Goal: Communication & Community: Answer question/provide support

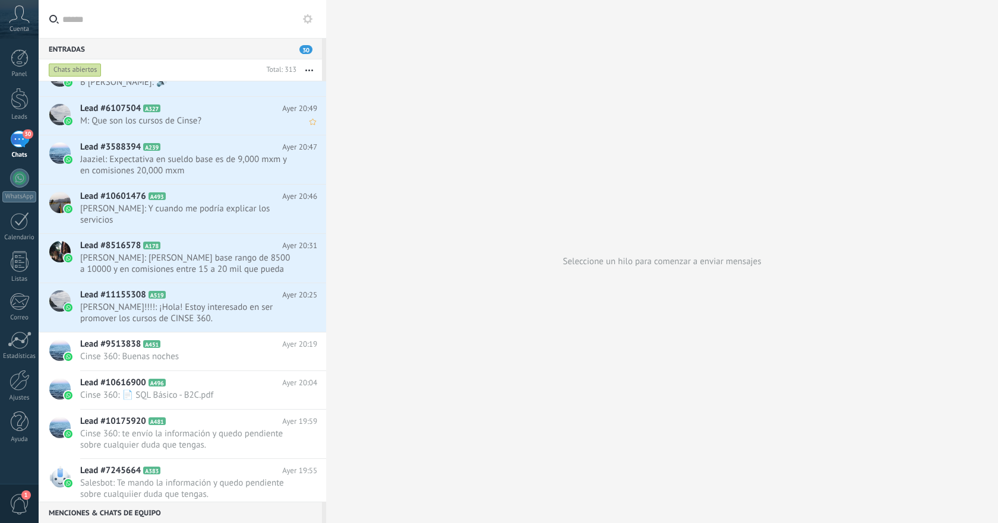
scroll to position [919, 0]
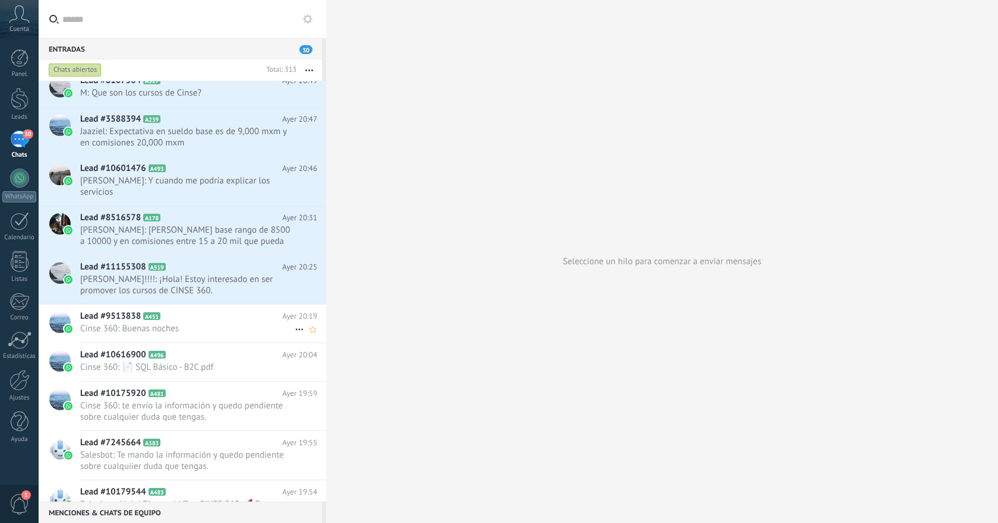
click at [201, 311] on h2 "Lead #9513838 A451" at bounding box center [181, 317] width 202 height 12
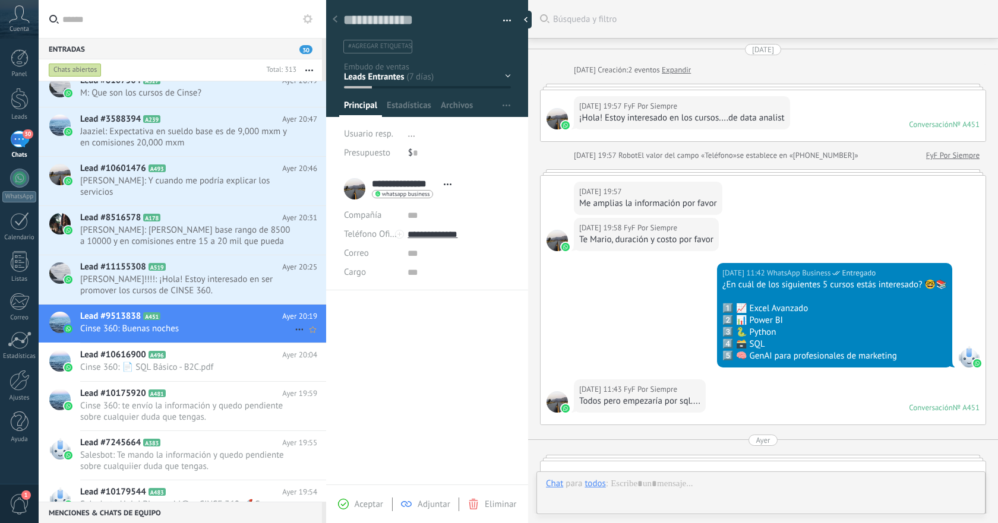
scroll to position [253, 0]
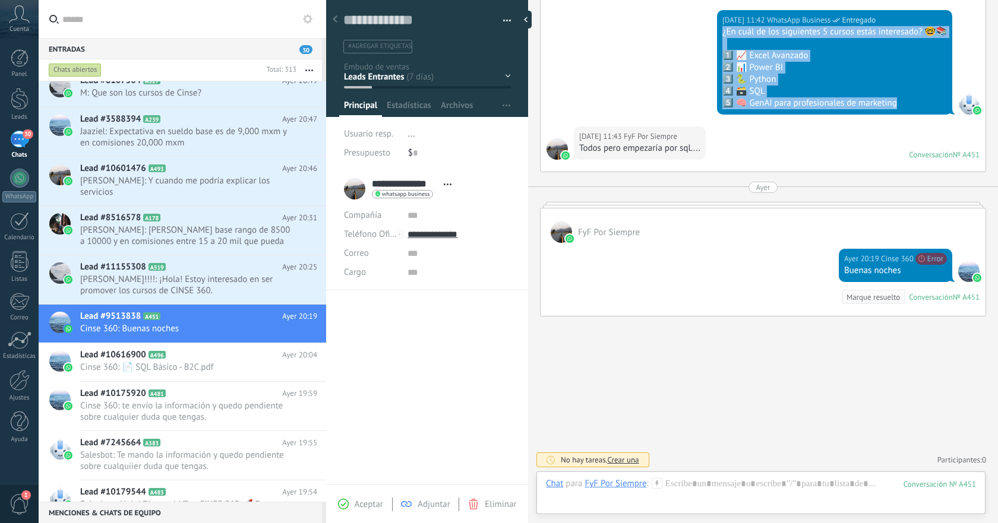
drag, startPoint x: 721, startPoint y: 34, endPoint x: 905, endPoint y: 107, distance: 197.6
click at [905, 107] on div "26.08.2025 11:42 WhatsApp Business Entregado ¿En cuál de los siguientes 5 curso…" at bounding box center [834, 62] width 235 height 105
copy div "¿En cuál de los siguientes 5 cursos estás interesado? 🤓📚 1️⃣ 📈 Excel Avanzado 2…"
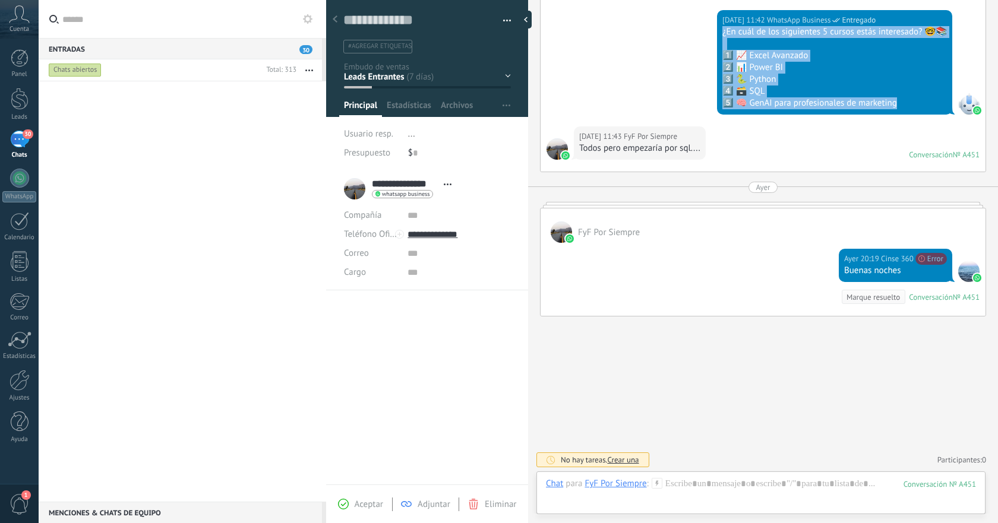
scroll to position [0, 0]
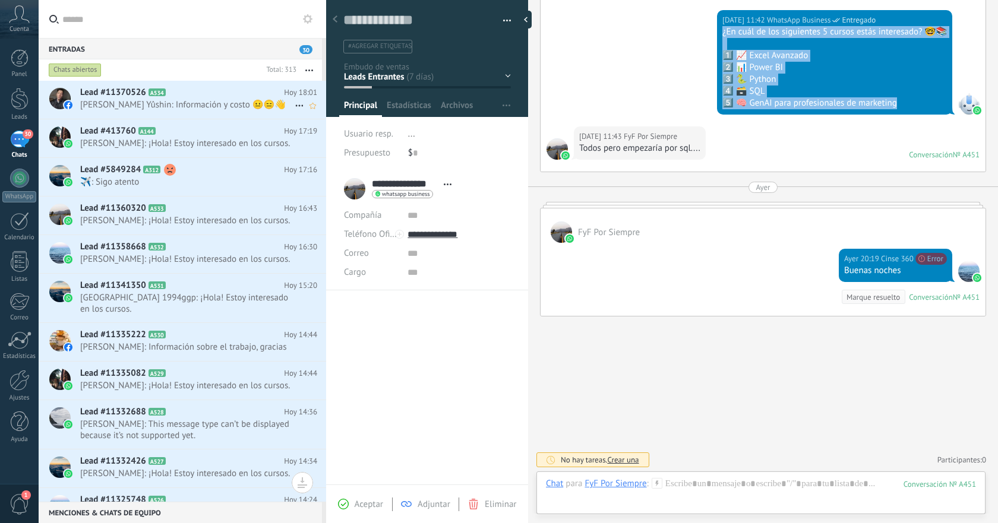
click at [234, 109] on span "Maki Yûshin: Información y costo 😐😑👋" at bounding box center [187, 104] width 215 height 11
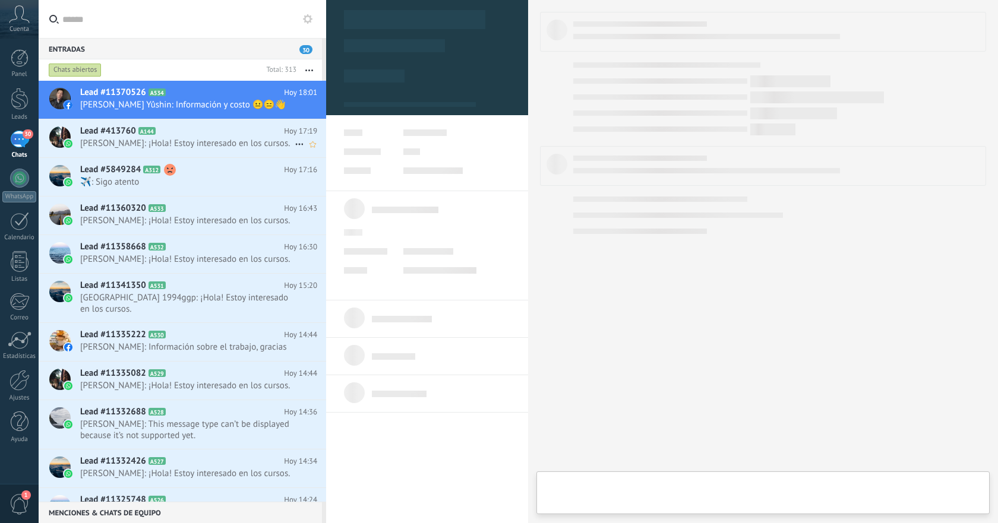
type textarea "**********"
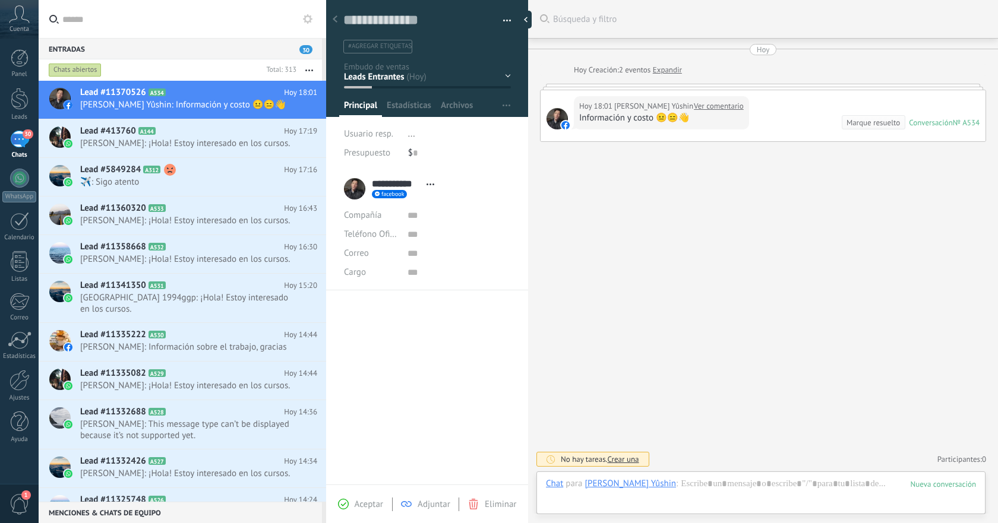
scroll to position [18, 0]
click at [723, 485] on div at bounding box center [761, 496] width 430 height 36
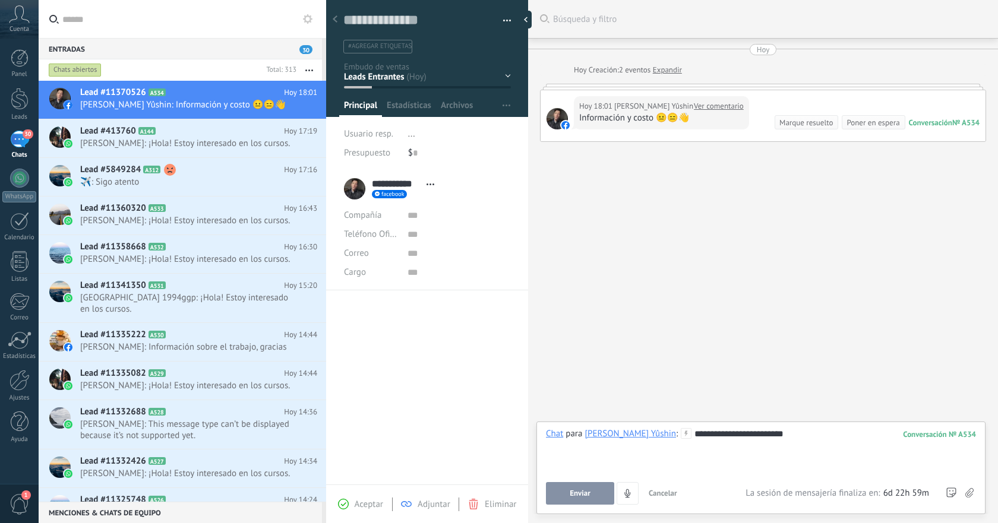
click at [578, 496] on span "Enviar" at bounding box center [580, 494] width 21 height 8
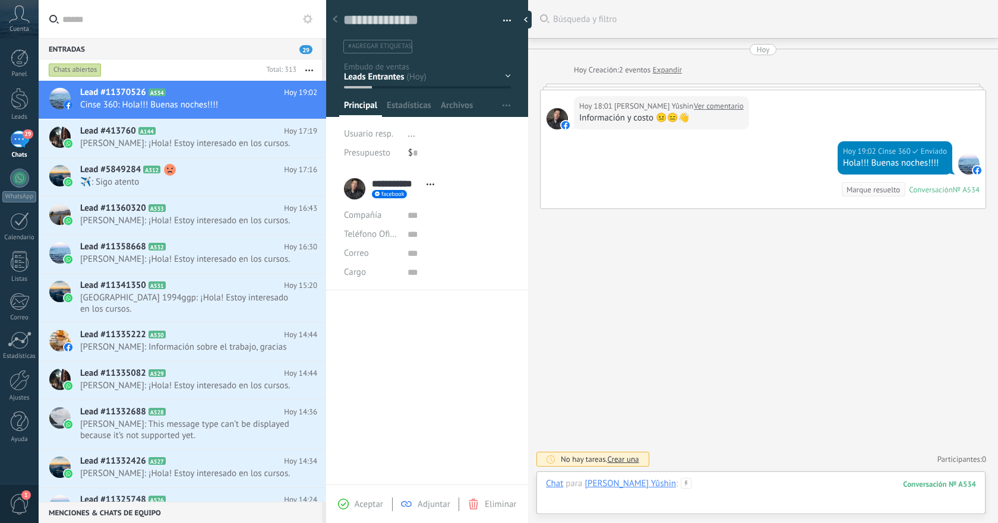
click at [748, 485] on div at bounding box center [761, 496] width 430 height 36
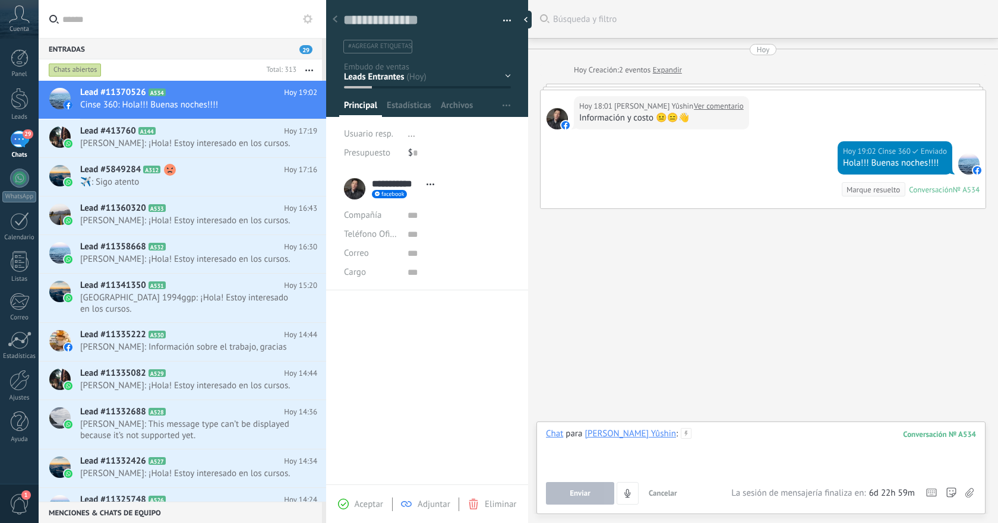
paste div
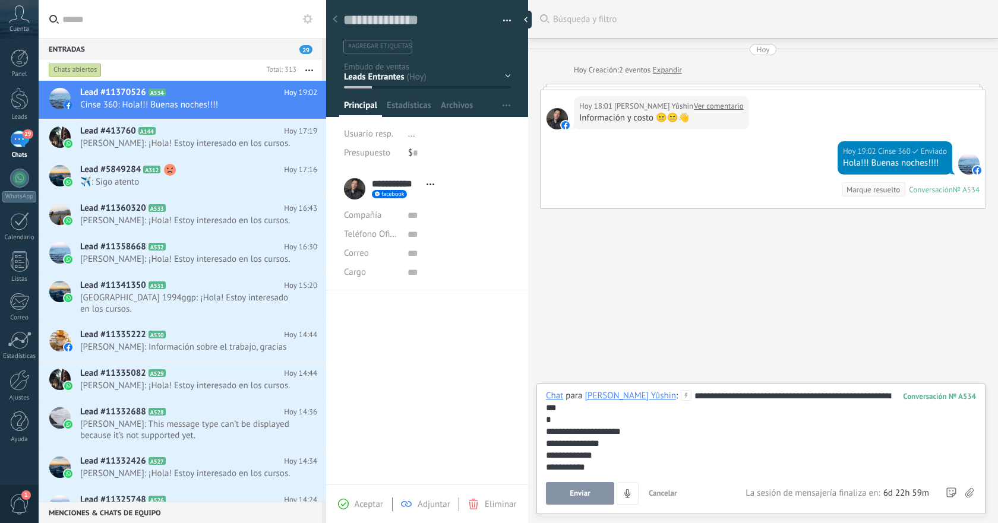
click at [592, 491] on button "Enviar" at bounding box center [580, 493] width 68 height 23
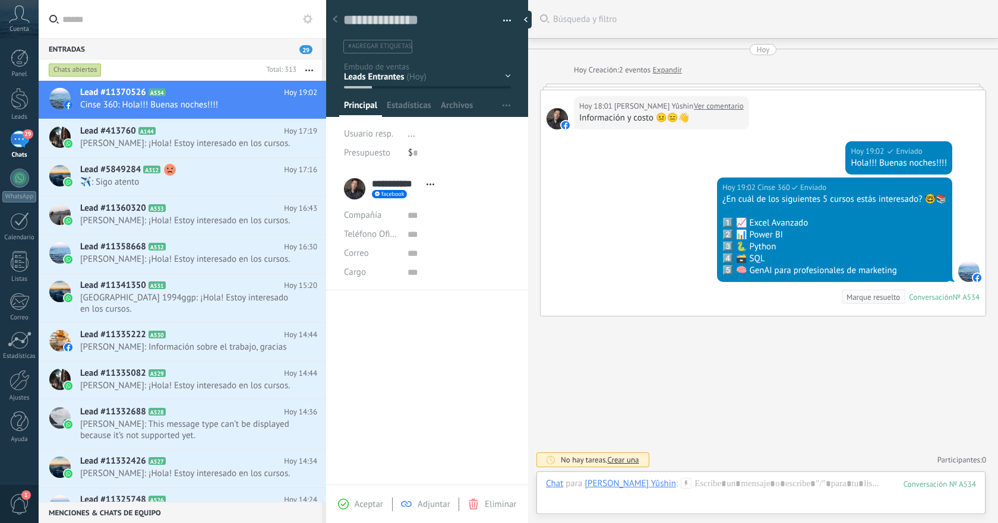
scroll to position [0, 0]
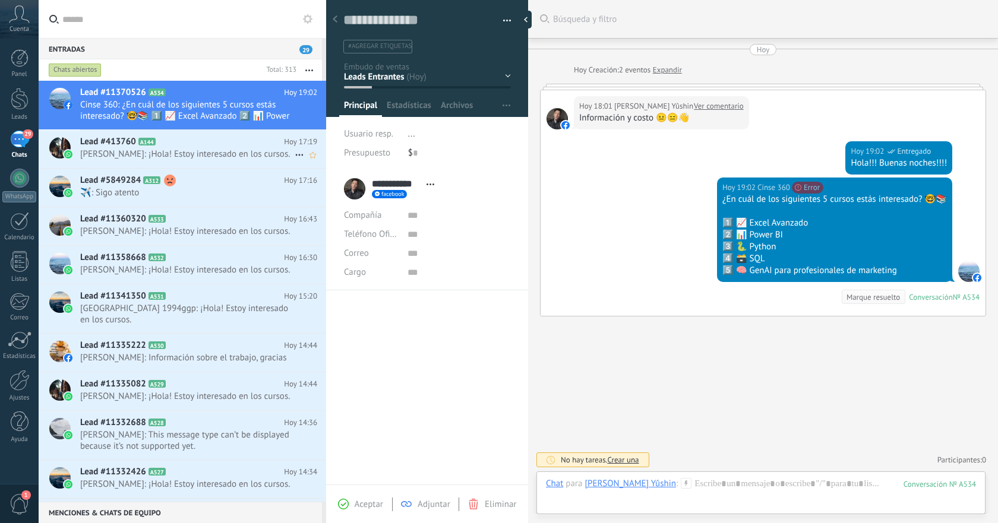
click at [209, 156] on span "Diego: ¡Hola! Estoy interesado en los cursos." at bounding box center [187, 154] width 215 height 11
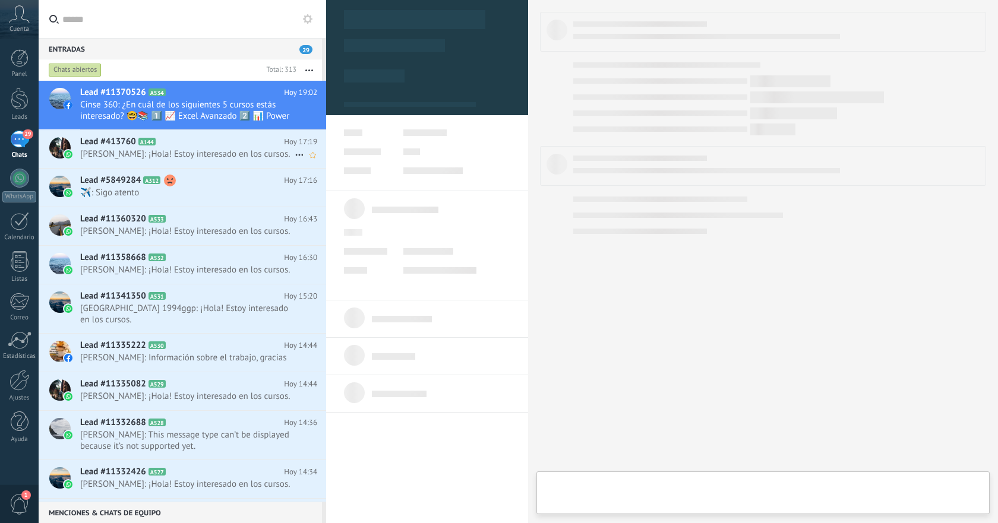
type textarea "**********"
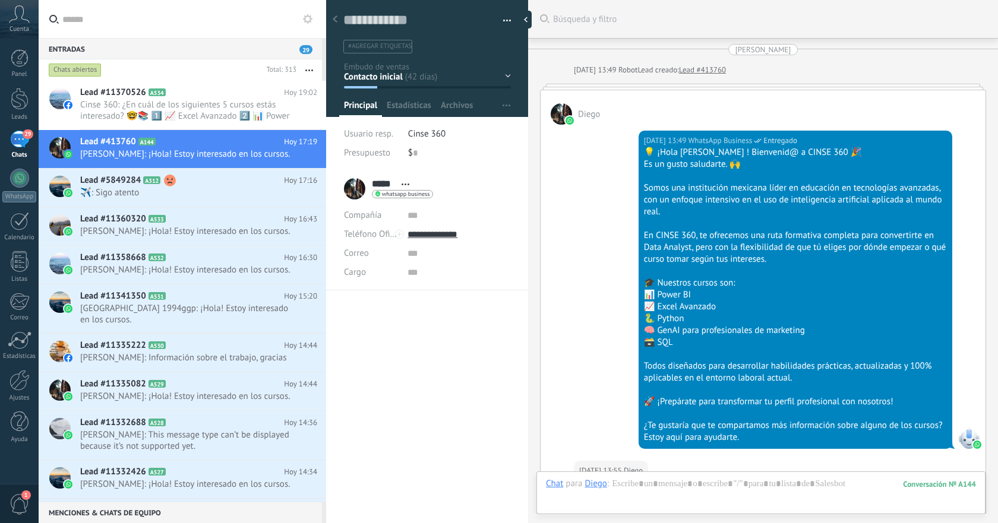
scroll to position [869, 0]
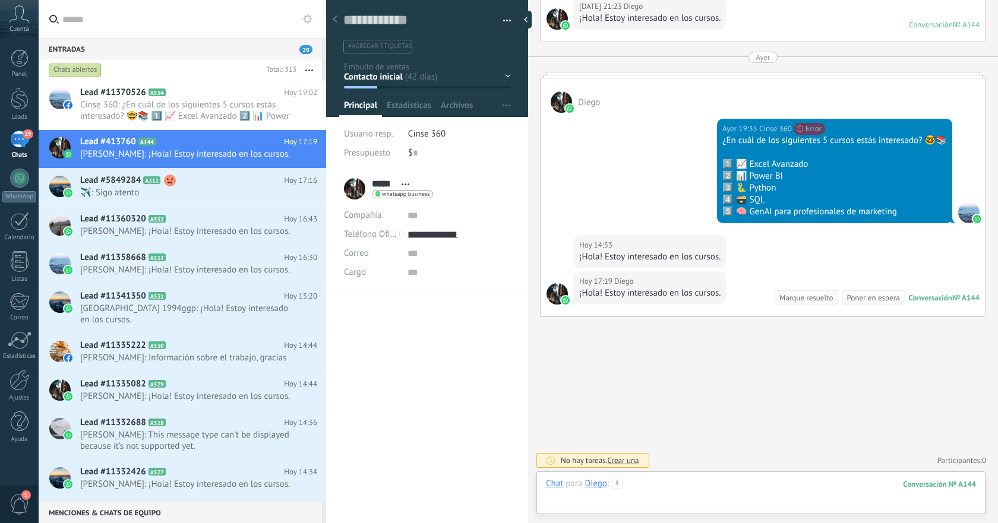
click at [774, 488] on div at bounding box center [761, 496] width 430 height 36
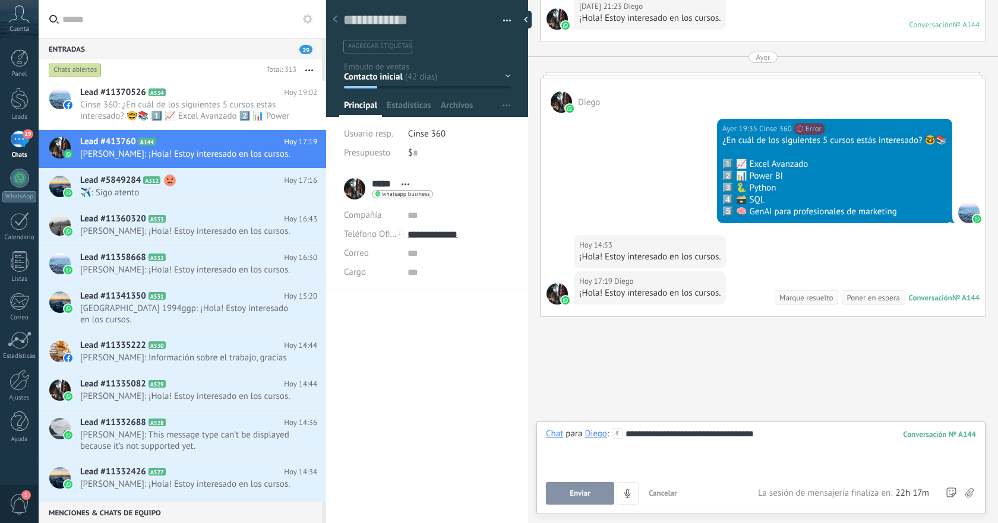
click at [588, 491] on span "Enviar" at bounding box center [580, 494] width 21 height 8
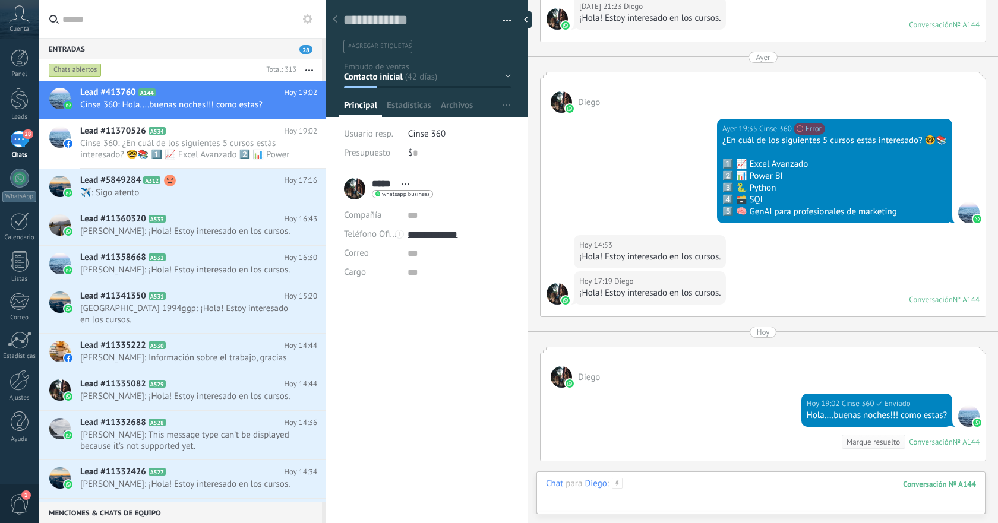
click at [753, 487] on div at bounding box center [761, 496] width 430 height 36
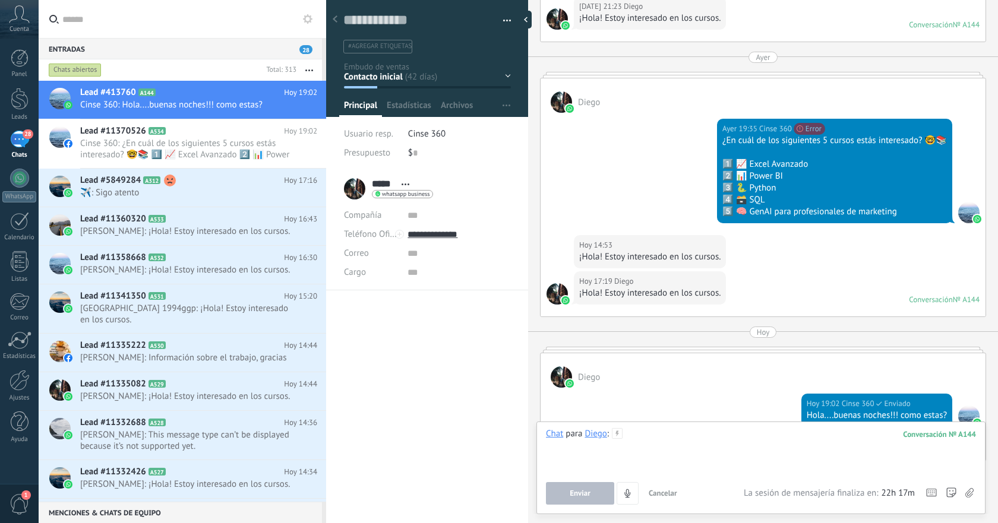
paste div
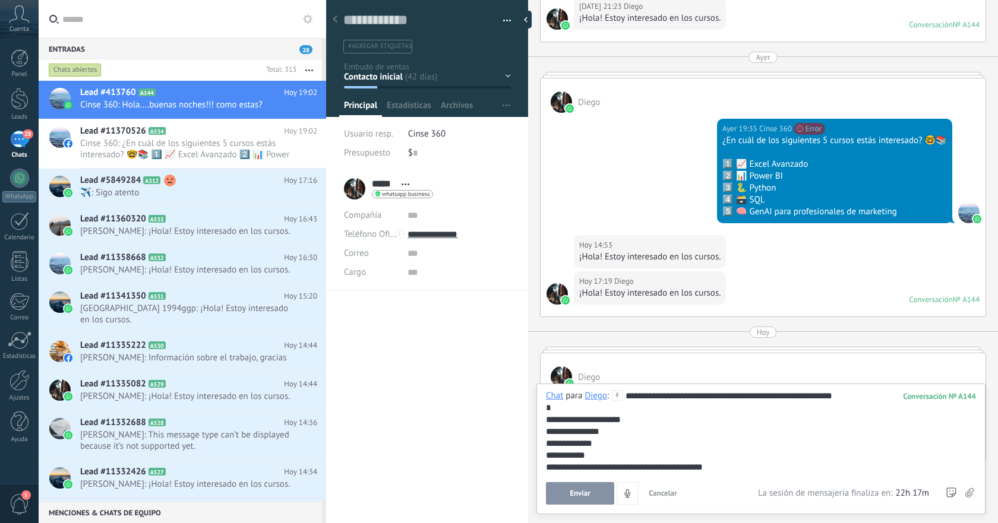
click at [583, 497] on span "Enviar" at bounding box center [580, 494] width 21 height 8
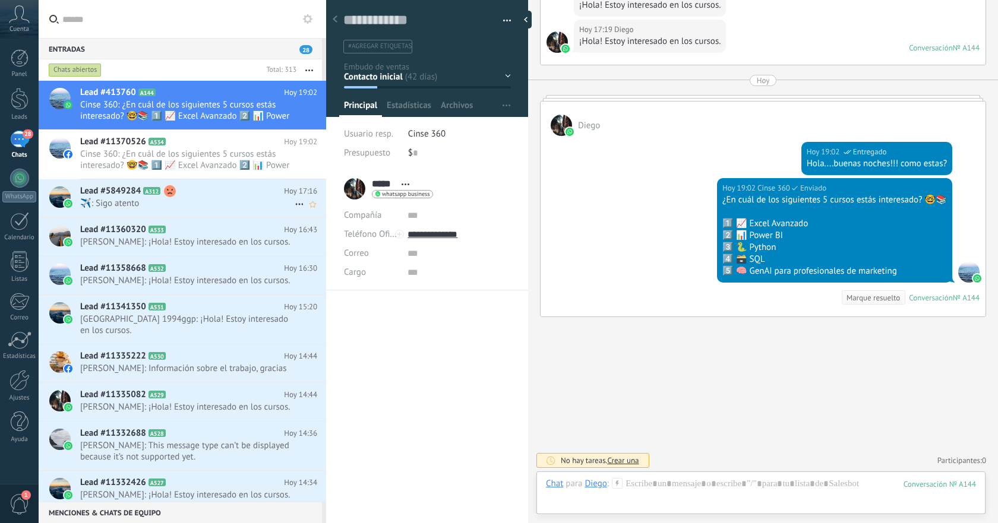
click at [188, 207] on span "️️✈️: Sigo atento" at bounding box center [187, 203] width 215 height 11
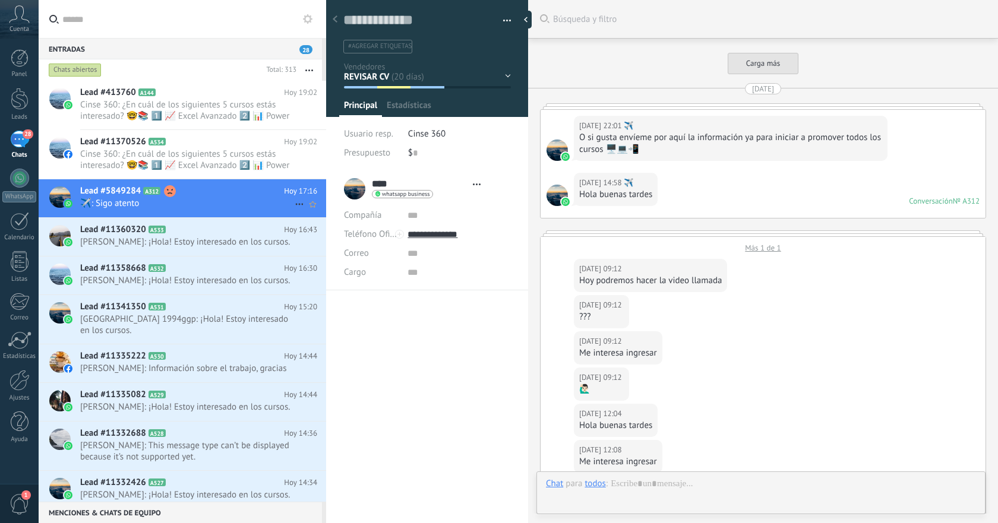
type textarea "**********"
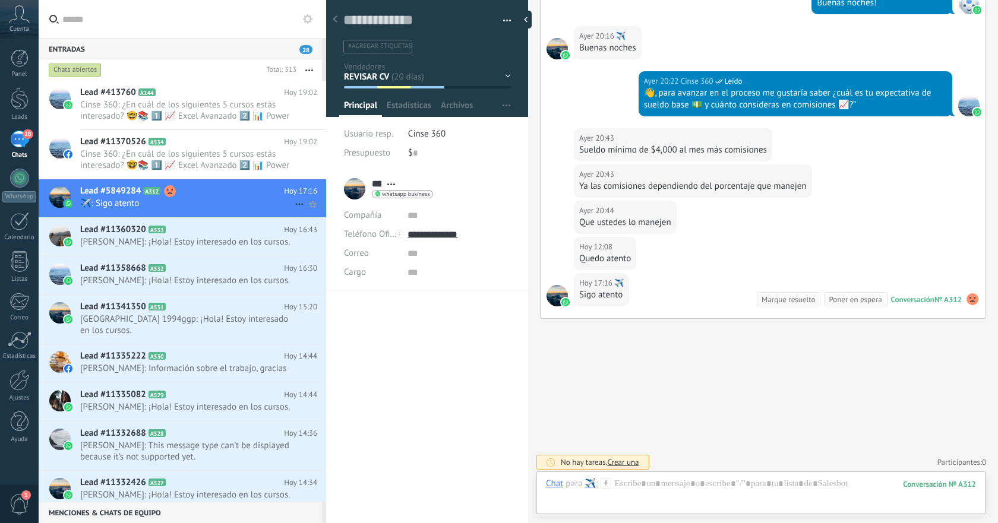
scroll to position [18, 0]
click at [731, 482] on div at bounding box center [761, 496] width 430 height 36
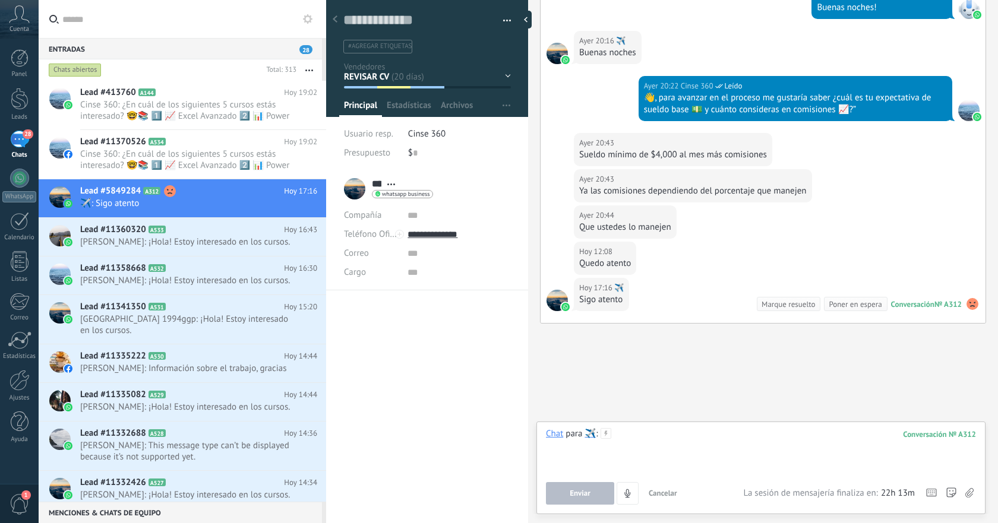
scroll to position [2382, 0]
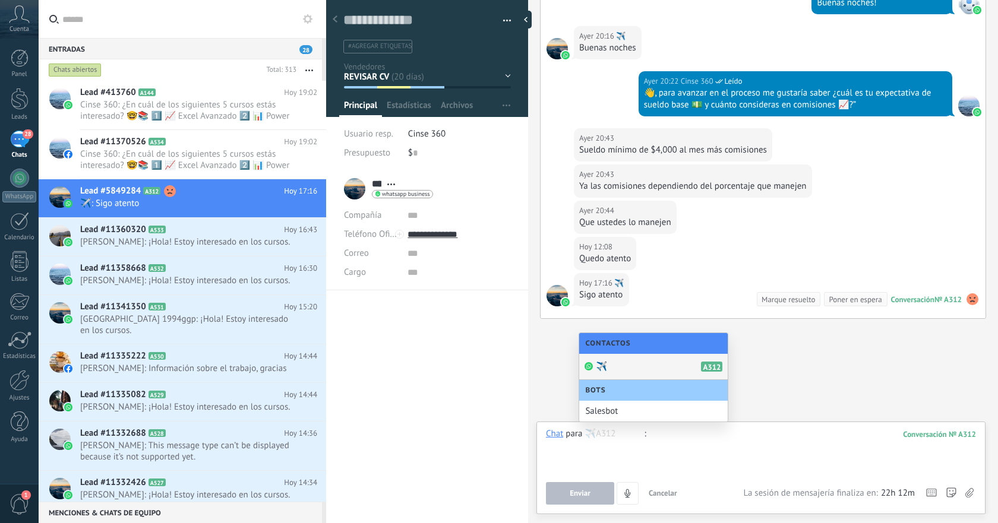
click at [774, 443] on div at bounding box center [761, 450] width 430 height 45
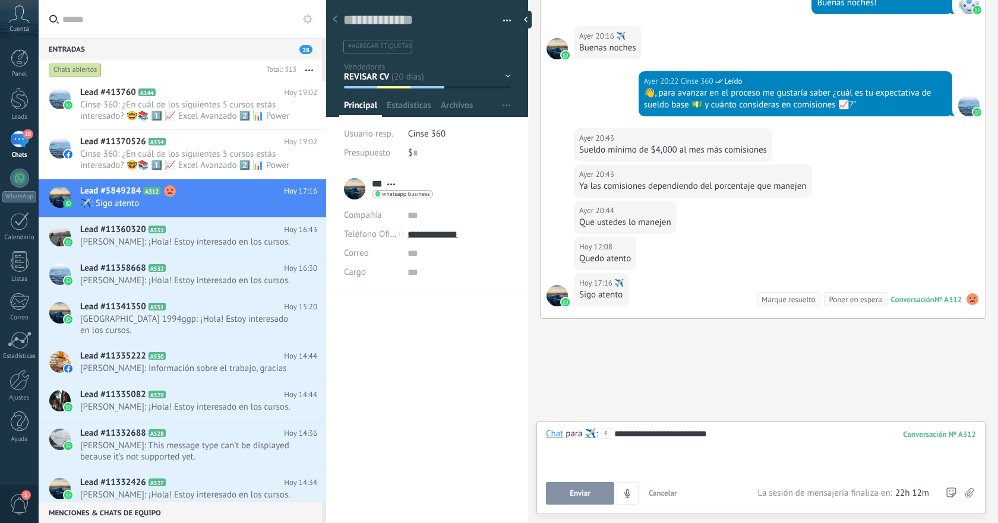
click at [591, 491] on button "Enviar" at bounding box center [580, 493] width 68 height 23
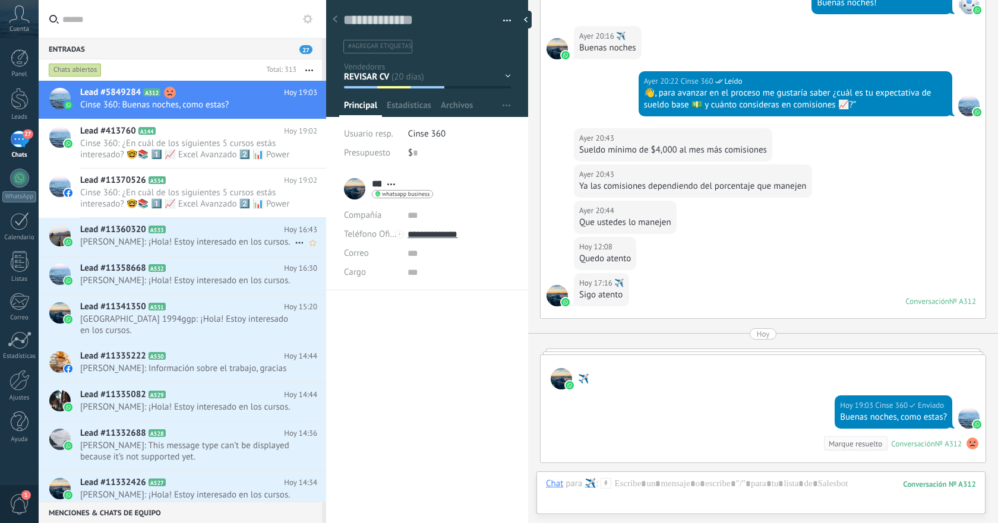
click at [235, 236] on span "Jorge Monroy: ¡Hola! Estoy interesado en los cursos." at bounding box center [187, 241] width 215 height 11
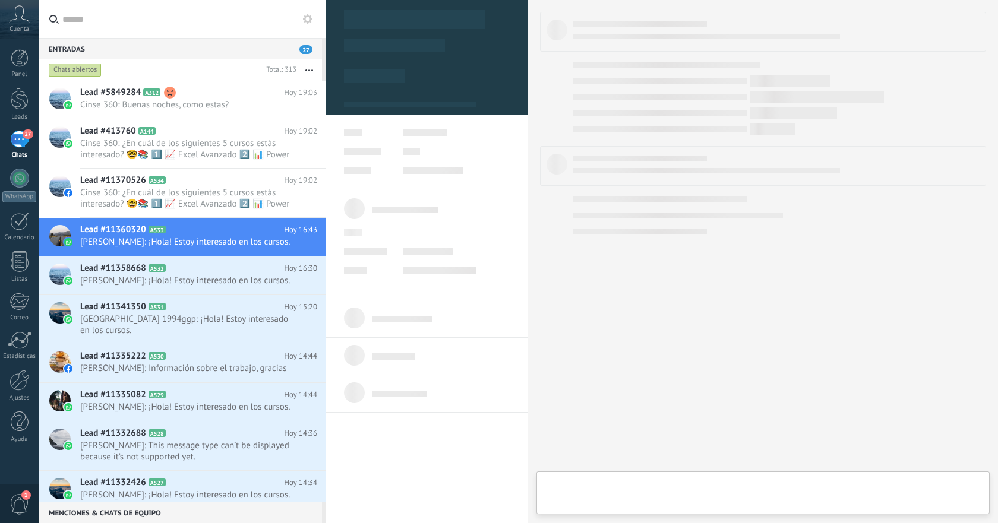
type textarea "**********"
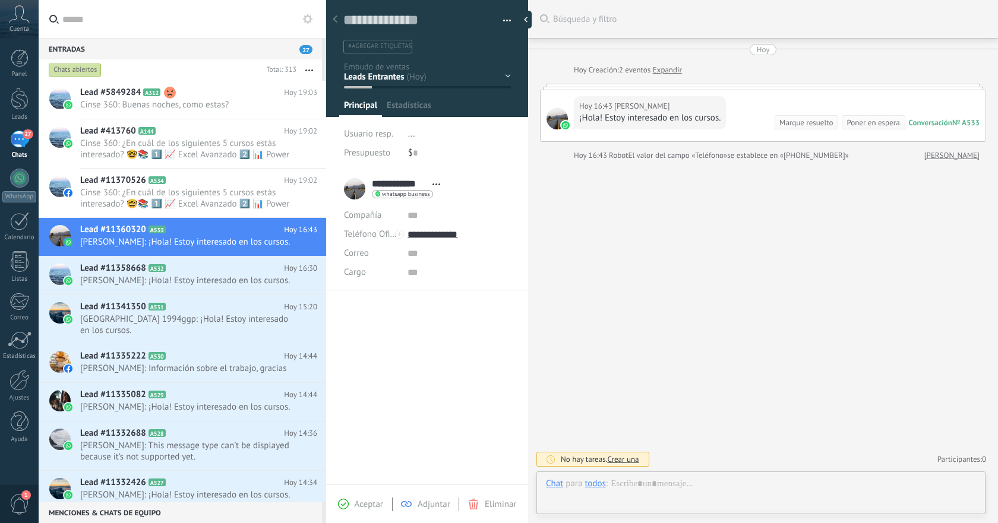
scroll to position [18, 0]
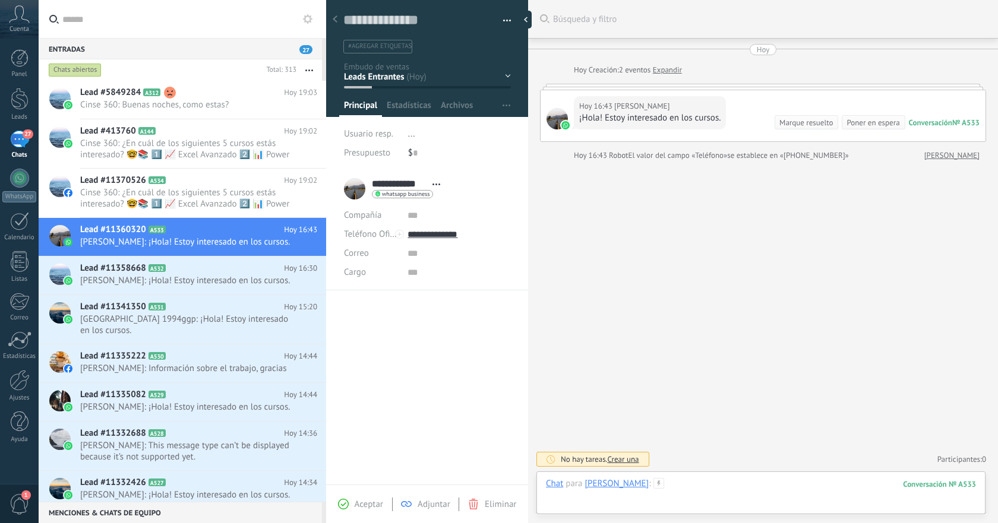
click at [714, 483] on div at bounding box center [761, 496] width 430 height 36
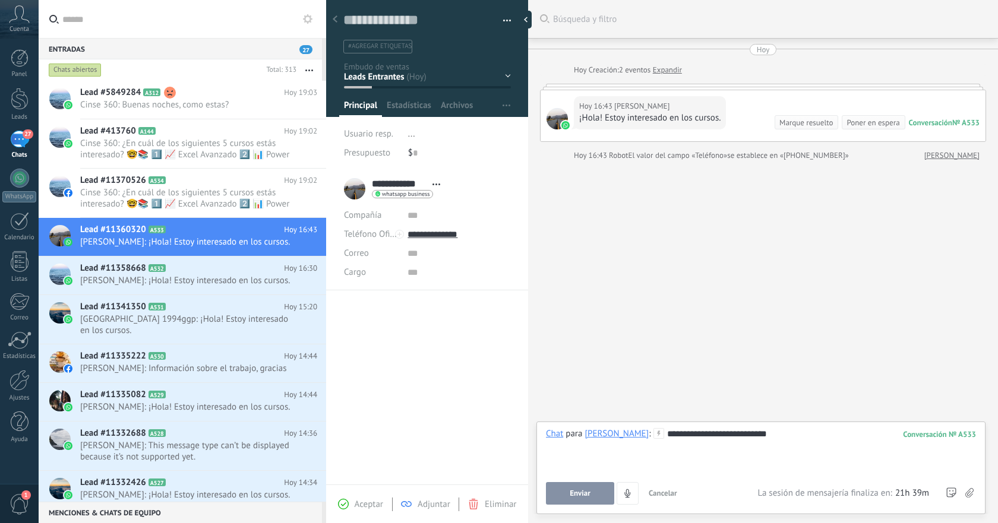
click at [581, 490] on span "Enviar" at bounding box center [580, 494] width 21 height 8
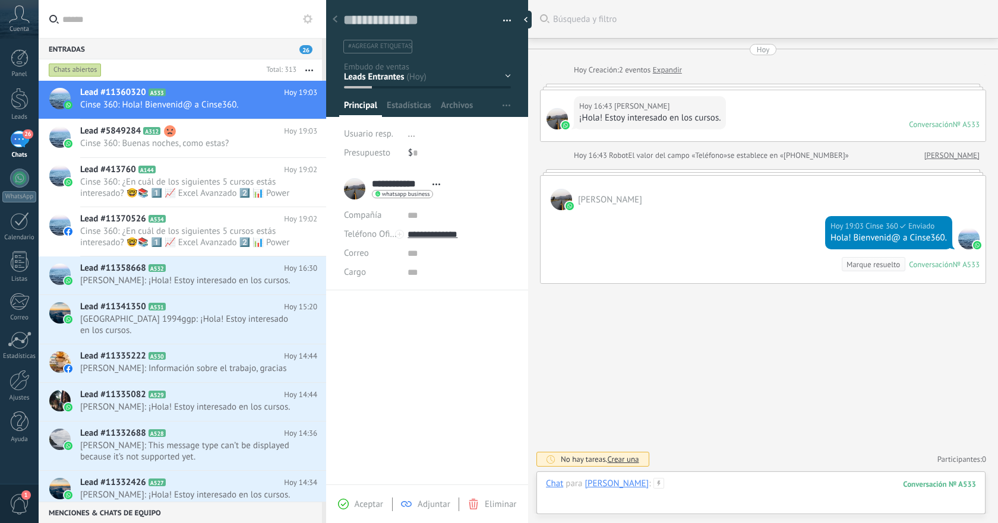
click at [739, 487] on div at bounding box center [761, 496] width 430 height 36
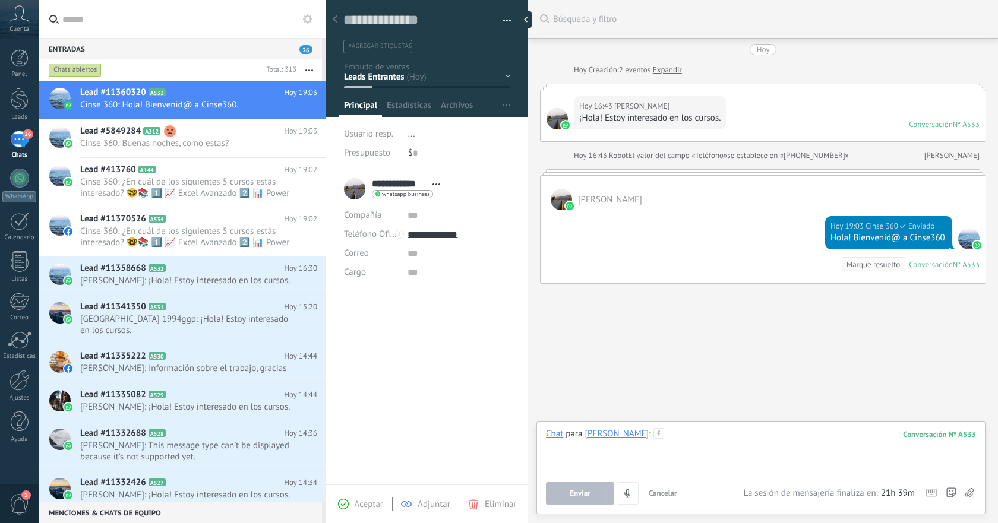
paste div
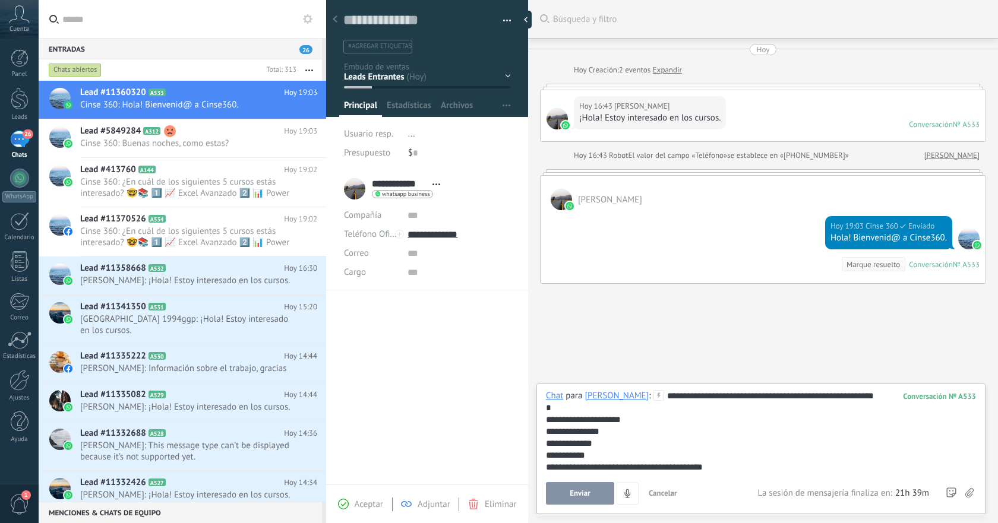
click at [597, 489] on button "Enviar" at bounding box center [580, 493] width 68 height 23
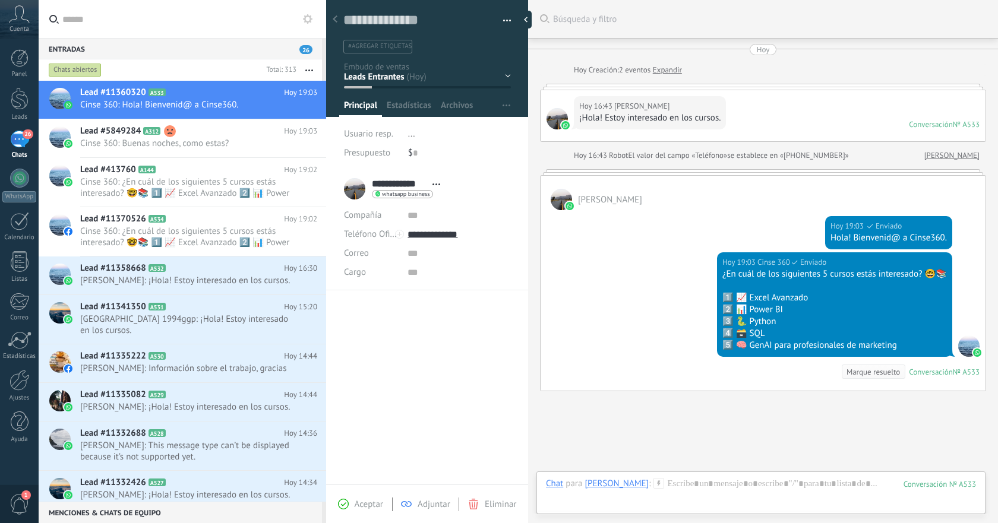
scroll to position [75, 0]
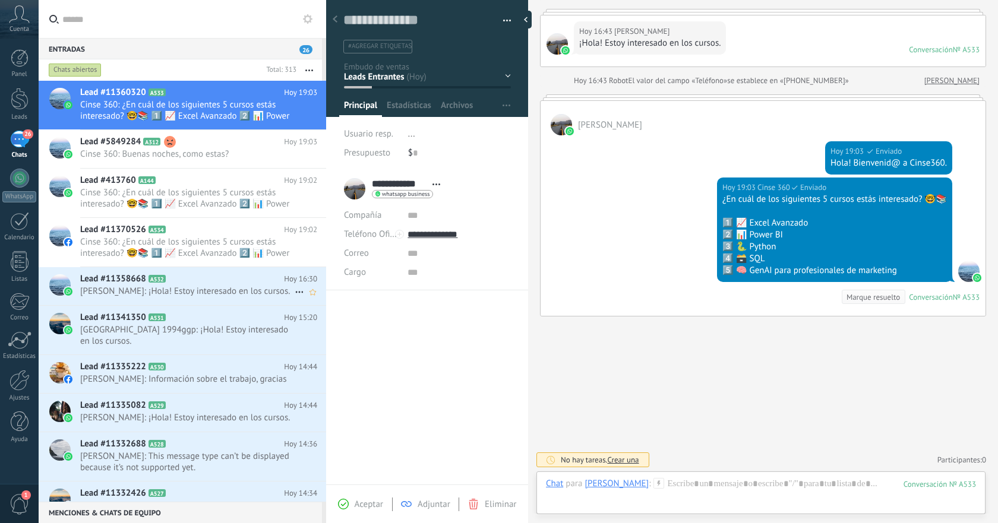
click at [228, 282] on h2 "Lead #11358668 A532" at bounding box center [182, 279] width 204 height 12
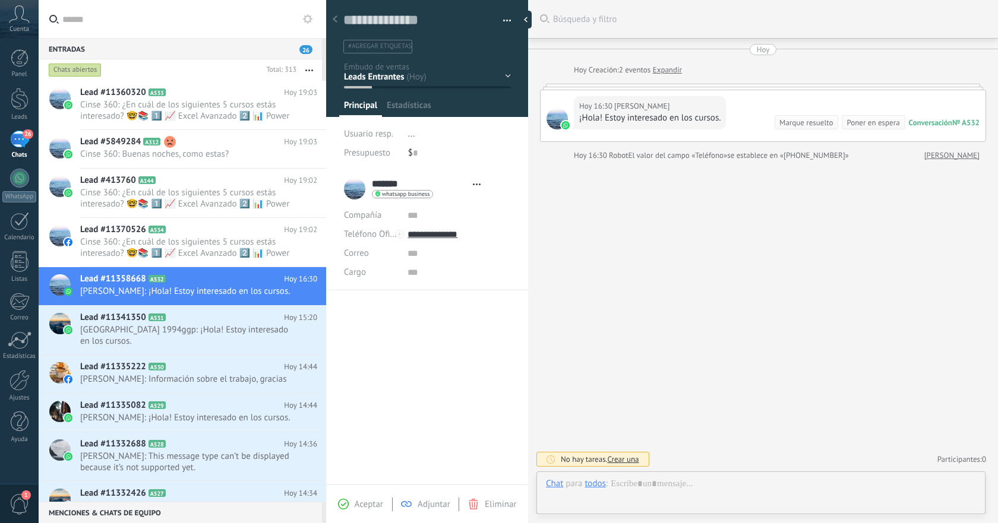
scroll to position [18, 0]
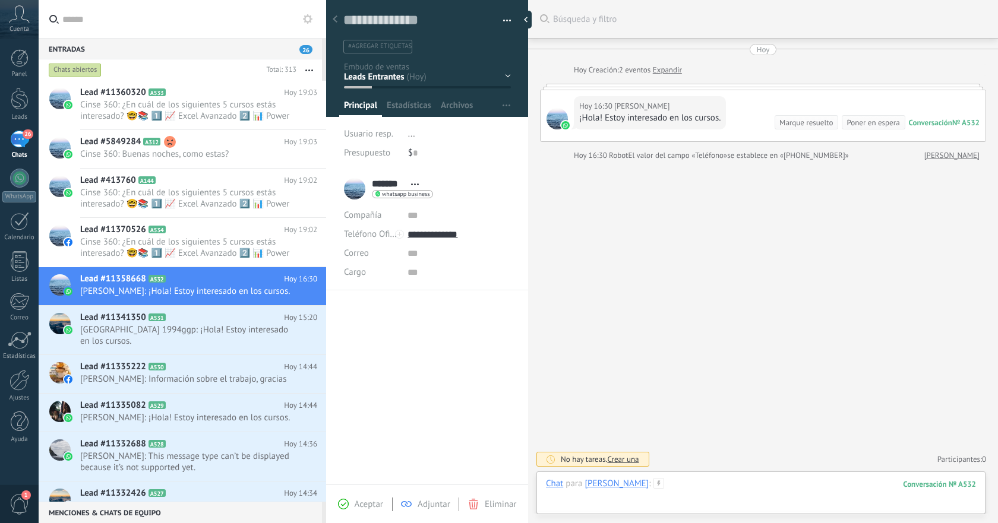
click at [726, 486] on div at bounding box center [761, 496] width 430 height 36
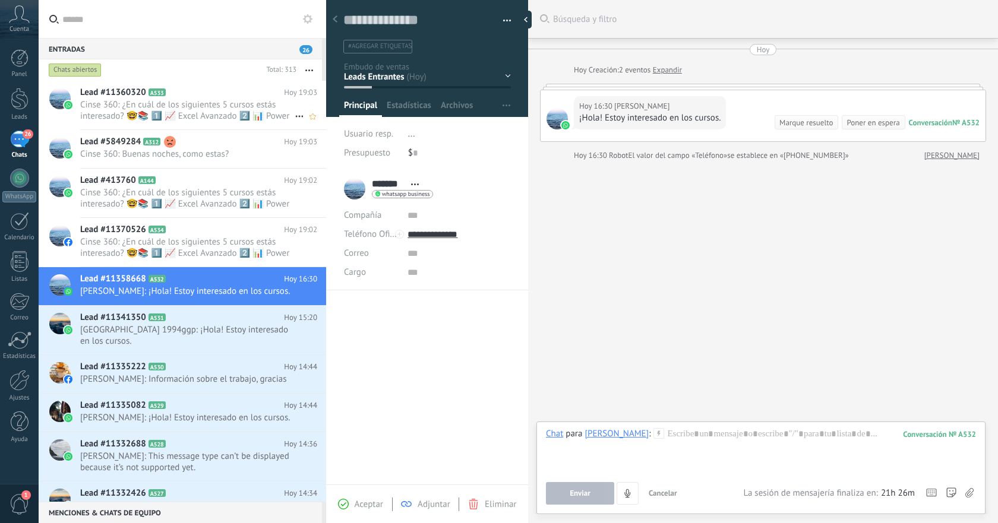
click at [200, 108] on span "Cinse 360: ¿En cuál de los siguientes 5 cursos estás interesado? 🤓📚 1️⃣ 📈 Excel…" at bounding box center [187, 110] width 215 height 23
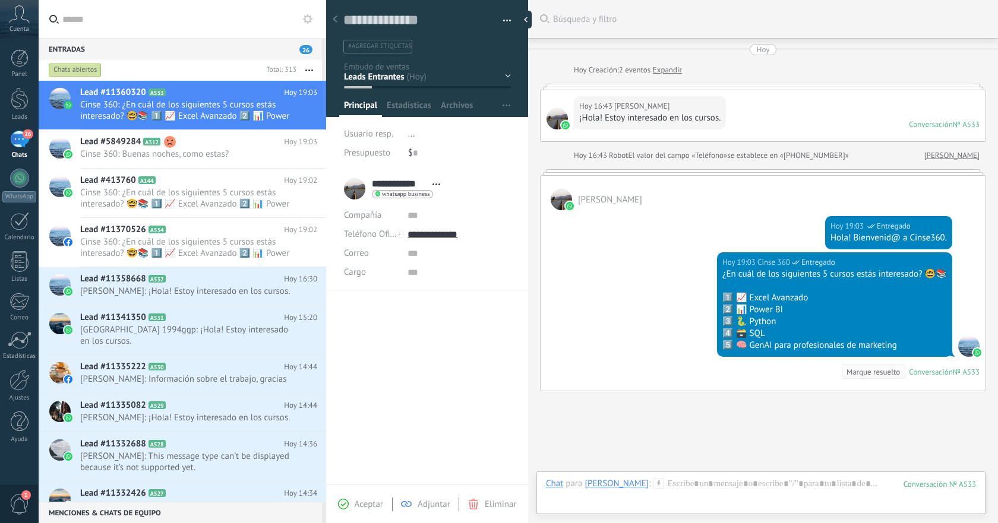
scroll to position [75, 0]
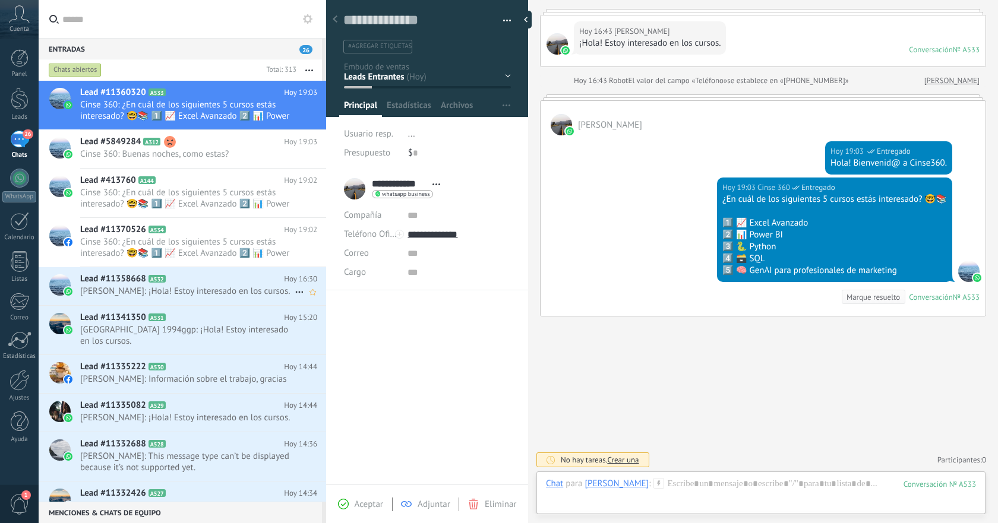
click at [173, 283] on icon at bounding box center [175, 279] width 12 height 12
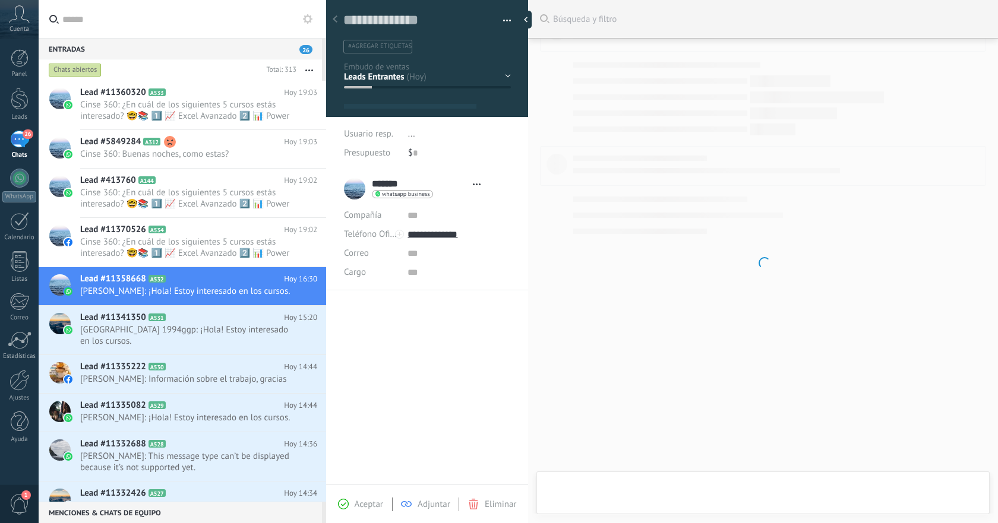
type textarea "**********"
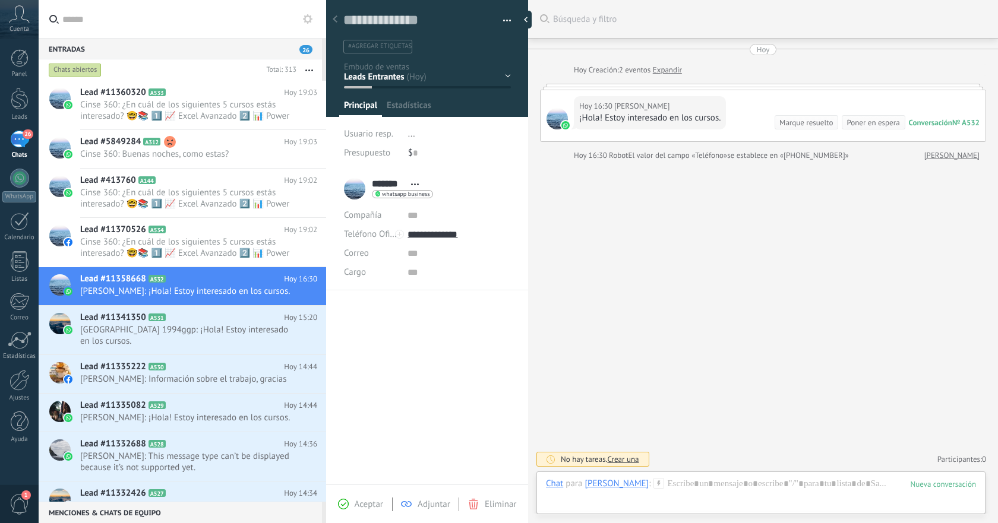
scroll to position [18, 0]
click at [716, 485] on div at bounding box center [761, 496] width 430 height 36
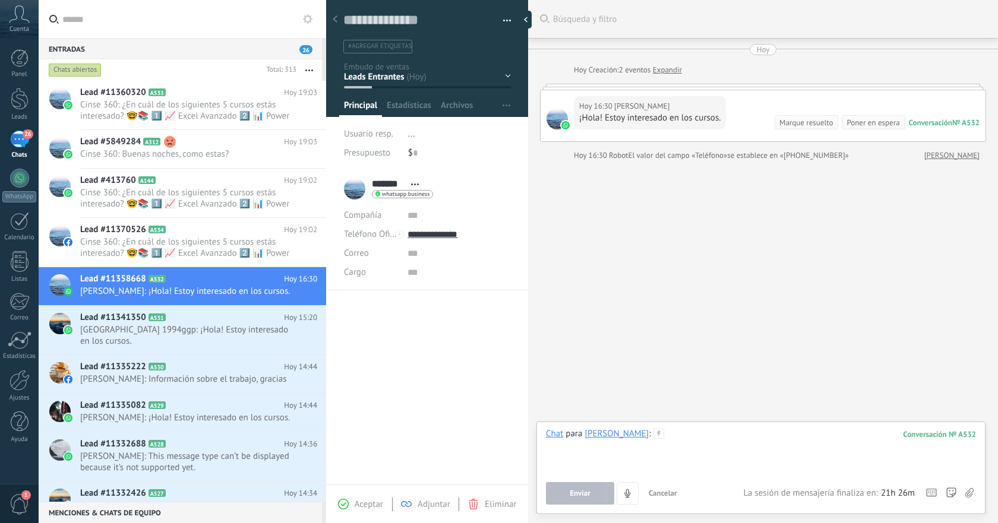
paste div
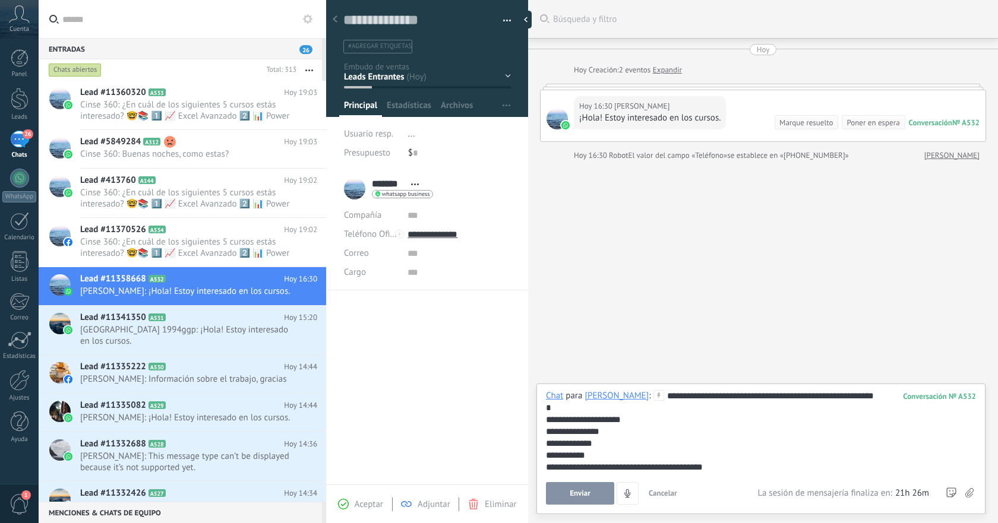
click at [593, 482] on div "Enviar Cancelar Rastrear clics en links ? Reducir links largos y rastrear clics…" at bounding box center [652, 493] width 212 height 23
click at [575, 491] on span "Enviar" at bounding box center [580, 494] width 21 height 8
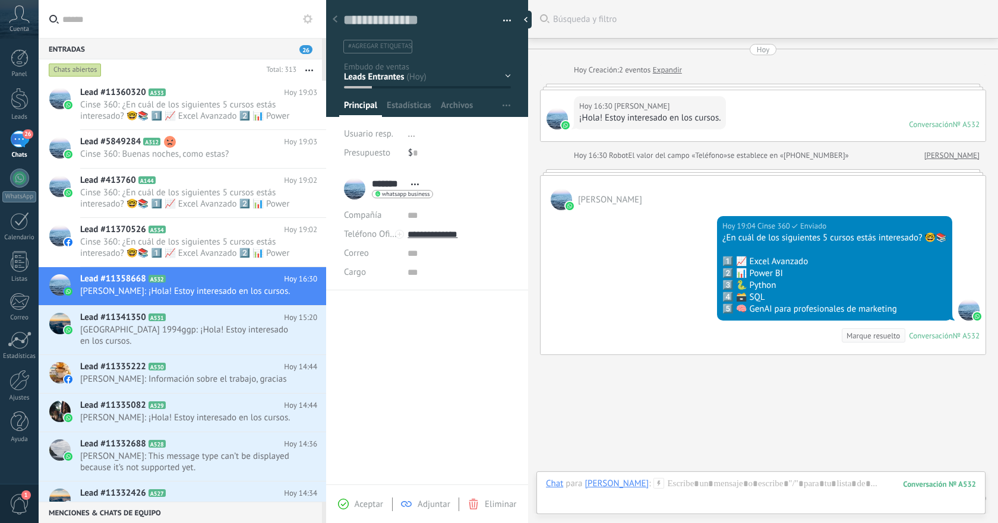
scroll to position [39, 0]
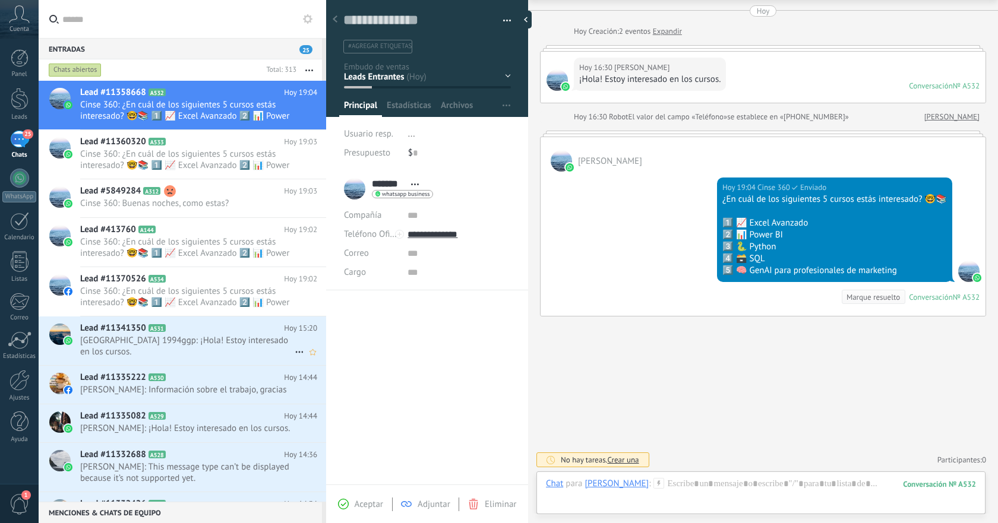
click at [223, 335] on span "grecia 1994ggp: ¡Hola! Estoy interesado en los cursos." at bounding box center [187, 346] width 215 height 23
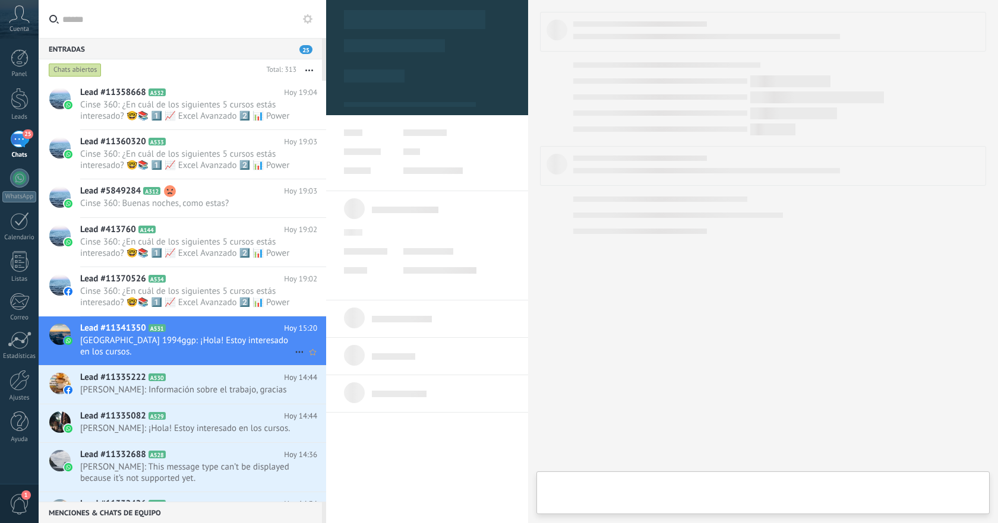
type textarea "**********"
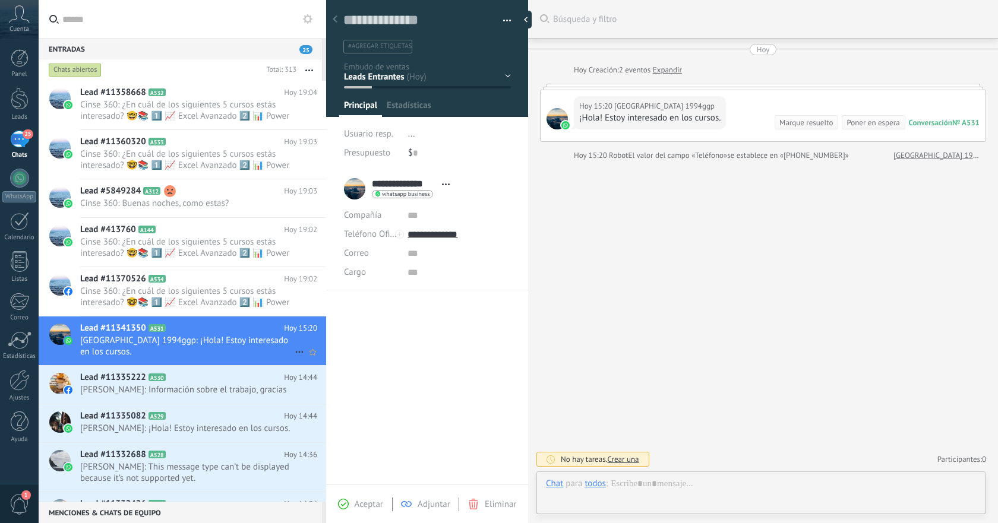
scroll to position [18, 0]
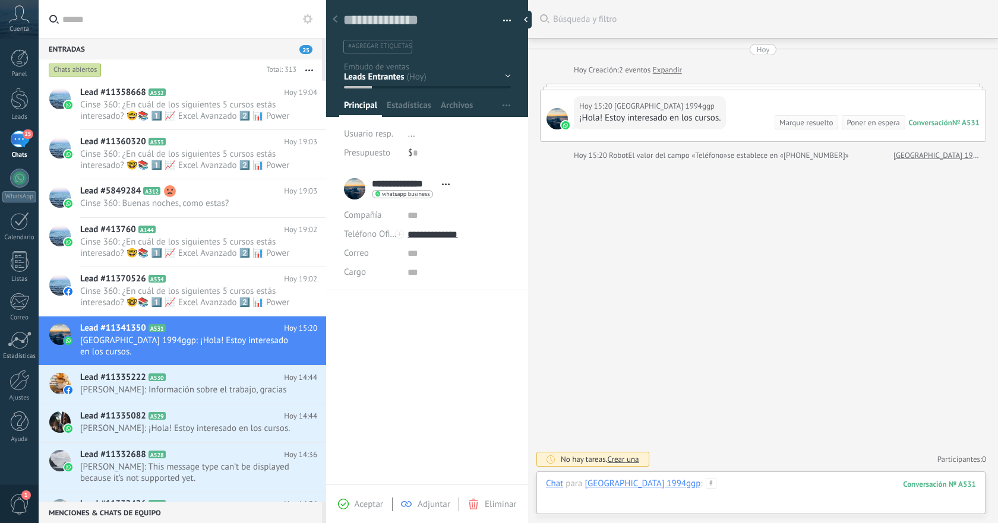
click at [716, 481] on div at bounding box center [761, 496] width 430 height 36
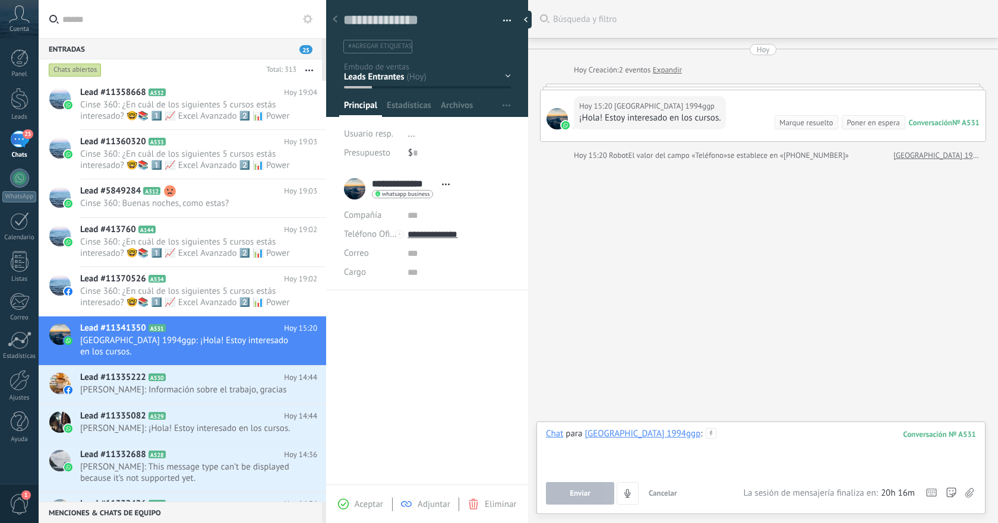
paste div
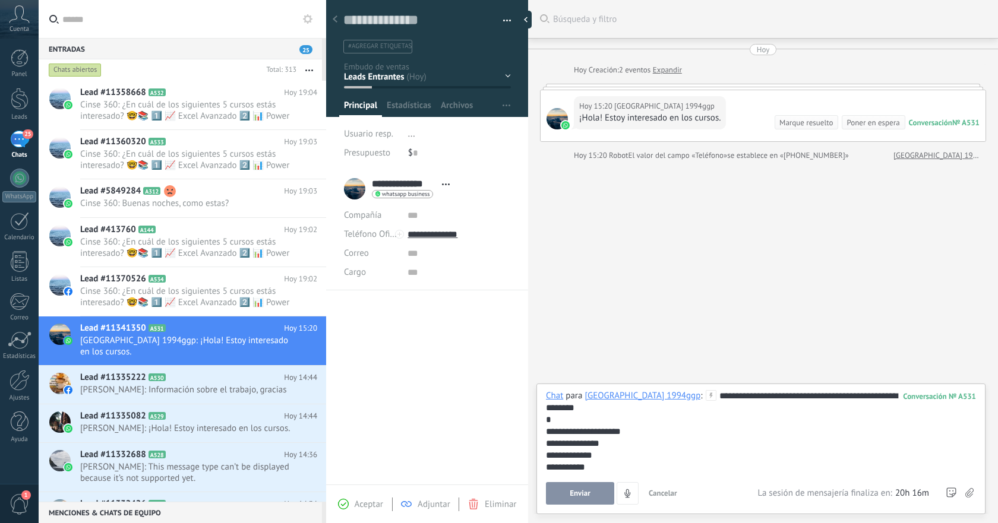
click at [592, 497] on button "Enviar" at bounding box center [580, 493] width 68 height 23
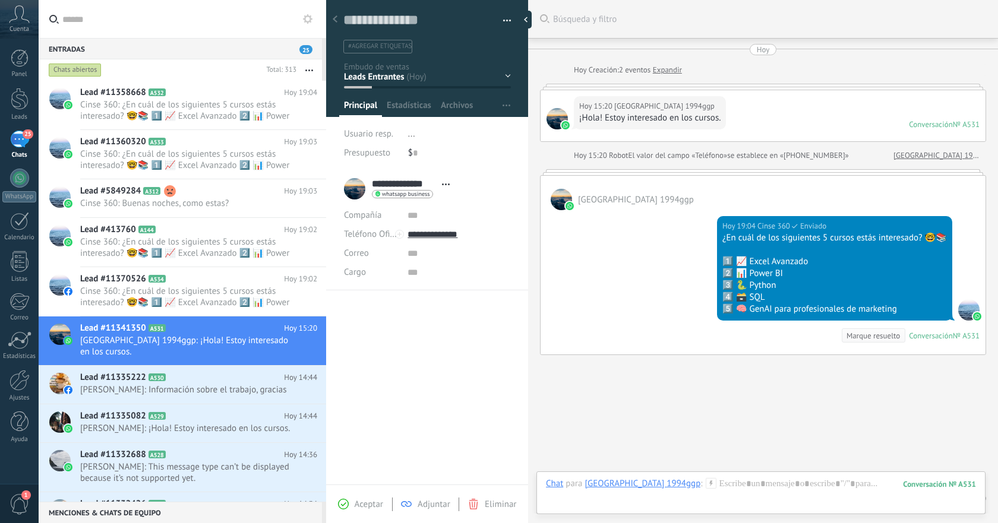
scroll to position [39, 0]
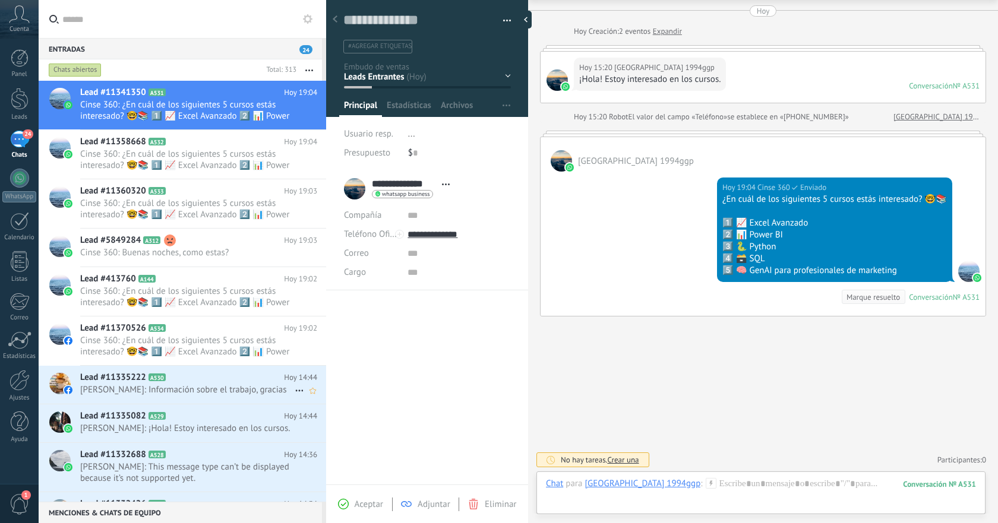
click at [225, 388] on span "Fabiola Aguirre: Información sobre el trabajo, gracias" at bounding box center [187, 389] width 215 height 11
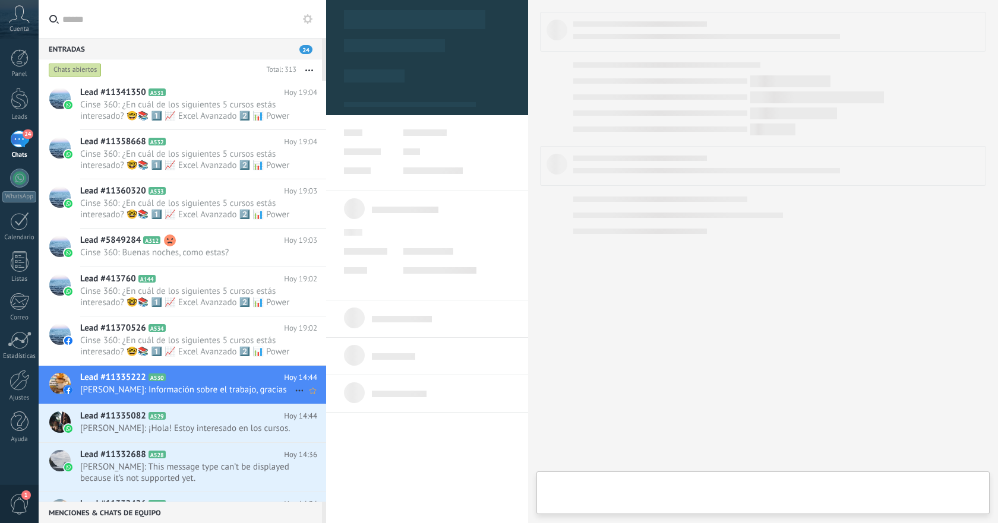
scroll to position [18, 0]
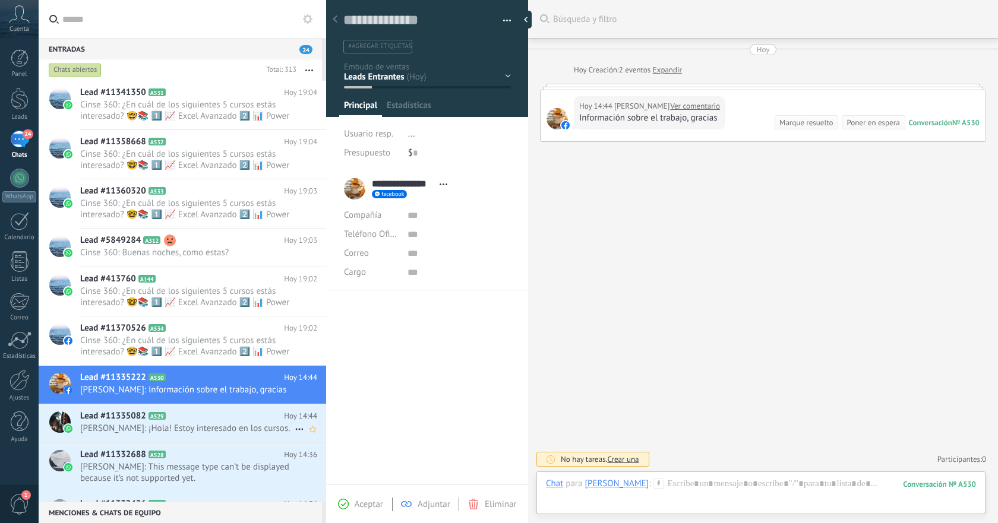
click at [222, 424] on span "Hugo Cruz: ¡Hola! Estoy interesado en los cursos." at bounding box center [187, 428] width 215 height 11
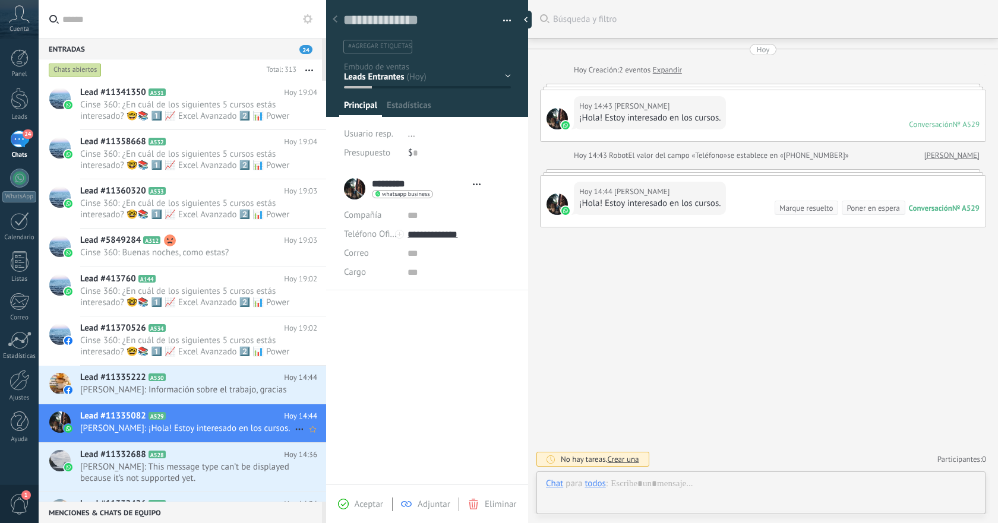
type textarea "**********"
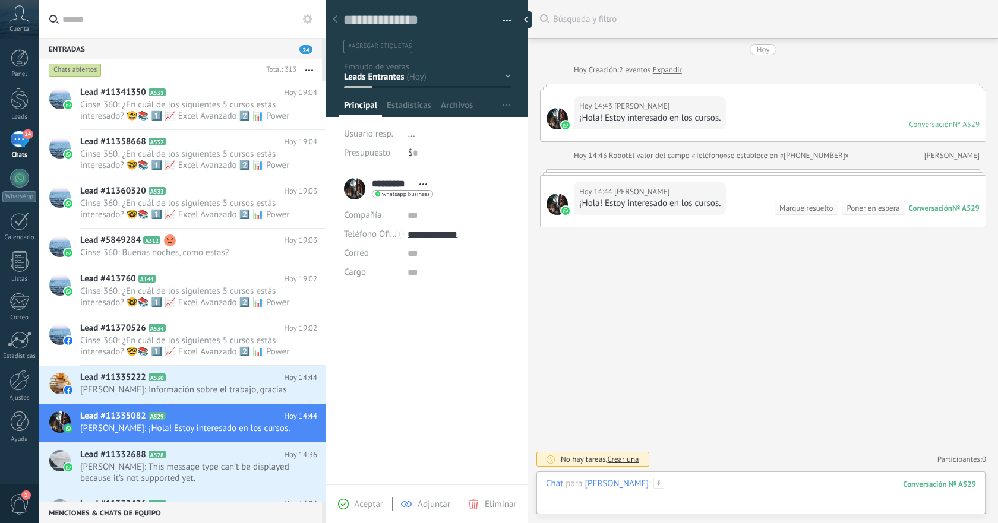
click at [716, 486] on div at bounding box center [761, 496] width 430 height 36
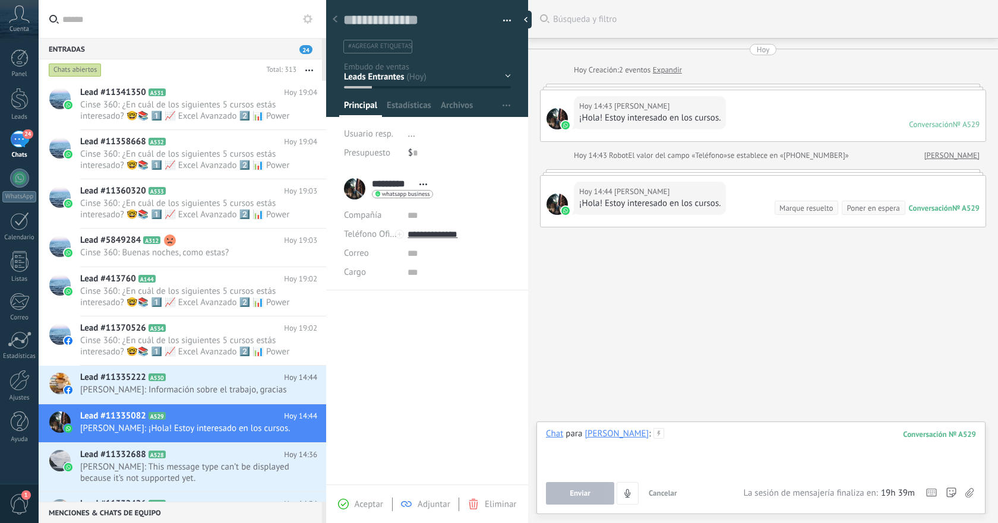
paste div
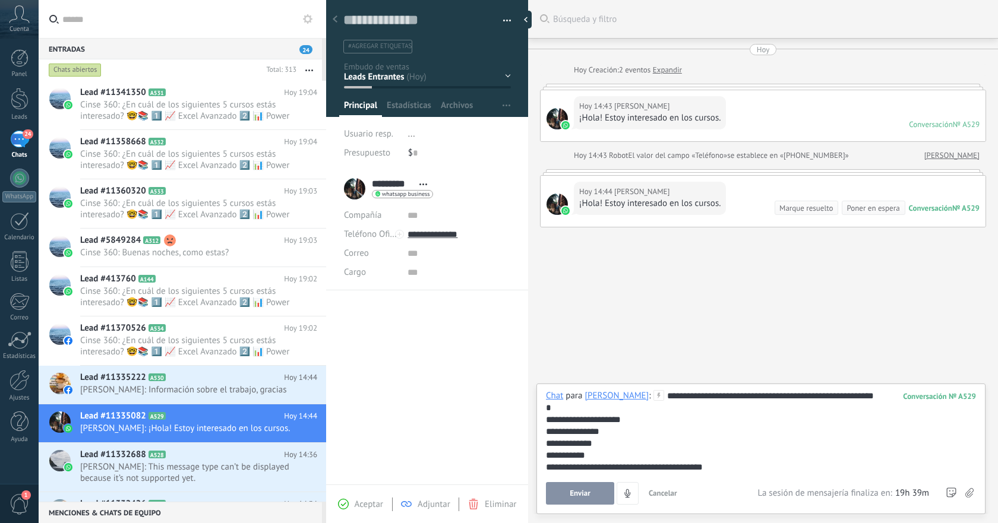
click at [581, 497] on span "Enviar" at bounding box center [580, 494] width 21 height 8
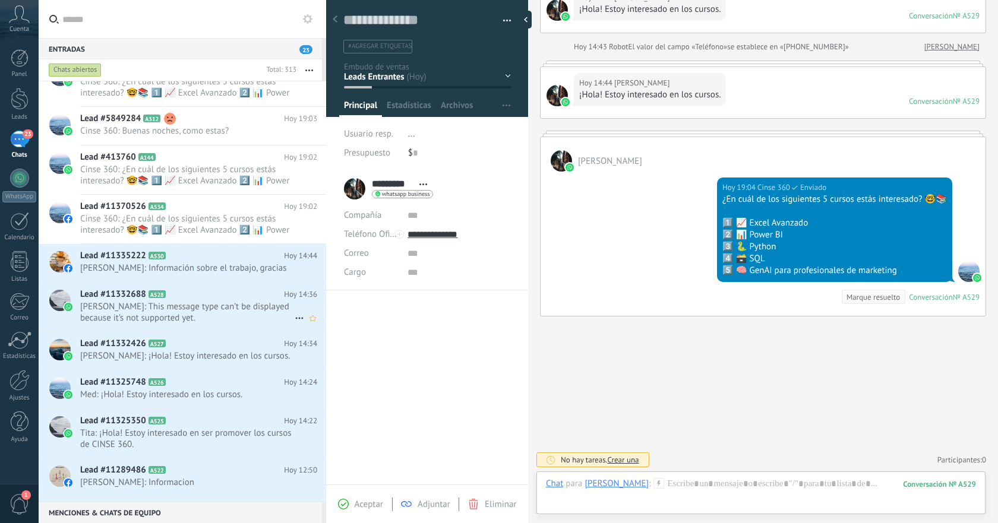
scroll to position [169, 0]
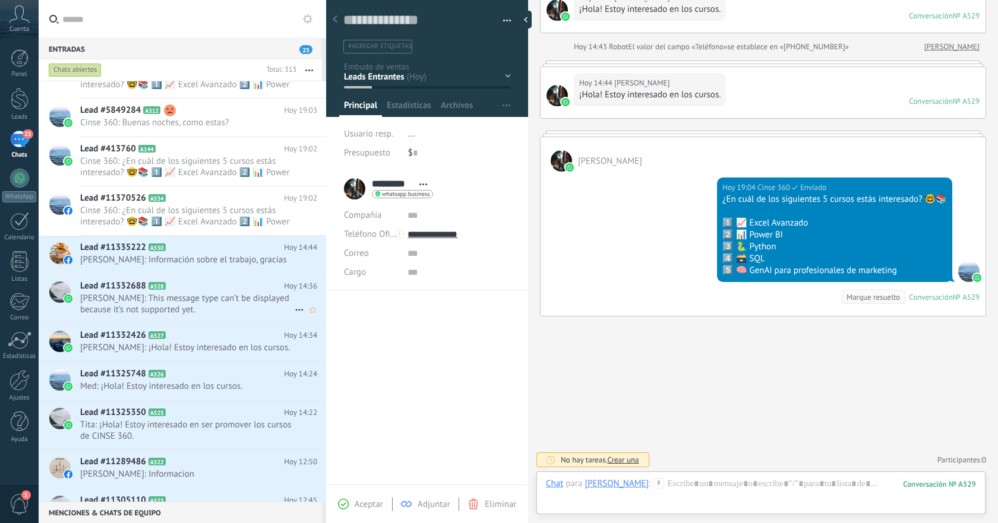
click at [231, 294] on span "Miguel: This message type can’t be displayed because it’s not supported yet." at bounding box center [187, 304] width 215 height 23
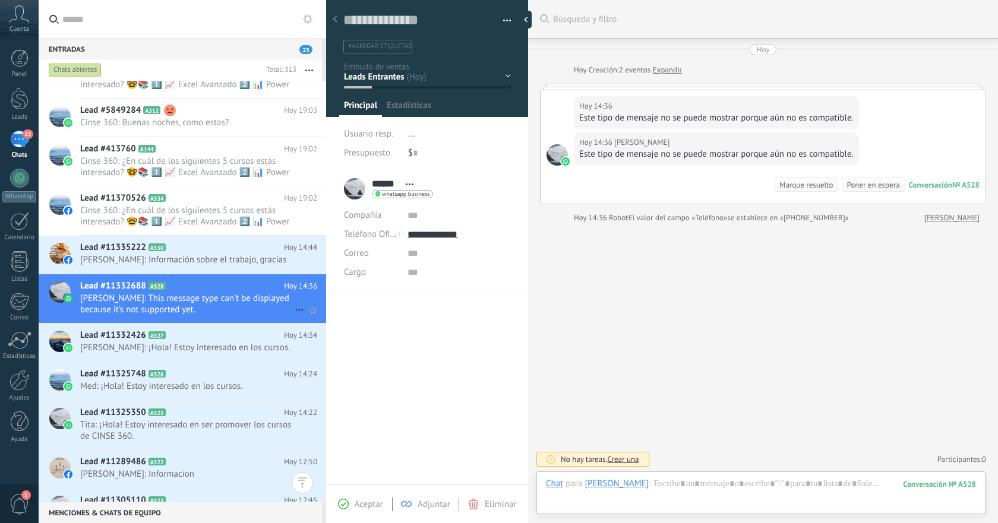
scroll to position [18, 0]
click at [483, 504] on div "Eliminar" at bounding box center [492, 504] width 48 height 11
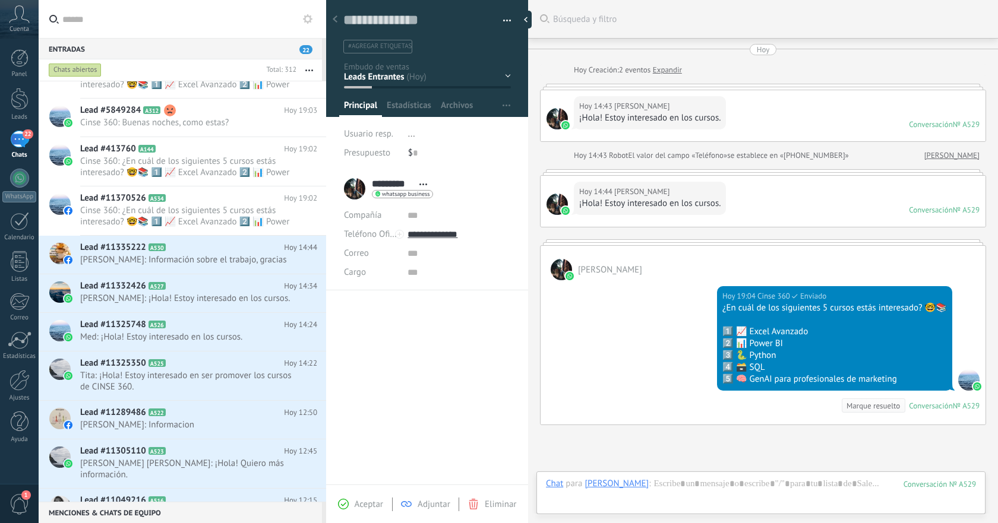
scroll to position [109, 0]
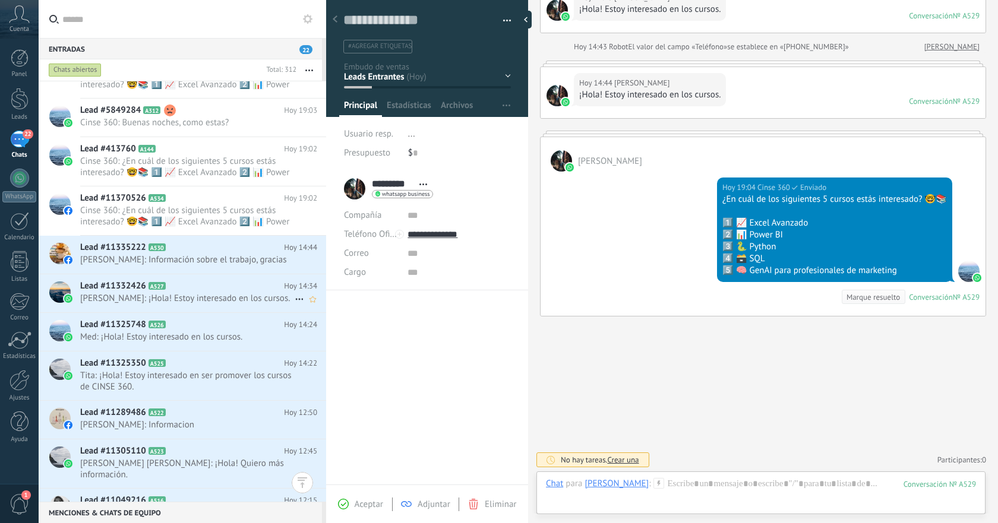
click at [230, 291] on h2 "Lead #11332426 A527" at bounding box center [182, 286] width 204 height 12
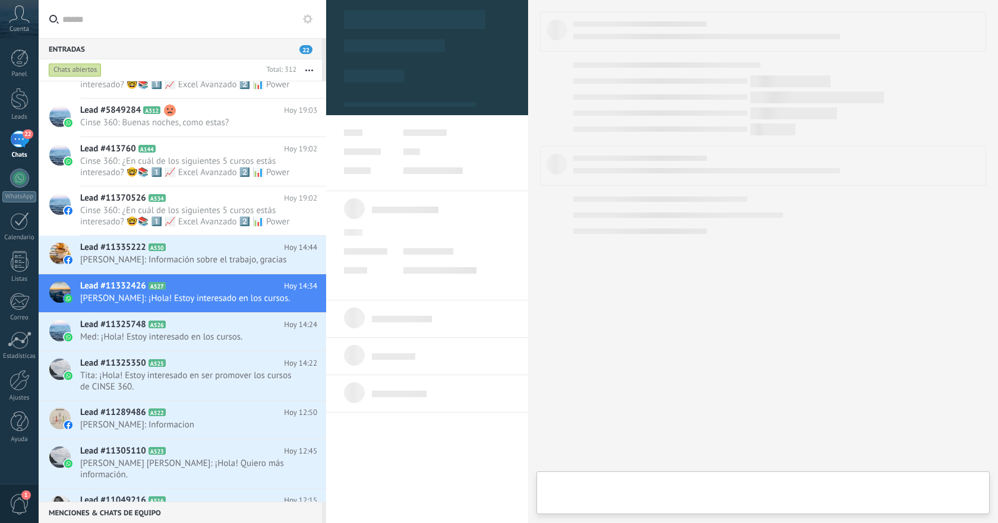
type textarea "**********"
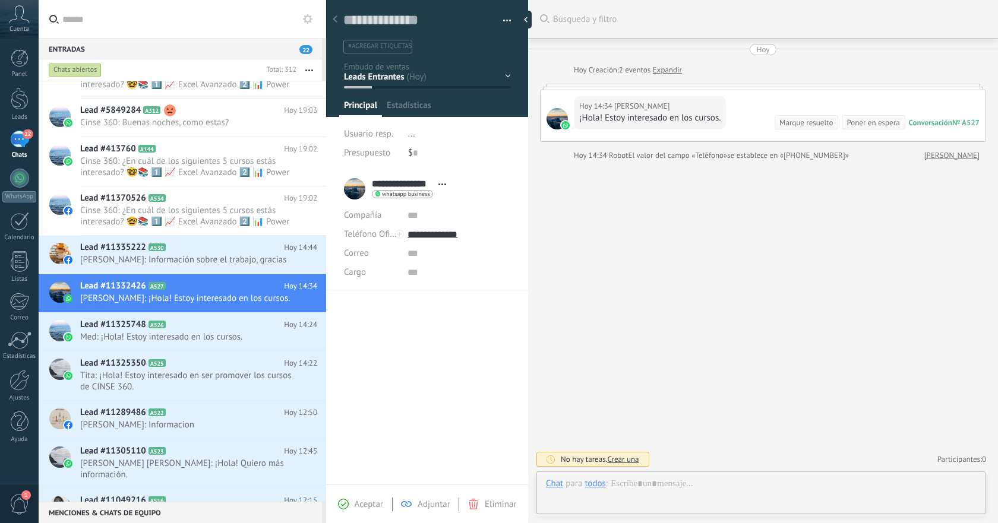
scroll to position [18, 0]
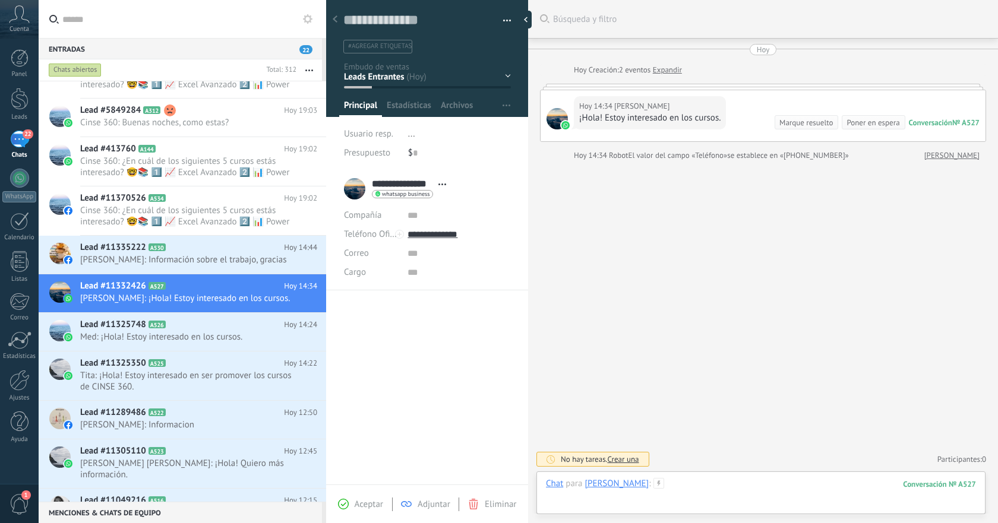
click at [734, 478] on div at bounding box center [761, 496] width 430 height 36
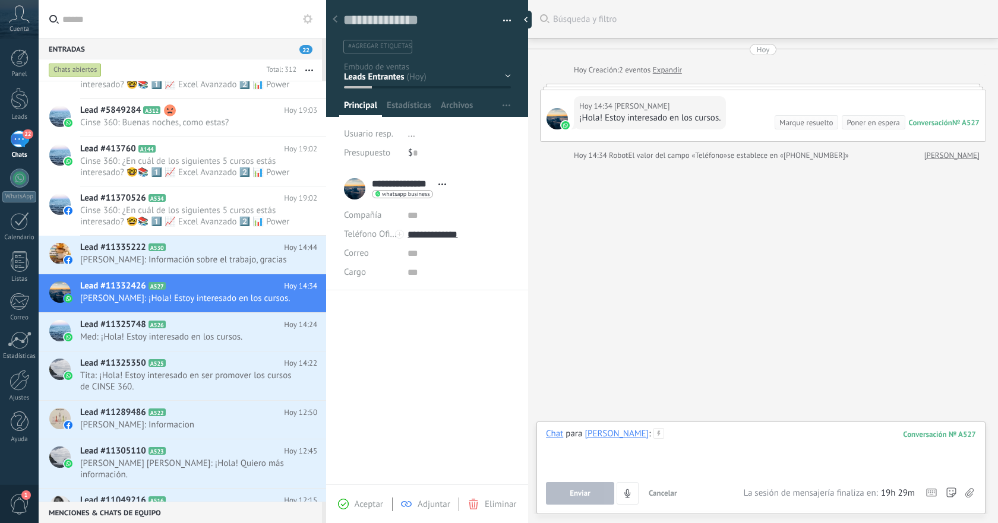
paste div
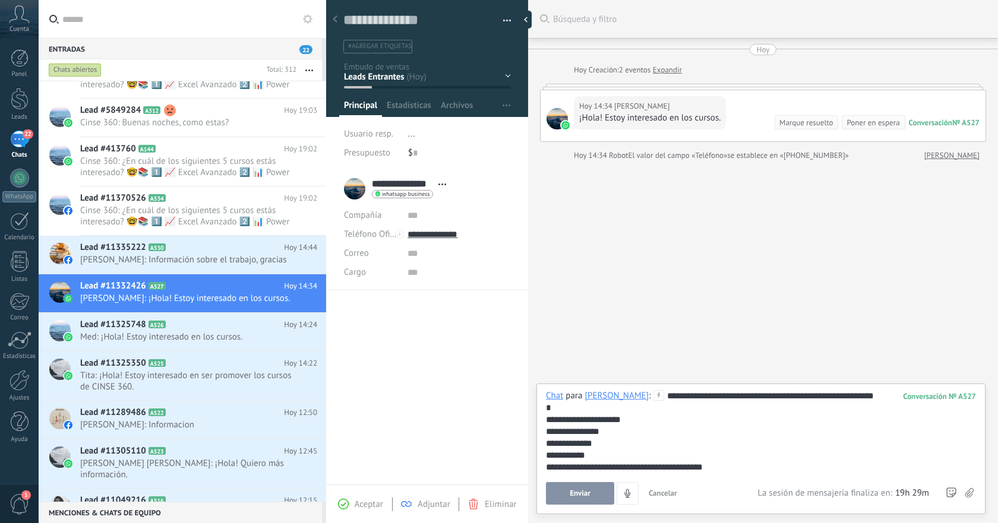
click at [580, 497] on span "Enviar" at bounding box center [580, 494] width 21 height 8
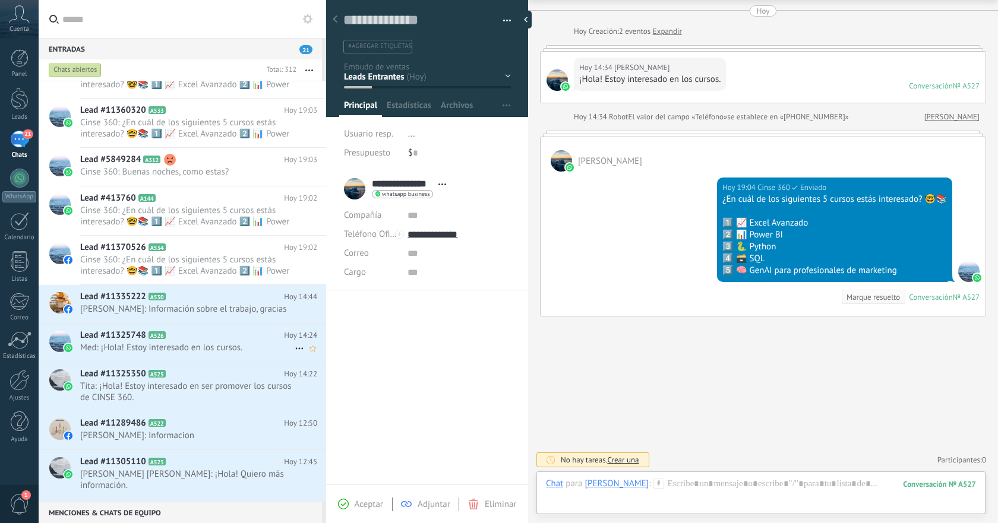
click at [236, 343] on span "Med: ¡Hola! Estoy interesado en los cursos." at bounding box center [187, 347] width 215 height 11
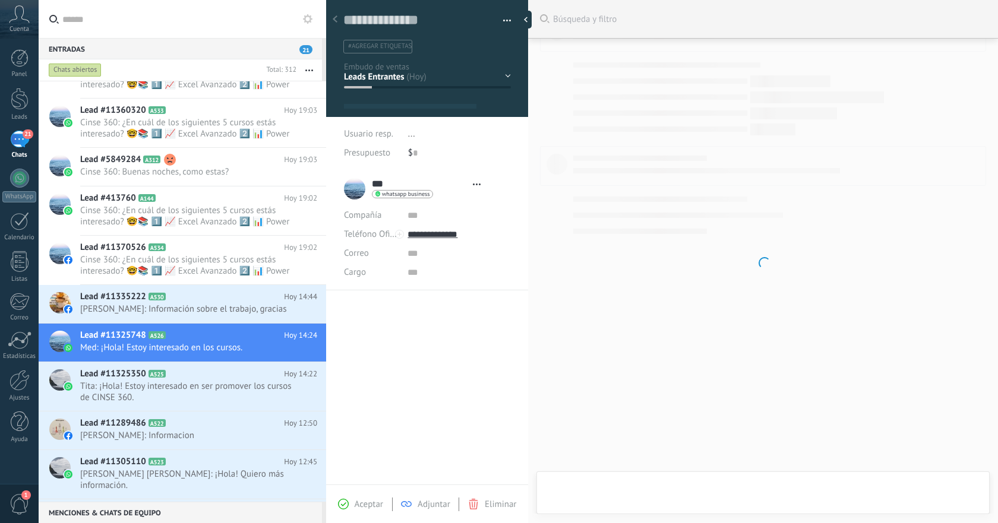
type textarea "**********"
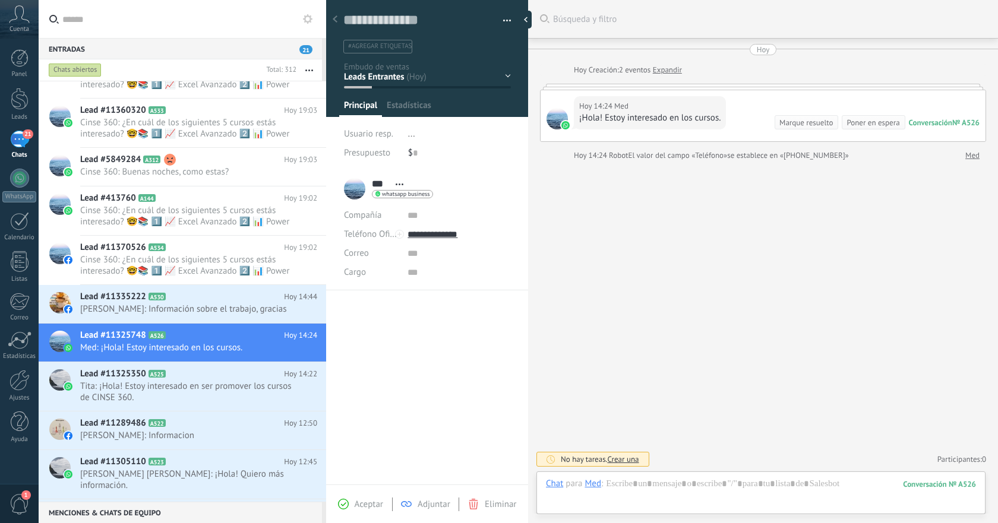
scroll to position [18, 0]
click at [721, 483] on div at bounding box center [761, 496] width 430 height 36
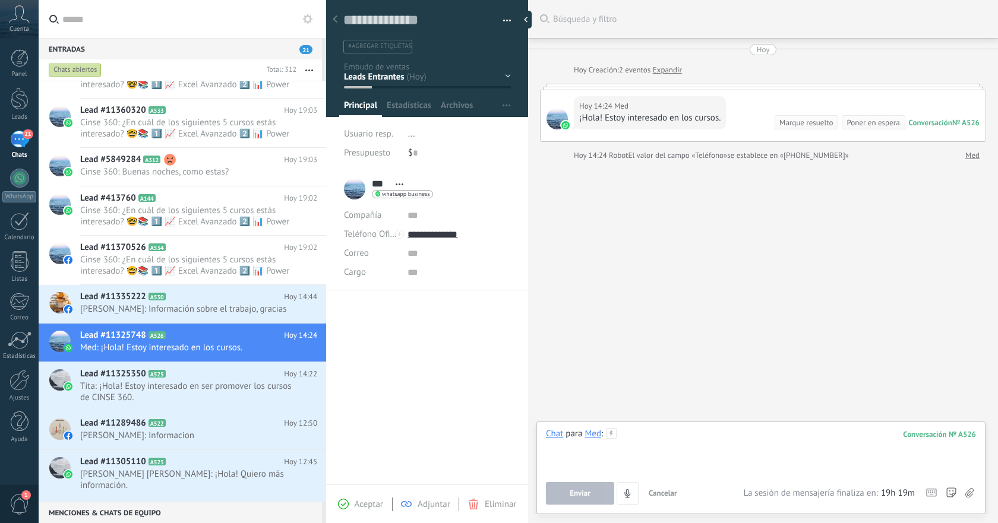
paste div
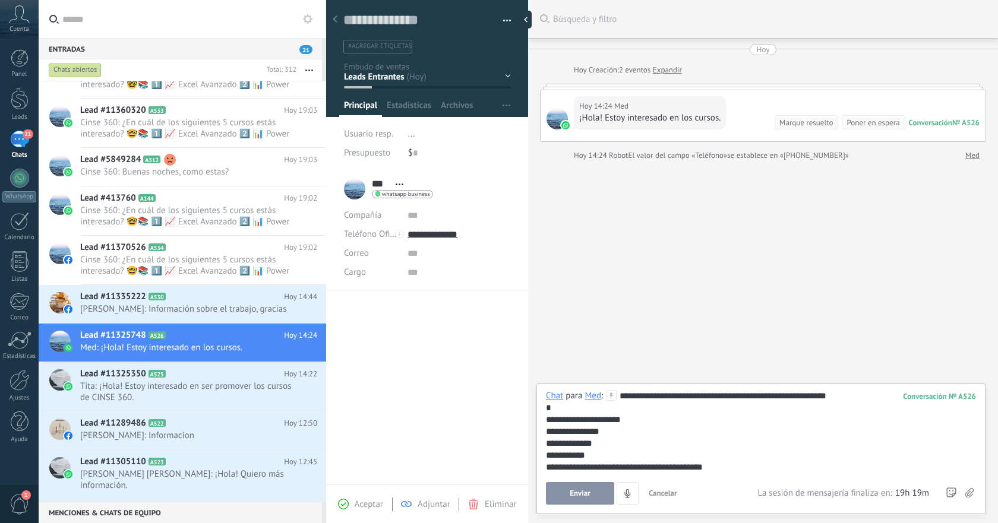
click at [577, 491] on span "Enviar" at bounding box center [580, 494] width 21 height 8
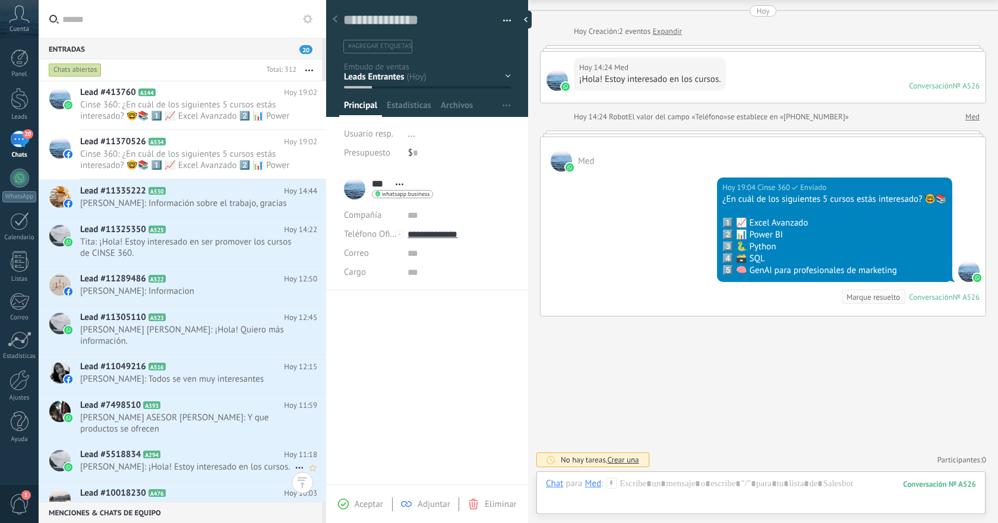
scroll to position [299, 0]
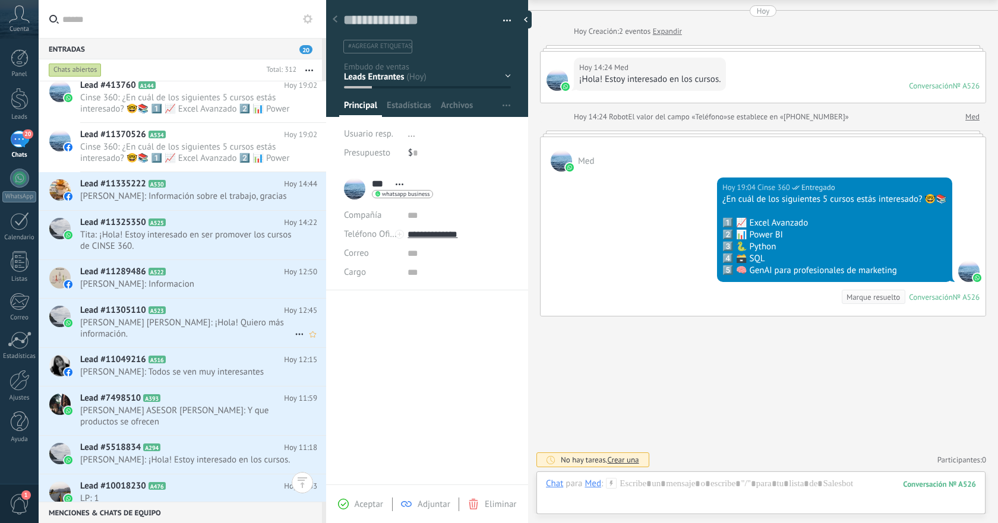
click at [250, 329] on div "Lead #11305110 A523 Hoy 12:45 Eduardo Salas Reyna: ¡Hola! Quiero más informació…" at bounding box center [203, 323] width 246 height 49
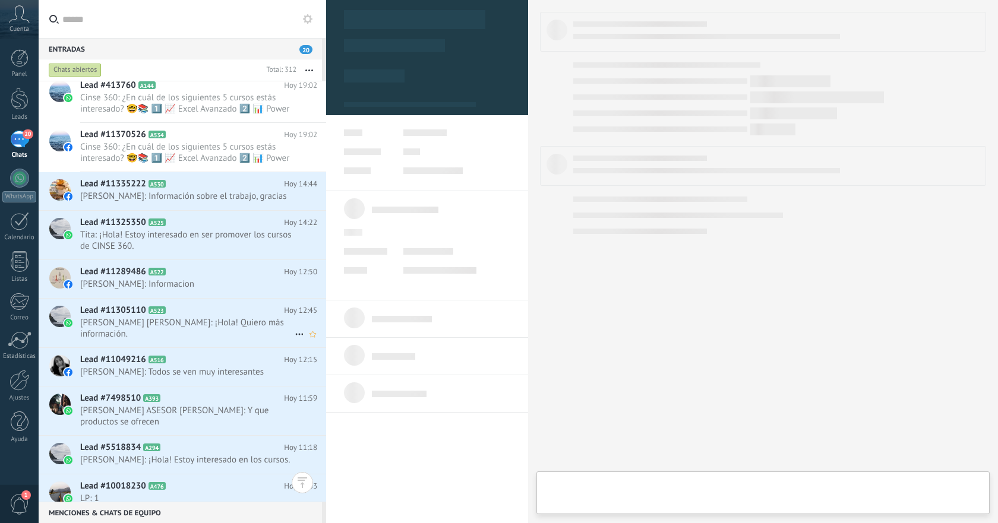
type textarea "**********"
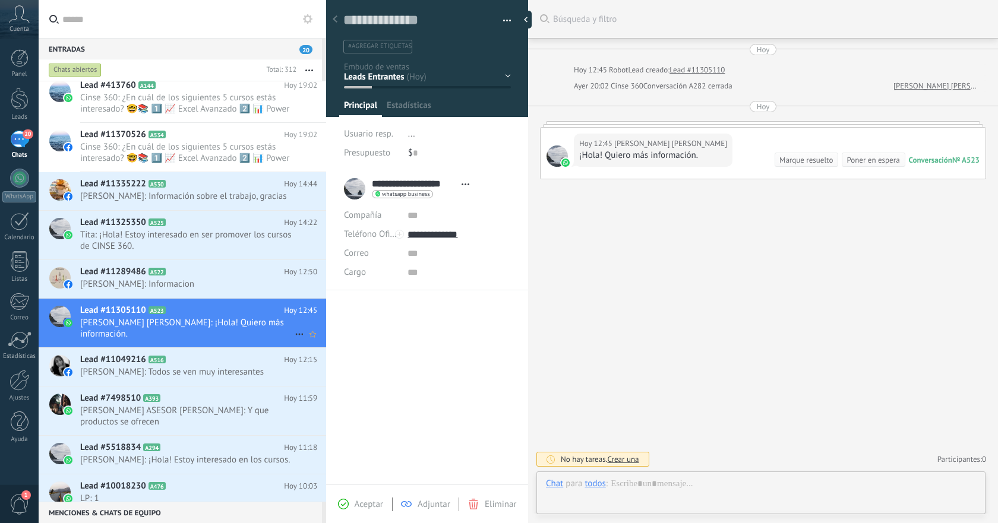
scroll to position [18, 0]
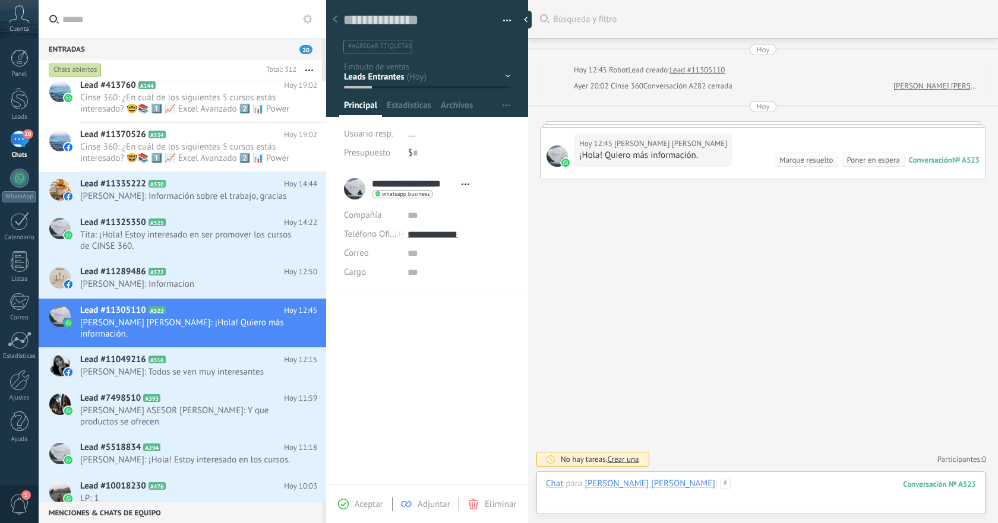
click at [744, 481] on div at bounding box center [761, 496] width 430 height 36
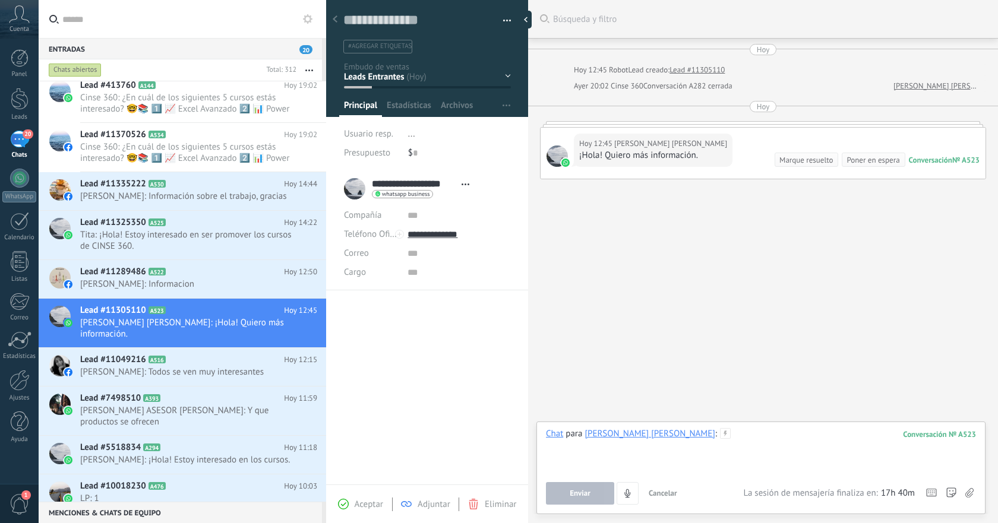
paste div
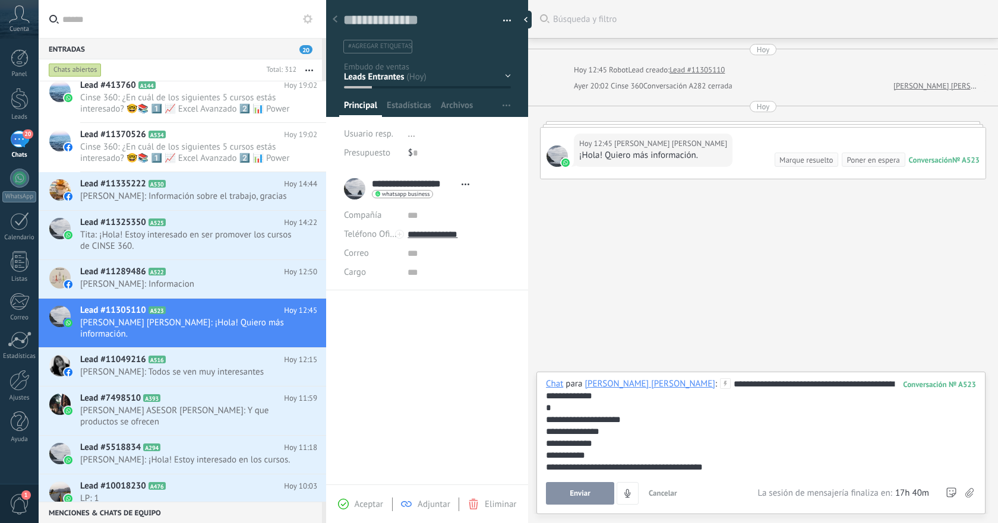
click at [592, 500] on button "Enviar" at bounding box center [580, 493] width 68 height 23
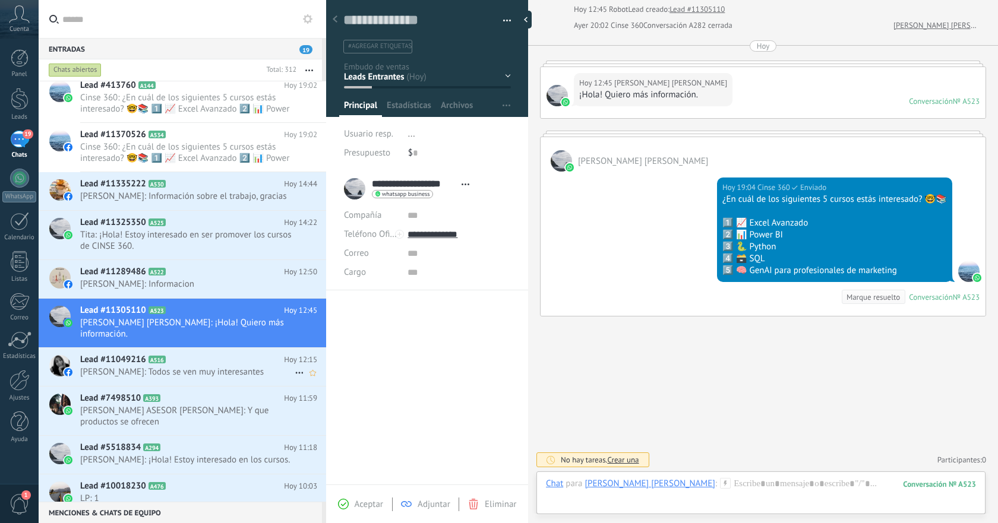
scroll to position [310, 0]
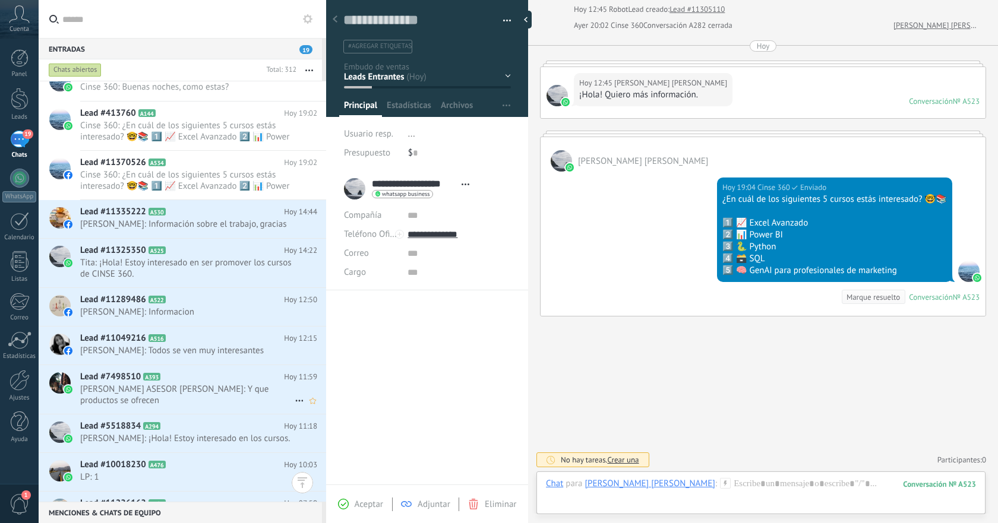
click at [247, 399] on span "MARISOL MALDONADO ASESOR CASAS ARA: Y que productos se ofrecen" at bounding box center [187, 395] width 215 height 23
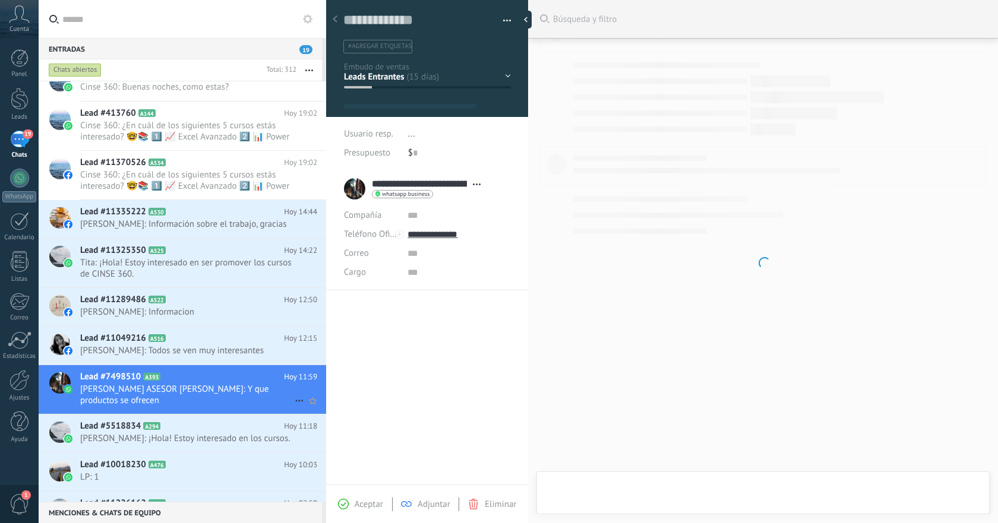
type textarea "**********"
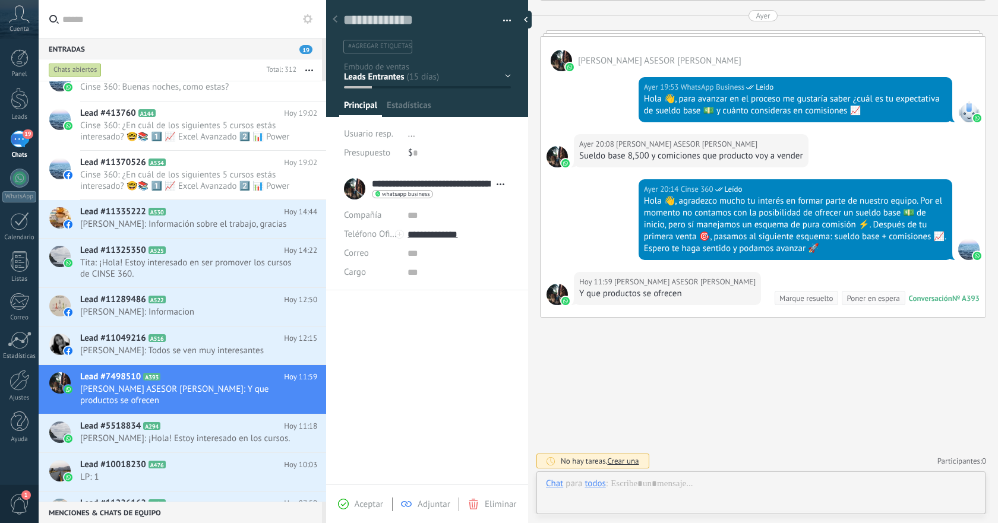
scroll to position [18, 0]
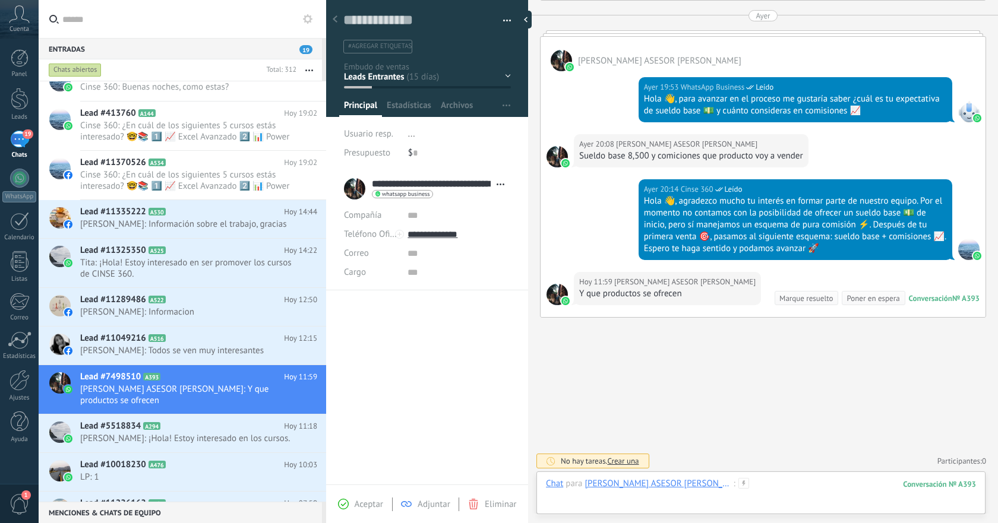
click at [803, 486] on div at bounding box center [761, 496] width 430 height 36
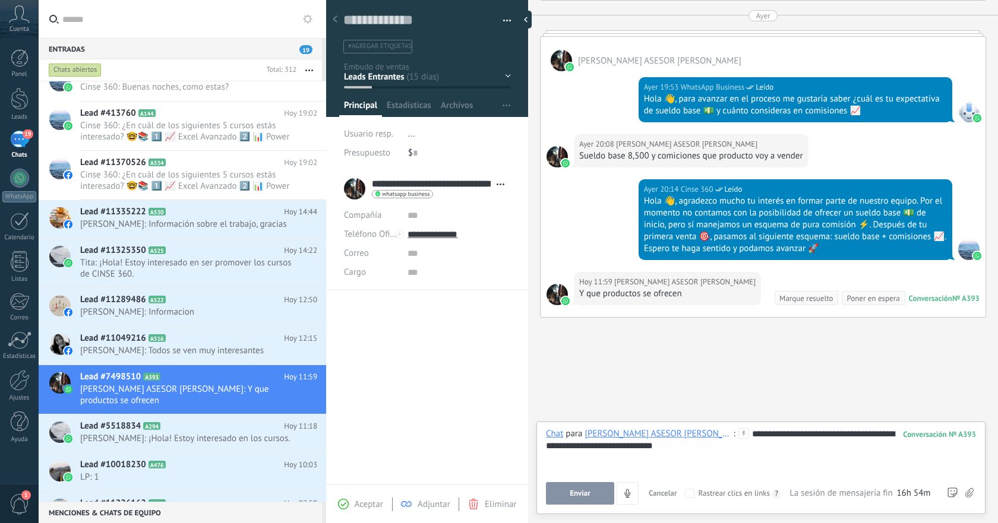
click at [605, 496] on button "Enviar" at bounding box center [580, 493] width 68 height 23
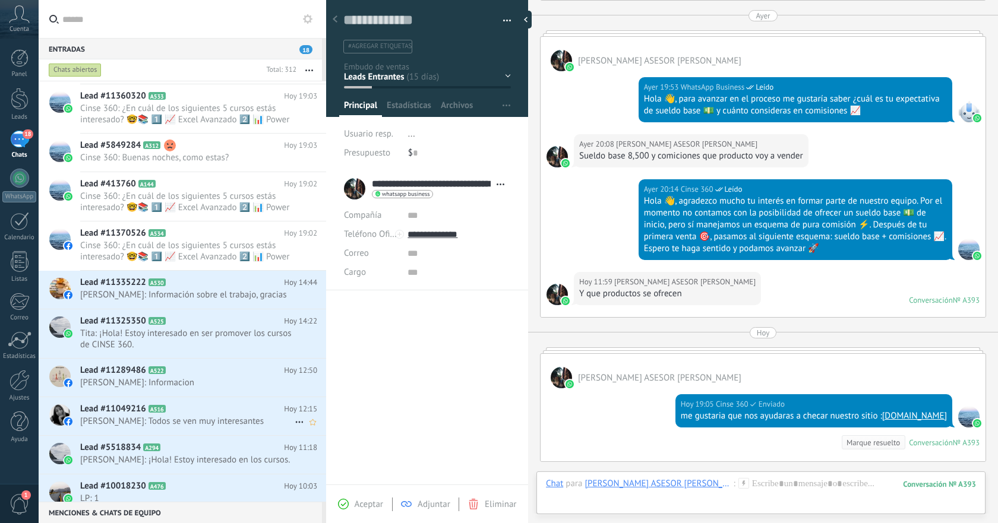
click at [238, 423] on span "Berenice Perez: Todos se ven muy interesantes" at bounding box center [187, 421] width 215 height 11
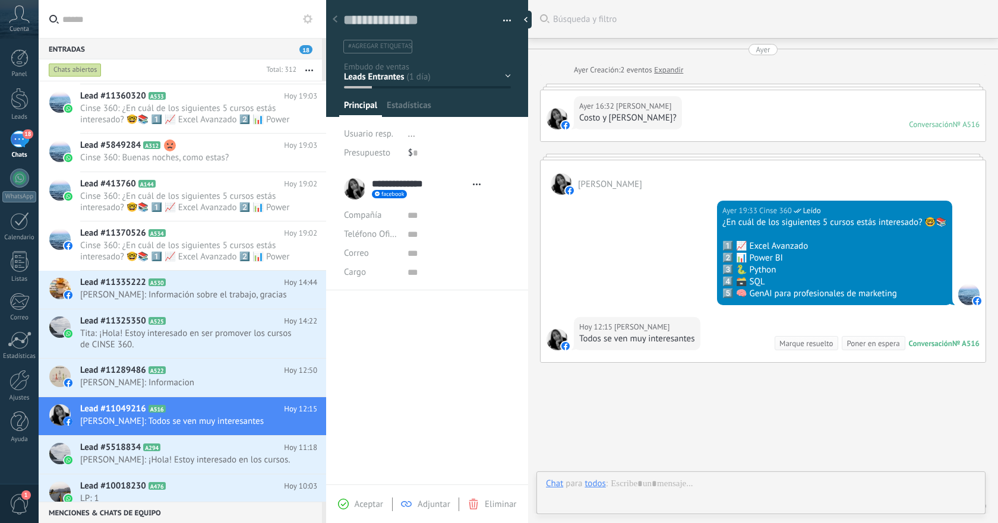
type textarea "**********"
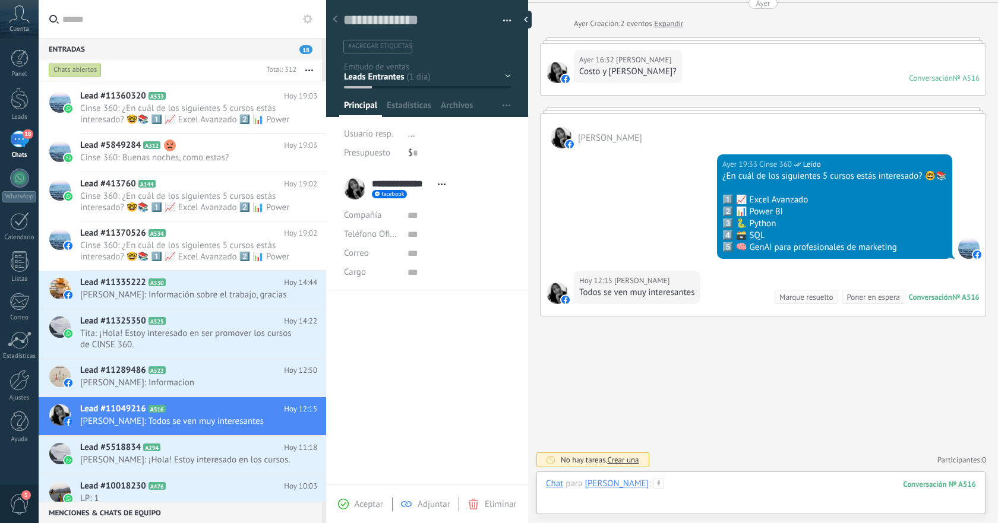
click at [758, 487] on div at bounding box center [761, 496] width 430 height 36
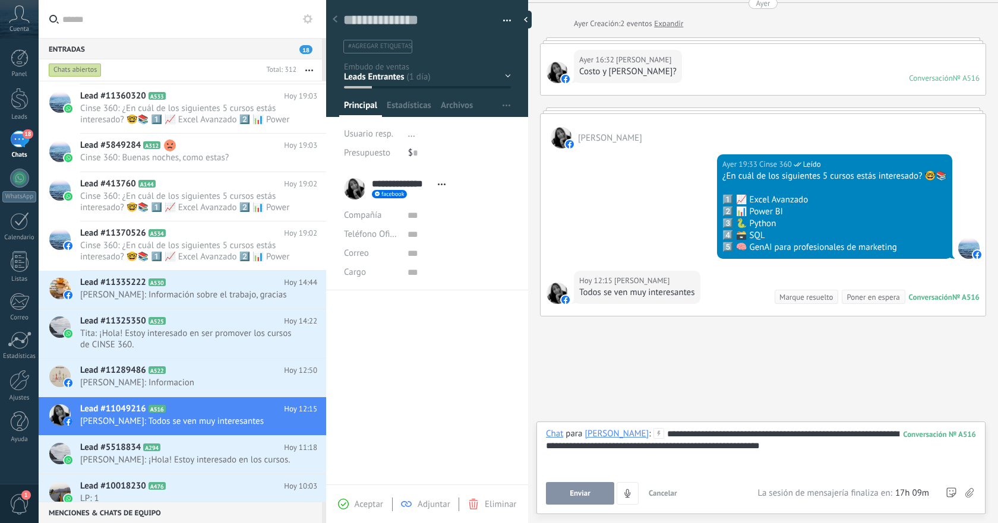
click at [581, 494] on span "Enviar" at bounding box center [580, 494] width 21 height 8
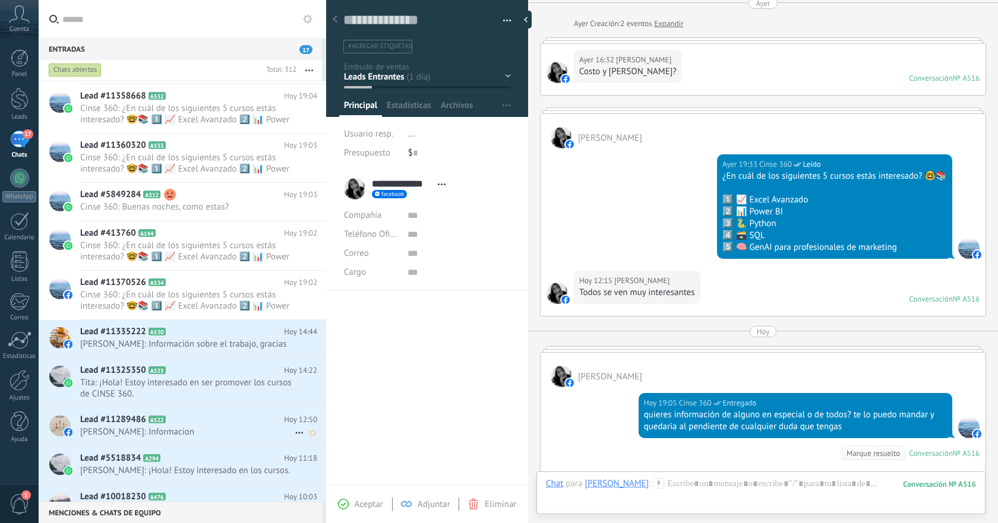
click at [238, 430] on span "Alejandro Gonzalez: Informacion" at bounding box center [187, 432] width 215 height 11
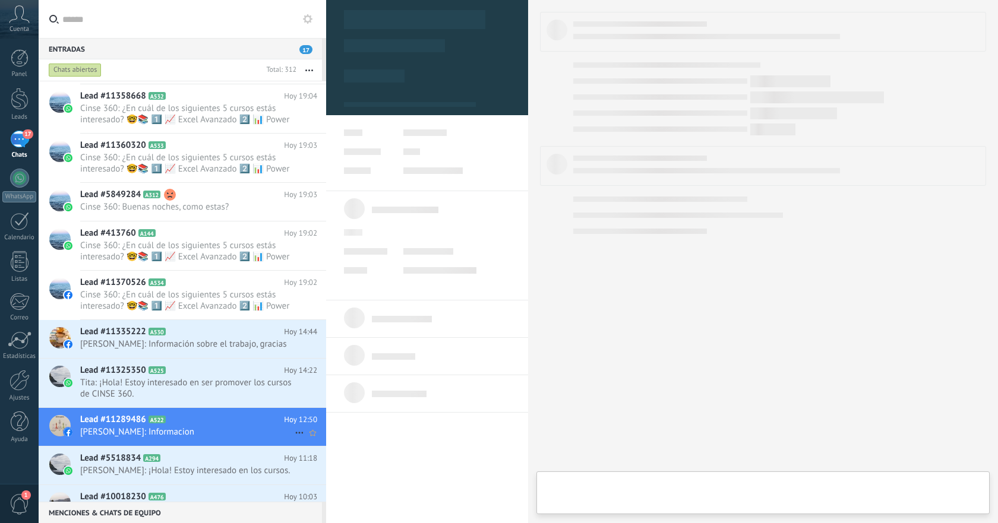
type textarea "**********"
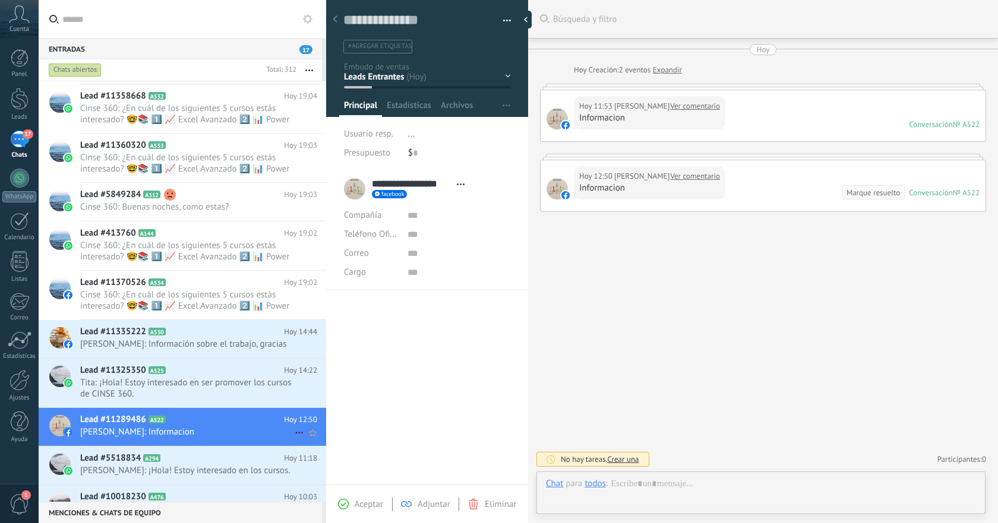
scroll to position [18, 0]
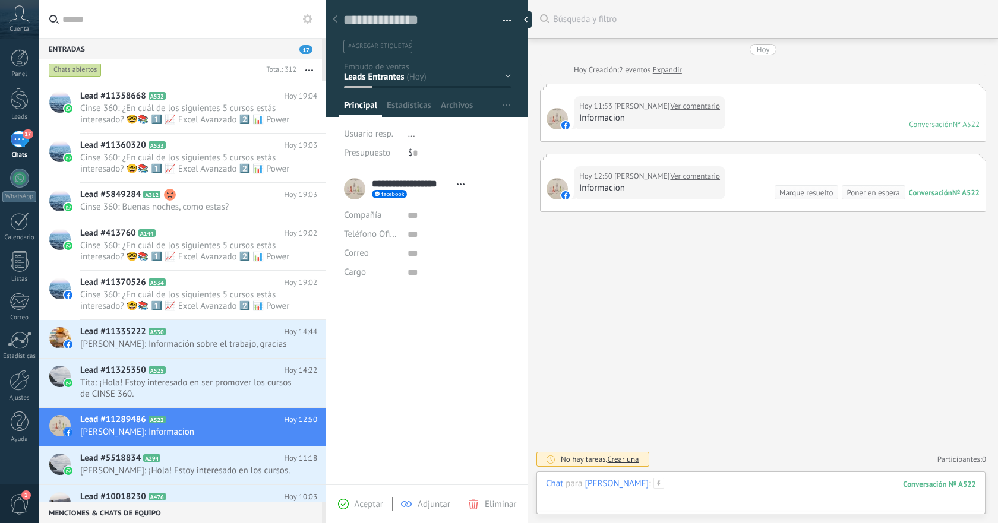
click at [730, 482] on div at bounding box center [761, 496] width 430 height 36
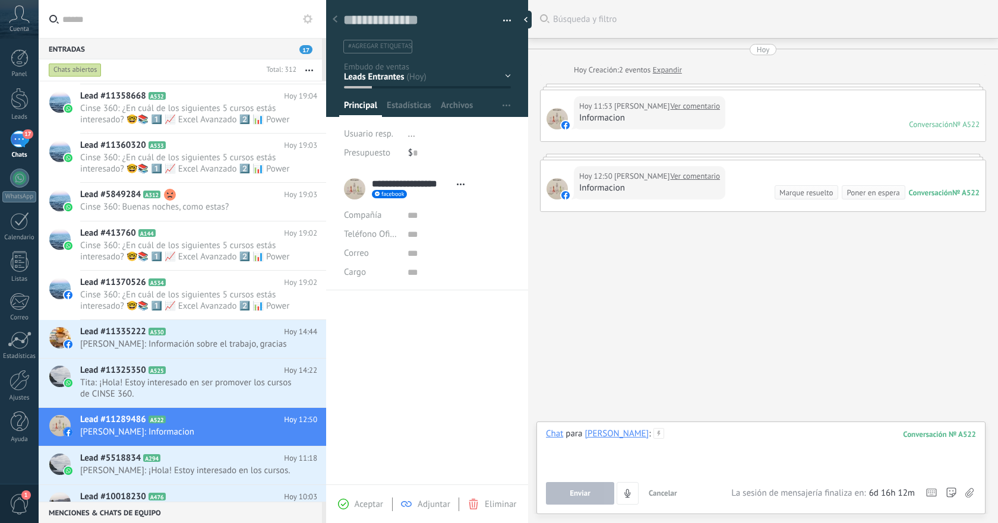
paste div
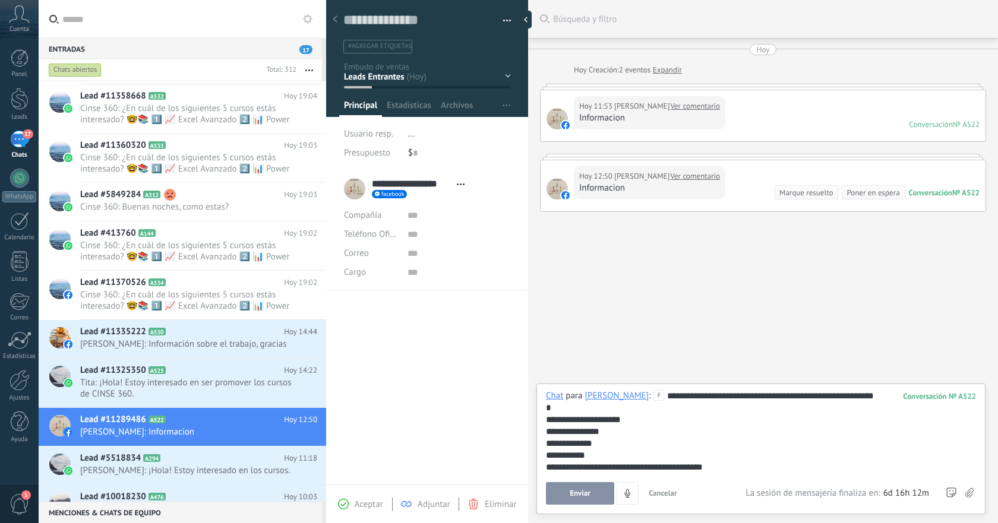
click at [593, 491] on button "Enviar" at bounding box center [580, 493] width 68 height 23
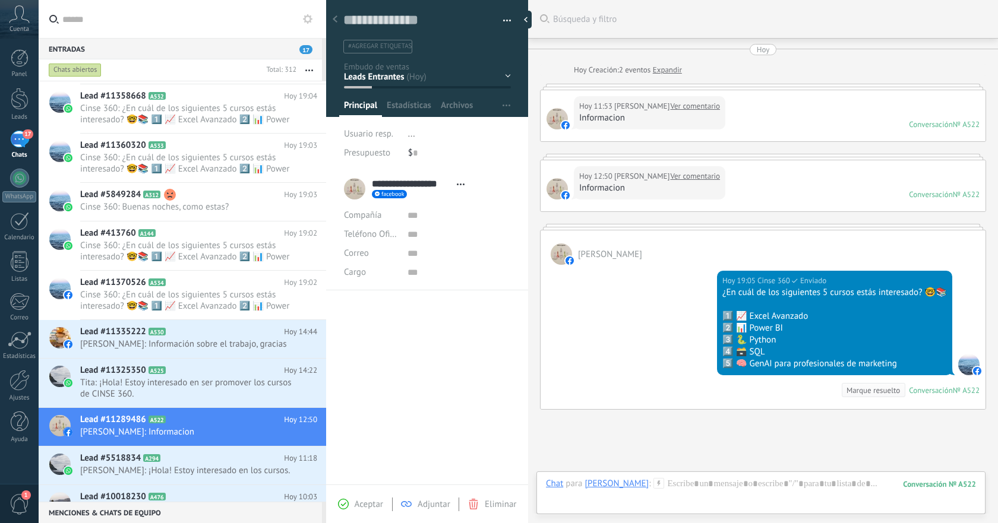
scroll to position [93, 0]
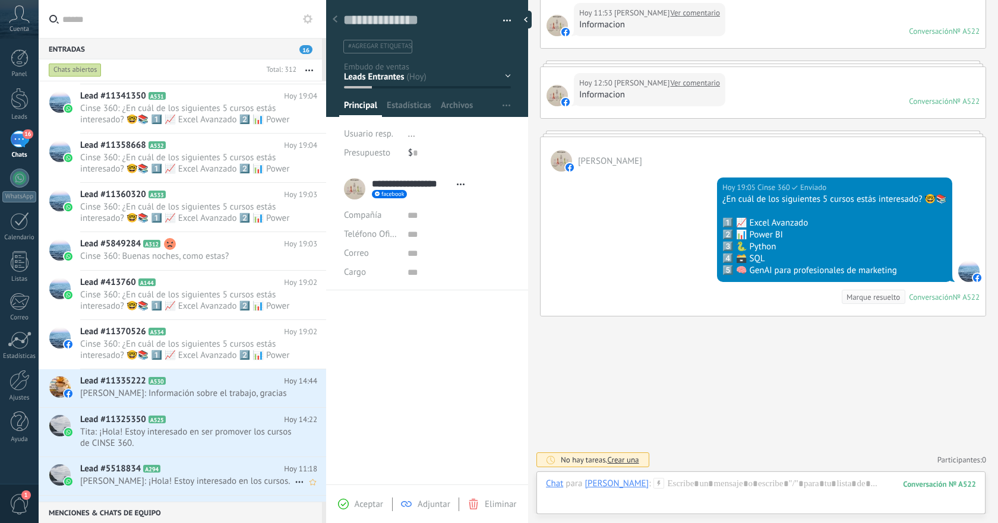
click at [215, 479] on span "Alex: ¡Hola! Estoy interesado en los cursos." at bounding box center [187, 481] width 215 height 11
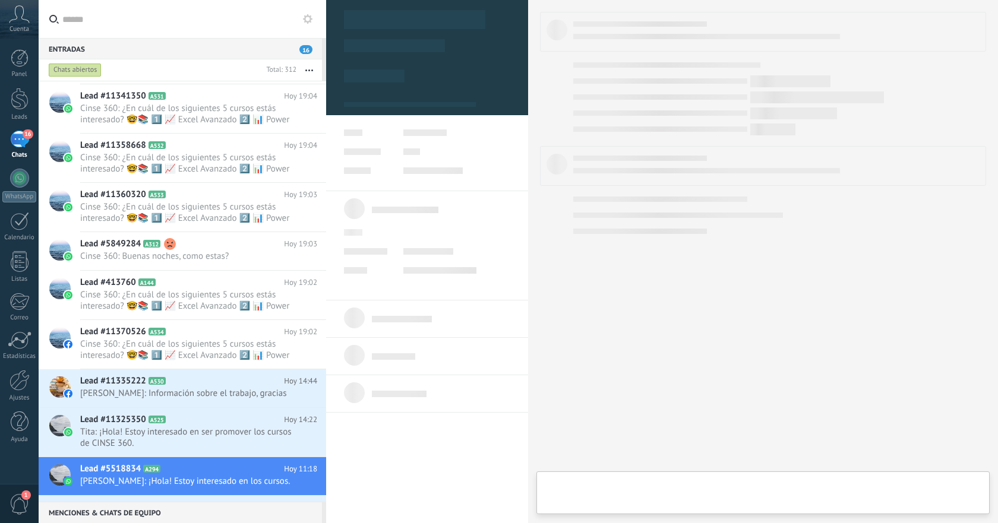
type textarea "**********"
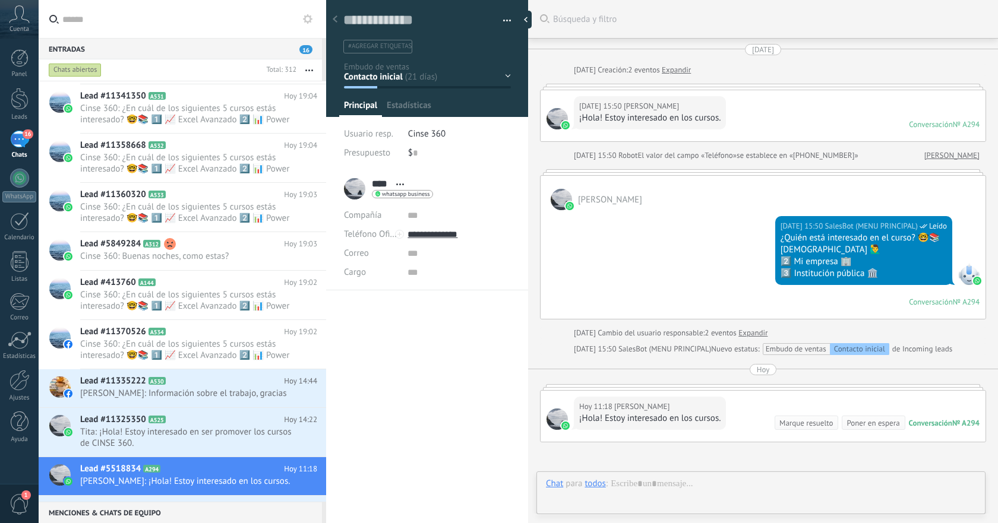
scroll to position [126, 0]
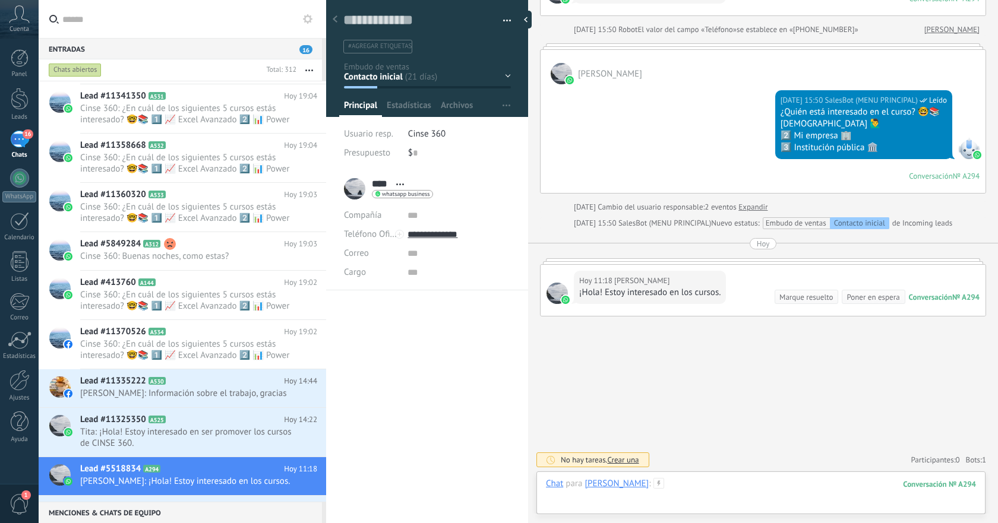
click at [750, 487] on div at bounding box center [761, 496] width 430 height 36
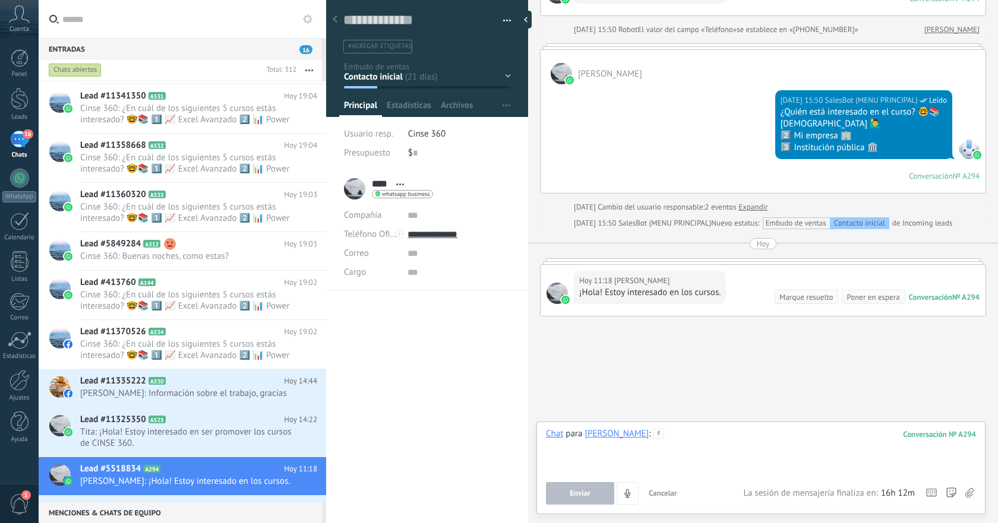
paste div
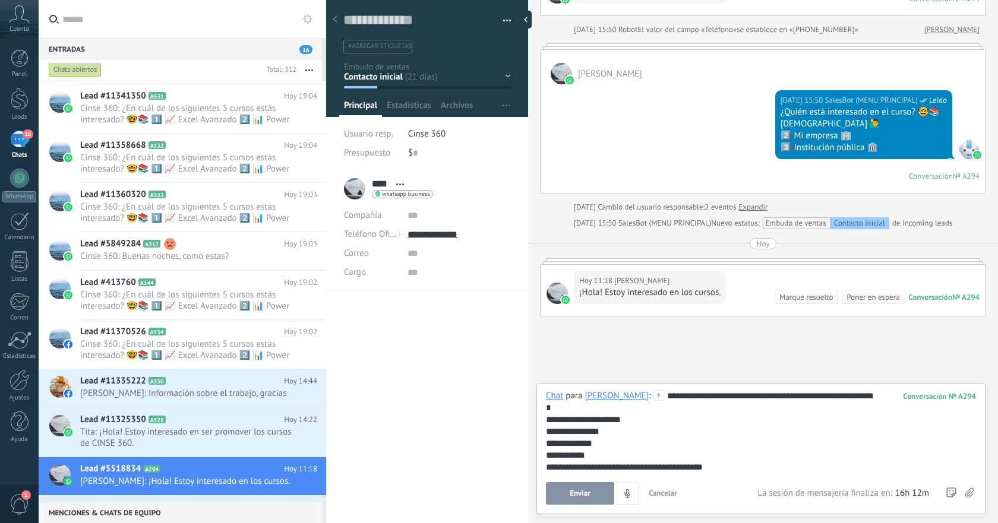
click at [577, 493] on span "Enviar" at bounding box center [580, 494] width 21 height 8
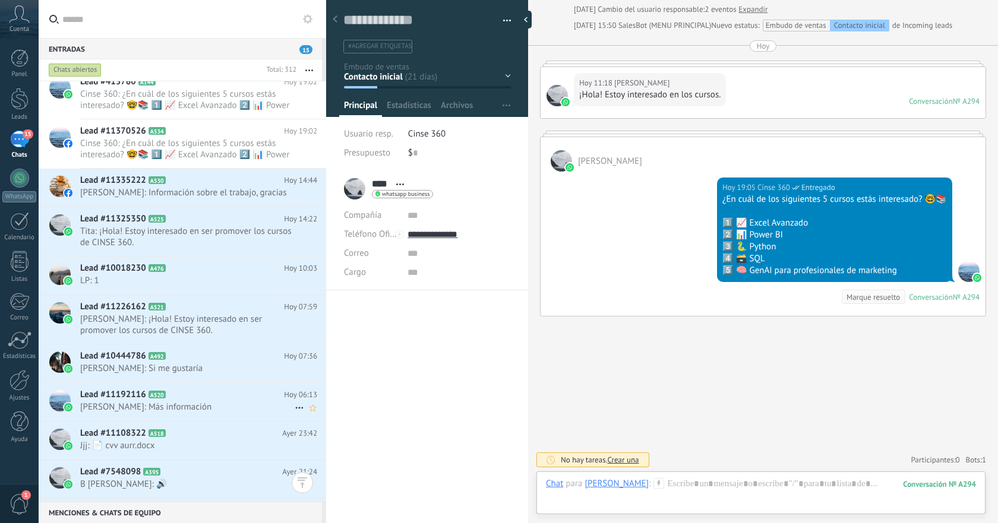
scroll to position [508, 0]
click at [250, 367] on span "Adrian: Si me gustaría" at bounding box center [187, 367] width 215 height 11
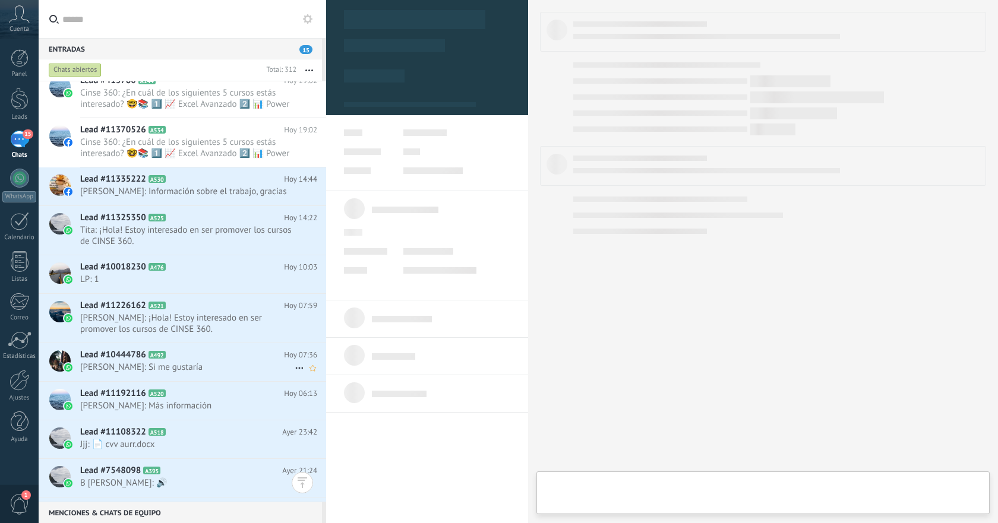
type textarea "**********"
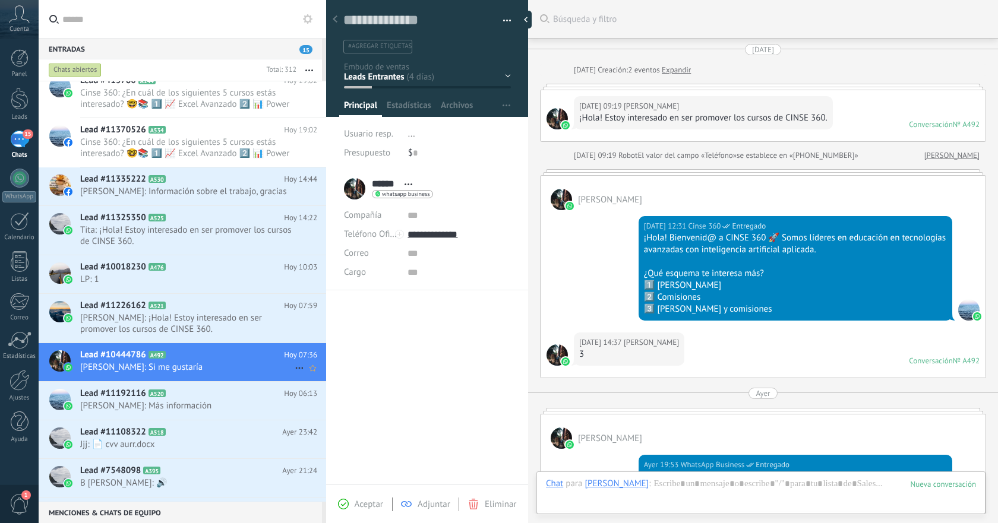
scroll to position [241, 0]
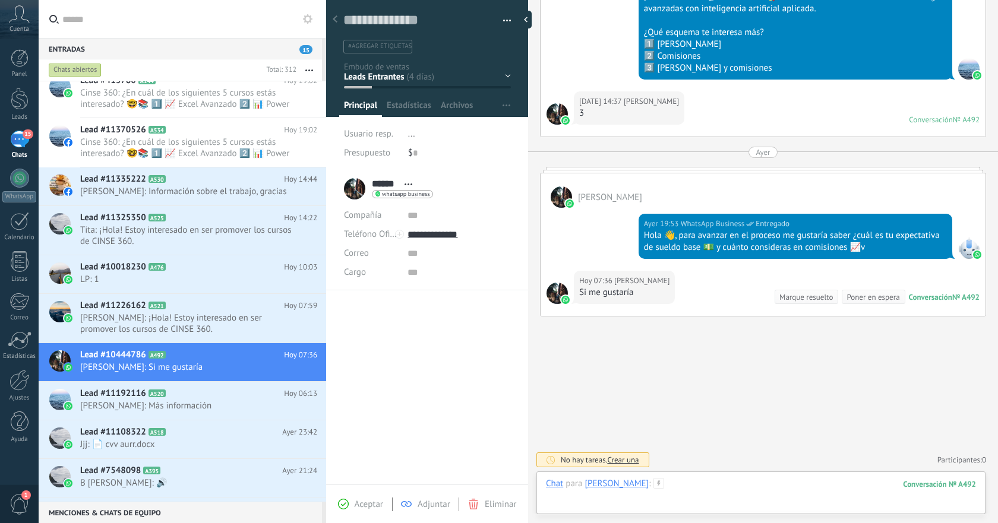
click at [738, 481] on div at bounding box center [761, 496] width 430 height 36
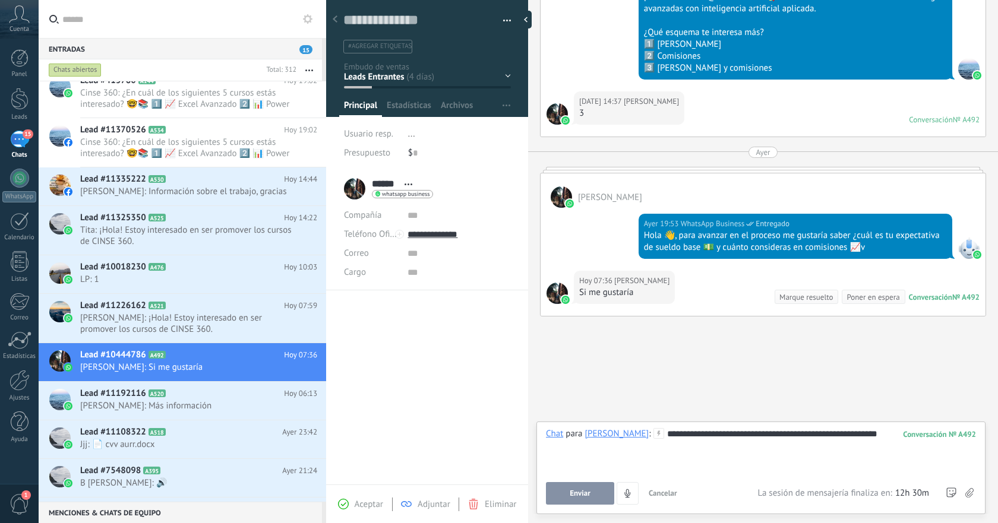
click at [849, 434] on div "**********" at bounding box center [761, 450] width 430 height 45
click at [873, 437] on div "**********" at bounding box center [761, 450] width 430 height 45
click at [572, 491] on span "Enviar" at bounding box center [580, 494] width 21 height 8
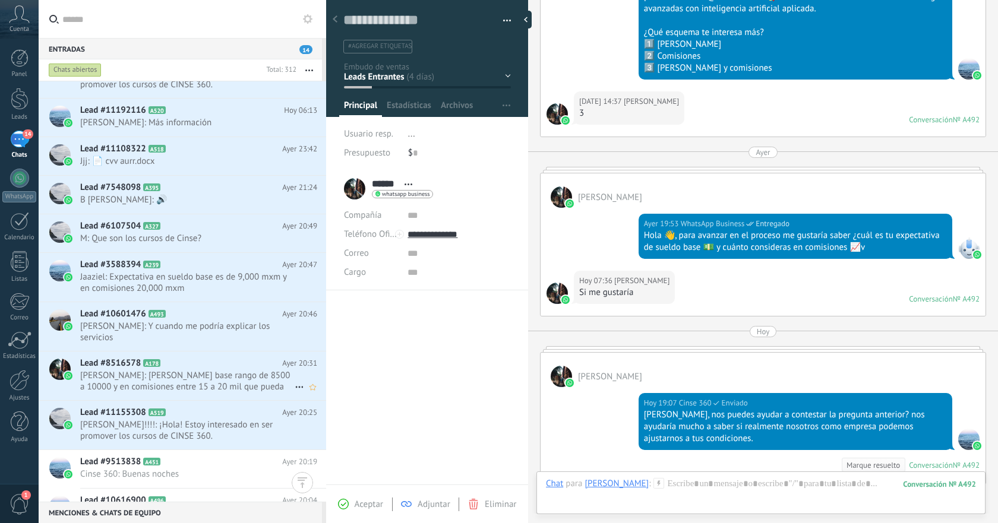
scroll to position [751, 0]
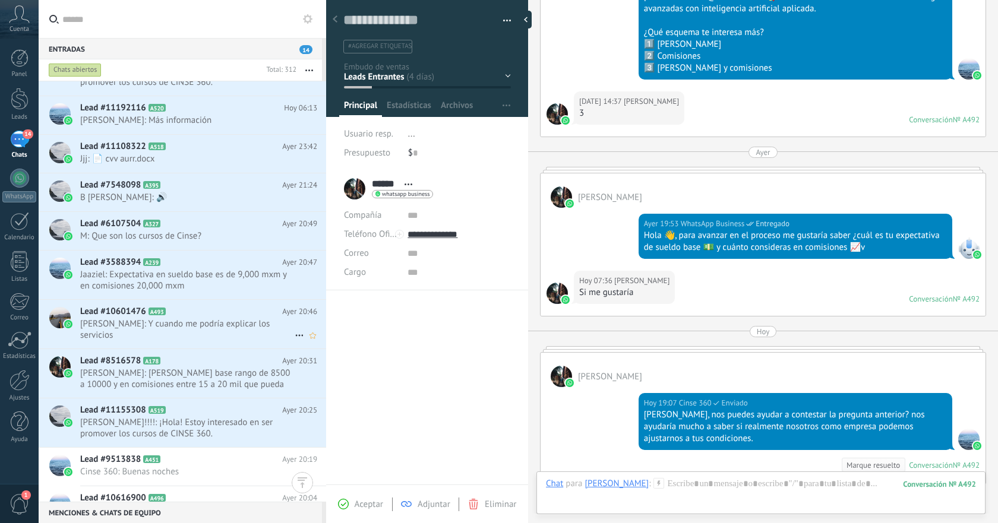
click at [234, 327] on span "Jorge: Y cuando me podría explicar los servicios" at bounding box center [187, 329] width 215 height 23
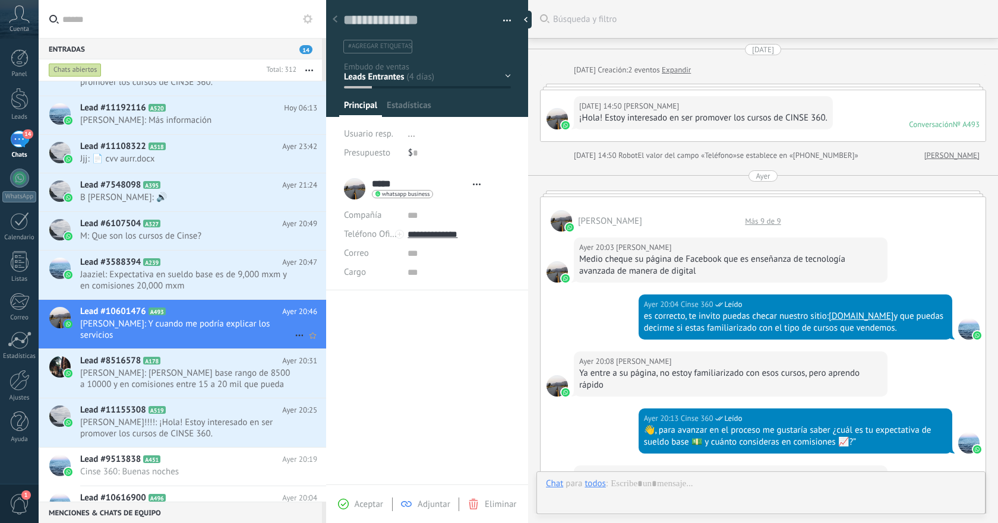
type textarea "**********"
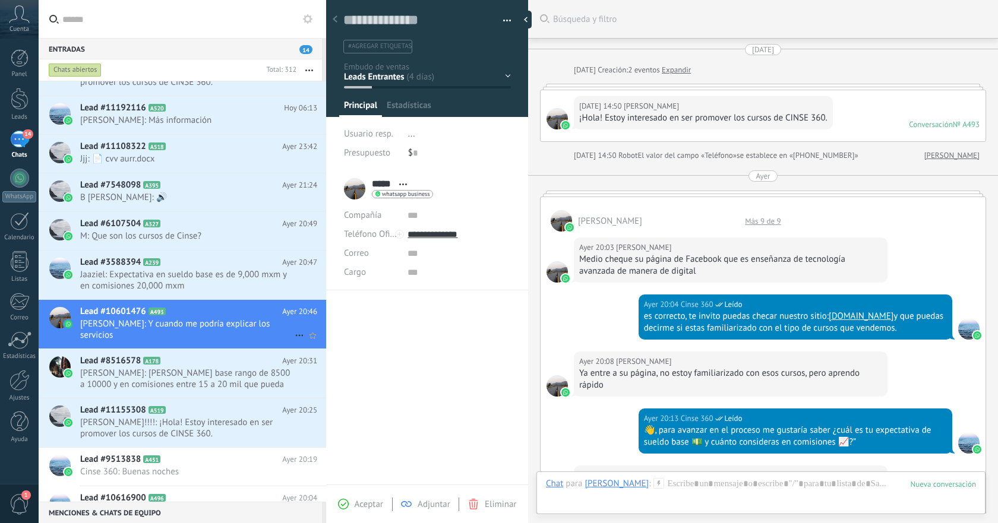
scroll to position [519, 0]
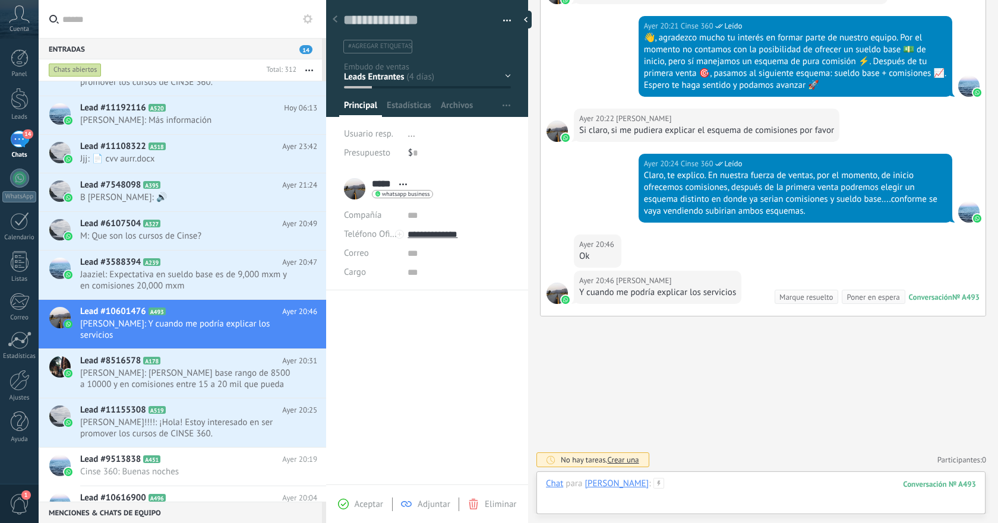
click at [750, 490] on div at bounding box center [761, 496] width 430 height 36
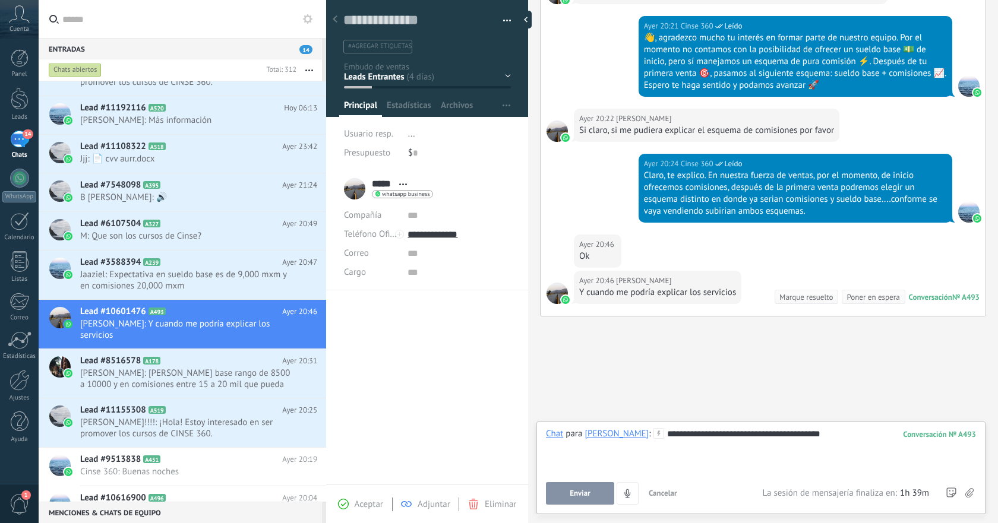
click at [589, 497] on span "Enviar" at bounding box center [580, 494] width 21 height 8
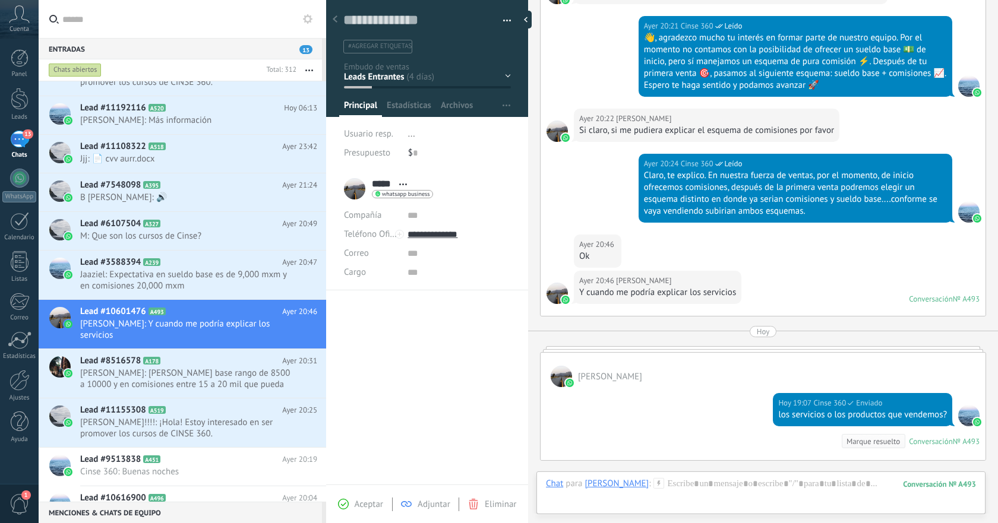
scroll to position [762, 0]
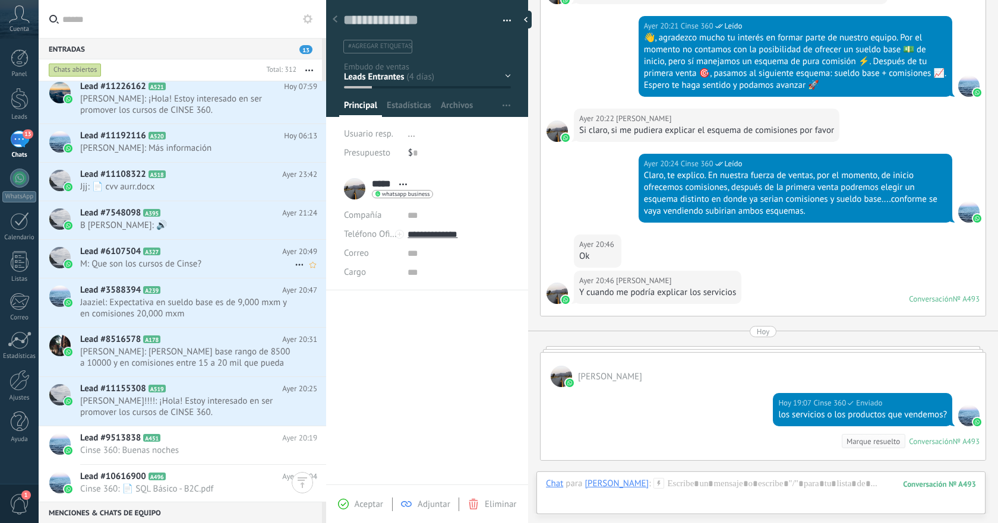
click at [228, 264] on span "M: Que son los cursos de Cinse?" at bounding box center [187, 263] width 215 height 11
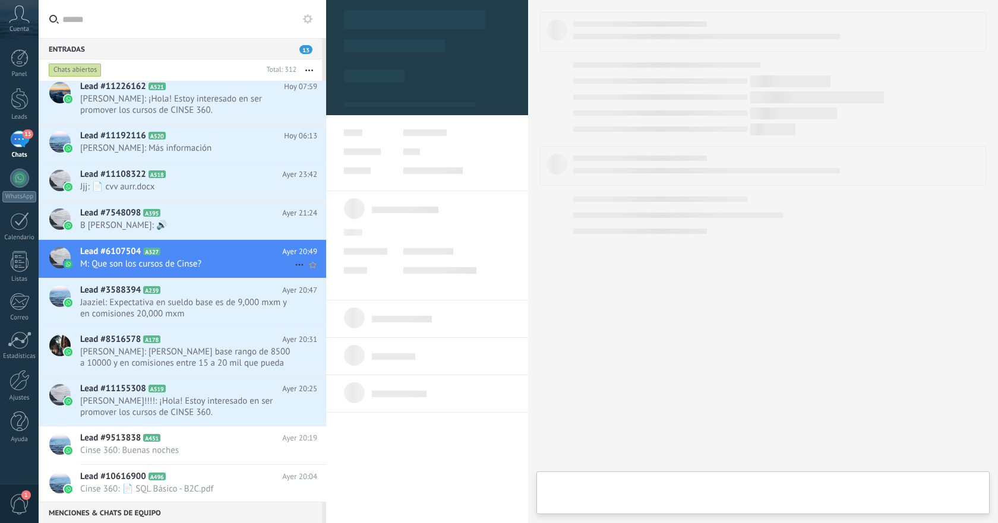
type textarea "**********"
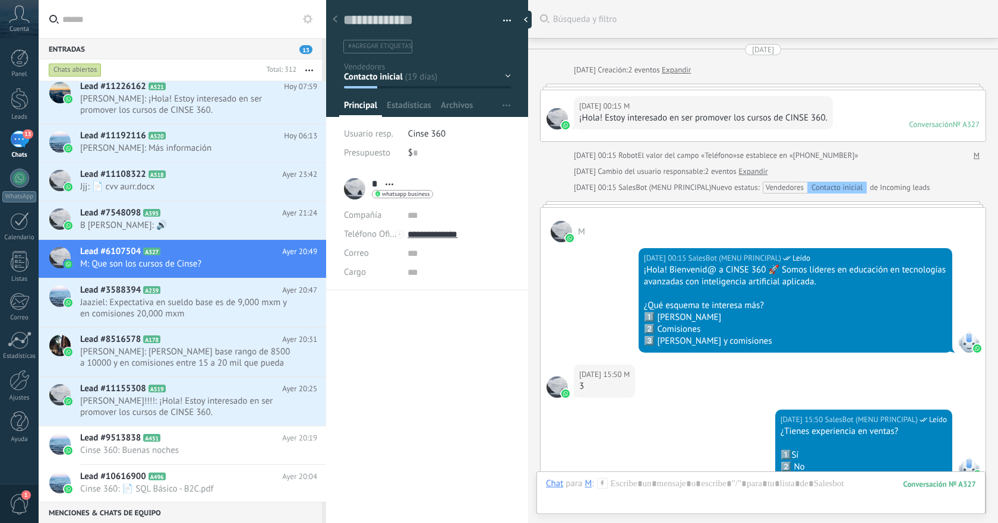
scroll to position [588, 0]
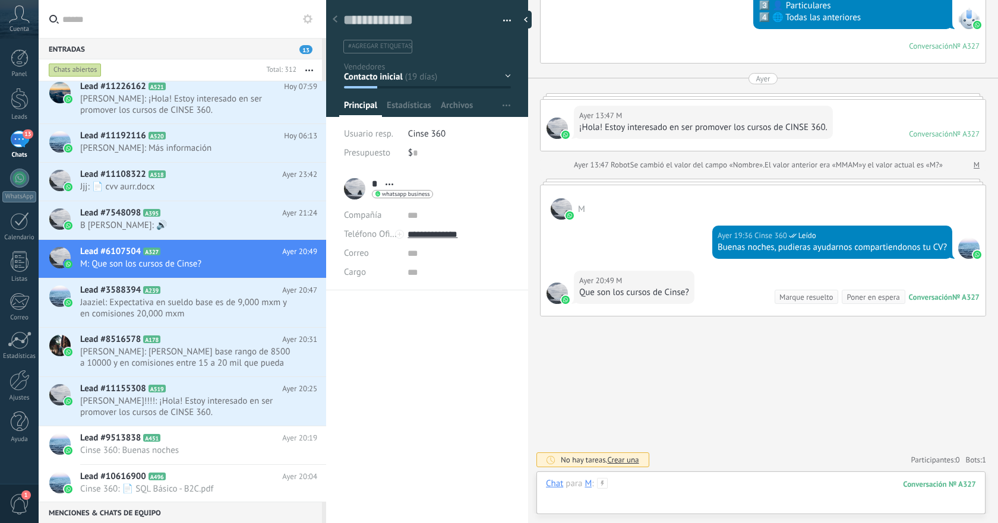
click at [745, 485] on div at bounding box center [761, 496] width 430 height 36
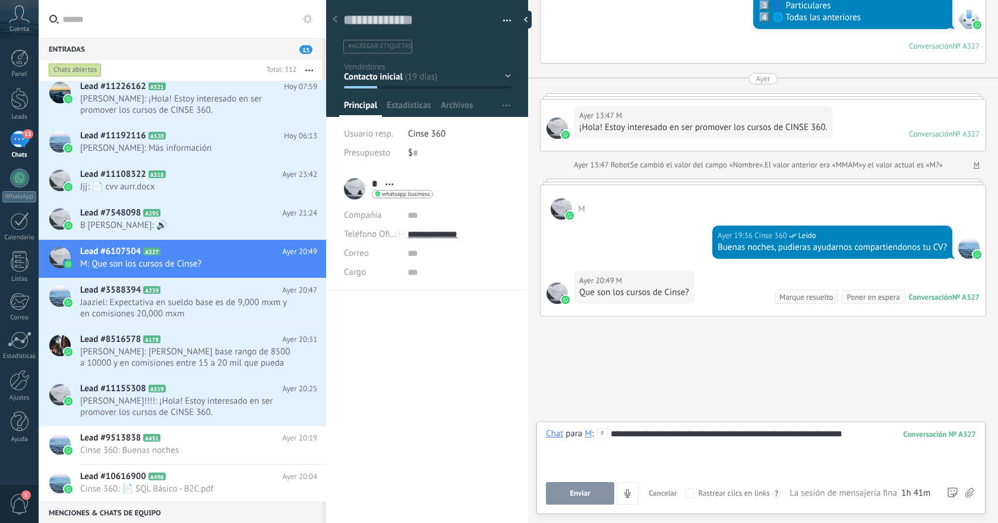
click at [578, 488] on button "Enviar" at bounding box center [580, 493] width 68 height 23
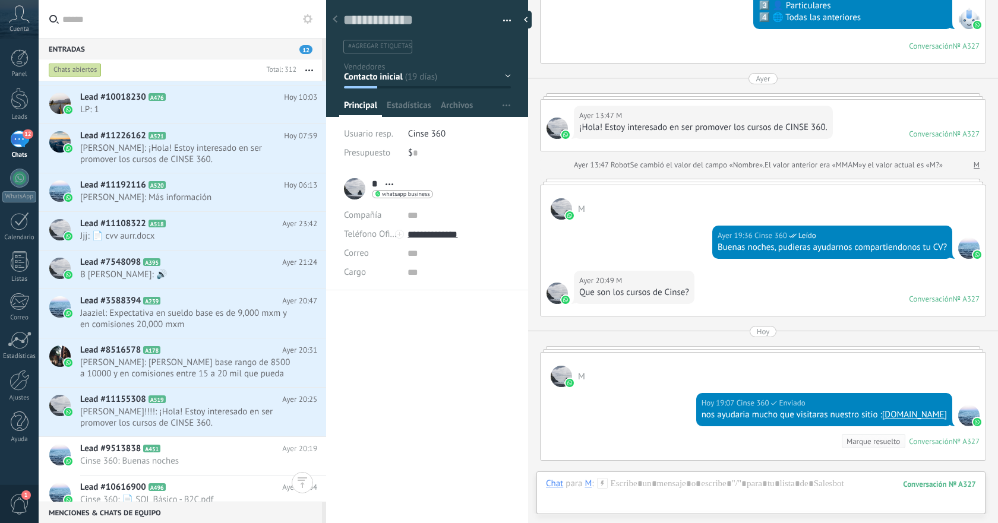
scroll to position [772, 0]
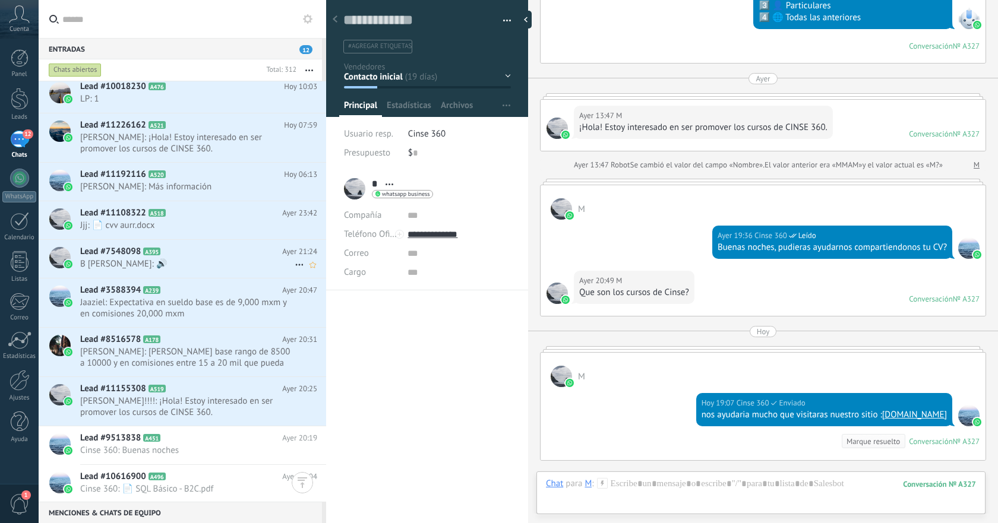
click at [209, 272] on div "Lead #7548098 A395 [DATE] 21:24 [PERSON_NAME]: 🔊" at bounding box center [203, 258] width 246 height 37
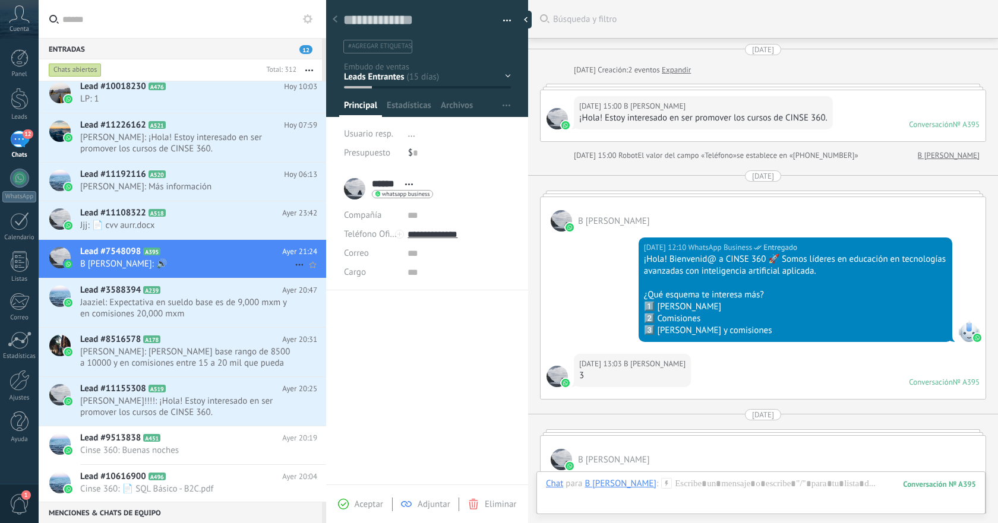
scroll to position [680, 0]
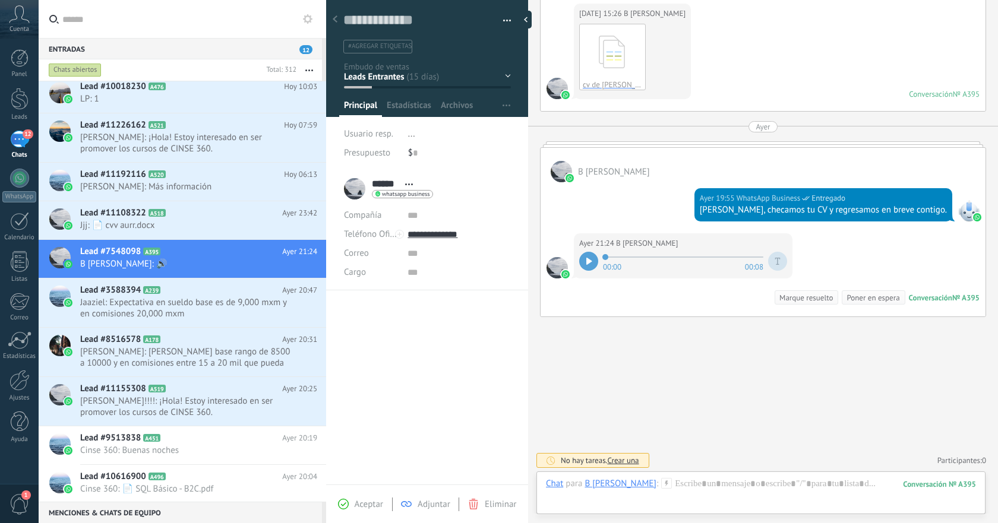
click at [589, 258] on icon at bounding box center [589, 261] width 6 height 7
click at [212, 193] on div "Lead #11192116 A520 Hoy 06:13 Fran Huerta: Más información" at bounding box center [203, 181] width 246 height 37
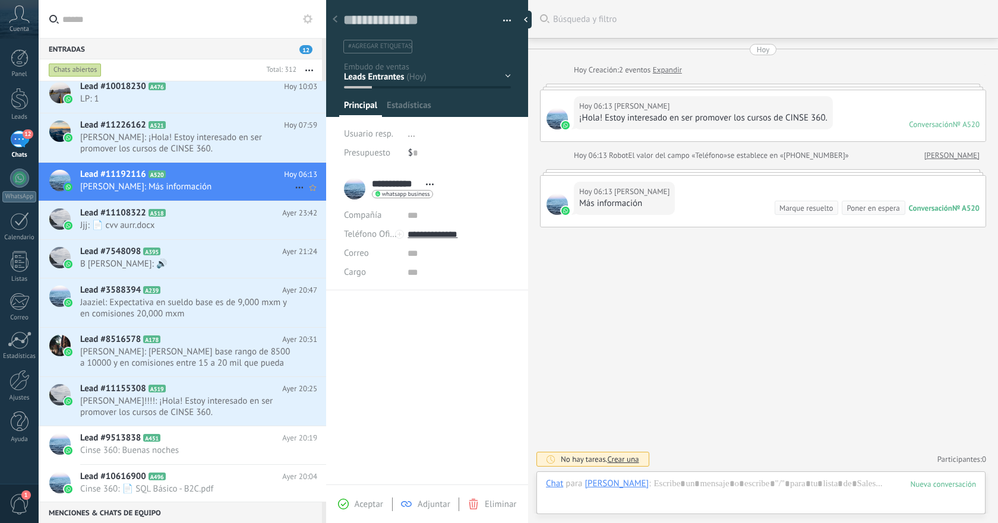
scroll to position [18, 0]
click at [218, 149] on span "Eddie: ¡Hola! Estoy interesado en ser promover los cursos de CINSE 360." at bounding box center [187, 143] width 215 height 23
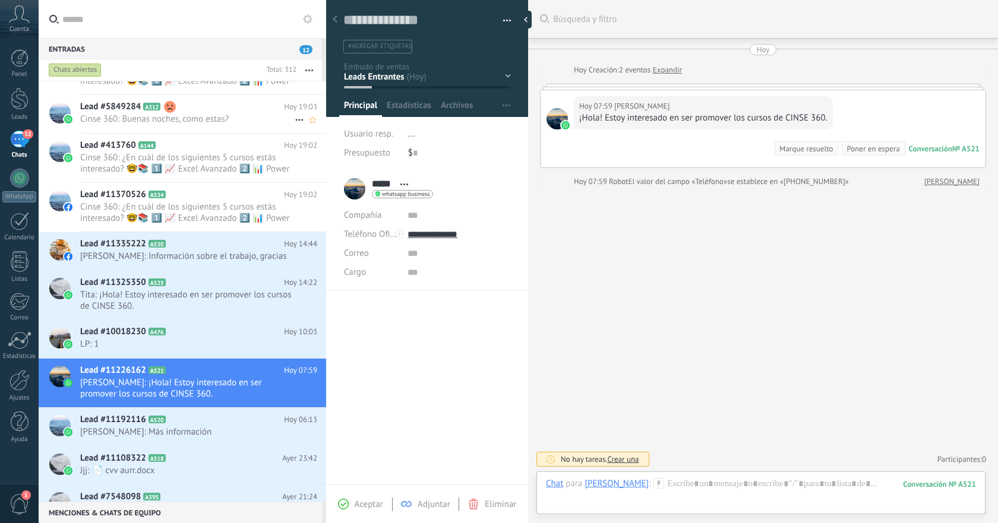
scroll to position [515, 0]
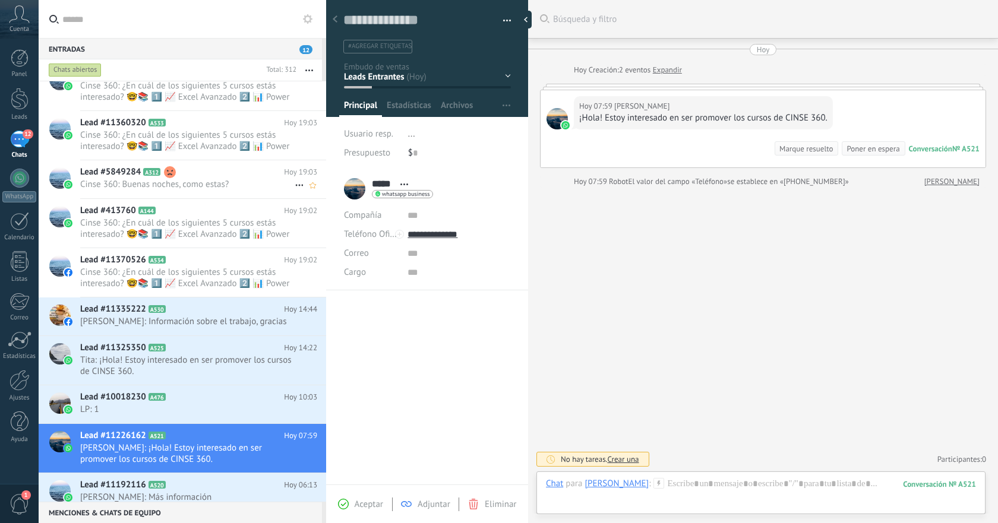
click at [196, 180] on span "Cinse 360: Buenas noches, como estas?" at bounding box center [187, 184] width 215 height 11
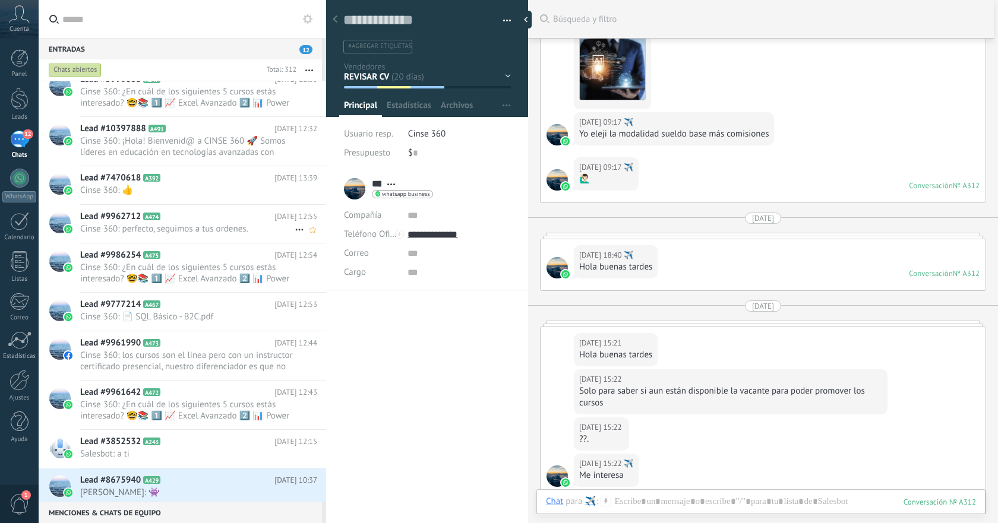
scroll to position [2620, 0]
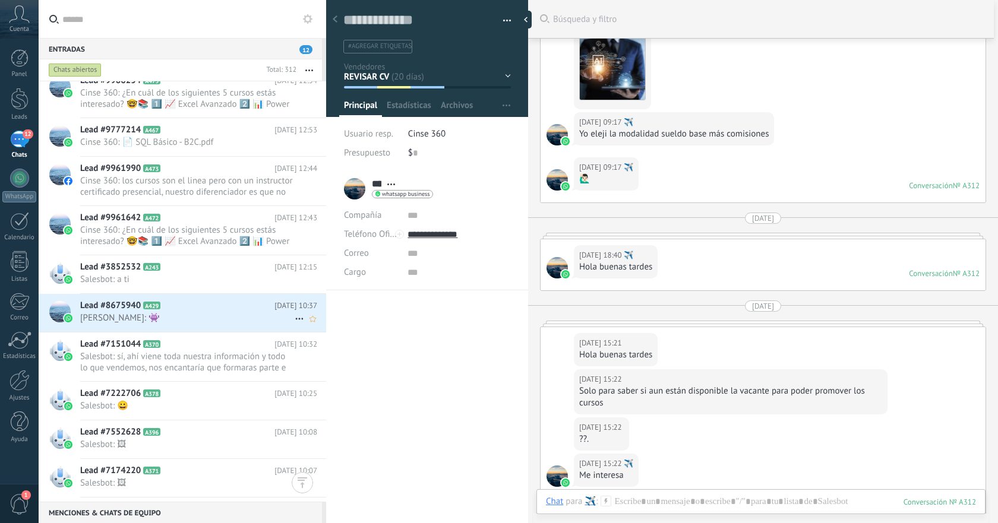
click at [188, 317] on span "[PERSON_NAME]: 👾" at bounding box center [187, 318] width 215 height 11
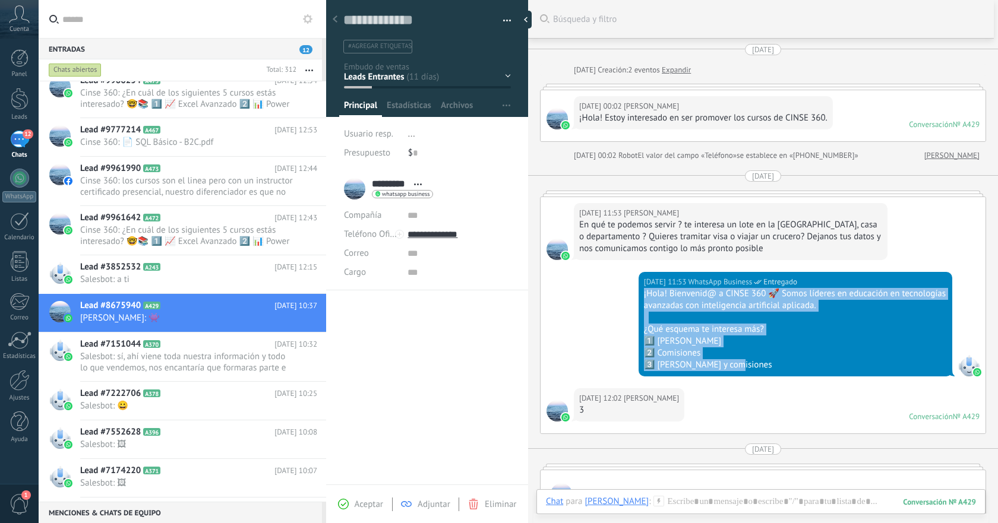
drag, startPoint x: 640, startPoint y: 294, endPoint x: 777, endPoint y: 362, distance: 153.3
click at [777, 362] on div "26.08.2025 11:53 WhatsApp Business Entregado ¡Hola! Bienvenid@ a CINSE 360 🚀 So…" at bounding box center [796, 324] width 314 height 105
copy div "¡Hola! Bienvenid@ a CINSE 360 🚀 Somos líderes en educación en tecnologías avanz…"
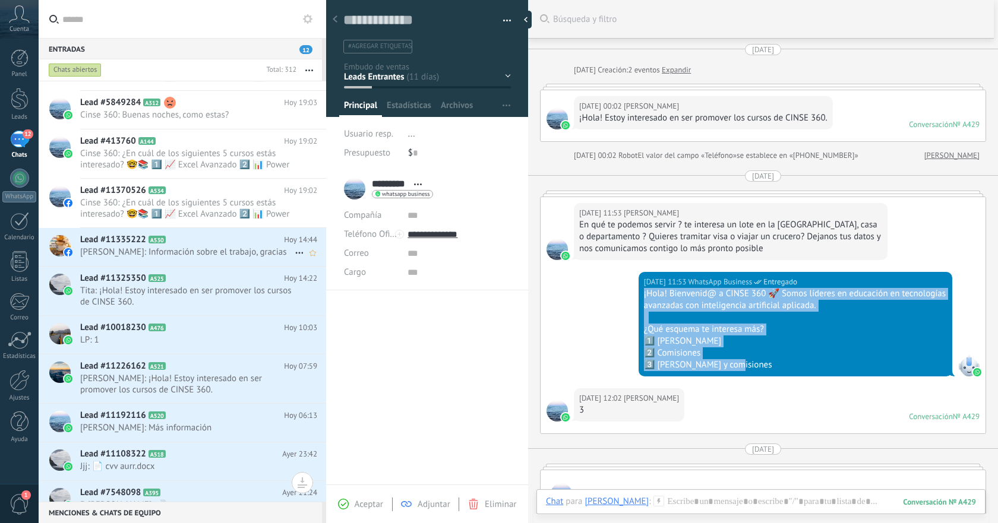
scroll to position [578, 0]
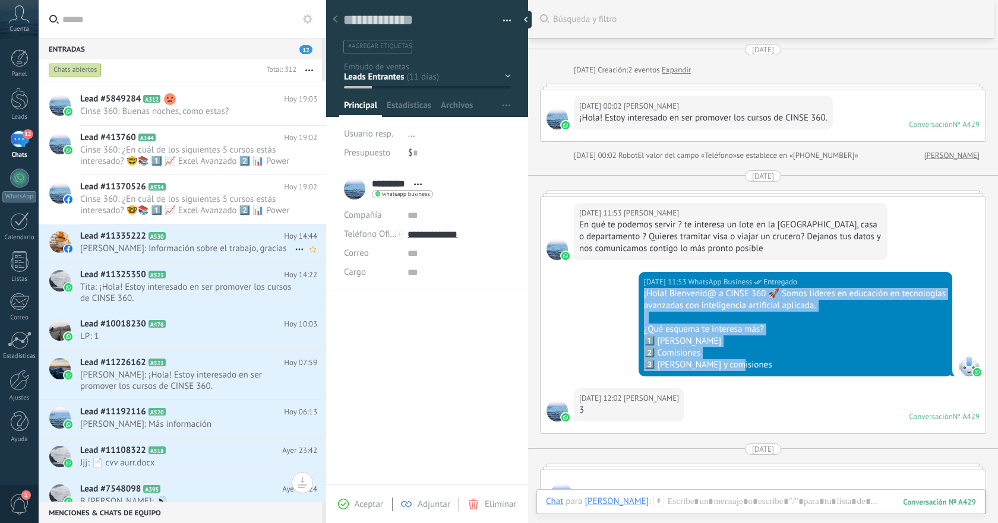
click at [209, 247] on span "Fabiola Aguirre: Información sobre el trabajo, gracias" at bounding box center [187, 248] width 215 height 11
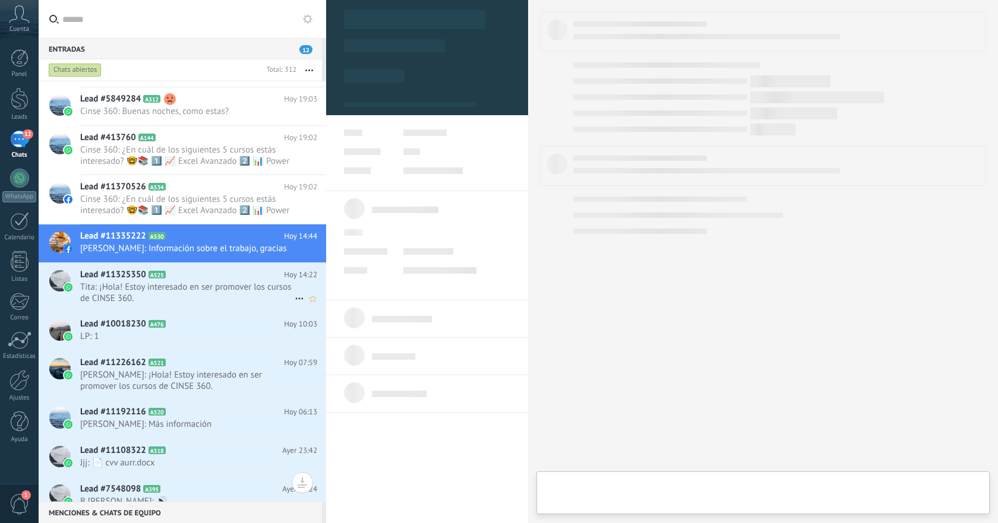
type textarea "**********"
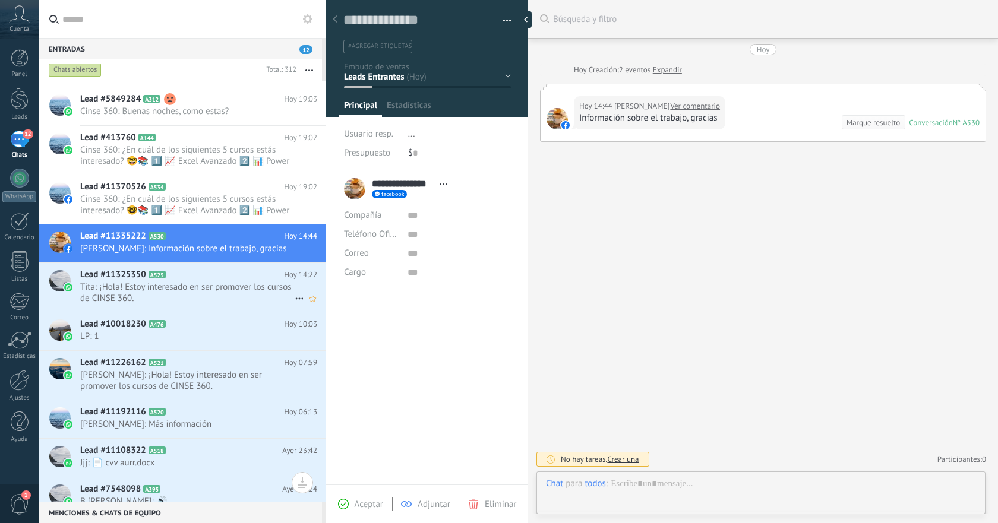
scroll to position [18, 0]
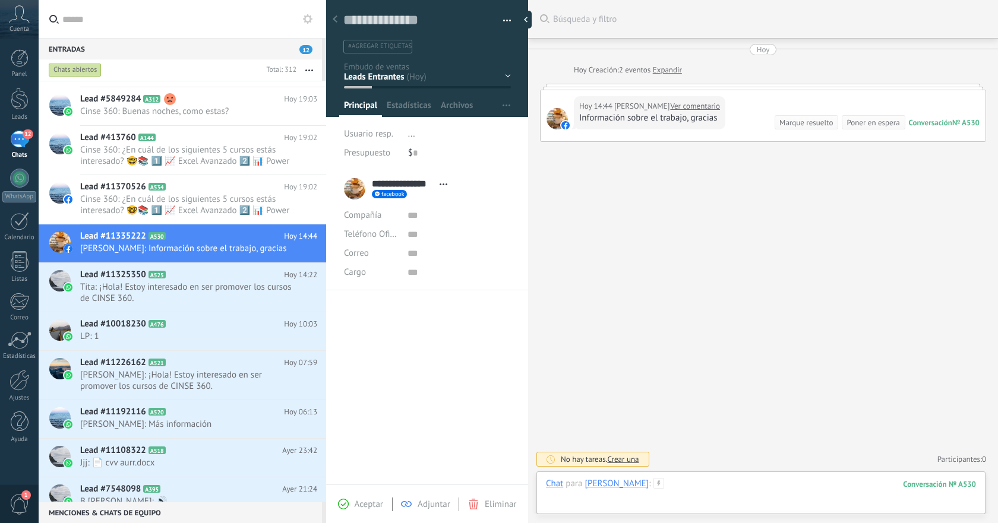
click at [757, 479] on div at bounding box center [761, 496] width 430 height 36
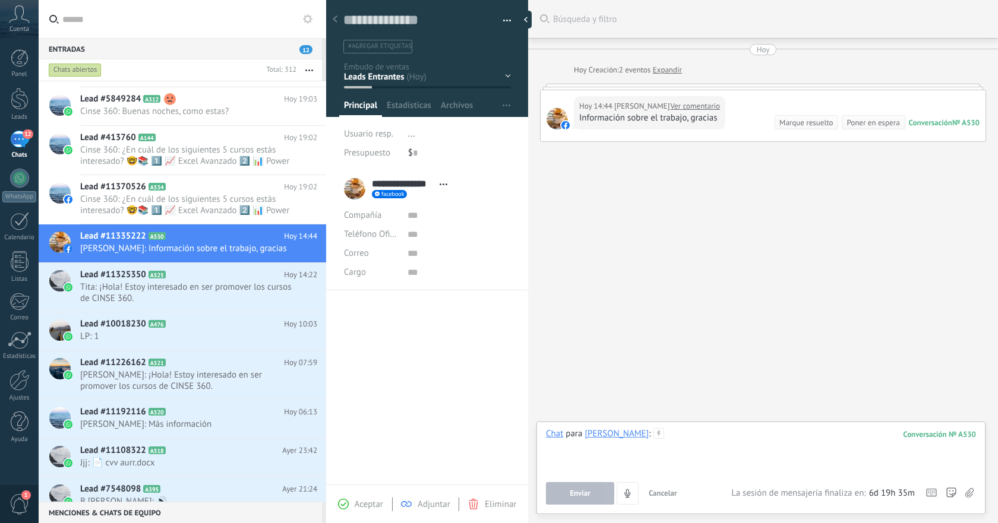
paste div
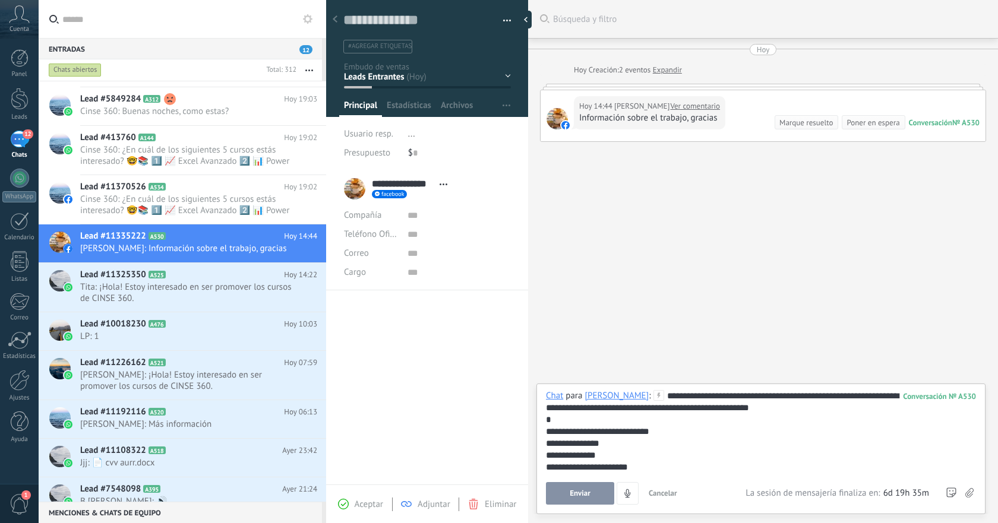
click at [579, 496] on span "Enviar" at bounding box center [580, 494] width 21 height 8
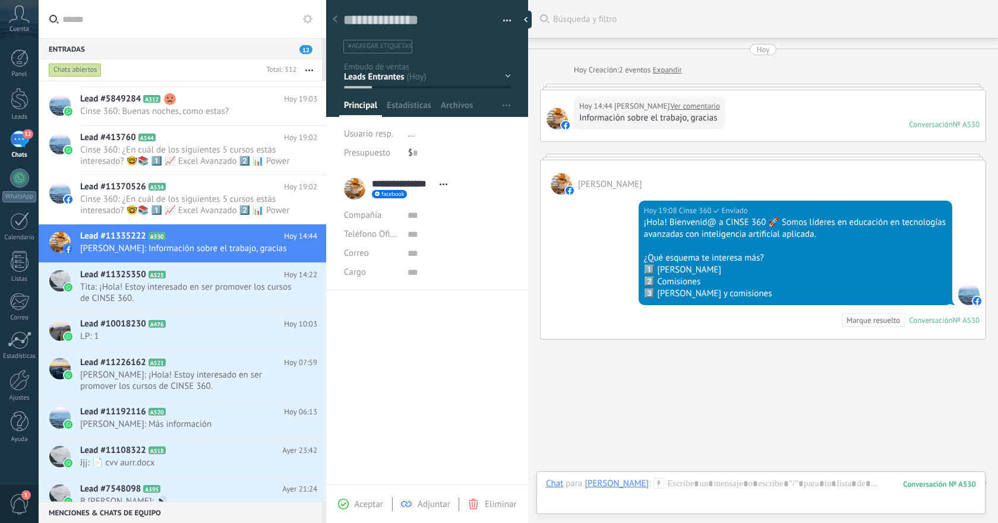
scroll to position [23, 0]
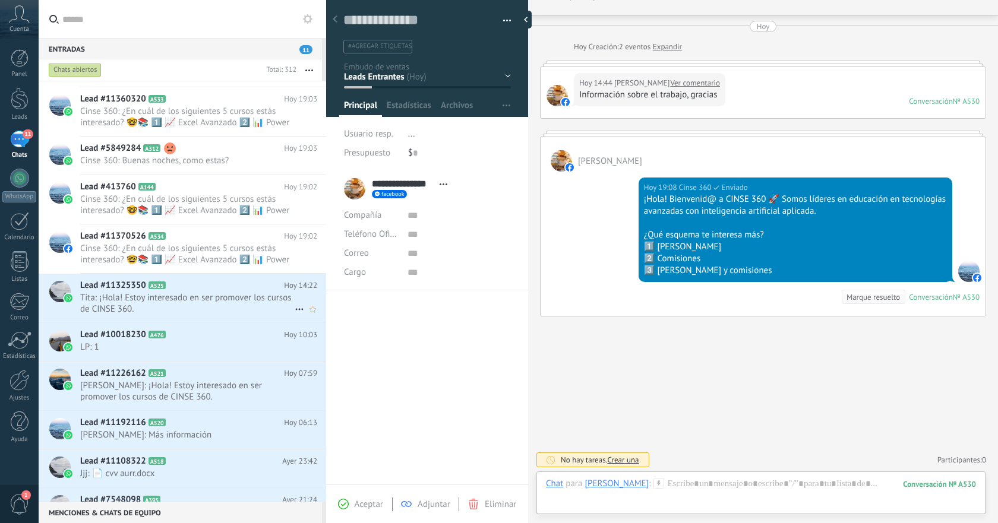
click at [244, 303] on span "Tita: ¡Hola! Estoy interesado en ser promover los cursos de CINSE 360." at bounding box center [187, 303] width 215 height 23
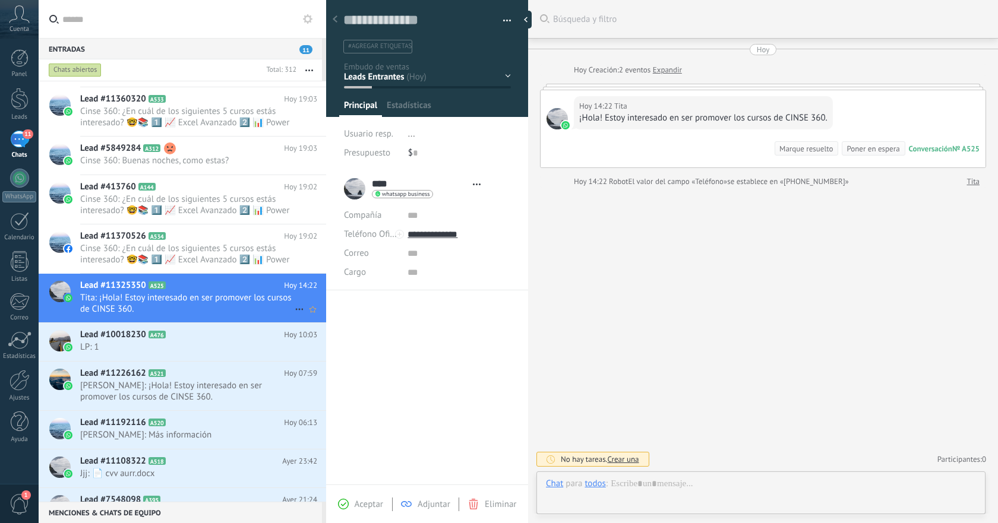
type textarea "**********"
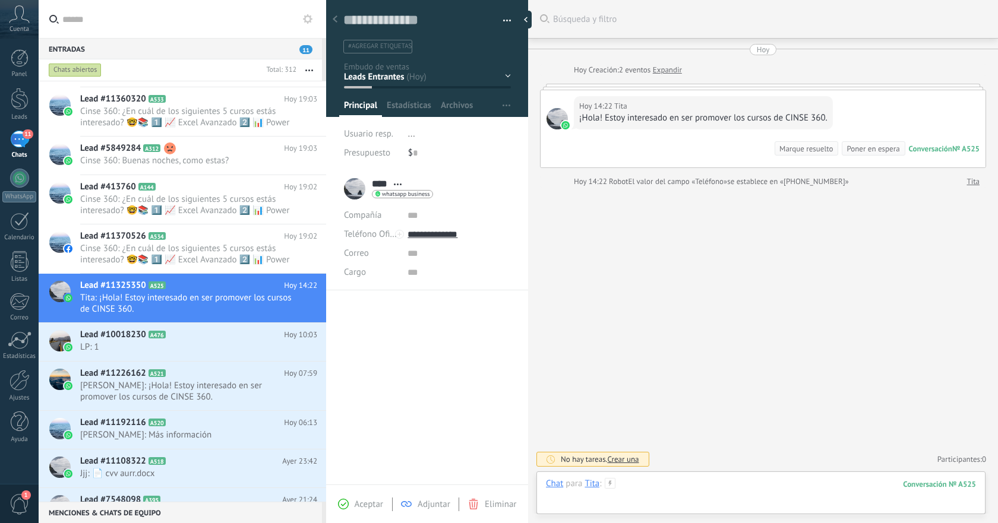
click at [754, 484] on div at bounding box center [761, 496] width 430 height 36
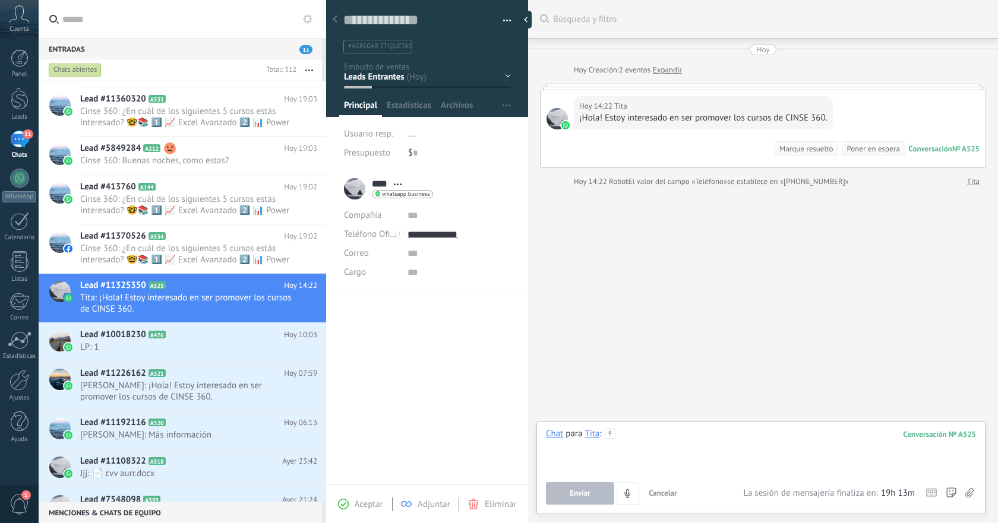
paste div
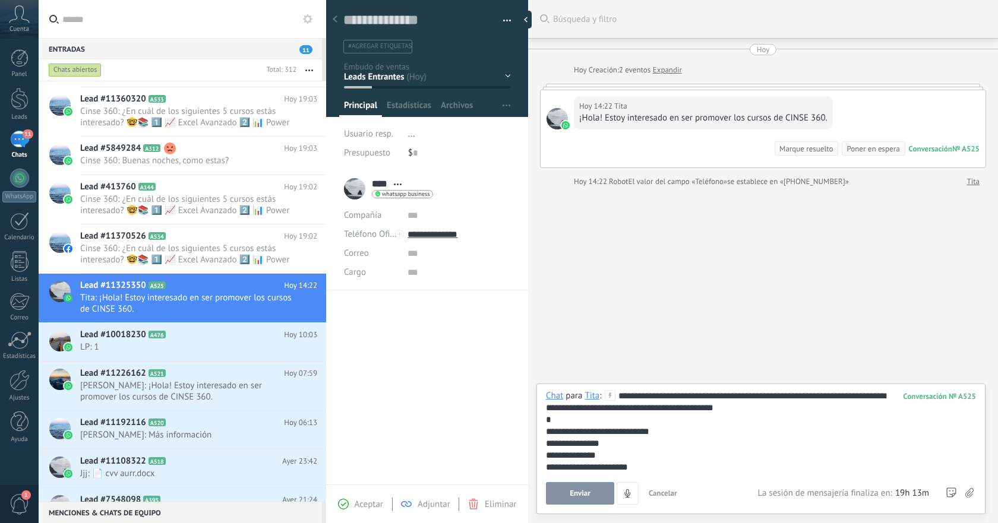
click at [570, 493] on span "Enviar" at bounding box center [580, 494] width 21 height 8
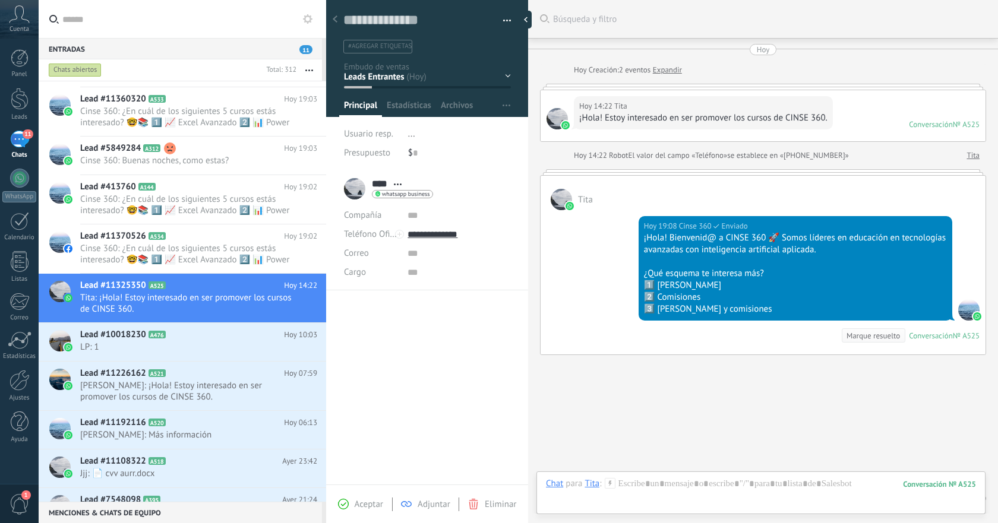
scroll to position [39, 0]
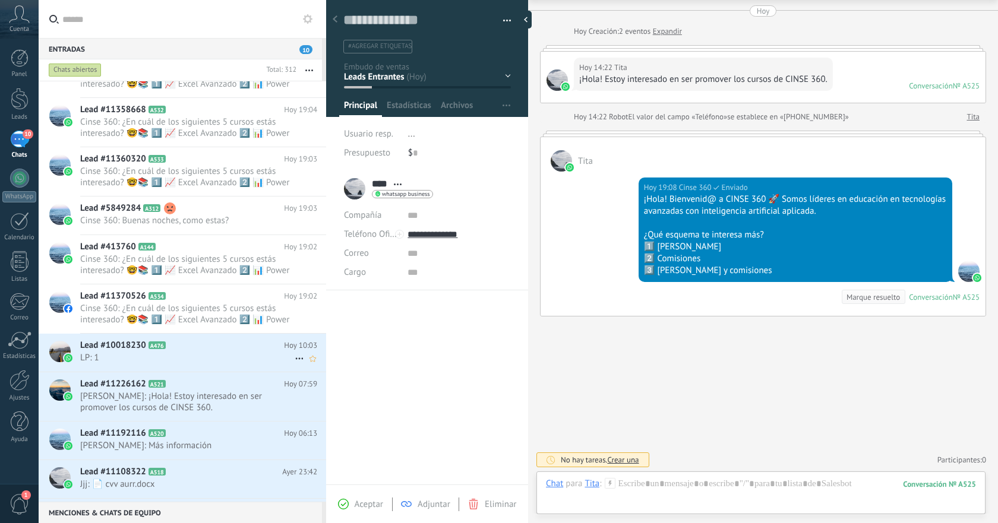
click at [227, 357] on span "LP: 1" at bounding box center [187, 357] width 215 height 11
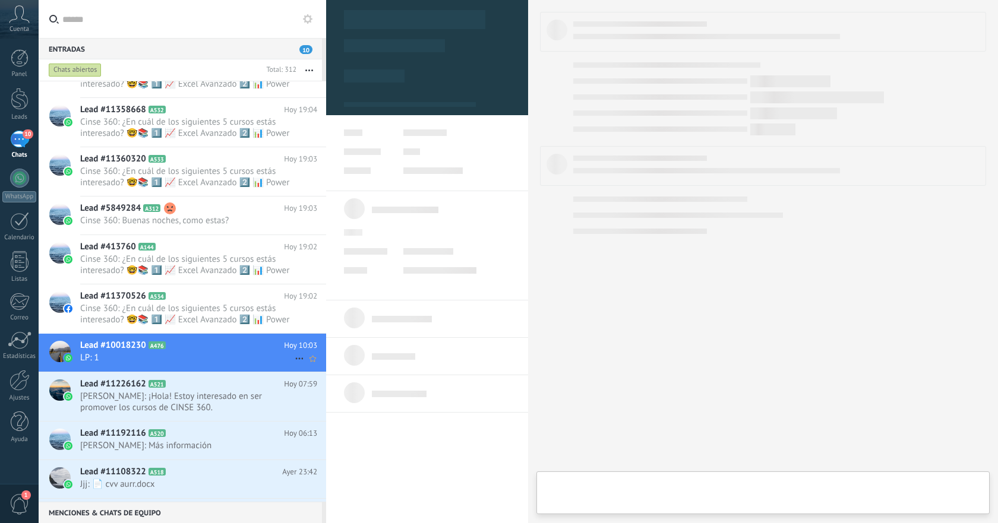
type textarea "**********"
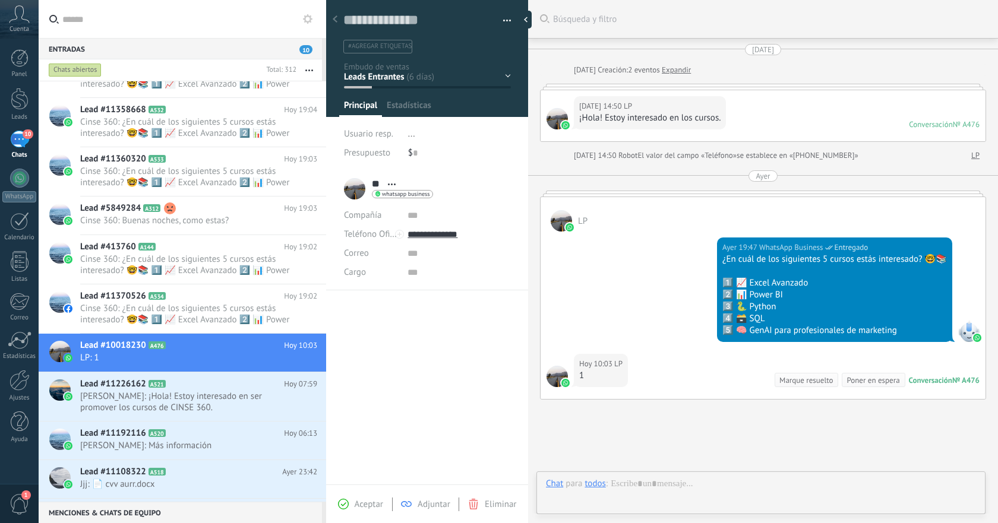
scroll to position [83, 0]
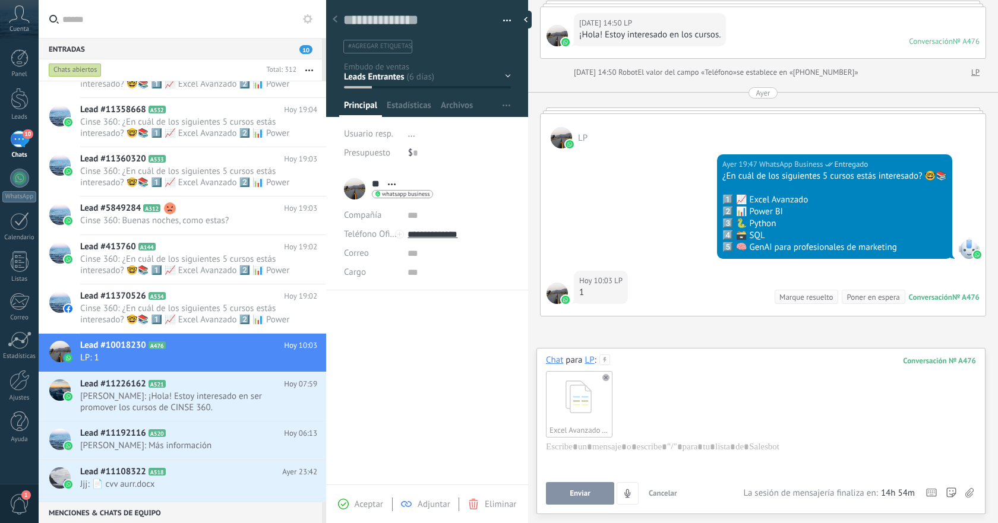
click at [592, 496] on button "Enviar" at bounding box center [580, 493] width 68 height 23
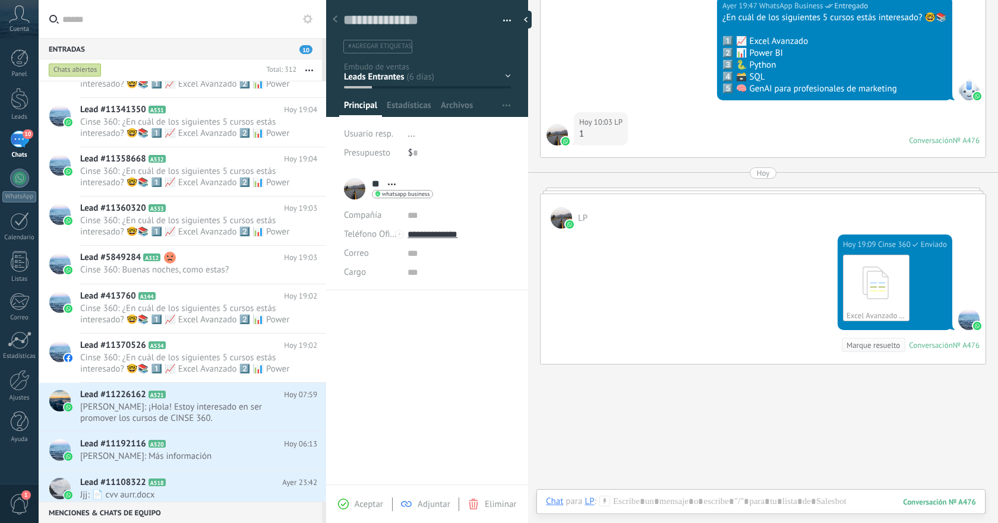
scroll to position [289, 0]
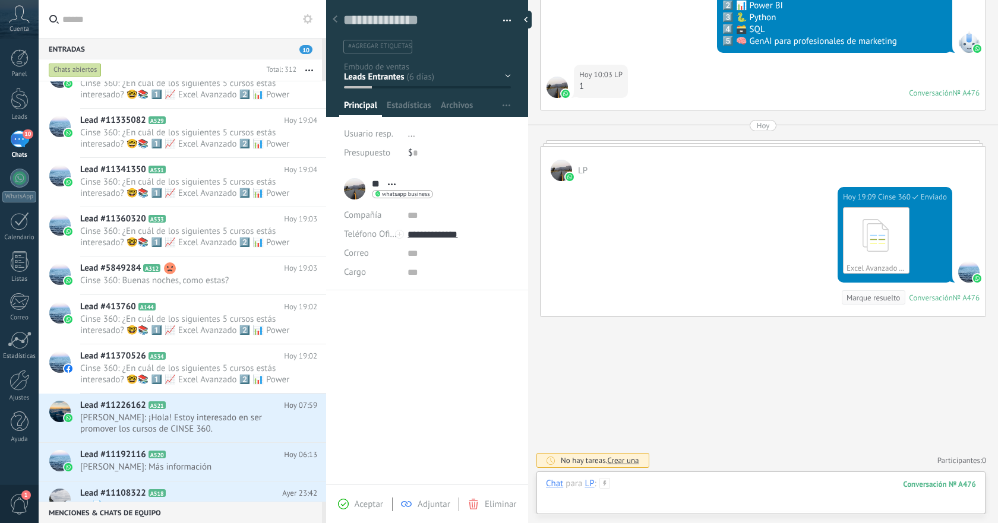
click at [723, 480] on div at bounding box center [761, 496] width 430 height 36
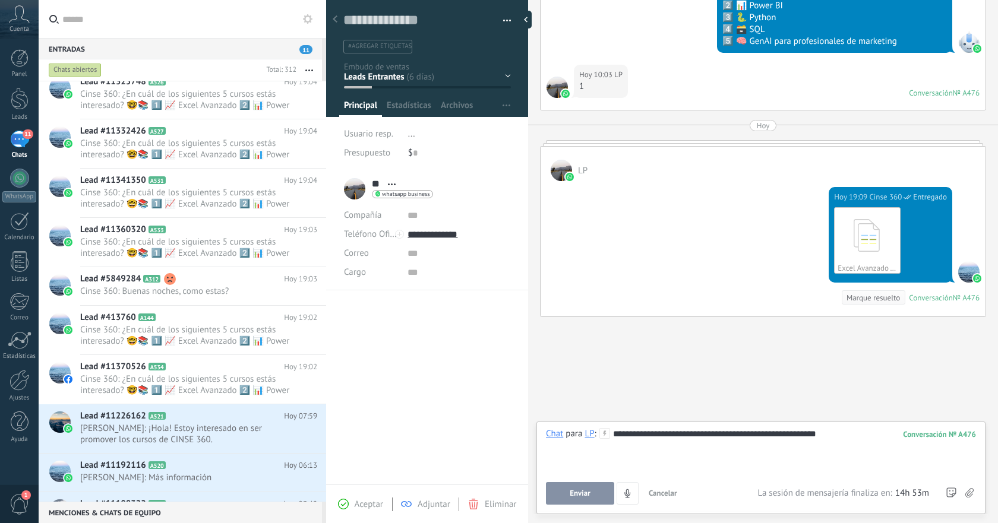
click at [578, 491] on span "Enviar" at bounding box center [580, 494] width 21 height 8
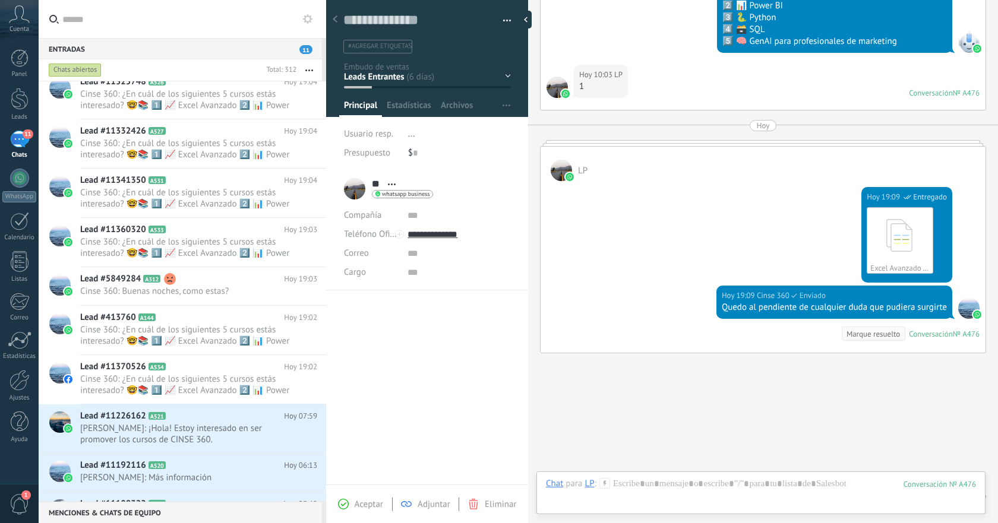
scroll to position [326, 0]
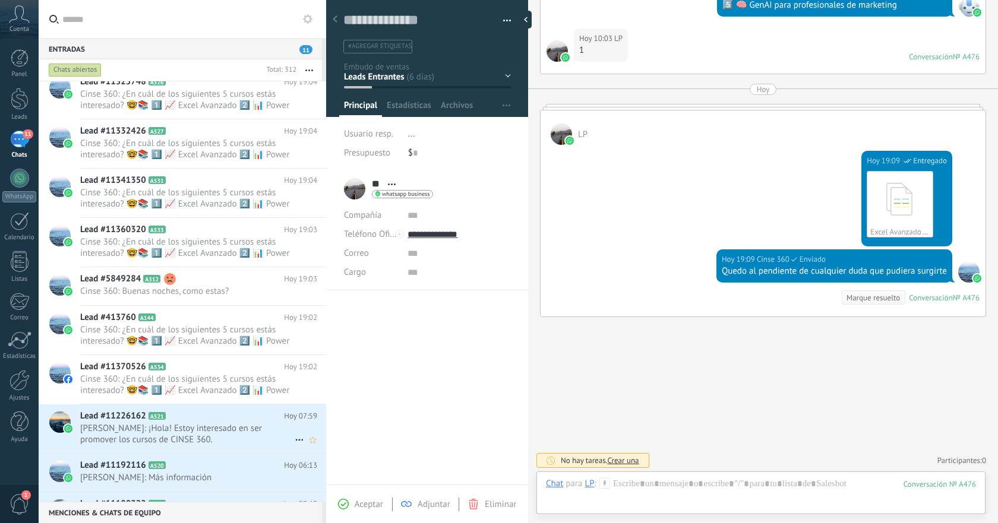
click at [213, 436] on span "Eddie: ¡Hola! Estoy interesado en ser promover los cursos de CINSE 360." at bounding box center [187, 434] width 215 height 23
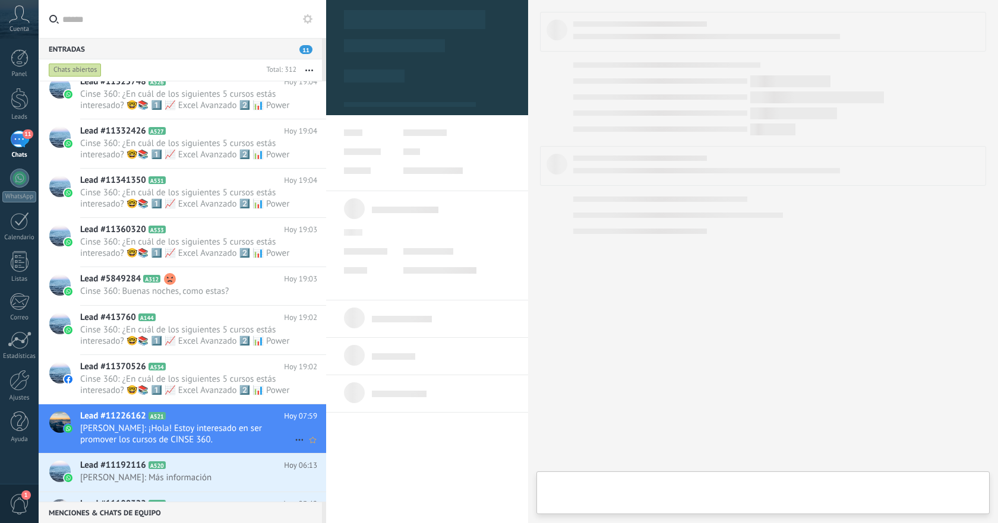
type textarea "**********"
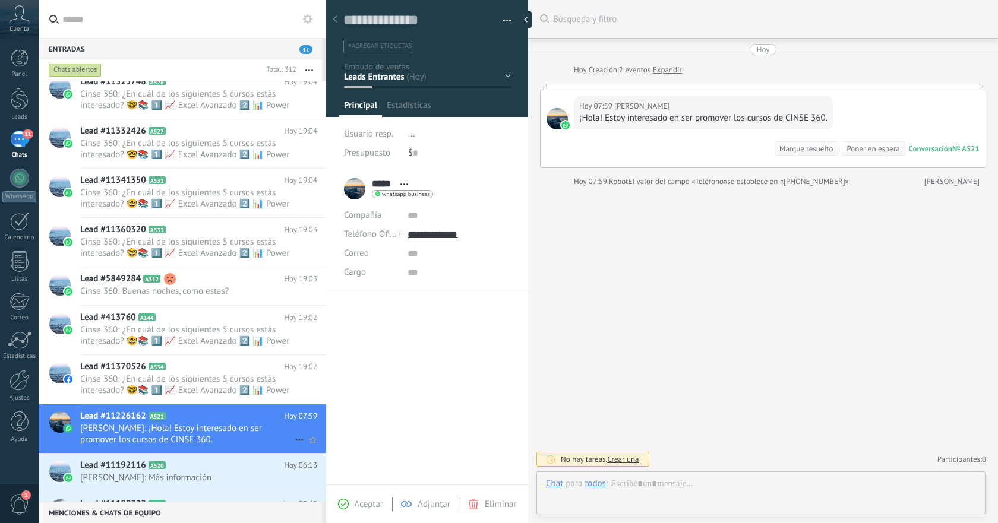
scroll to position [18, 0]
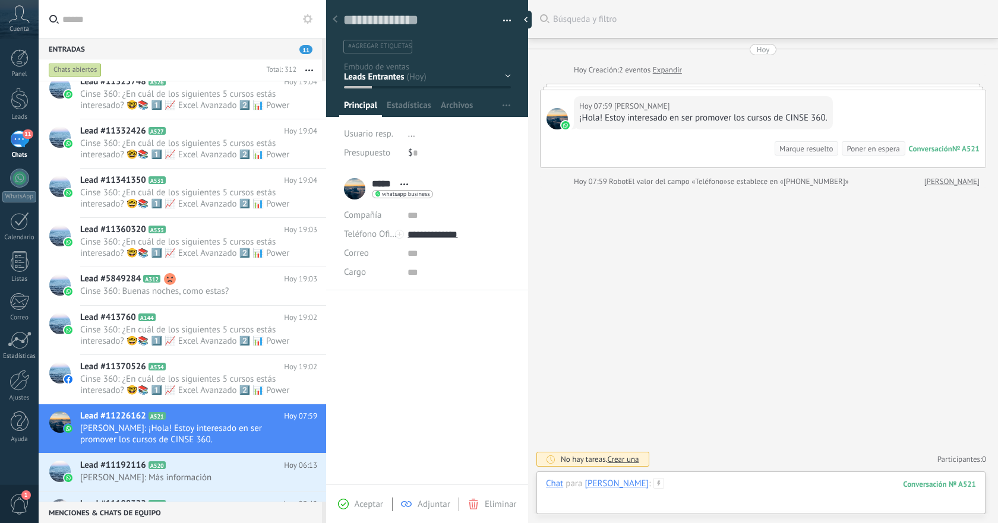
click at [726, 480] on div at bounding box center [761, 496] width 430 height 36
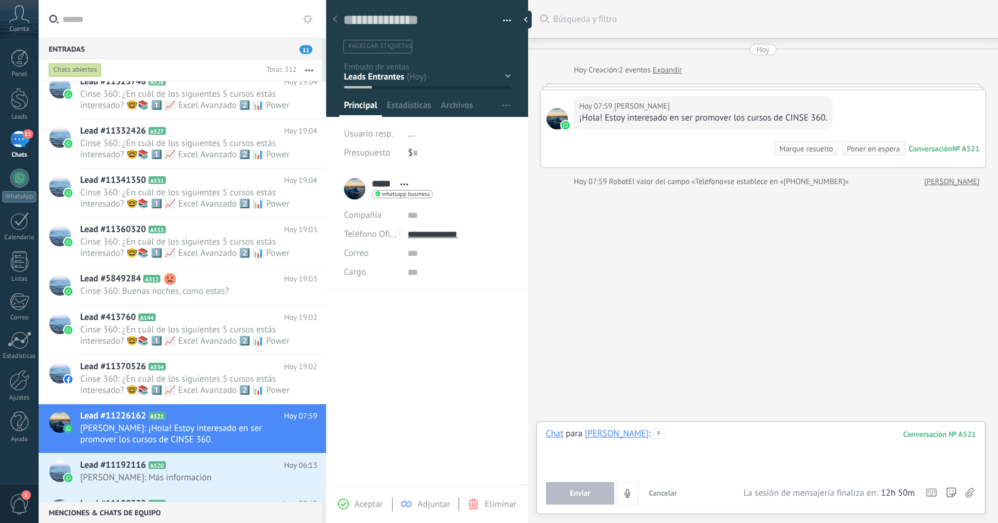
paste div
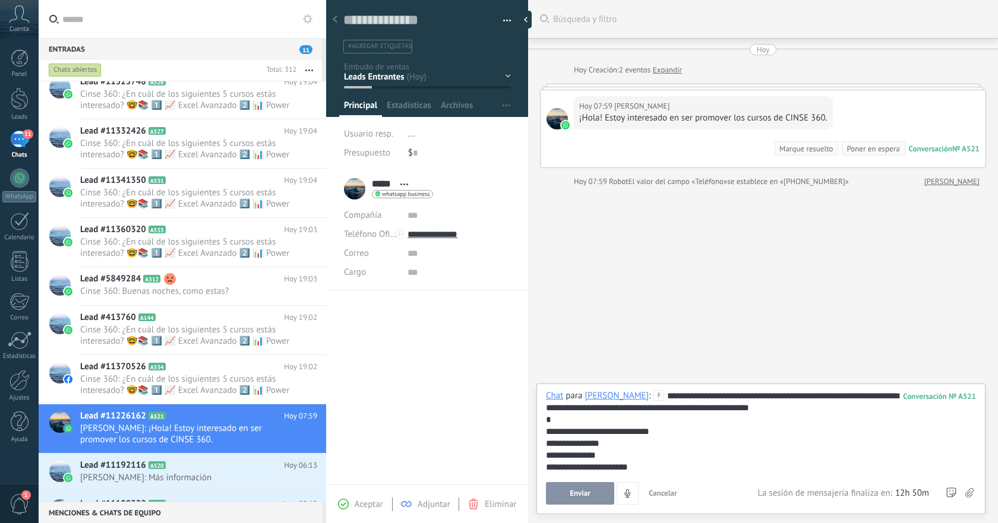
click at [579, 492] on span "Enviar" at bounding box center [580, 494] width 21 height 8
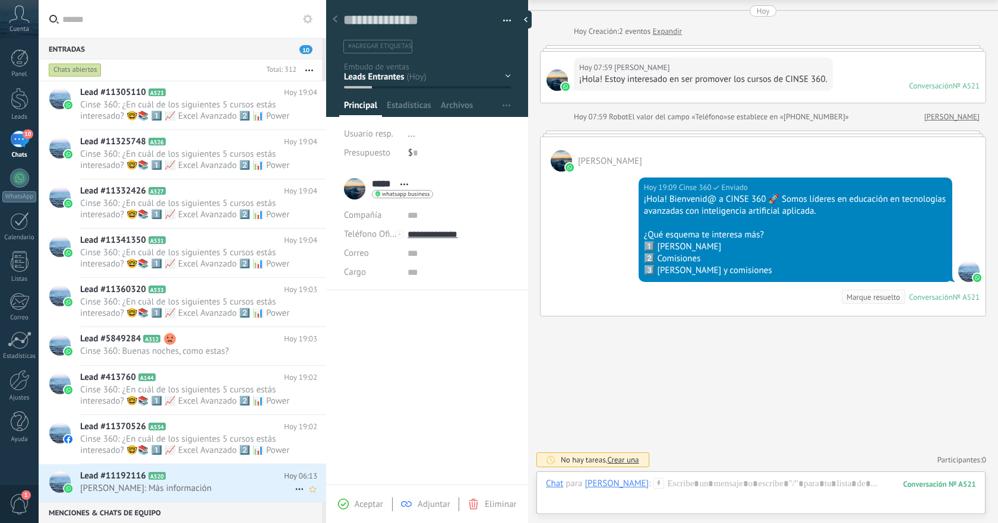
click at [215, 482] on h2 "Lead #11192116 A520" at bounding box center [182, 477] width 204 height 12
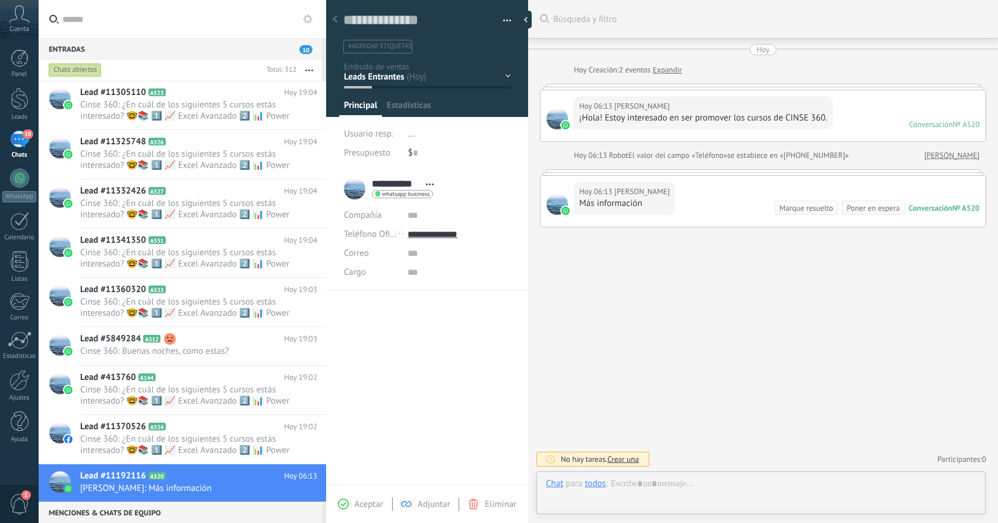
type textarea "**********"
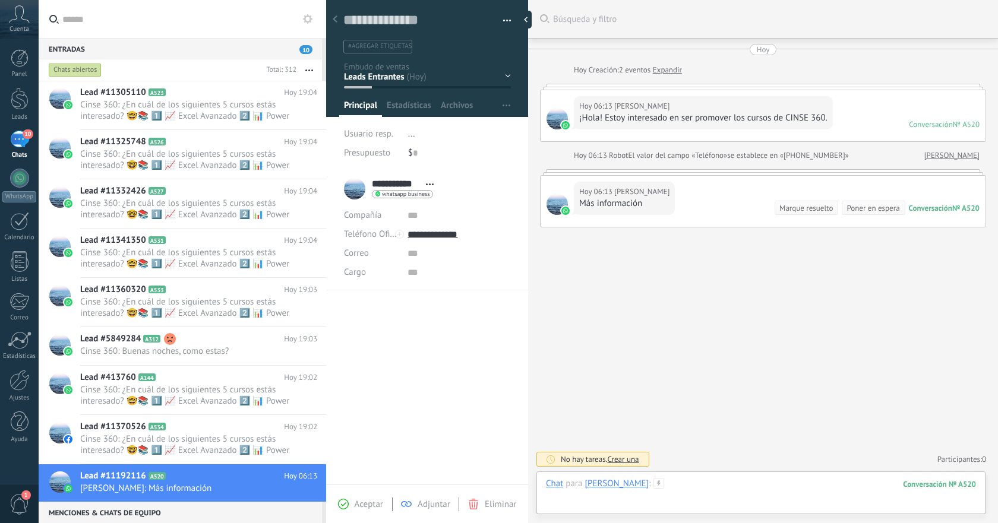
click at [717, 481] on div at bounding box center [761, 496] width 430 height 36
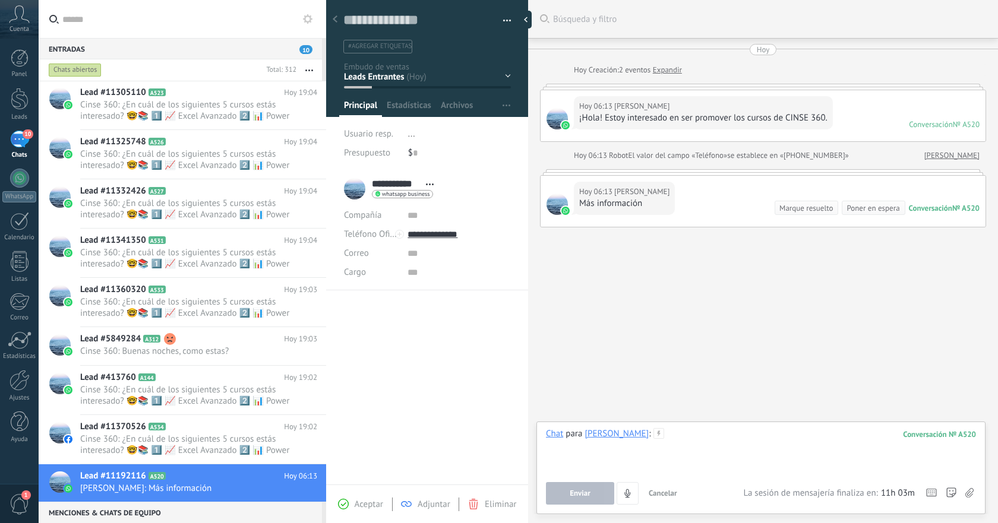
paste div
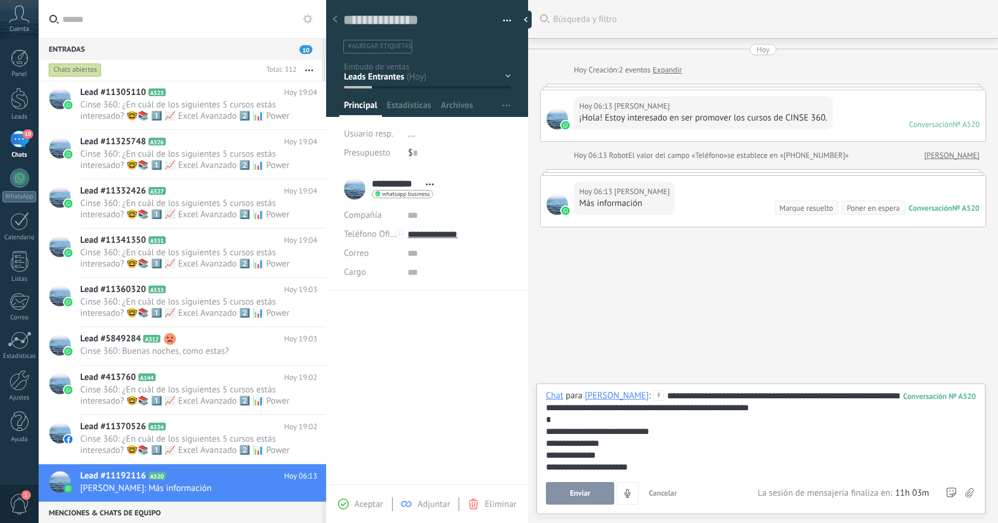
click at [588, 490] on span "Enviar" at bounding box center [580, 494] width 21 height 8
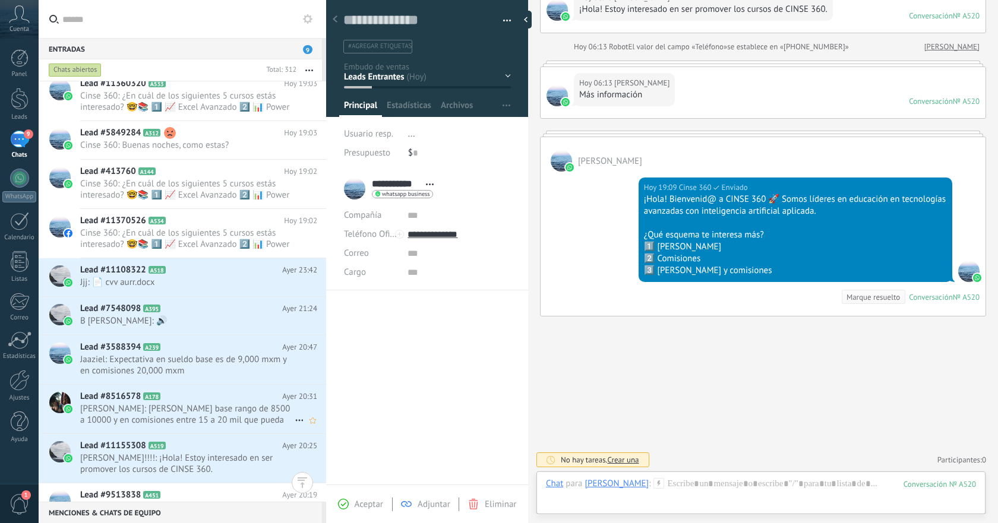
scroll to position [789, 0]
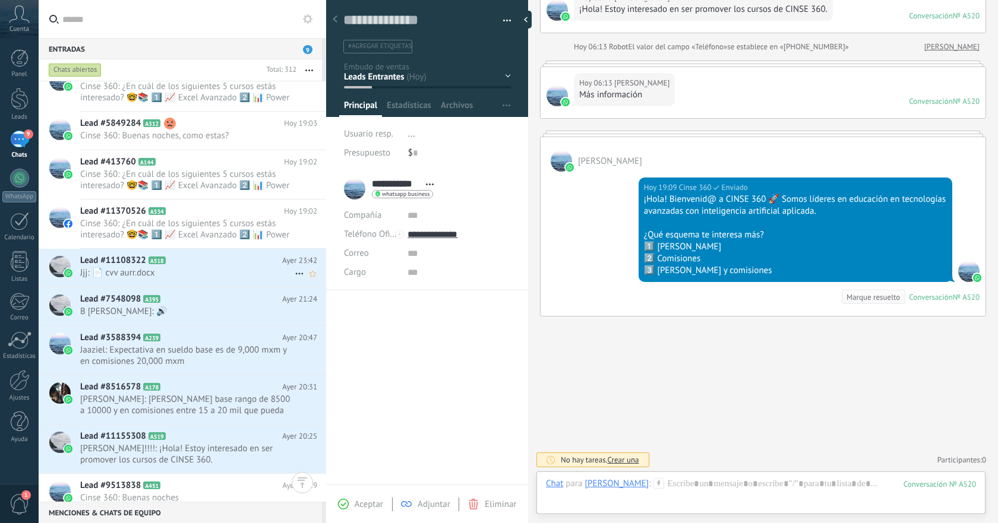
click at [240, 272] on span "Jjj: 📄 cvv aurr.docx" at bounding box center [187, 272] width 215 height 11
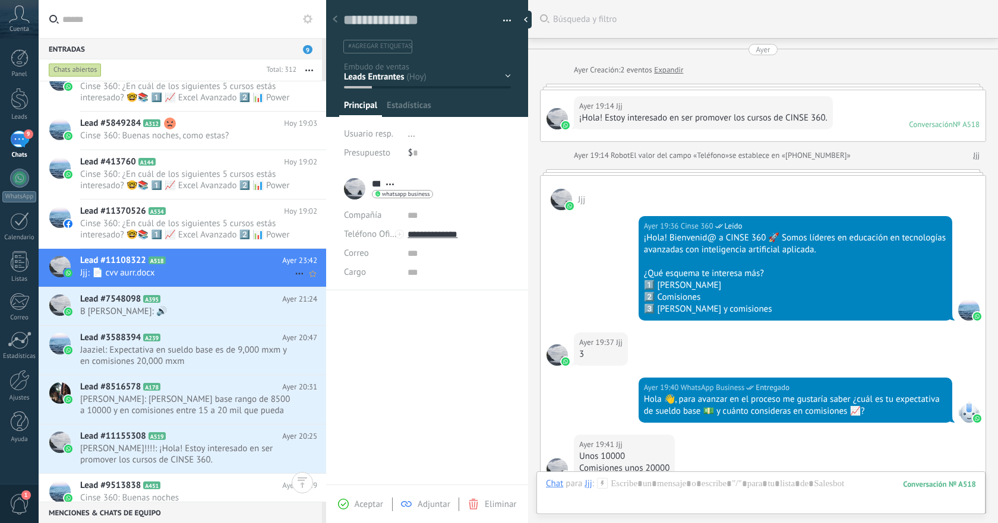
scroll to position [478, 0]
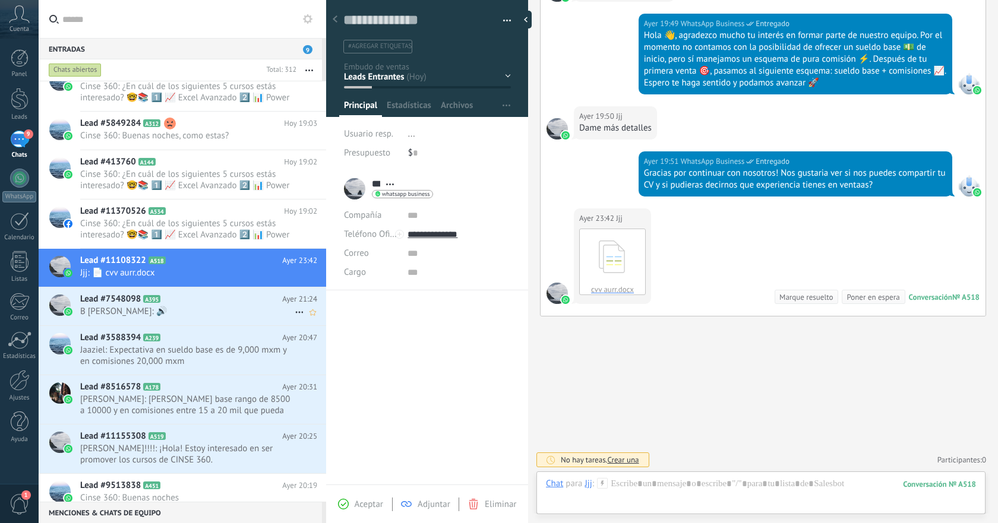
click at [219, 311] on span "[PERSON_NAME]: 🔊" at bounding box center [187, 311] width 215 height 11
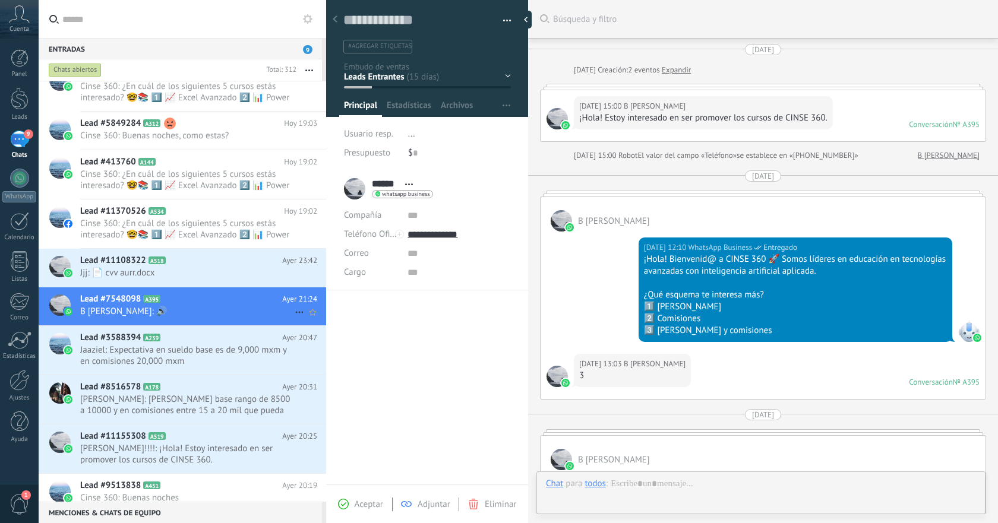
scroll to position [680, 0]
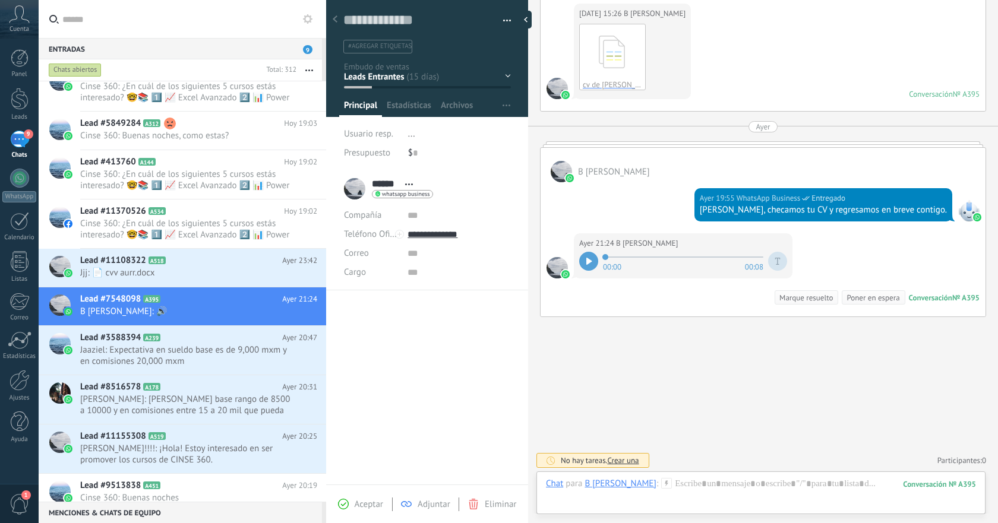
click at [503, 20] on button "button" at bounding box center [502, 21] width 17 height 18
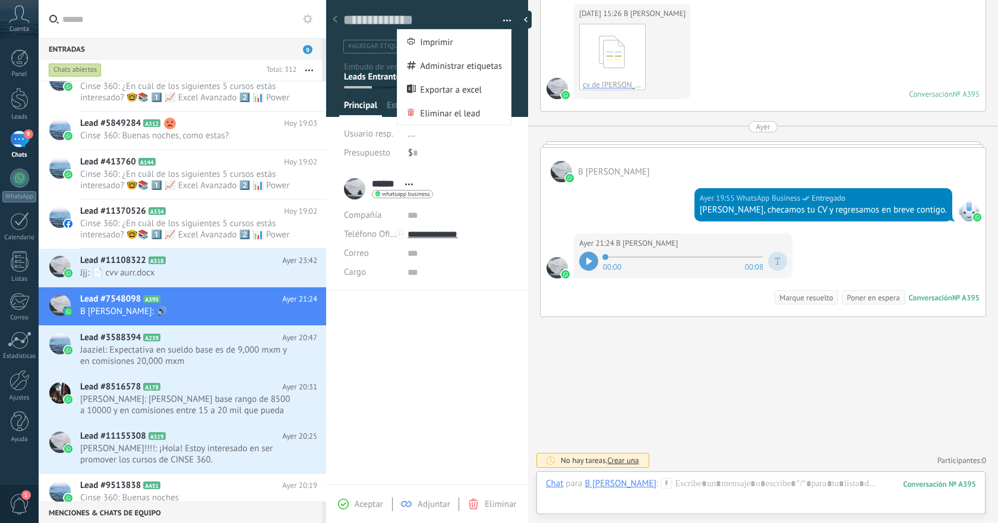
click at [444, 386] on div "****** B cano ****** B cano Apellido Abrir detalle Copie el nombre" at bounding box center [427, 328] width 202 height 315
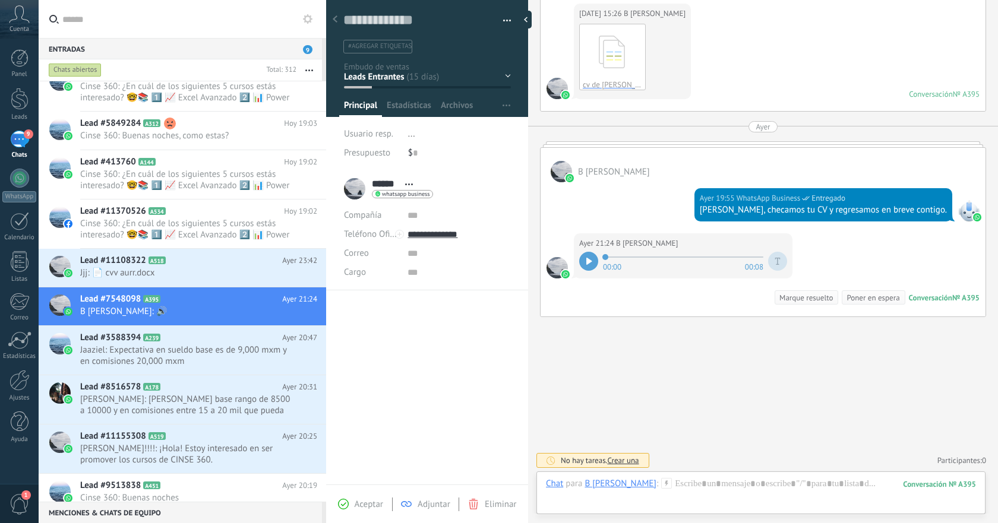
click at [490, 193] on div "****** B cano ****** B cano Apellido Abrir detalle Copie el nombre Desatar" at bounding box center [427, 189] width 166 height 30
click at [690, 487] on div at bounding box center [761, 496] width 430 height 36
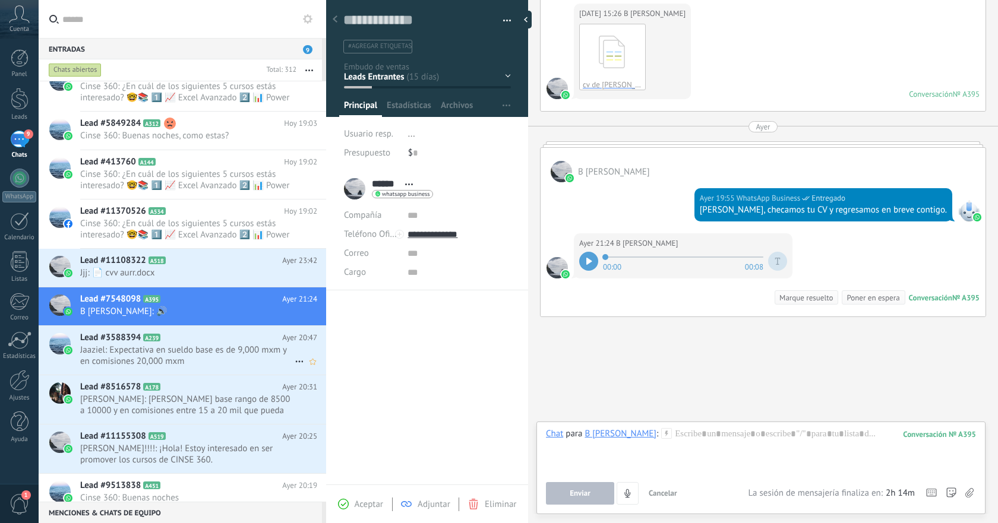
click at [245, 348] on span "[PERSON_NAME]: Expectativa en sueldo base es de 9,000 mxm y en comisiones 20,00…" at bounding box center [187, 356] width 215 height 23
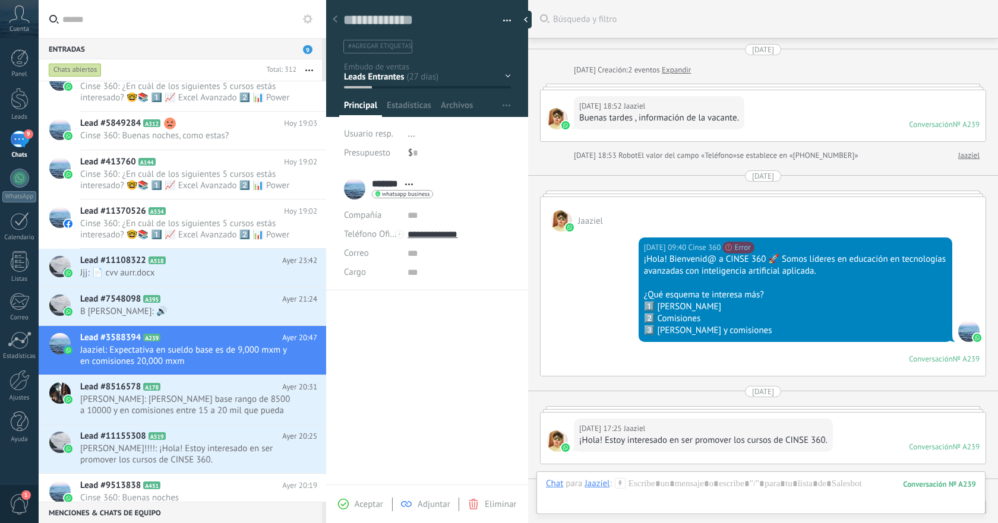
scroll to position [551, 0]
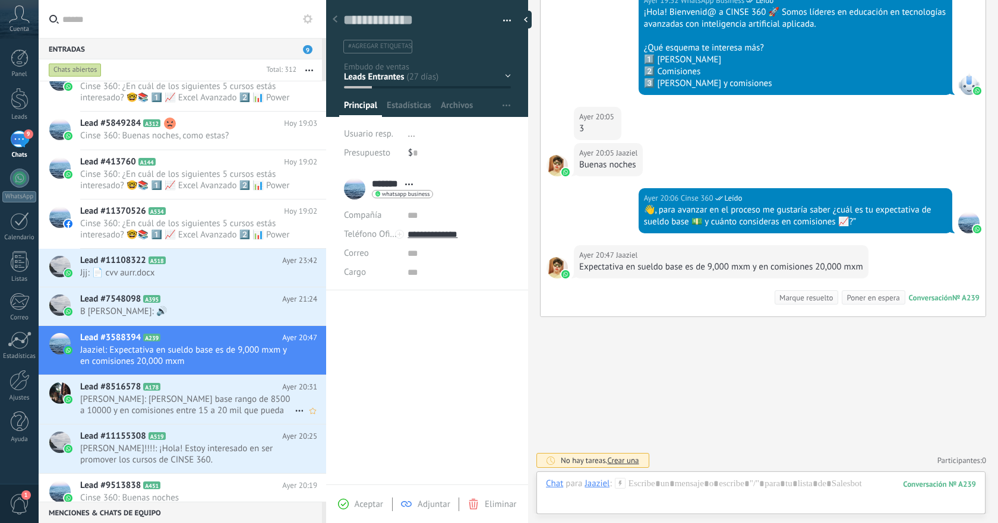
click at [260, 411] on span "[PERSON_NAME]: [PERSON_NAME] base rango de 8500 a 10000 y en comisiones entre 1…" at bounding box center [187, 405] width 215 height 23
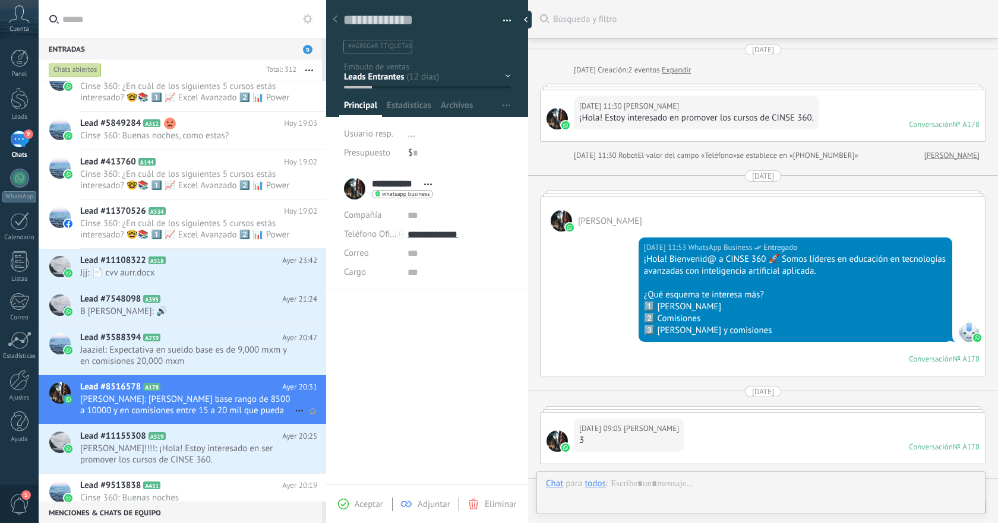
scroll to position [365, 0]
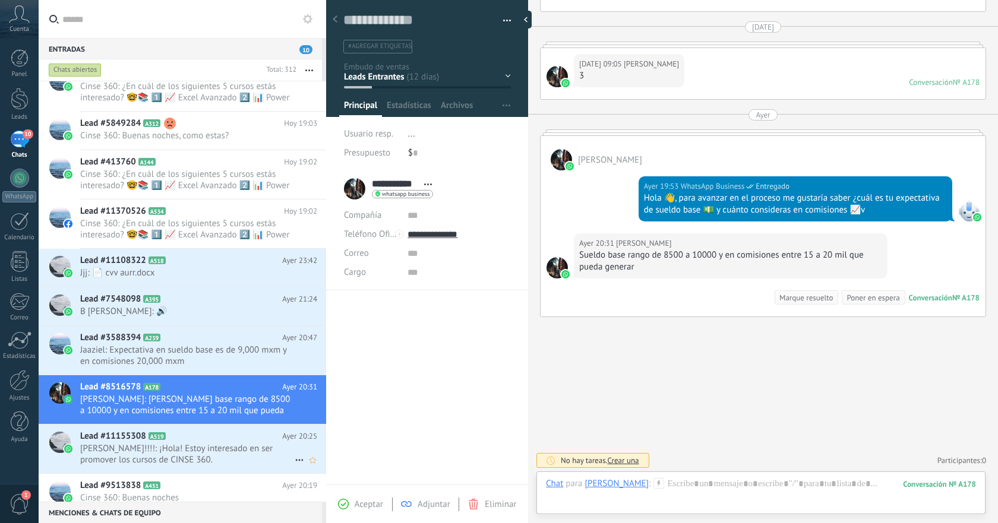
click at [238, 453] on span "OCHOA!!!!: ¡Hola! Estoy interesado en ser promover los cursos de CINSE 360." at bounding box center [187, 454] width 215 height 23
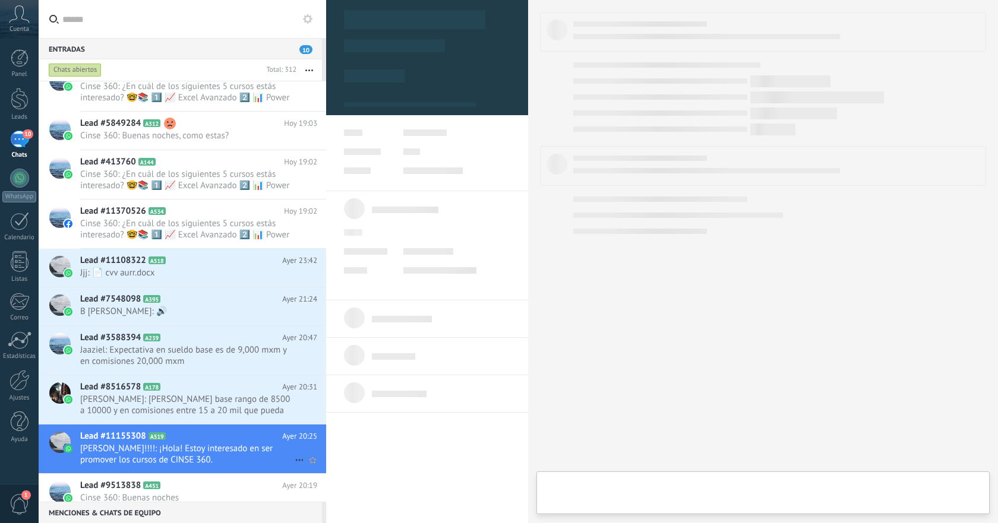
type textarea "**********"
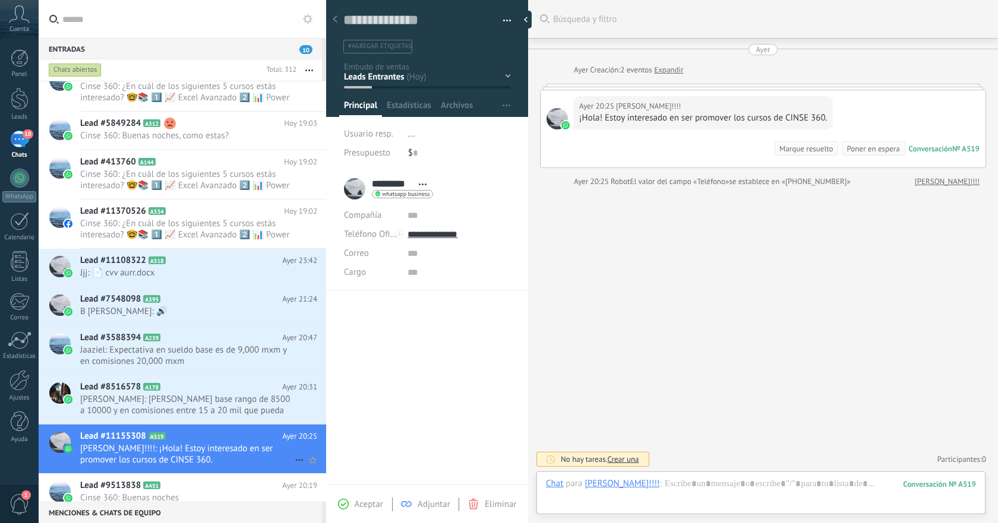
scroll to position [18, 0]
click at [738, 485] on div at bounding box center [761, 496] width 430 height 36
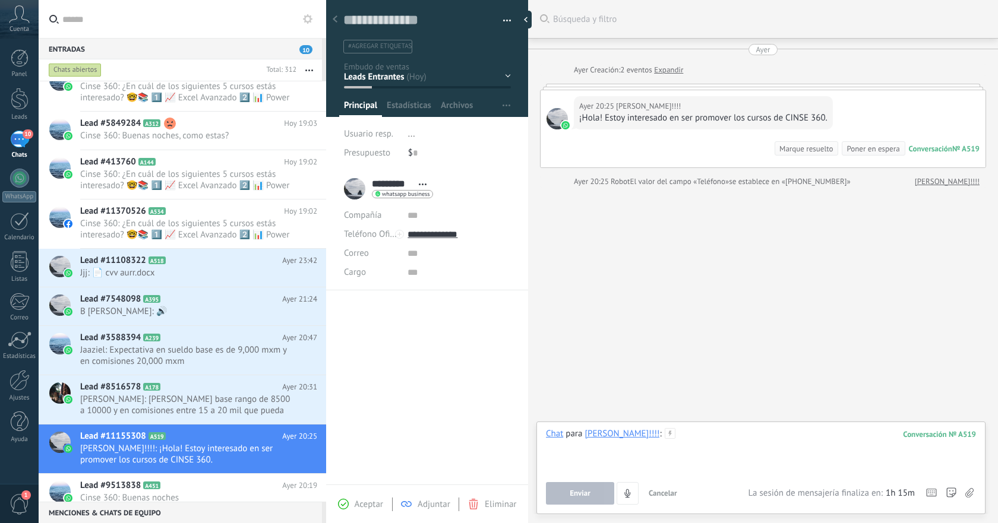
paste div
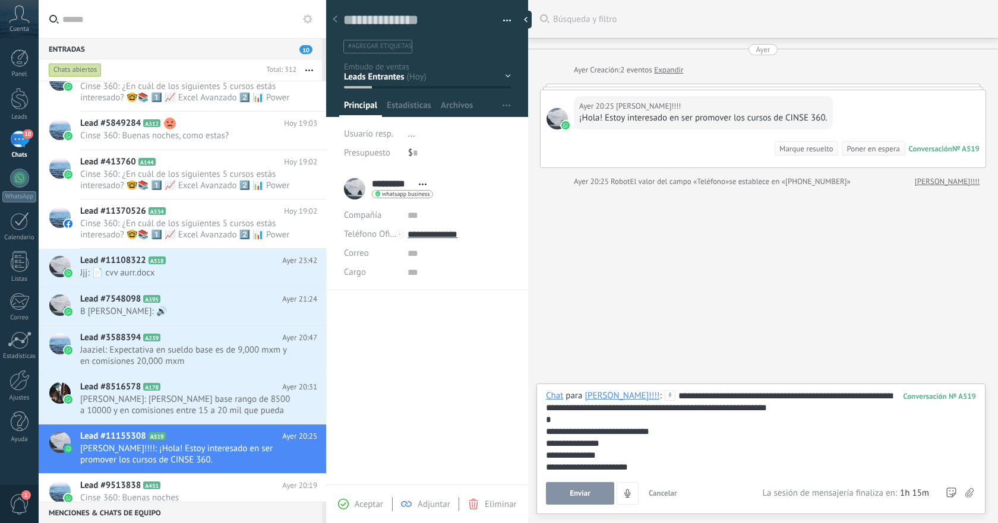
click at [579, 494] on span "Enviar" at bounding box center [580, 494] width 21 height 8
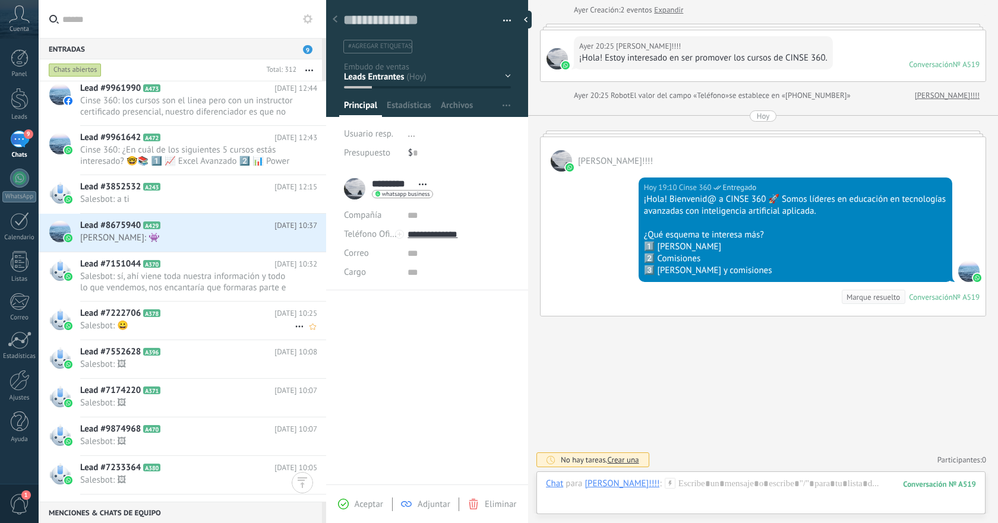
scroll to position [2737, 0]
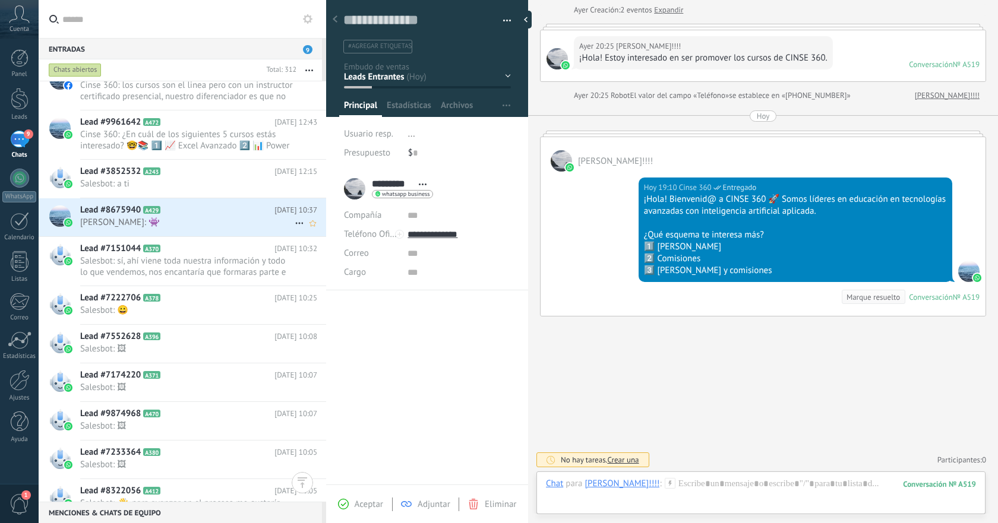
click at [228, 214] on h2 "Lead #8675940 A429" at bounding box center [177, 210] width 194 height 12
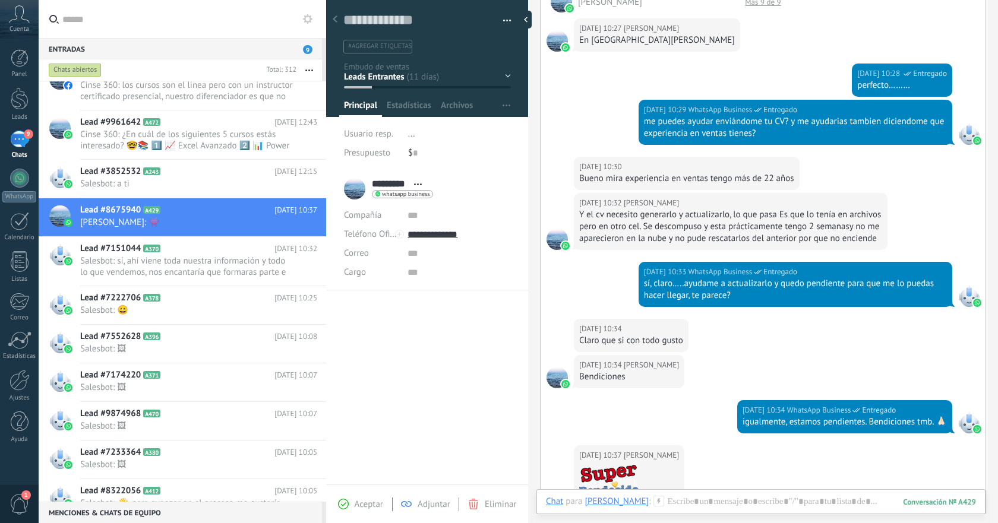
scroll to position [731, 0]
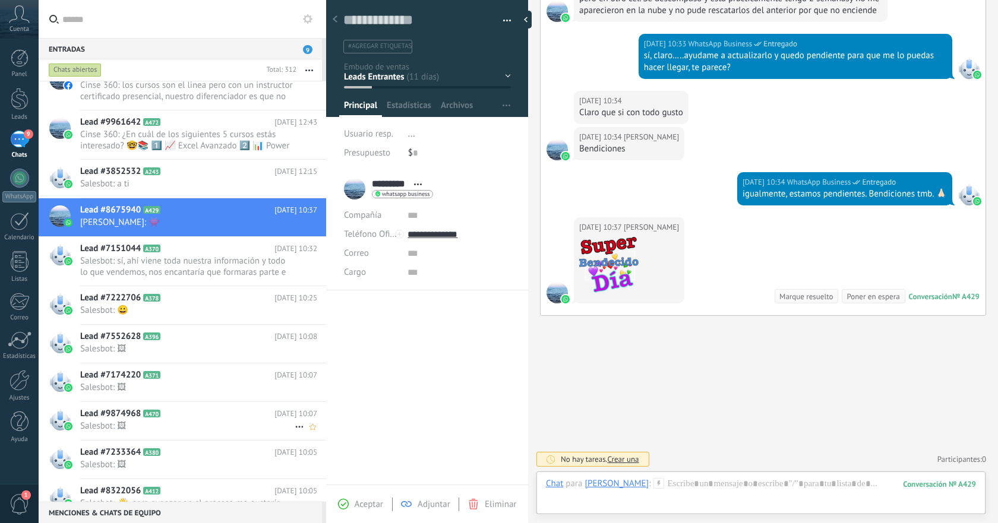
click at [170, 418] on icon at bounding box center [170, 414] width 12 height 12
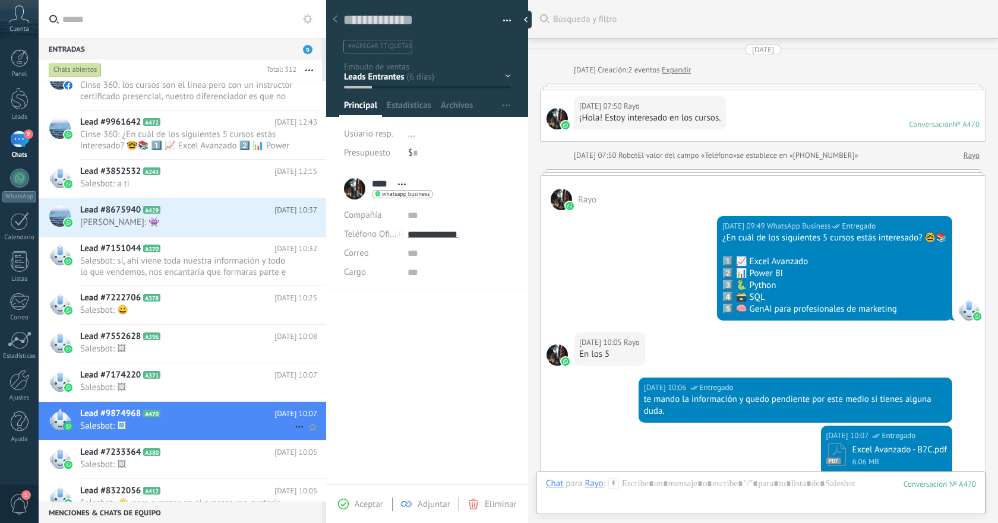
scroll to position [611, 0]
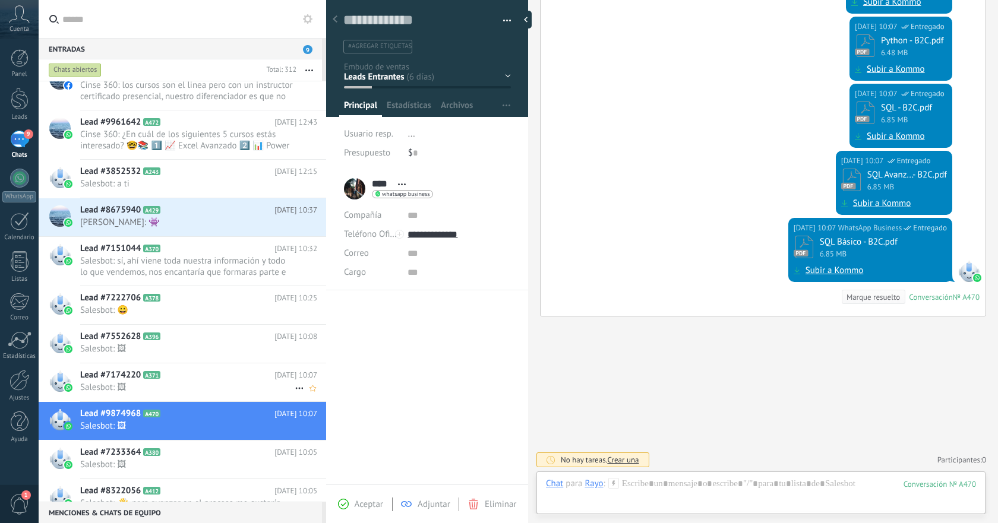
click at [180, 391] on span "Salesbot: 🖼" at bounding box center [187, 387] width 215 height 11
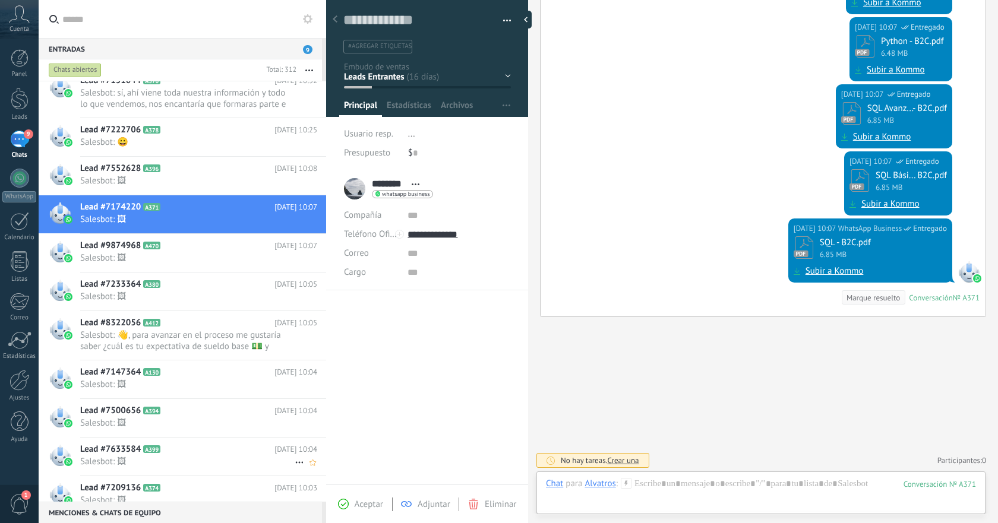
scroll to position [2986, 0]
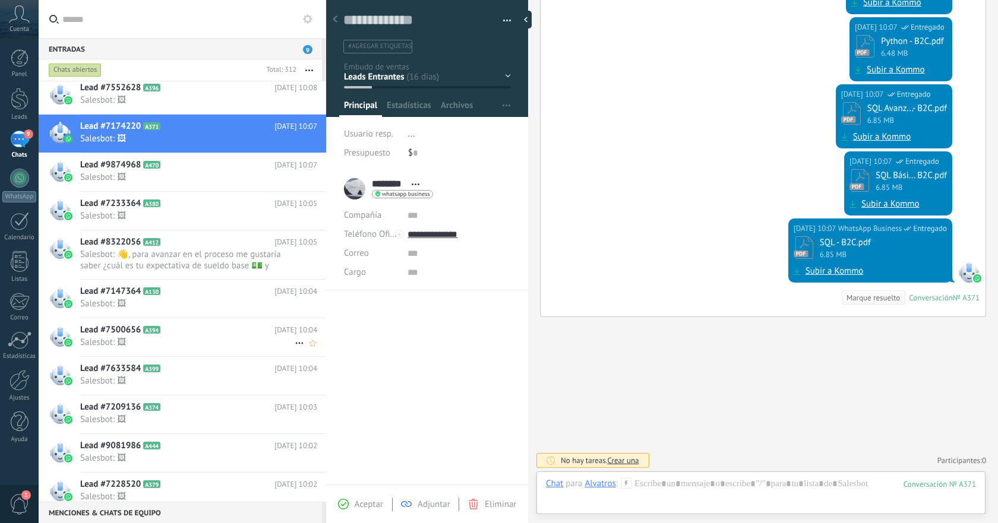
click at [200, 336] on h2 "Lead #7500656 A394" at bounding box center [177, 330] width 194 height 12
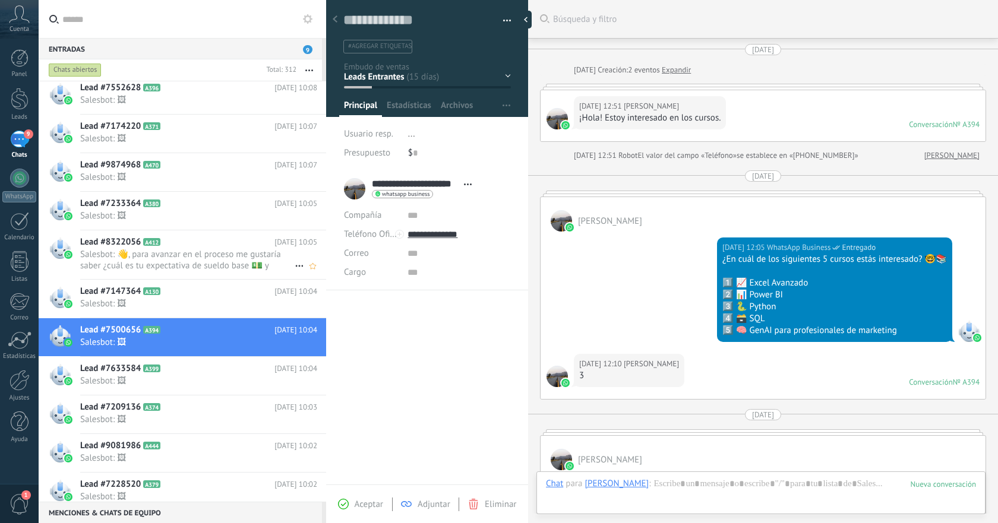
scroll to position [306, 0]
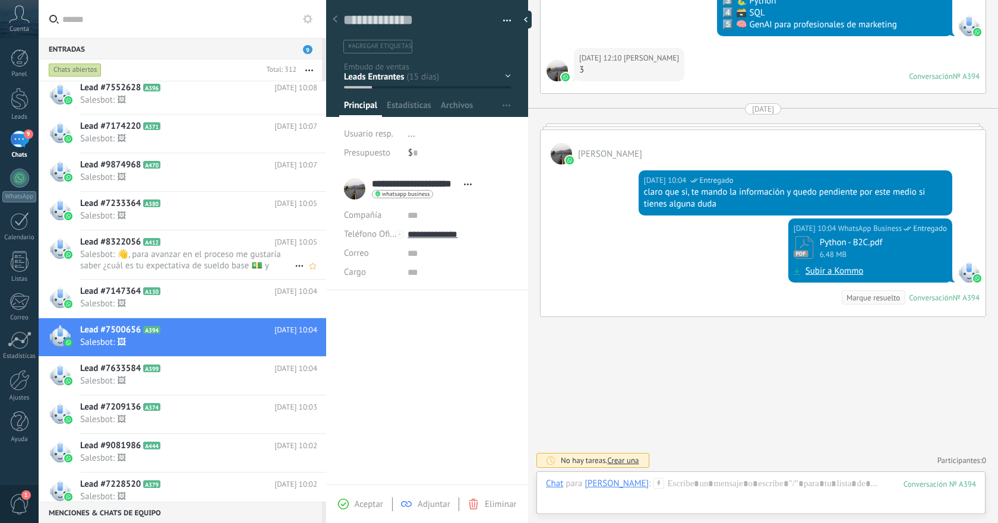
click at [225, 264] on span "Salesbot: 👋, para avanzar en el proceso me gustaría saber ¿cuál es tu expectati…" at bounding box center [187, 260] width 215 height 23
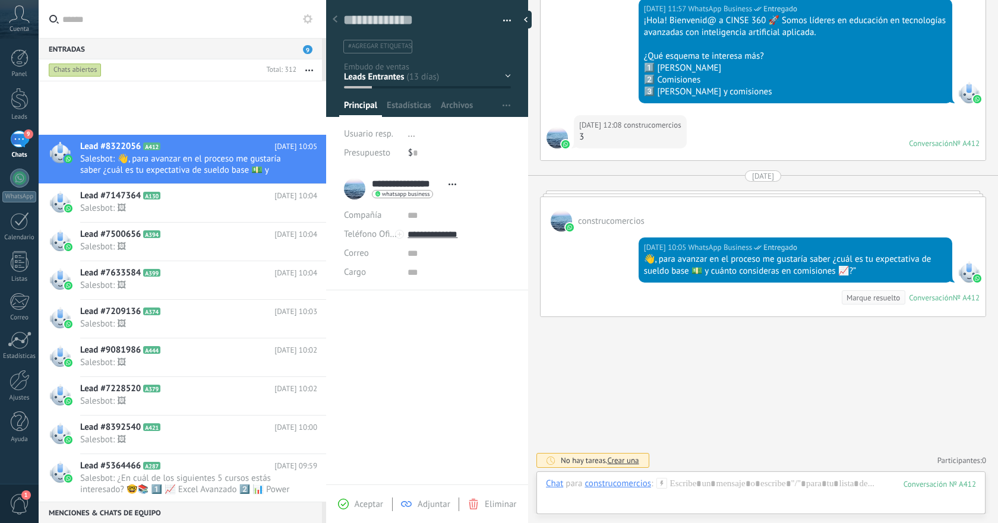
scroll to position [3276, 0]
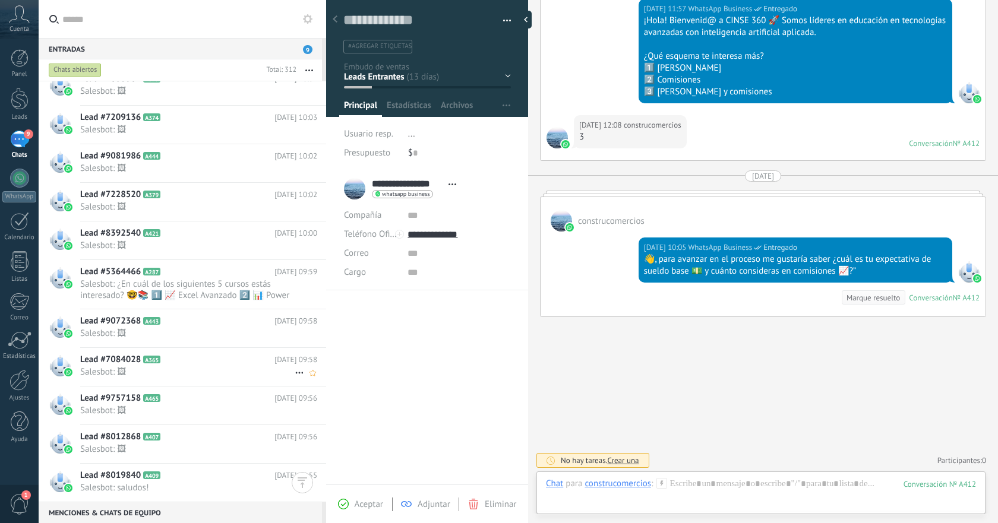
click at [211, 367] on span "Salesbot: 🖼" at bounding box center [187, 372] width 215 height 11
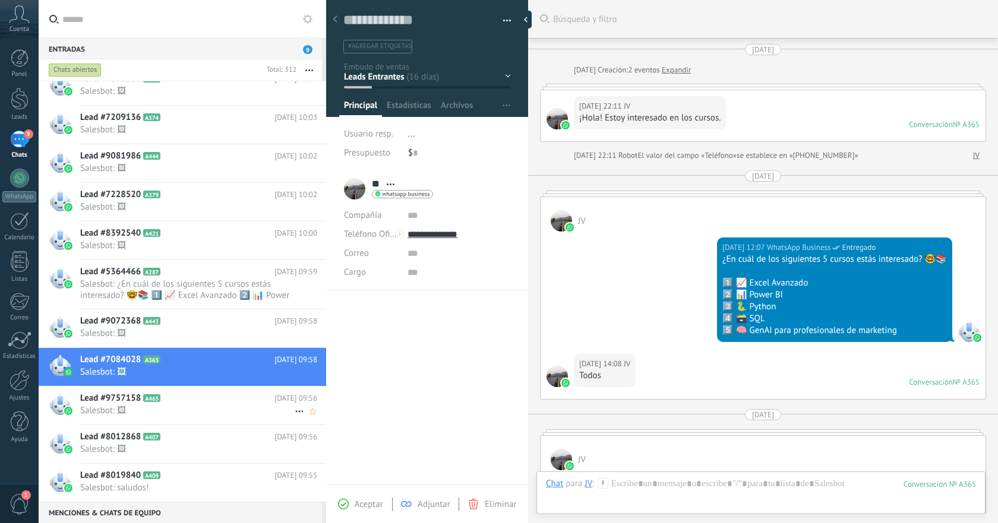
scroll to position [709, 0]
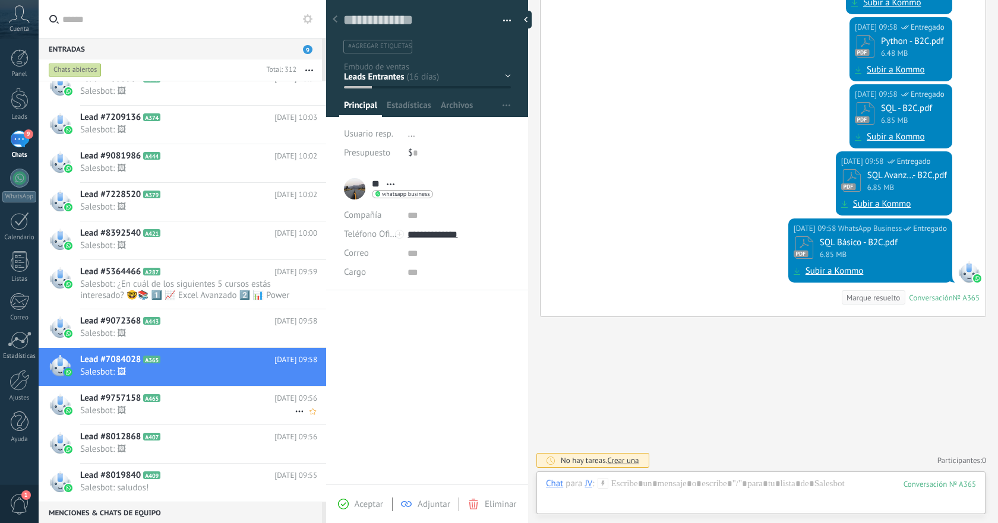
click at [197, 406] on span "Salesbot: 🖼" at bounding box center [187, 410] width 215 height 11
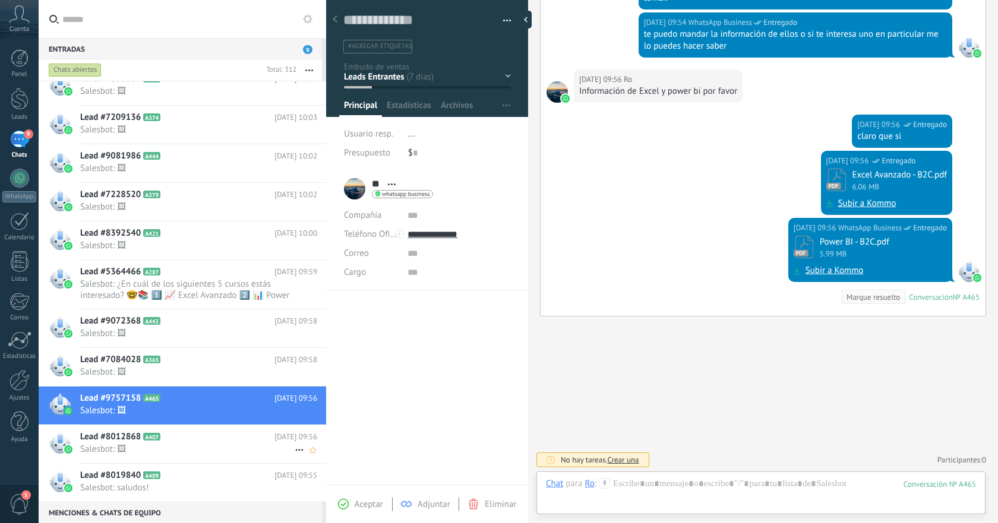
click at [191, 440] on h2 "Lead #8012868 A407" at bounding box center [177, 437] width 194 height 12
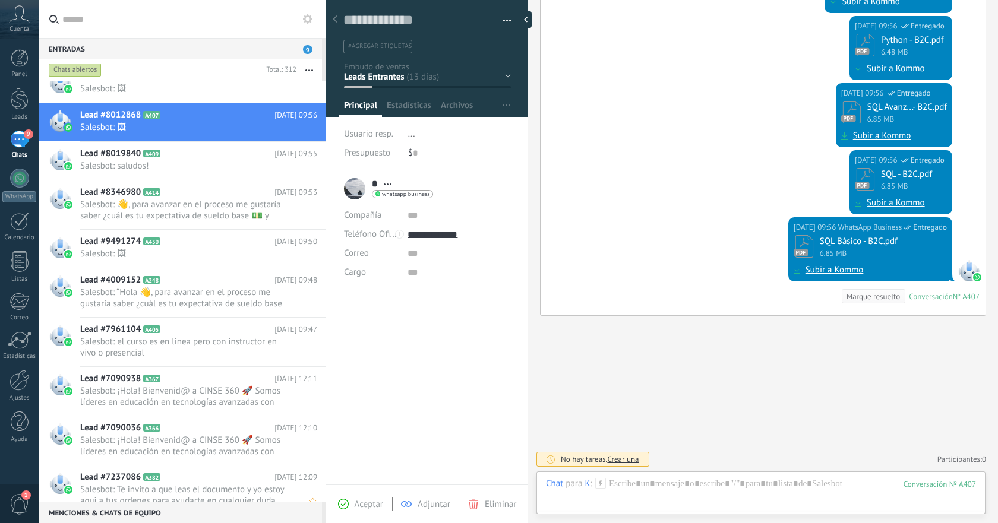
click at [228, 440] on span "Salesbot: ¡Hola! Bienvenid@ a CINSE 360 🚀 Somos líderes en educación en tecnolo…" at bounding box center [187, 446] width 215 height 23
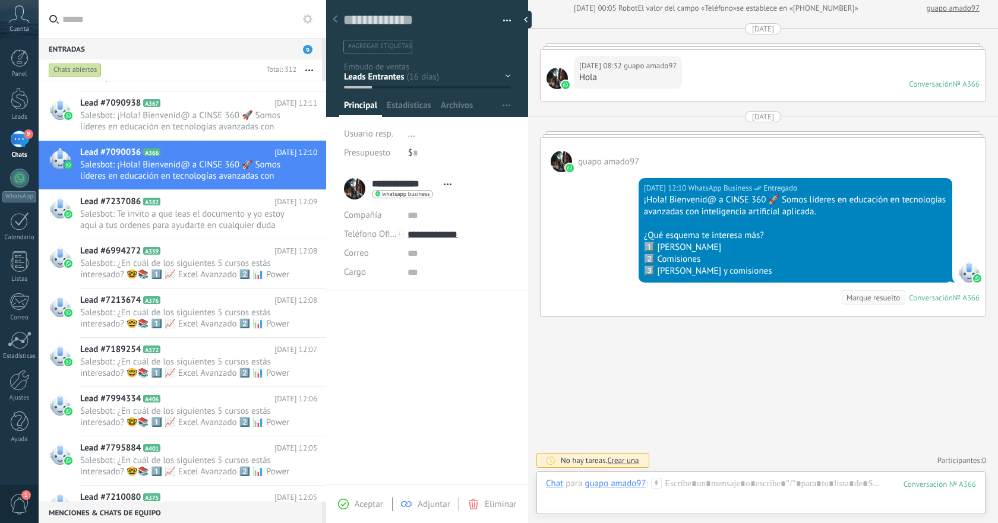
click at [228, 440] on div "Lead #7795884 A401 26.08.2025 12:05 Salesbot: ¿En cuál de los siguientes 5 curs…" at bounding box center [203, 461] width 246 height 49
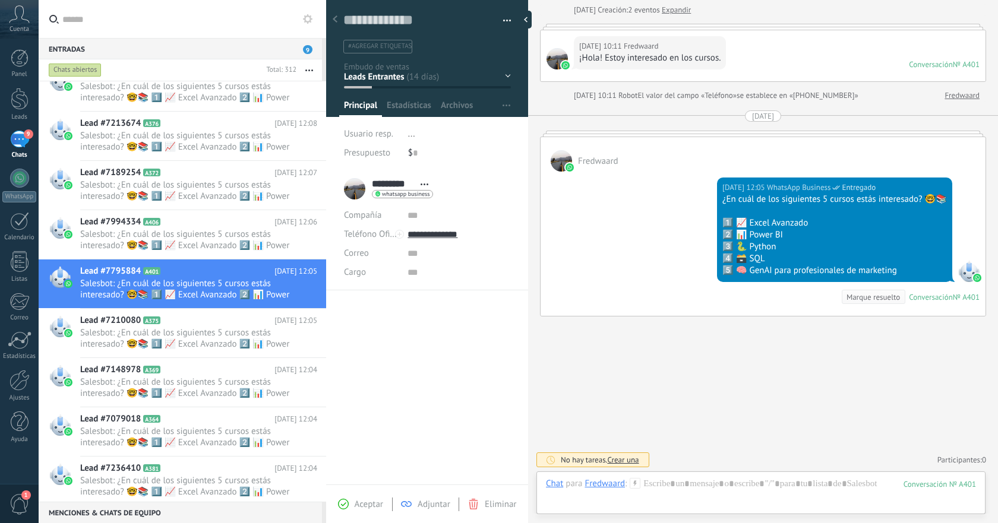
click at [228, 440] on span "Salesbot: ¿En cuál de los siguientes 5 cursos estás interesado? 🤓📚 1️⃣ 📈 Excel …" at bounding box center [187, 437] width 215 height 23
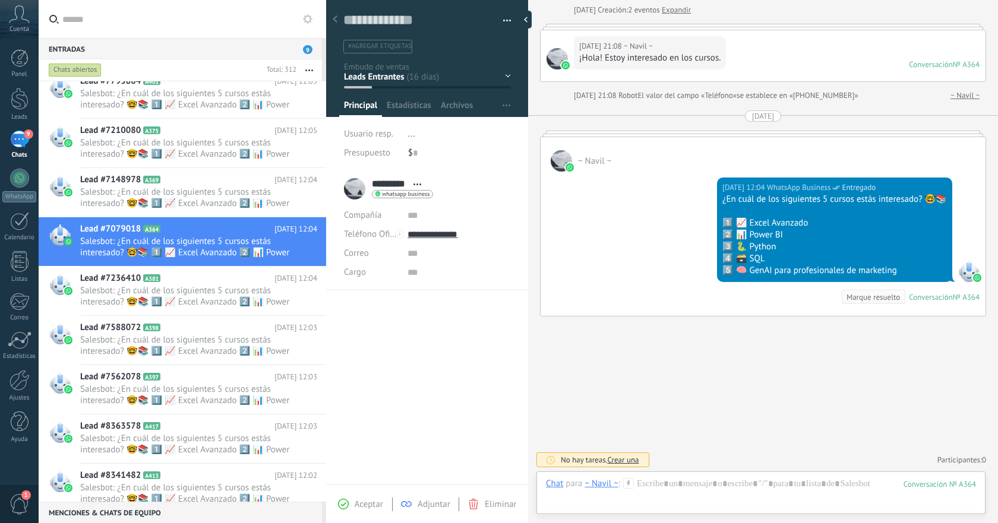
click at [228, 440] on span "Salesbot: ¿En cuál de los siguientes 5 cursos estás interesado? 🤓📚 1️⃣ 📈 Excel …" at bounding box center [187, 444] width 215 height 23
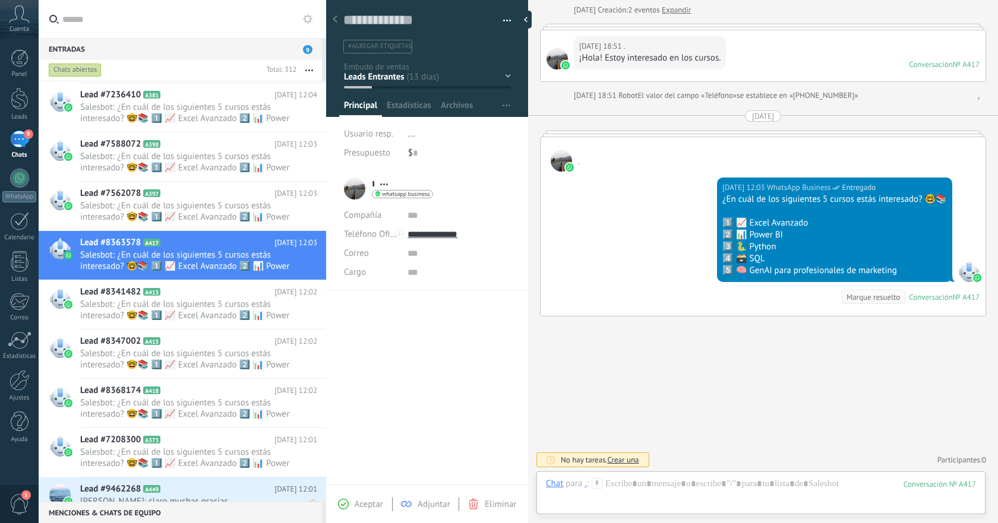
click at [228, 440] on h2 "Lead #7208300 A373" at bounding box center [177, 440] width 194 height 12
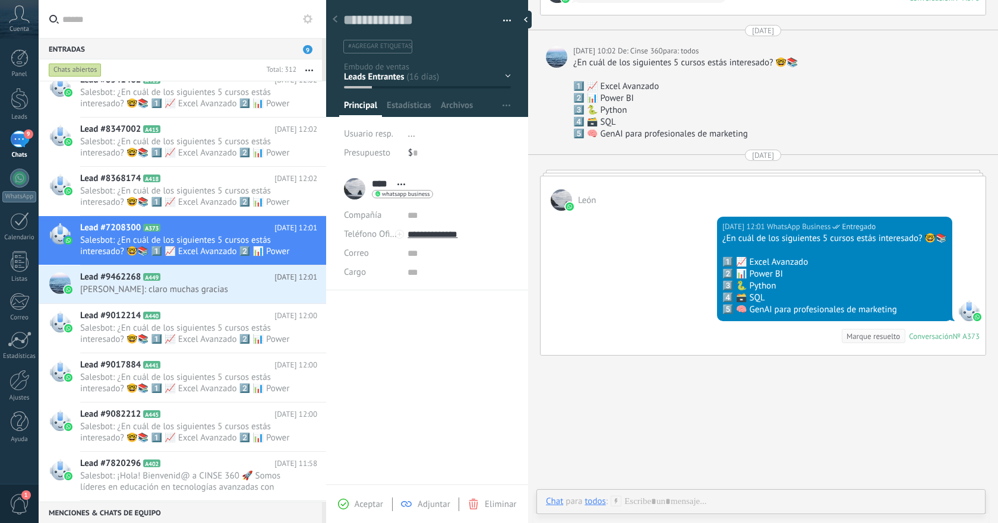
click at [228, 440] on span "Salesbot: ¿En cuál de los siguientes 5 cursos estás interesado? 🤓📚 1️⃣ 📈 Excel …" at bounding box center [187, 432] width 215 height 23
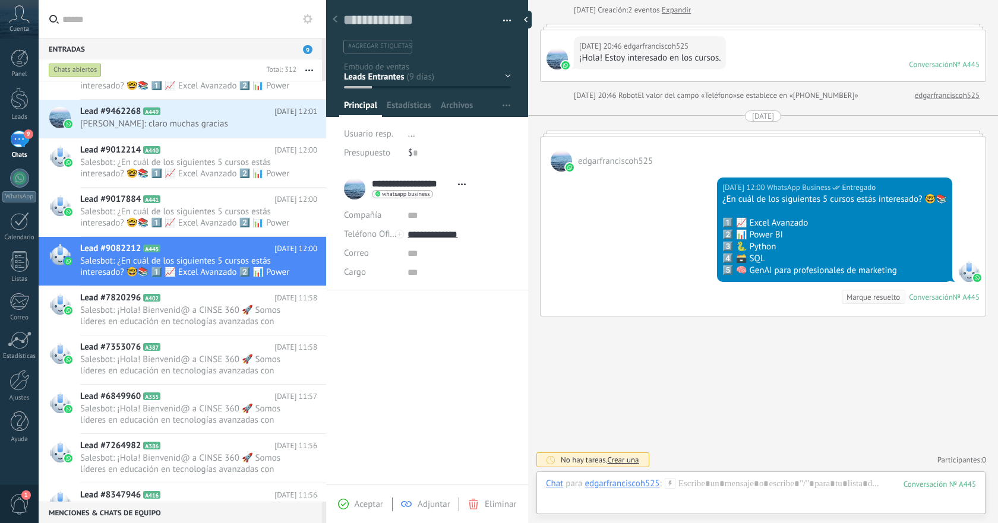
click at [228, 440] on h2 "Lead #7264982 A386" at bounding box center [177, 446] width 194 height 12
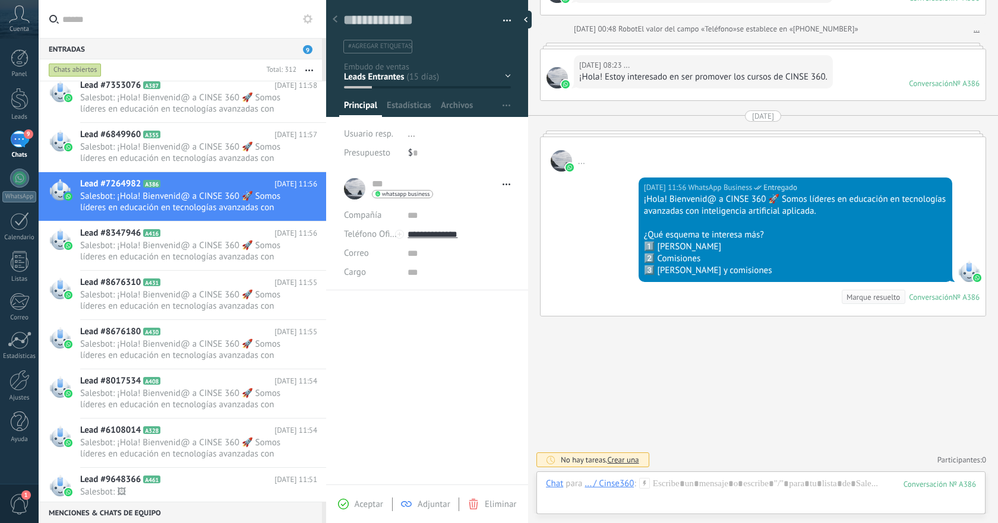
click at [228, 440] on span "Salesbot: ¡Hola! Bienvenid@ a CINSE 360 🚀 Somos líderes en educación en tecnolo…" at bounding box center [187, 448] width 215 height 23
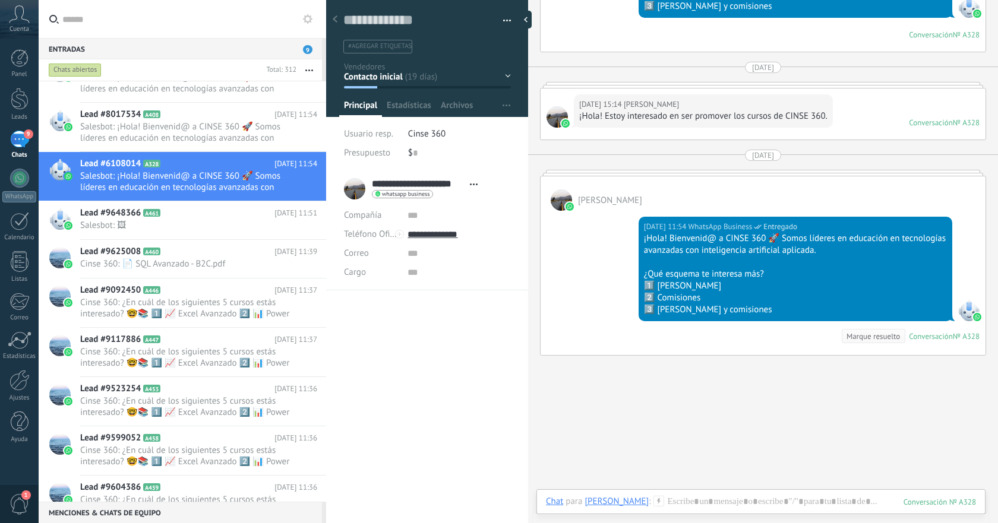
click at [228, 440] on h2 "Lead #9599052 A458" at bounding box center [177, 439] width 194 height 12
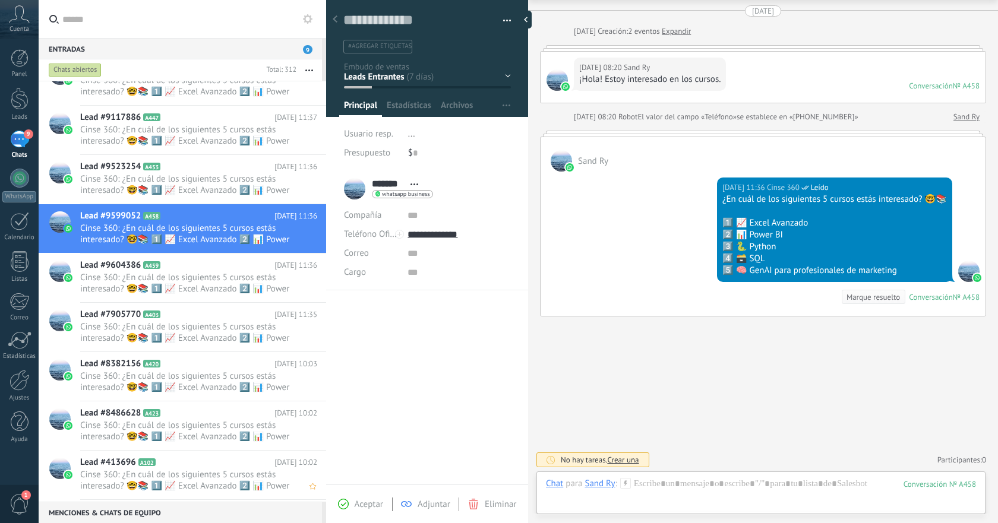
click at [228, 393] on span "Cinse 360: ¿En cuál de los siguientes 5 cursos estás interesado? 🤓📚 1️⃣ 📈 Excel…" at bounding box center [187, 382] width 215 height 23
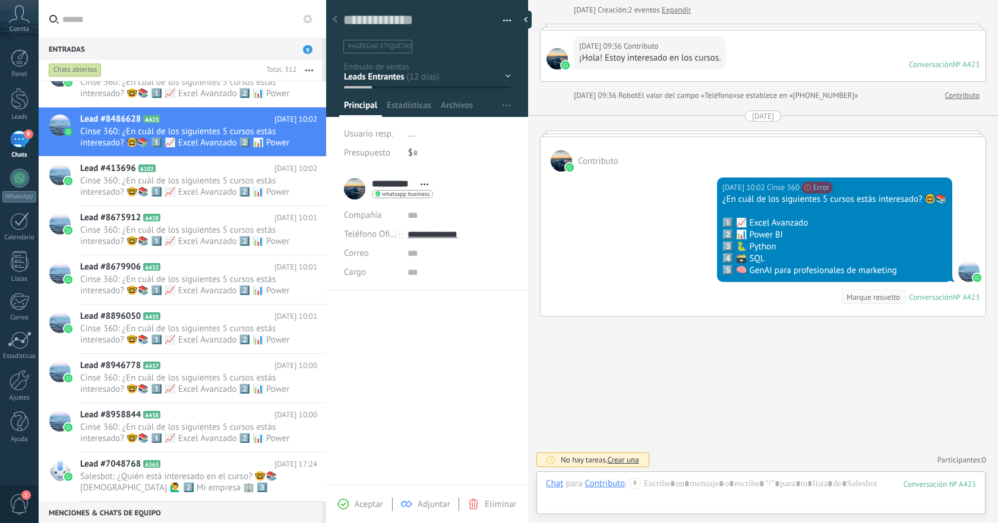
click at [228, 440] on span "Cinse 360: ¿En cuál de los siguientes 5 cursos estás interesado? 🤓📚 1️⃣ 📈 Excel…" at bounding box center [187, 433] width 215 height 23
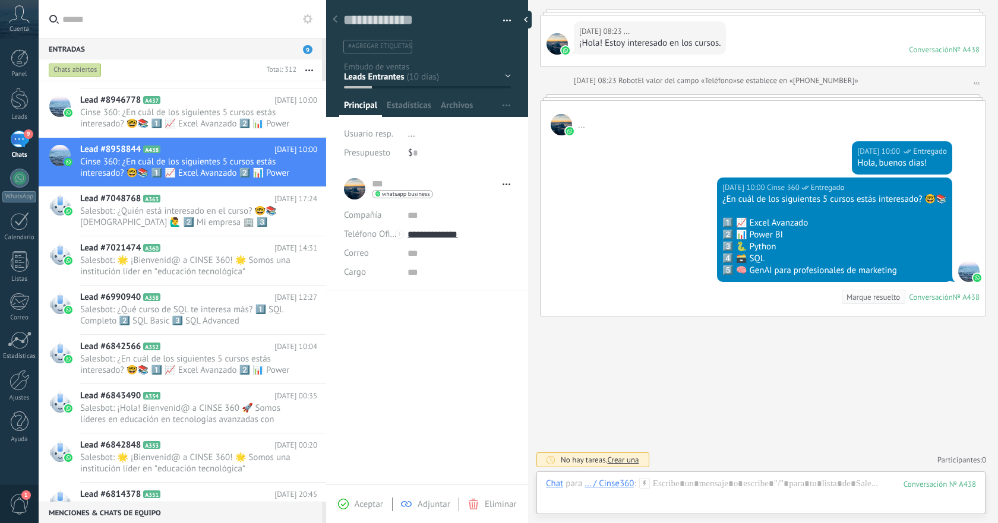
click at [228, 440] on h2 "Lead #6842848 A353" at bounding box center [177, 446] width 194 height 12
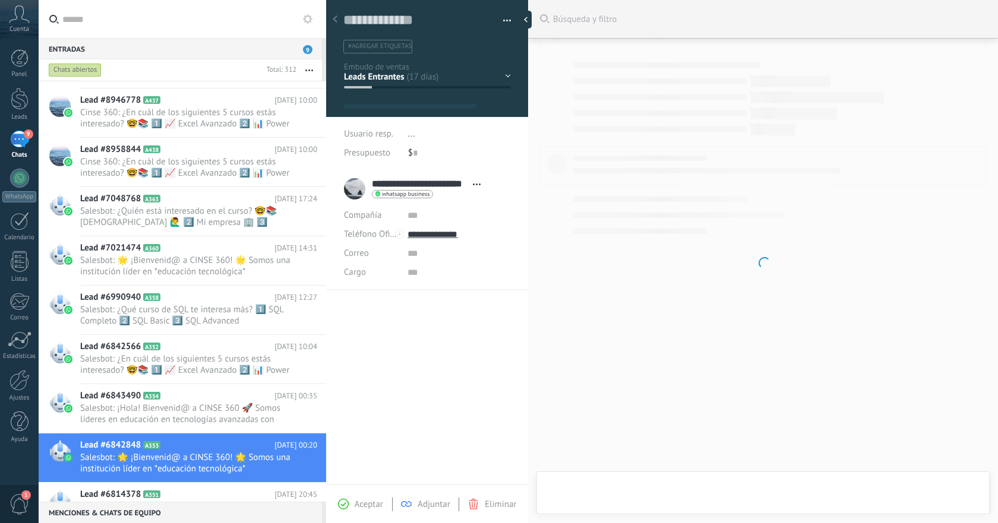
type textarea "**********"
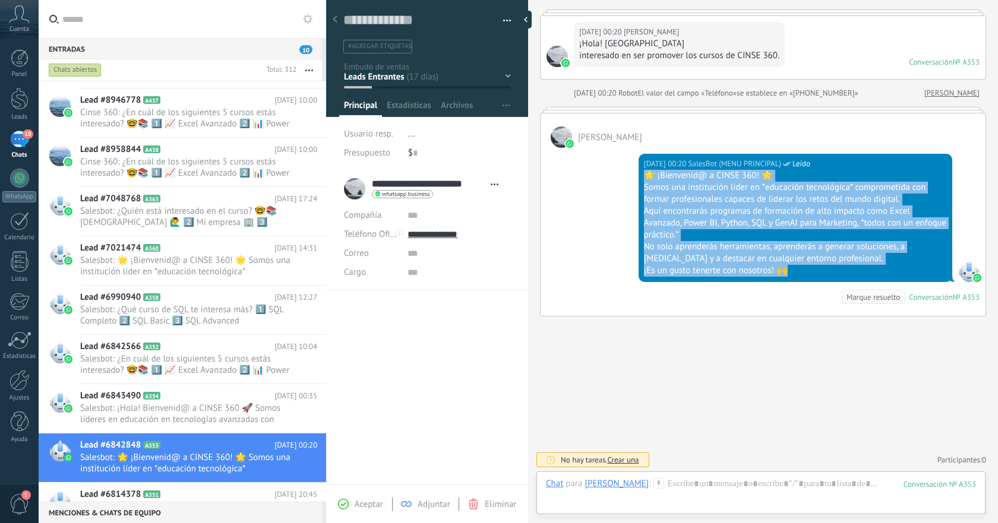
drag, startPoint x: 643, startPoint y: 176, endPoint x: 812, endPoint y: 280, distance: 198.5
click at [812, 280] on div "16.08.2025 00:20 SalesBot (MENU PRINCIPAL) Leído 🌟 ¡Bienvenid@ a CINSE 360! 🌟 S…" at bounding box center [796, 218] width 314 height 128
copy div "🌟 ¡Bienvenid@ a CINSE 360! 🌟 Somos una institución líder en *educación tecnológ…"
click at [224, 403] on span "Salesbot: ¡Hola! Bienvenid@ a CINSE 360 🚀 Somos líderes en educación en tecnolo…" at bounding box center [187, 414] width 215 height 23
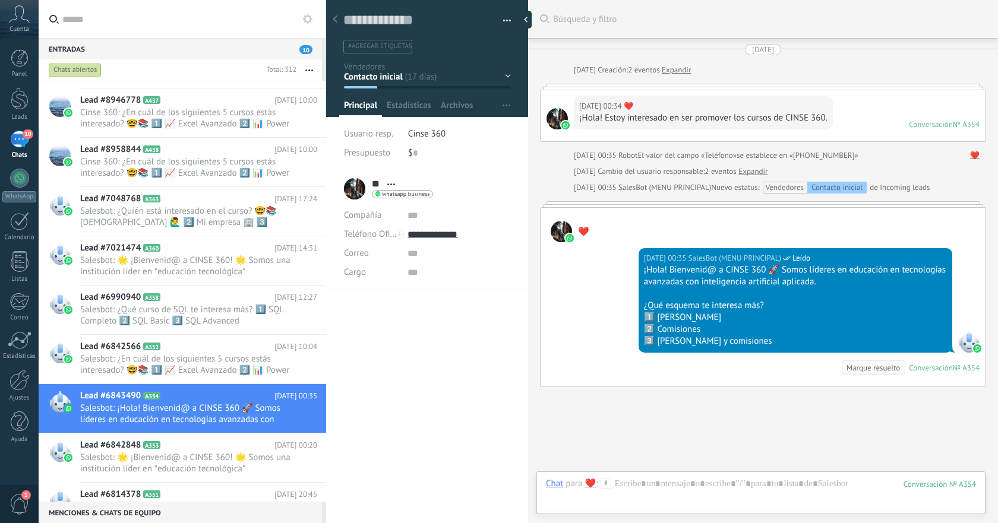
scroll to position [71, 0]
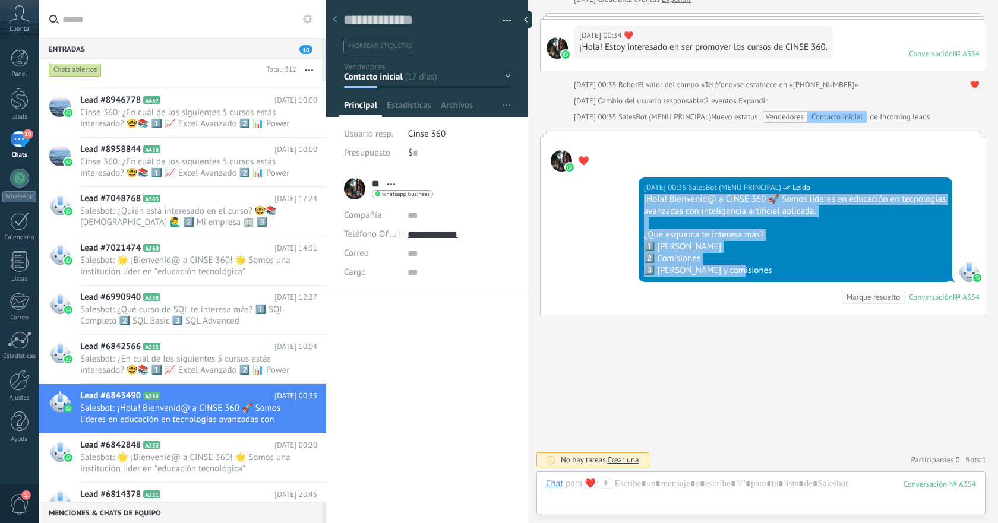
drag, startPoint x: 643, startPoint y: 203, endPoint x: 753, endPoint y: 268, distance: 128.4
click at [753, 268] on div "¡Hola! Bienvenid@ a CINSE 360 🚀 Somos líderes en educación en tecnologías avanz…" at bounding box center [795, 235] width 303 height 83
copy div "¡Hola! Bienvenid@ a CINSE 360 🚀 Somos líderes en educación en tecnologías avanz…"
click at [244, 354] on span "Salesbot: ¿En cuál de los siguientes 5 cursos estás interesado? 🤓📚 1️⃣ 📈 Excel …" at bounding box center [187, 365] width 215 height 23
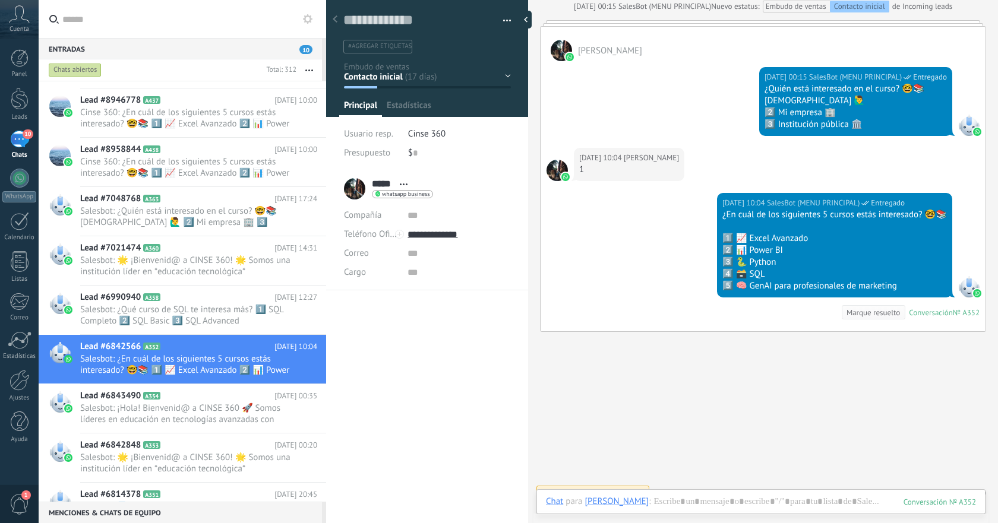
scroll to position [18, 0]
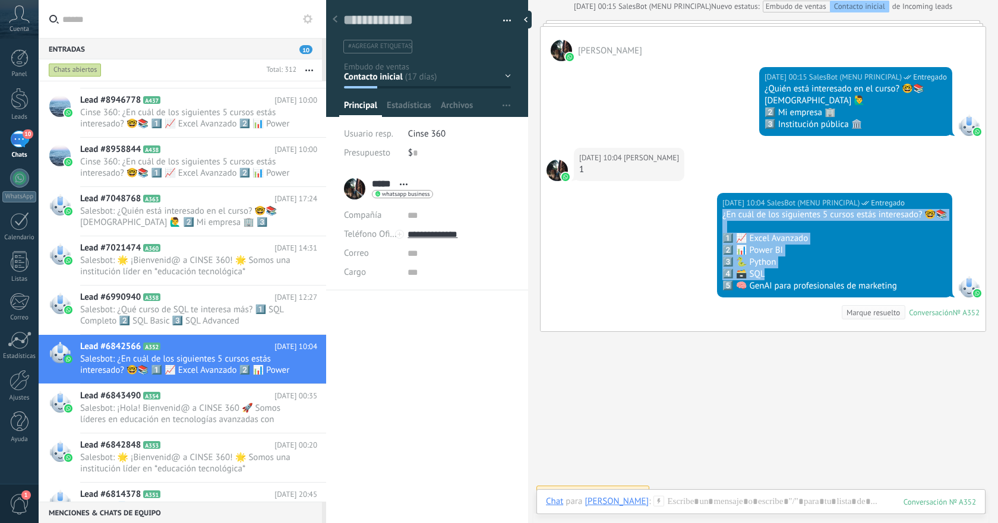
drag, startPoint x: 723, startPoint y: 216, endPoint x: 824, endPoint y: 261, distance: 110.9
click at [837, 266] on div "¿En cuál de los siguientes 5 cursos estás interesado? 🤓📚 1️⃣ 📈 Excel Avanzado 2…" at bounding box center [835, 250] width 225 height 83
click at [824, 261] on div "3️⃣ 🐍 Python" at bounding box center [835, 263] width 225 height 12
drag, startPoint x: 722, startPoint y: 217, endPoint x: 910, endPoint y: 287, distance: 200.2
click at [910, 287] on div "[DATE] 10:04 SalesBot (MENU PRINCIPAL) Entregado ¿En cuál de los siguientes 5 c…" at bounding box center [834, 245] width 235 height 105
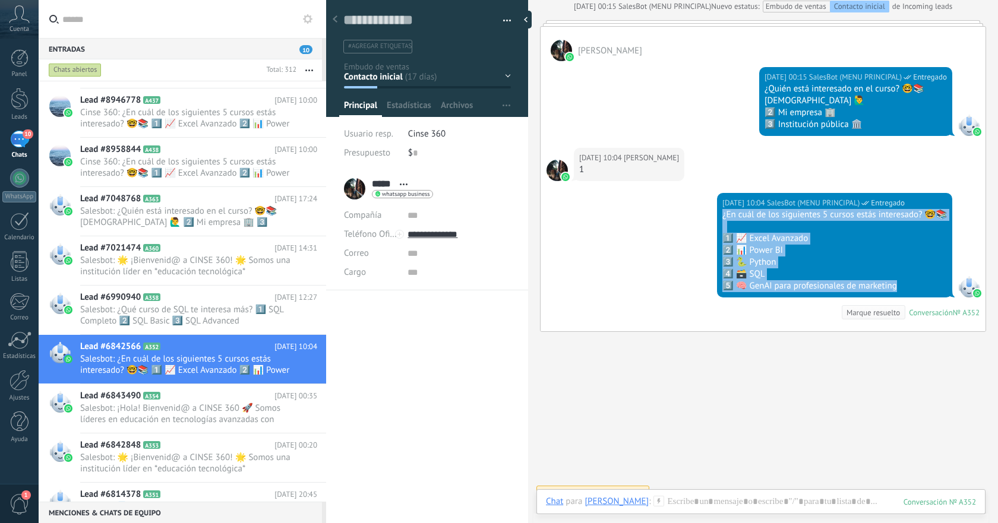
copy div "¿En cuál de los siguientes 5 cursos estás interesado? 🤓📚 1️⃣ 📈 Excel Avanzado 2…"
click at [201, 318] on span "Salesbot: ¿Qué curso de SQL te interesa más? 1️⃣ SQL Completo 2️⃣ SQL Basic 3️⃣…" at bounding box center [187, 315] width 215 height 23
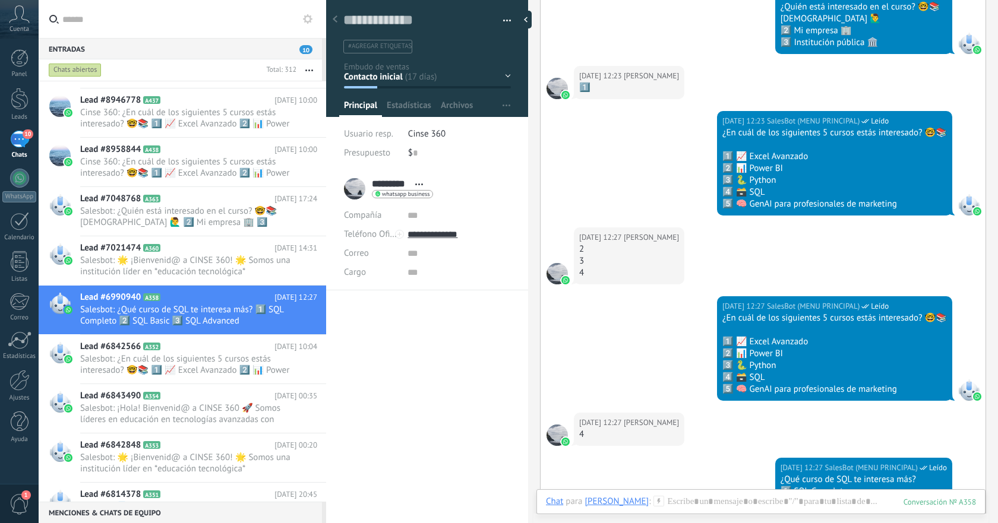
scroll to position [272, 0]
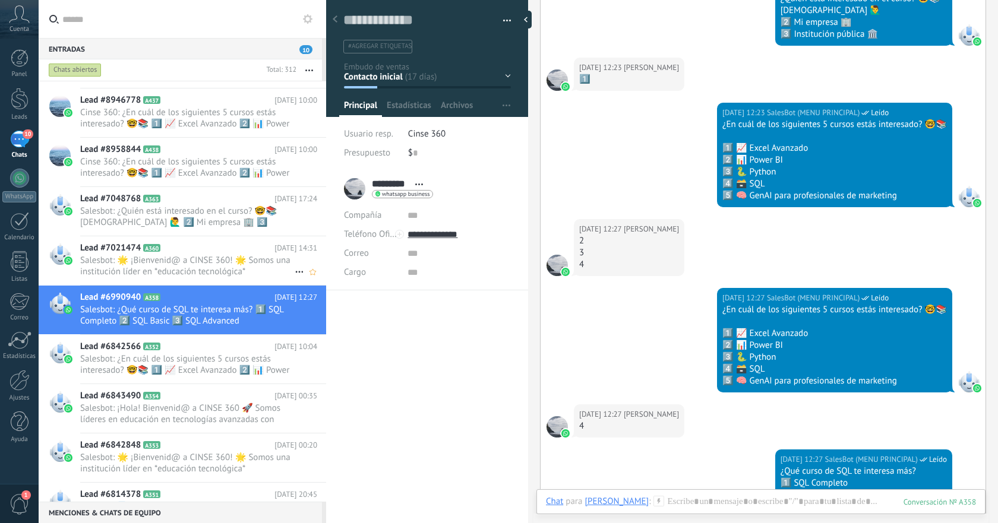
click at [248, 270] on span "Salesbot: 🌟 ¡Bienvenid@ a CINSE 360! 🌟 Somos una institución líder en *educació…" at bounding box center [187, 266] width 215 height 23
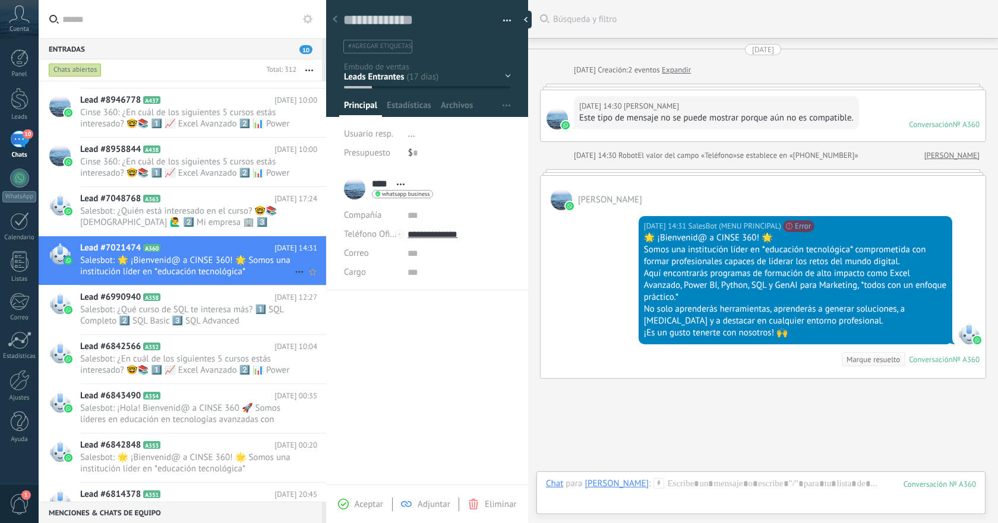
scroll to position [62, 0]
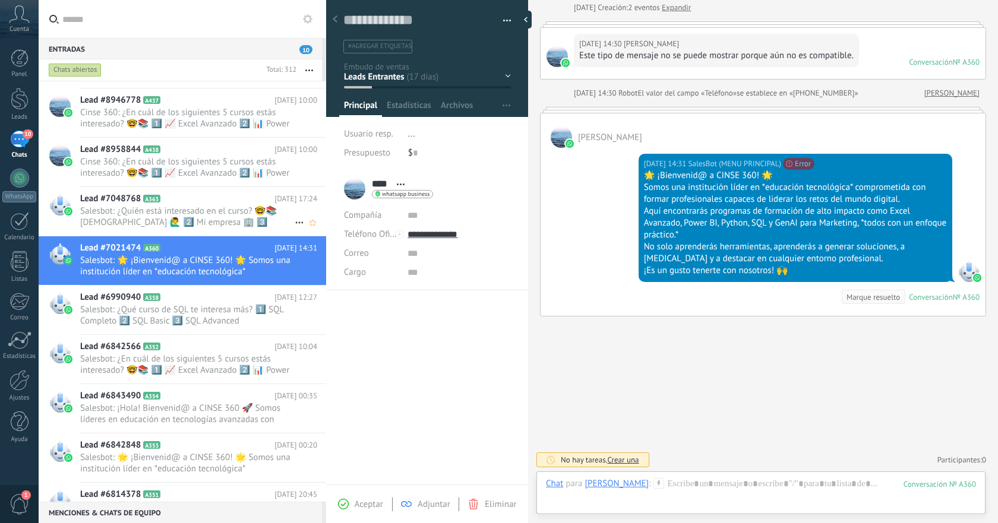
click at [234, 232] on div "Lead #7048768 A363 [DATE] 17:24 Salesbot: ¿Quién está interesado en el curso? 🤓…" at bounding box center [203, 211] width 246 height 49
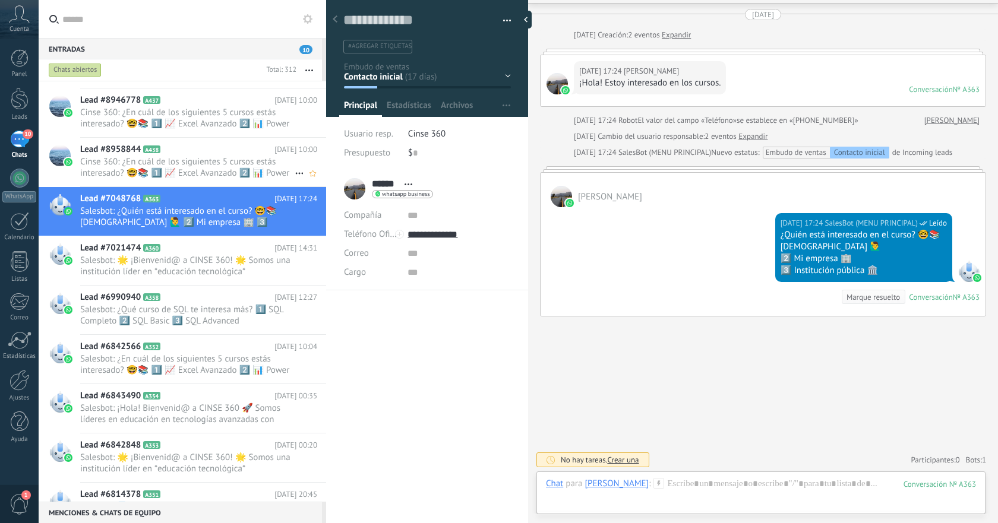
scroll to position [6042, 0]
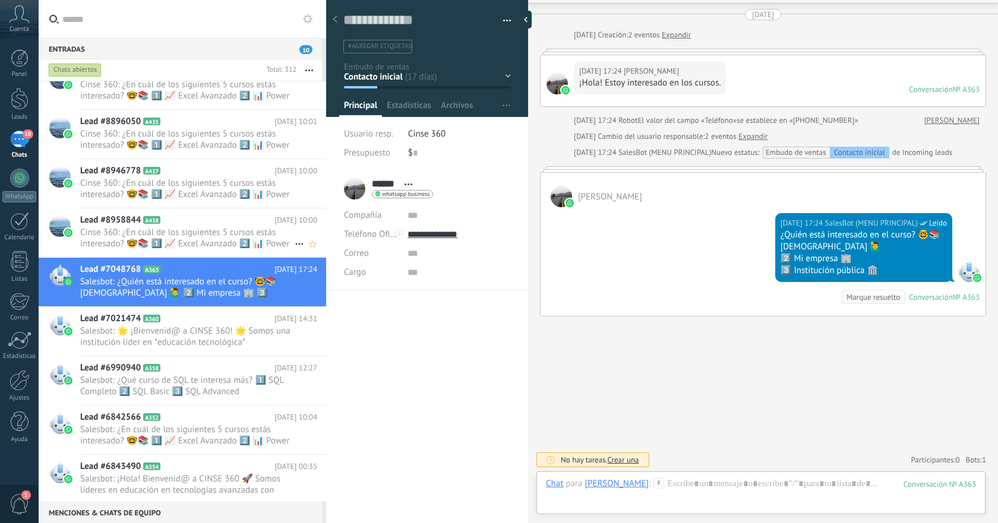
click at [214, 235] on span "Cinse 360: ¿En cuál de los siguientes 5 cursos estás interesado? 🤓📚 1️⃣ 📈 Excel…" at bounding box center [187, 238] width 215 height 23
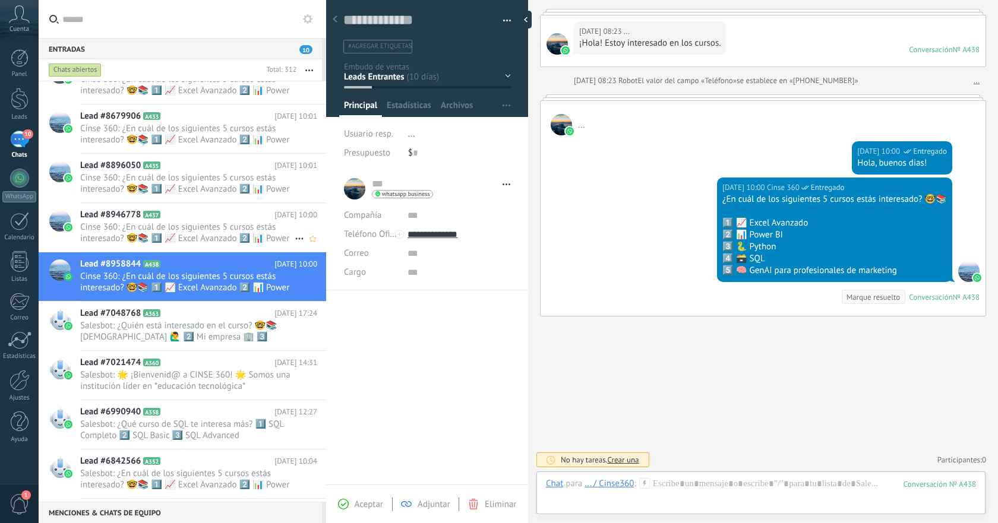
scroll to position [5995, 0]
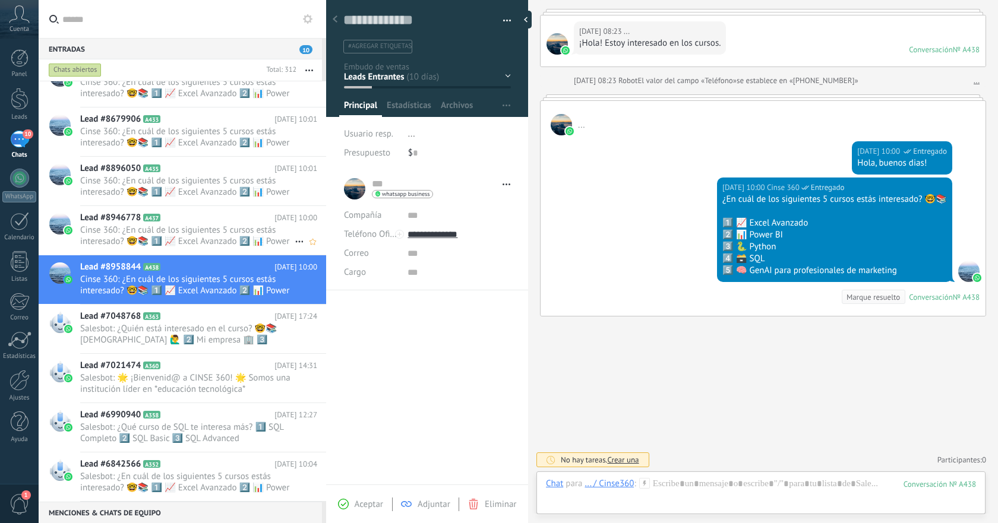
click at [214, 235] on span "Cinse 360: ¿En cuál de los siguientes 5 cursos estás interesado? 🤓📚 1️⃣ 📈 Excel…" at bounding box center [187, 236] width 215 height 23
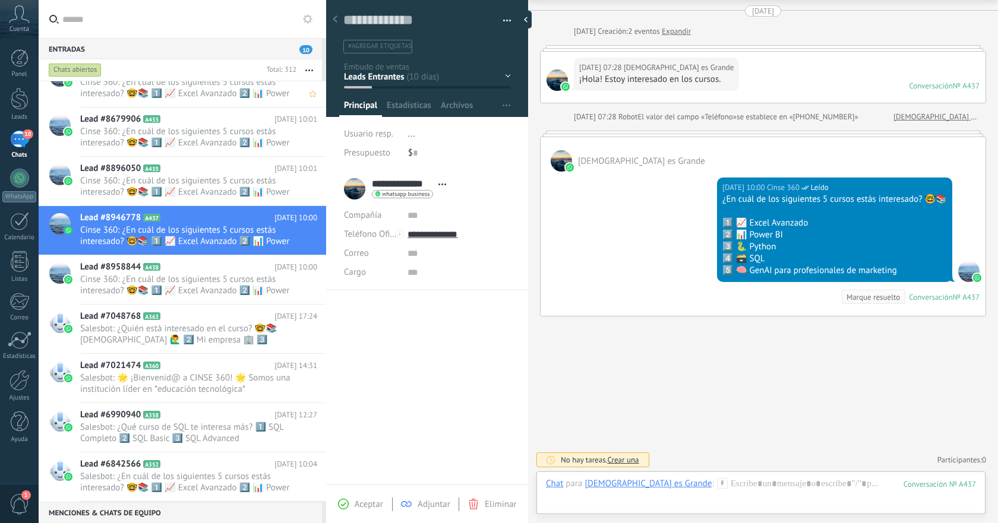
scroll to position [5759, 0]
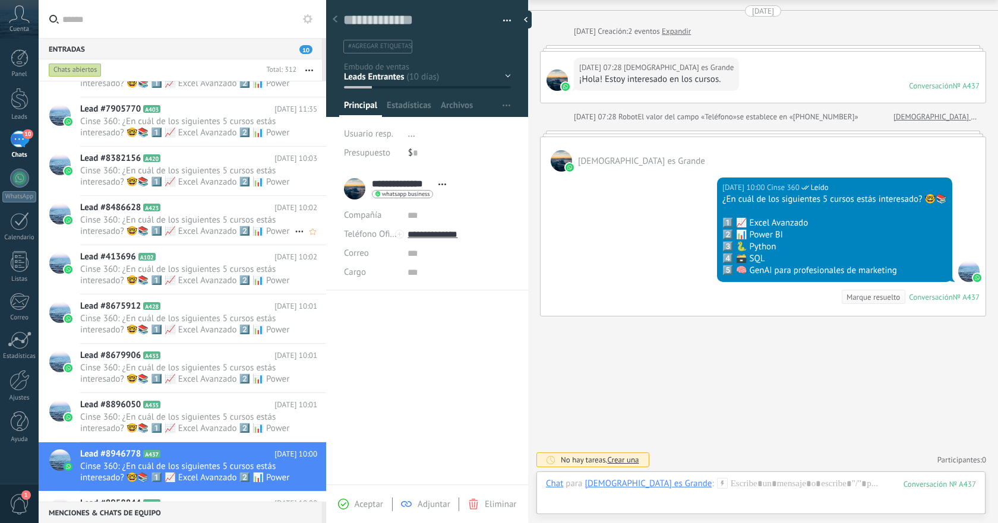
click at [214, 231] on span "Cinse 360: ¿En cuál de los siguientes 5 cursos estás interesado? 🤓📚 1️⃣ 📈 Excel…" at bounding box center [187, 226] width 215 height 23
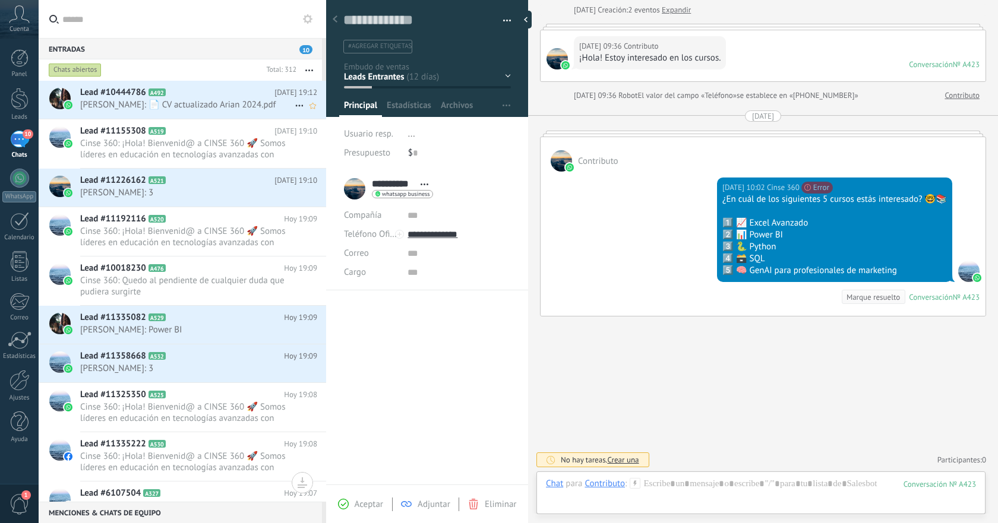
click at [213, 101] on span "[PERSON_NAME]: 📄 CV actualizado Arian 2024.pdf" at bounding box center [187, 104] width 215 height 11
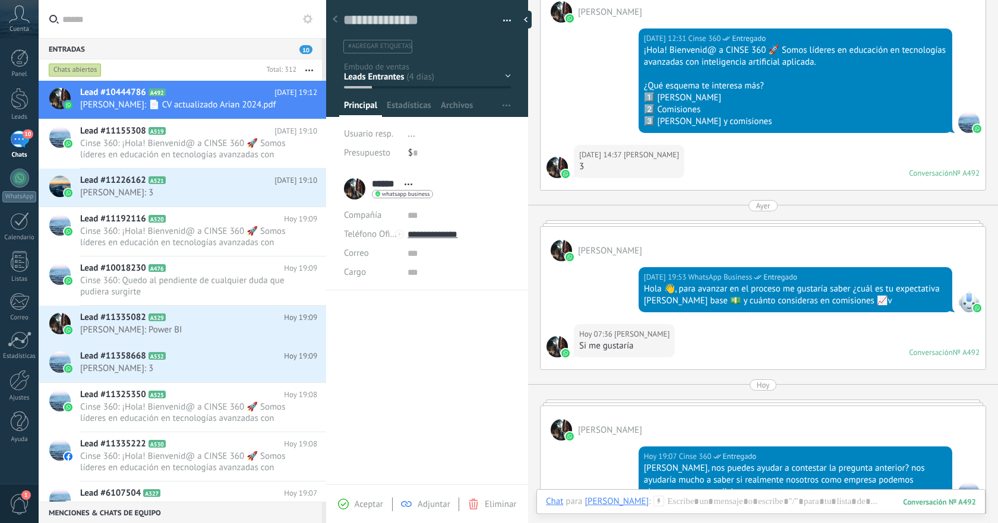
scroll to position [187, 0]
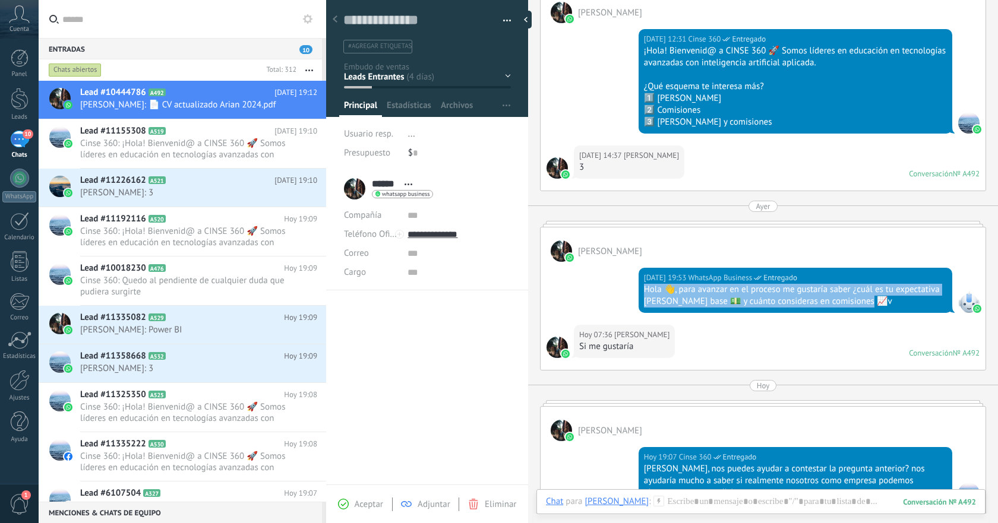
drag, startPoint x: 644, startPoint y: 292, endPoint x: 885, endPoint y: 310, distance: 242.5
click at [885, 310] on div "[DATE] 19:53 WhatsApp Business Entregado Hola 👋, para avanzar en el proceso me …" at bounding box center [796, 290] width 314 height 45
copy div "Hola 👋, para avanzar en el proceso me gustaría saber ¿cuál es tu expectativa [P…"
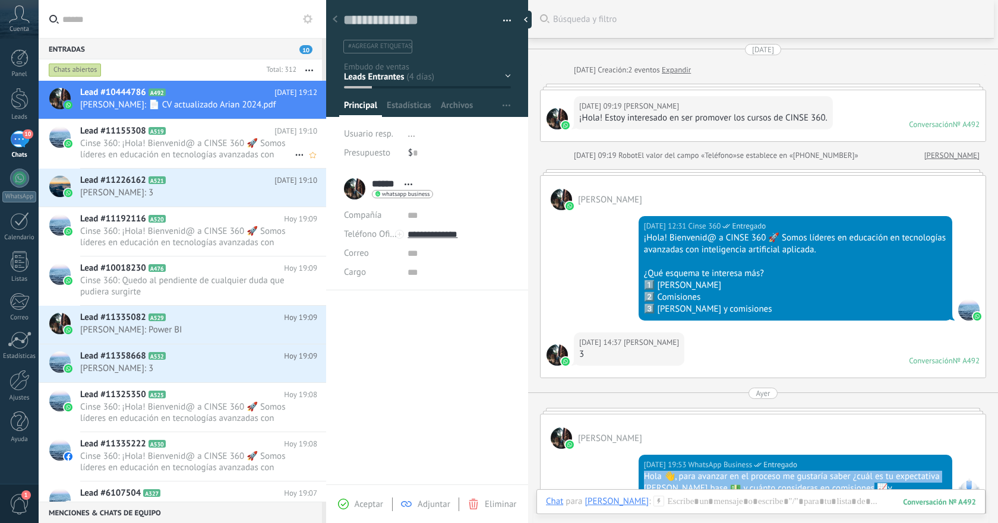
click at [250, 150] on span "Cinse 360: ¡Hola! Bienvenid@ a CINSE 360 🚀 Somos líderes en educación en tecnol…" at bounding box center [187, 149] width 215 height 23
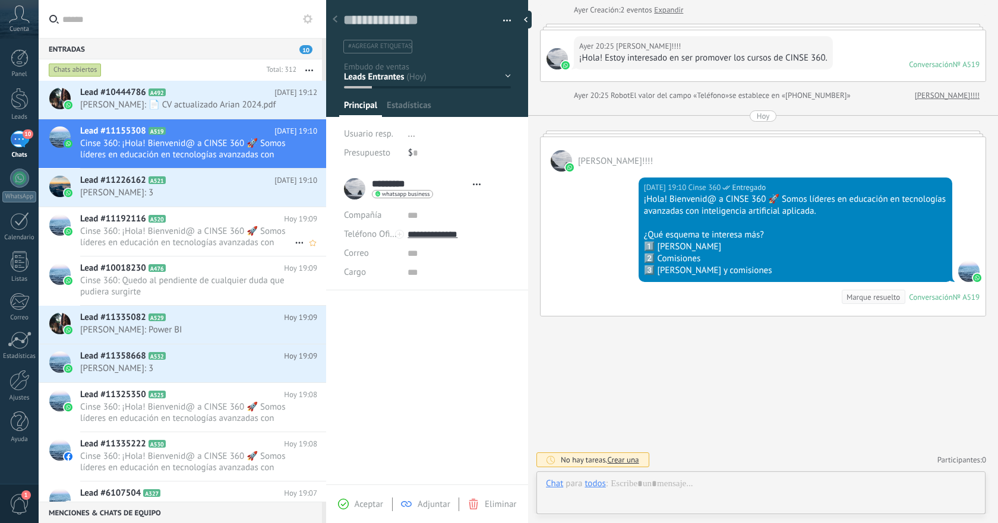
scroll to position [18, 0]
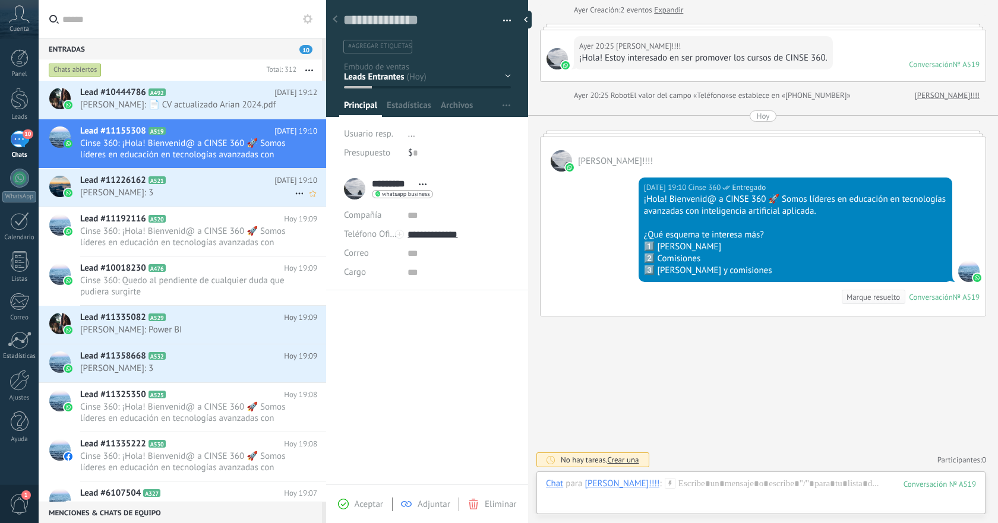
click at [235, 203] on div "Lead #11226162 A521 [DATE] 19:10 [PERSON_NAME]: 3" at bounding box center [203, 187] width 246 height 37
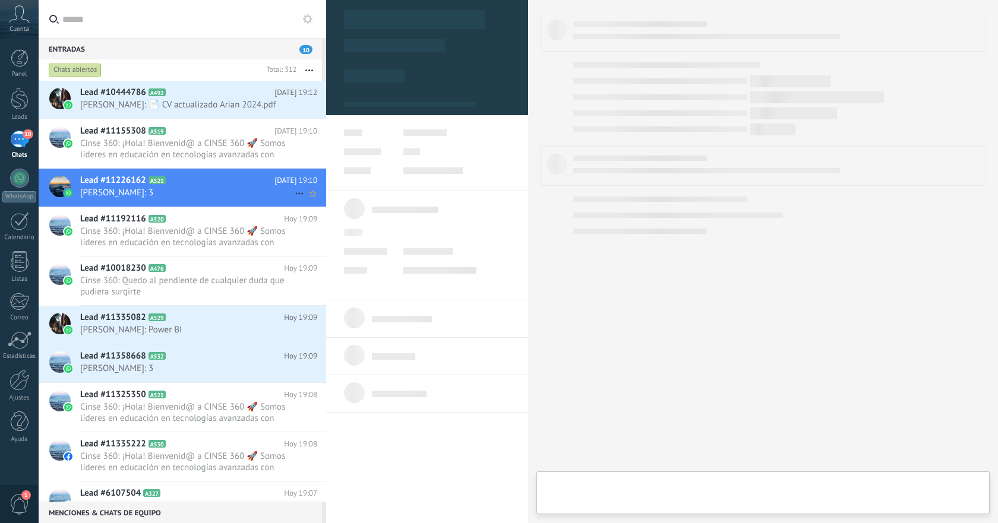
type textarea "**********"
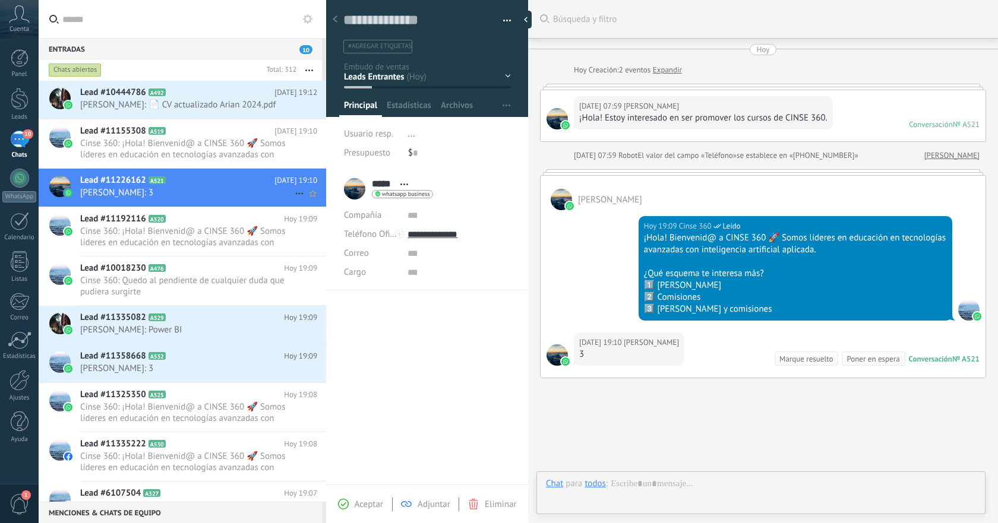
scroll to position [62, 0]
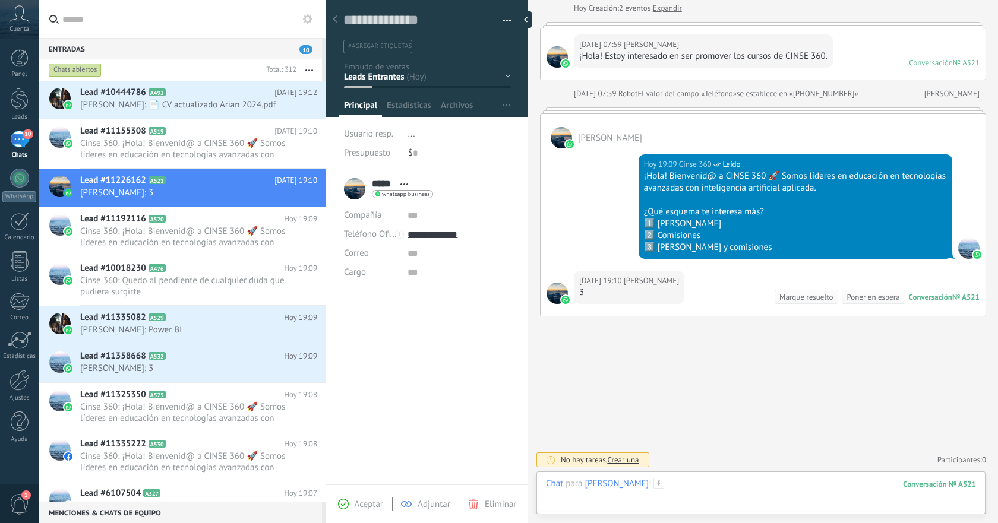
click at [731, 487] on div at bounding box center [761, 496] width 430 height 36
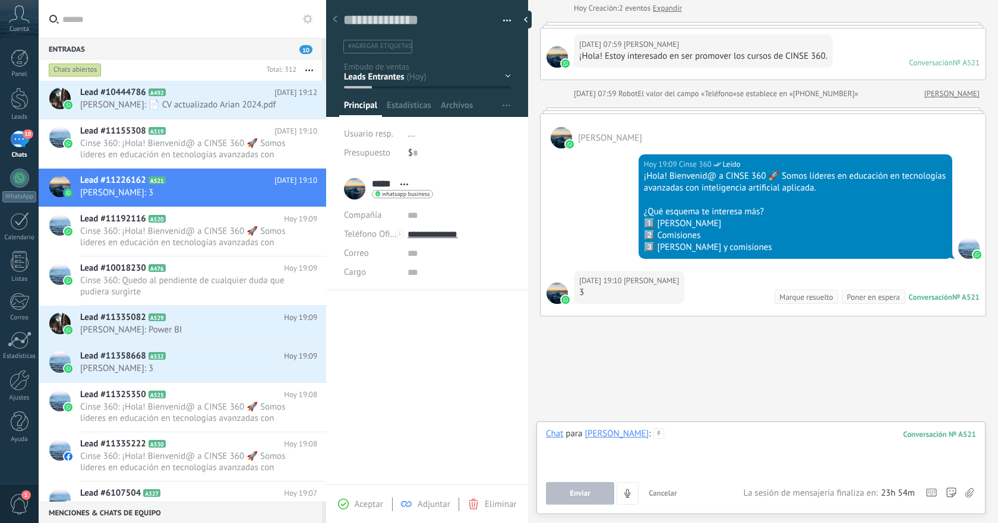
paste div
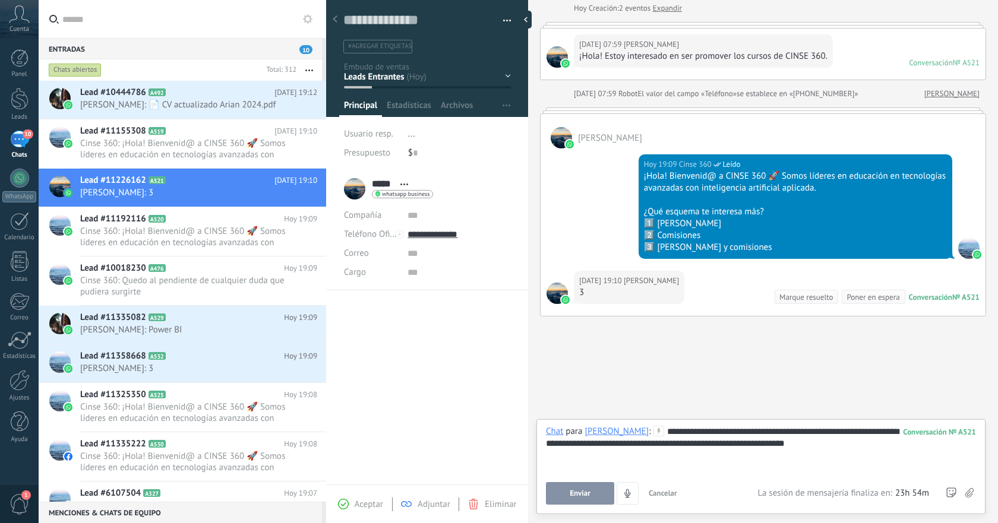
click at [580, 494] on span "Enviar" at bounding box center [580, 494] width 21 height 8
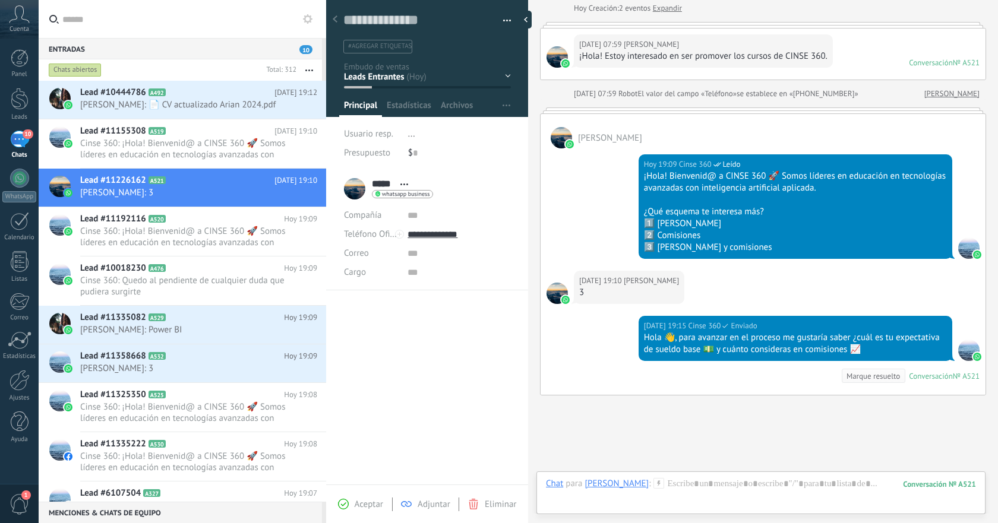
scroll to position [141, 0]
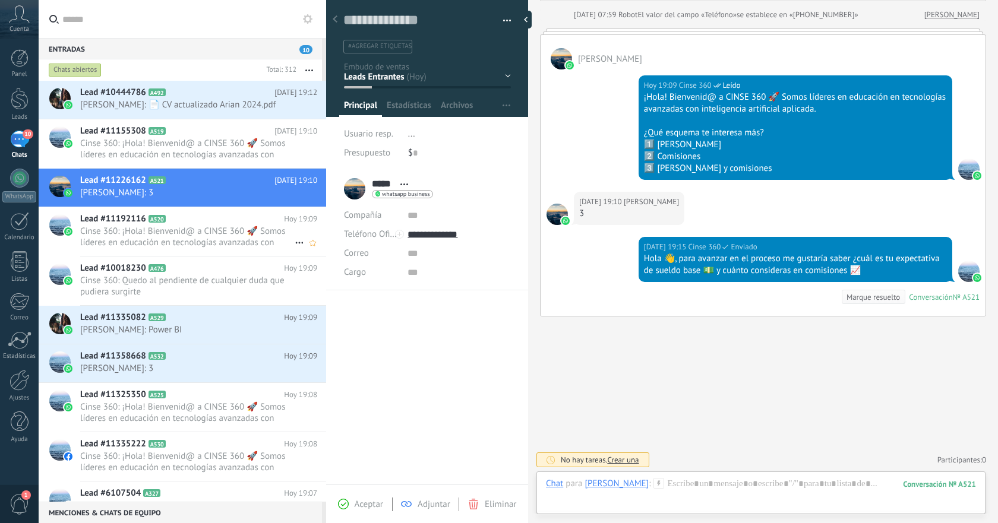
click at [236, 238] on span "Cinse 360: ¡Hola! Bienvenid@ a CINSE 360 🚀 Somos líderes en educación en tecnol…" at bounding box center [187, 237] width 215 height 23
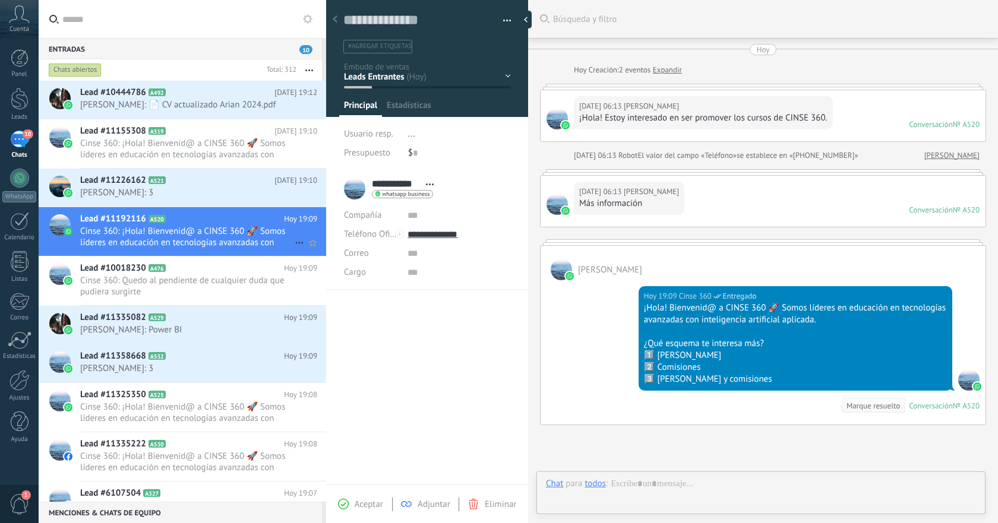
scroll to position [109, 0]
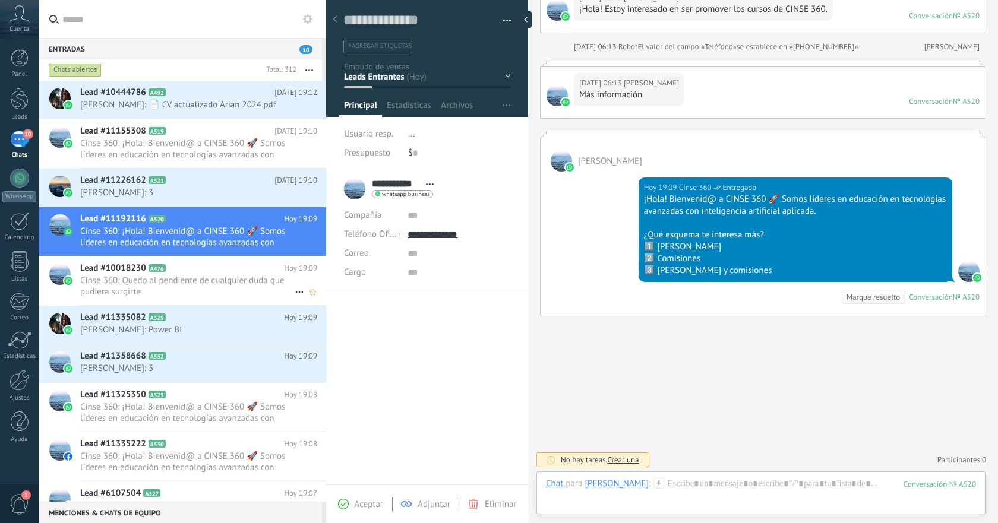
click at [211, 285] on span "Cinse 360: Quedo al pendiente de cualquier duda que pudiera surgirte" at bounding box center [187, 286] width 215 height 23
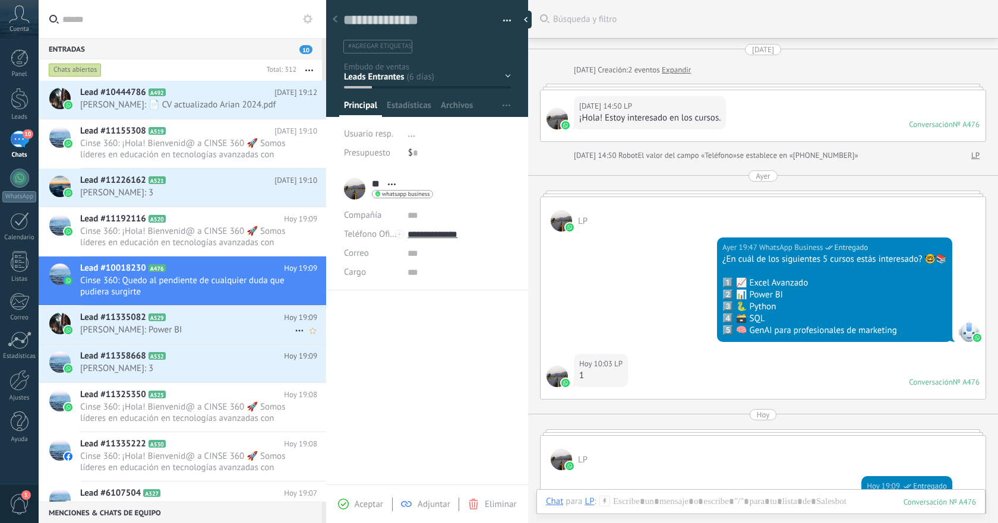
click at [187, 324] on span "[PERSON_NAME]: Power BI" at bounding box center [187, 329] width 215 height 11
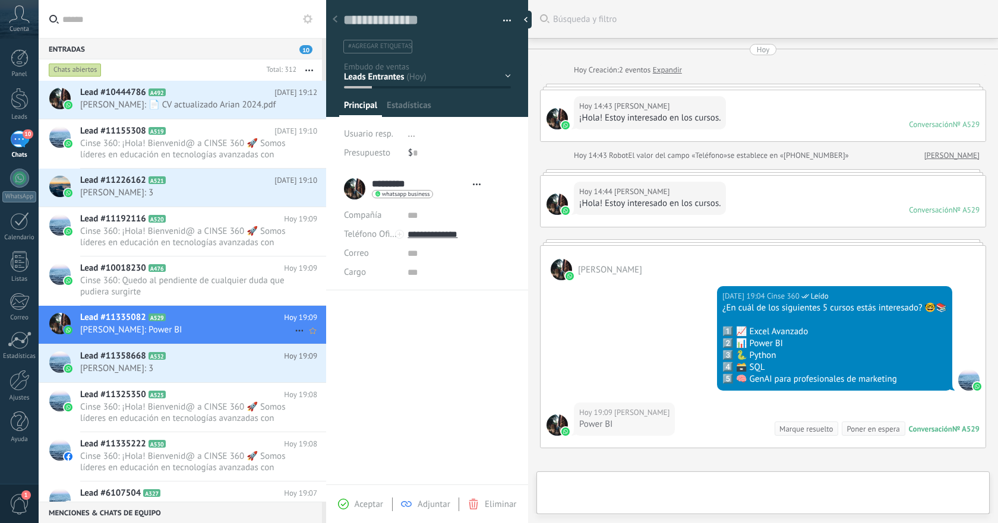
type textarea "**********"
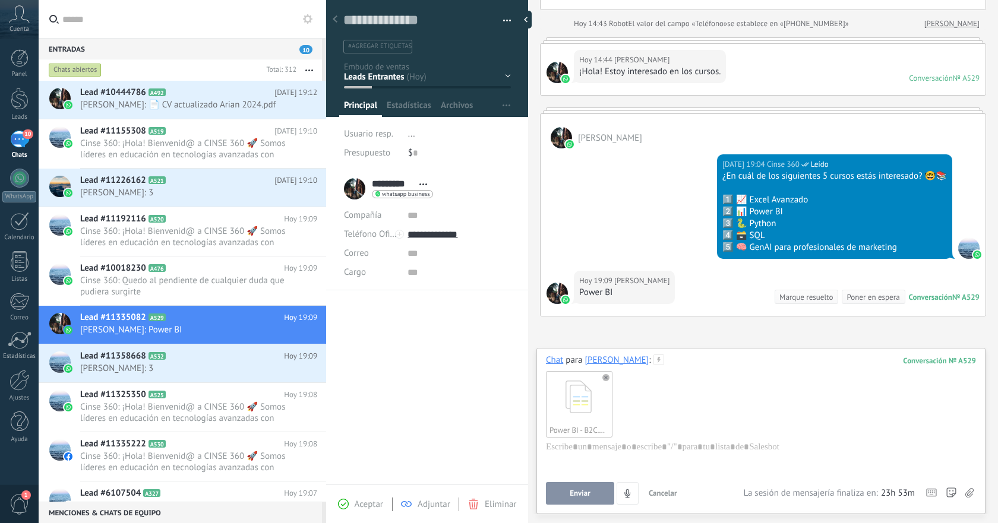
click at [584, 496] on span "Enviar" at bounding box center [580, 494] width 21 height 8
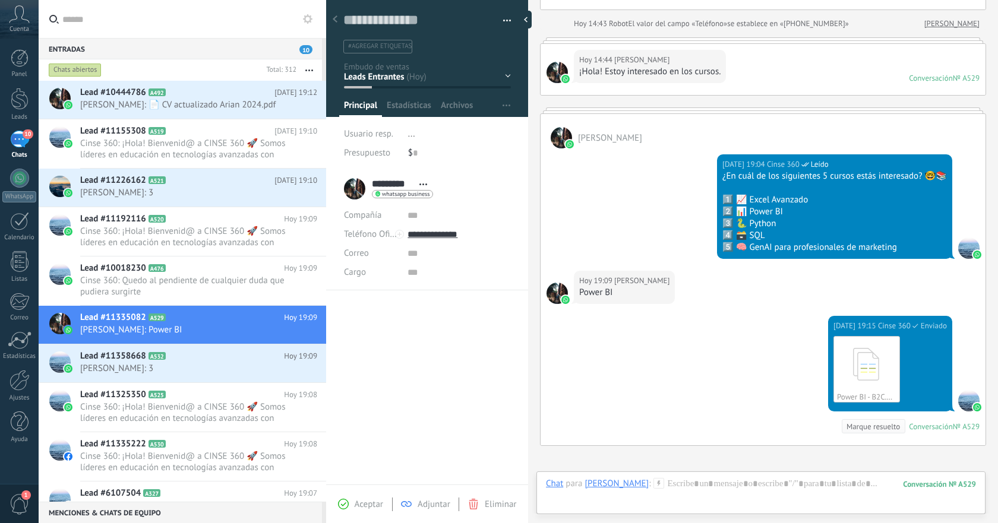
scroll to position [261, 0]
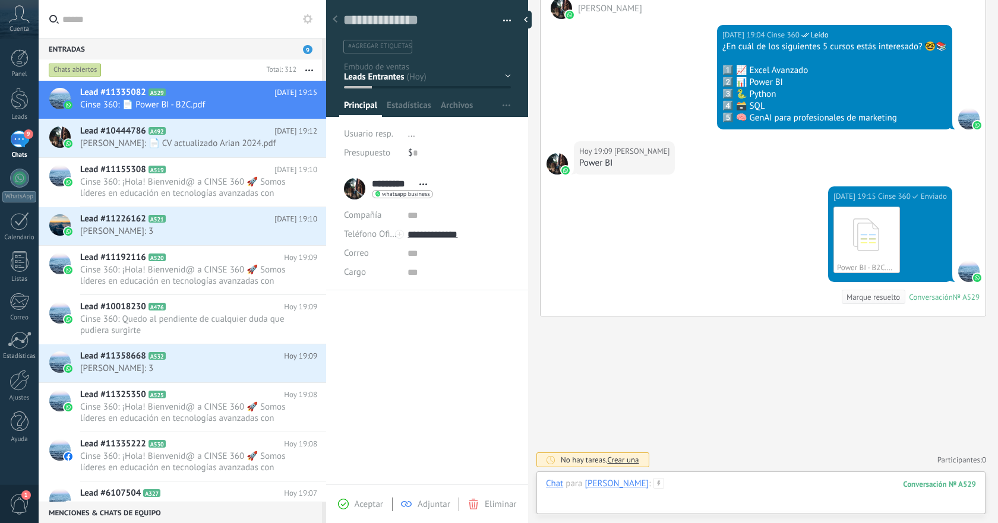
click at [753, 482] on div at bounding box center [761, 496] width 430 height 36
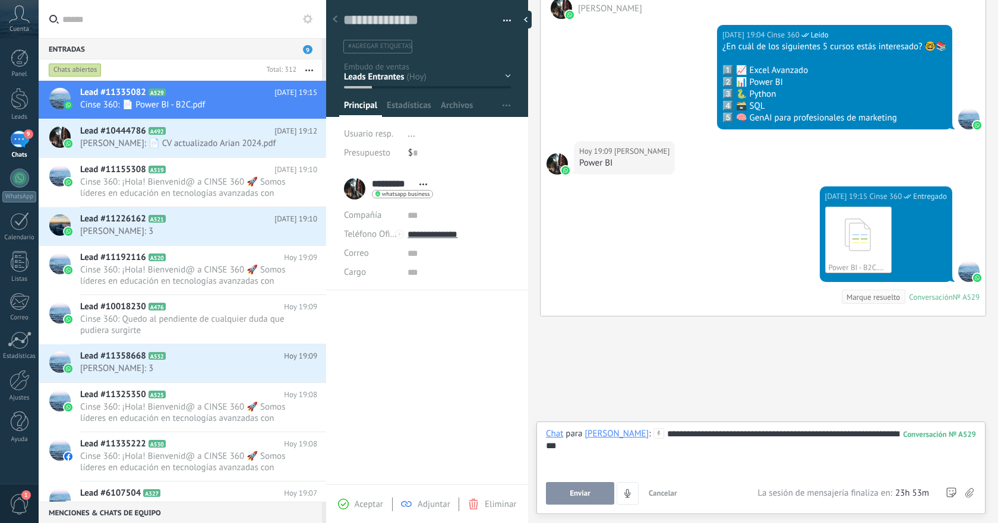
click at [593, 487] on button "Enviar" at bounding box center [580, 493] width 68 height 23
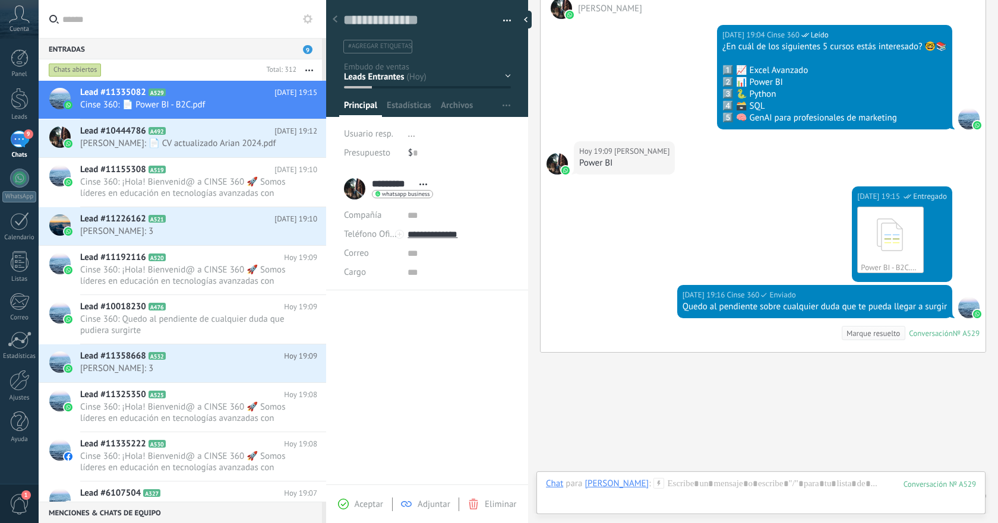
scroll to position [298, 0]
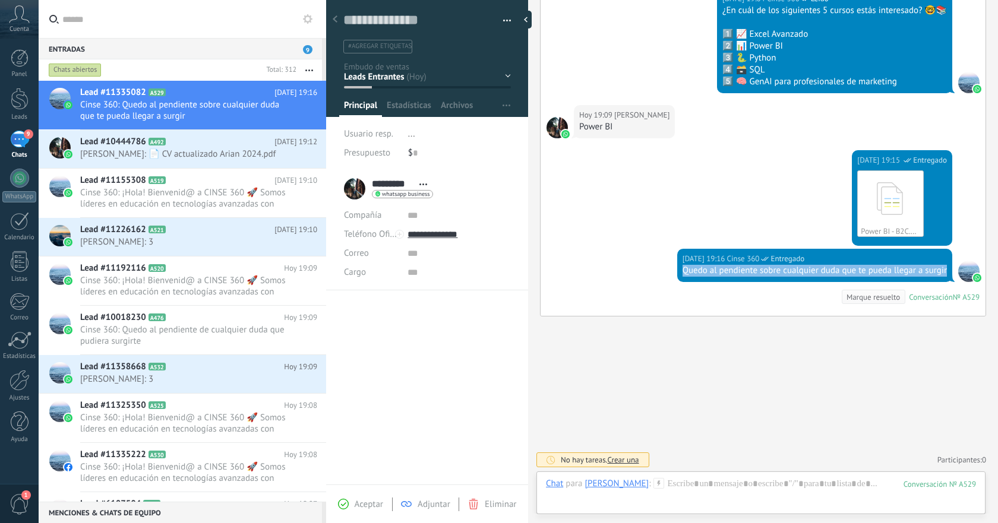
click at [946, 269] on div "[DATE] 19:16 Cinse 360 Entregado Quedo al pendiente sobre cualquier duda que te…" at bounding box center [814, 265] width 275 height 33
click at [191, 234] on h2 "Lead #11226162 A521" at bounding box center [177, 230] width 194 height 12
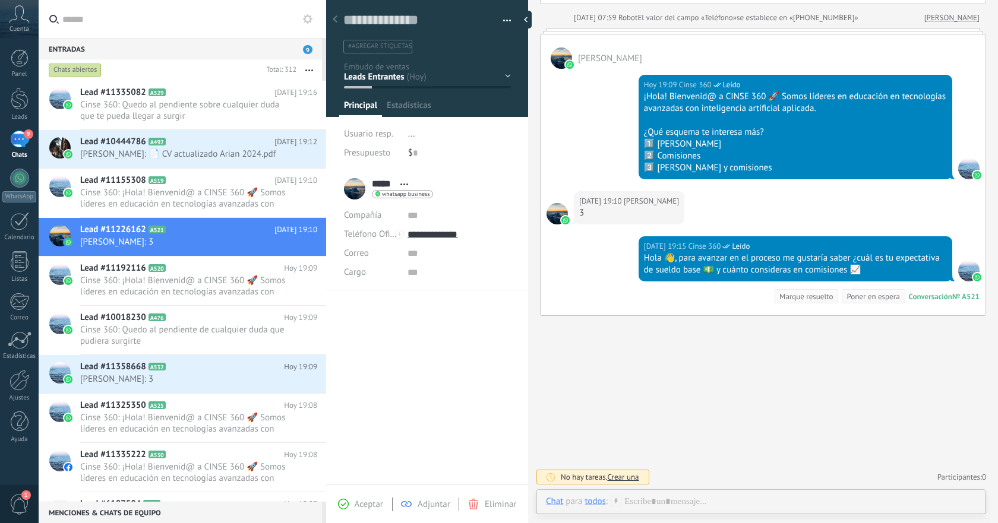
scroll to position [137, 0]
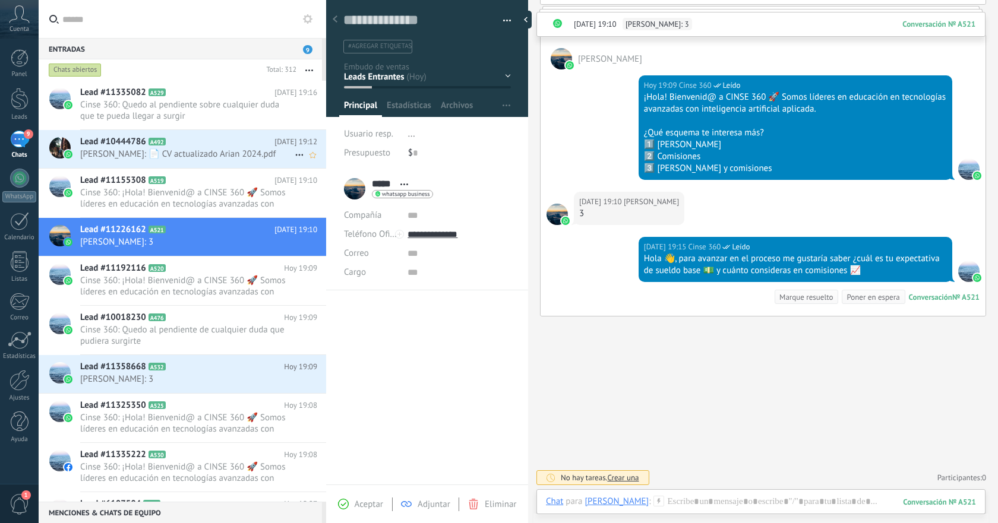
click at [210, 154] on span "[PERSON_NAME]: 📄 CV actualizado Arian 2024.pdf" at bounding box center [187, 154] width 215 height 11
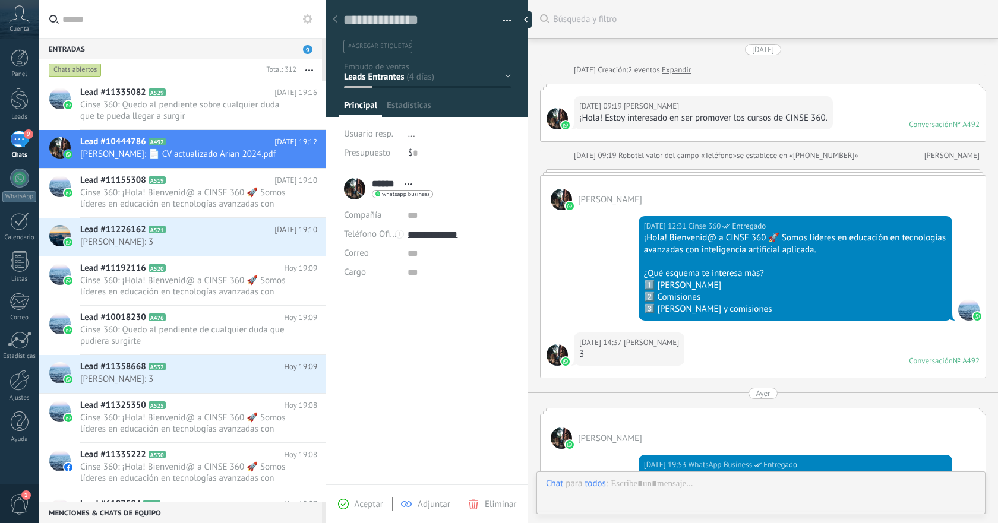
type textarea "**********"
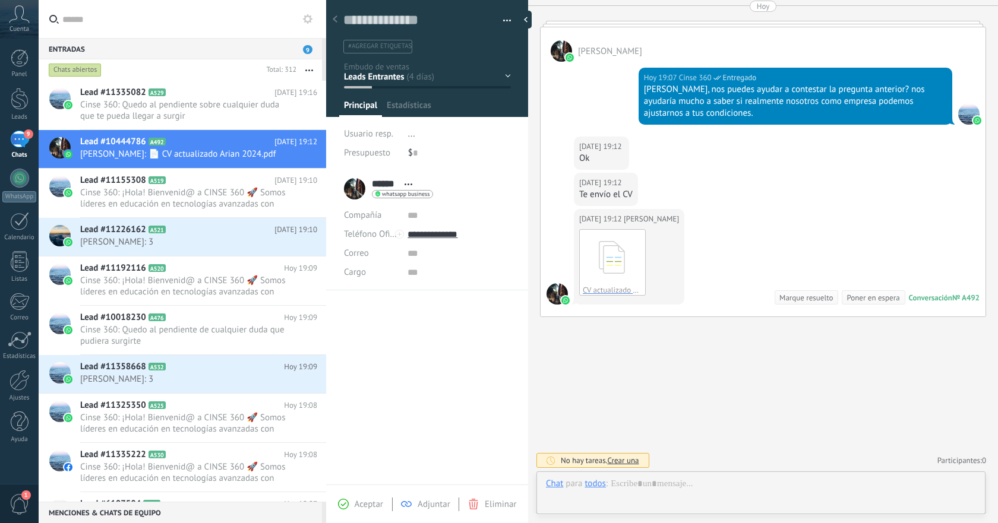
scroll to position [18, 0]
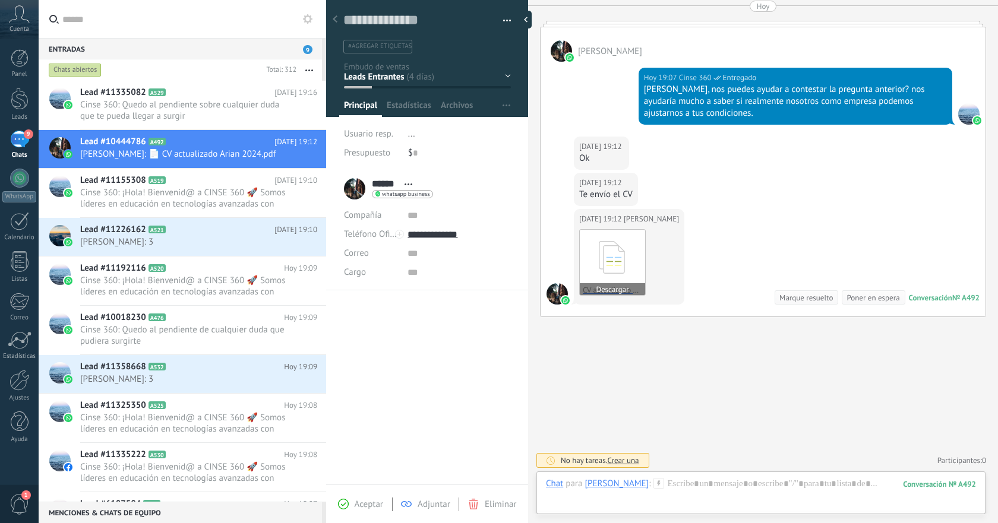
click at [608, 254] on icon at bounding box center [612, 257] width 46 height 49
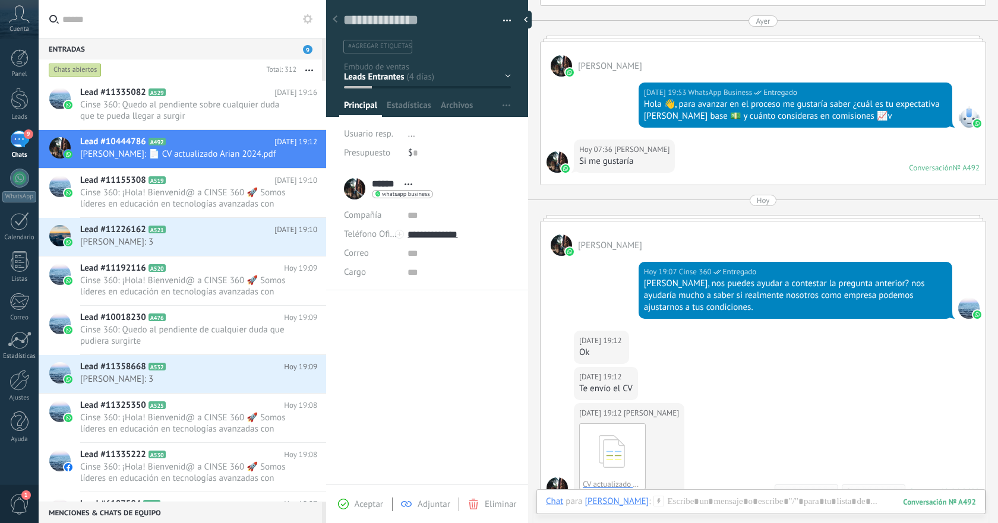
scroll to position [367, 0]
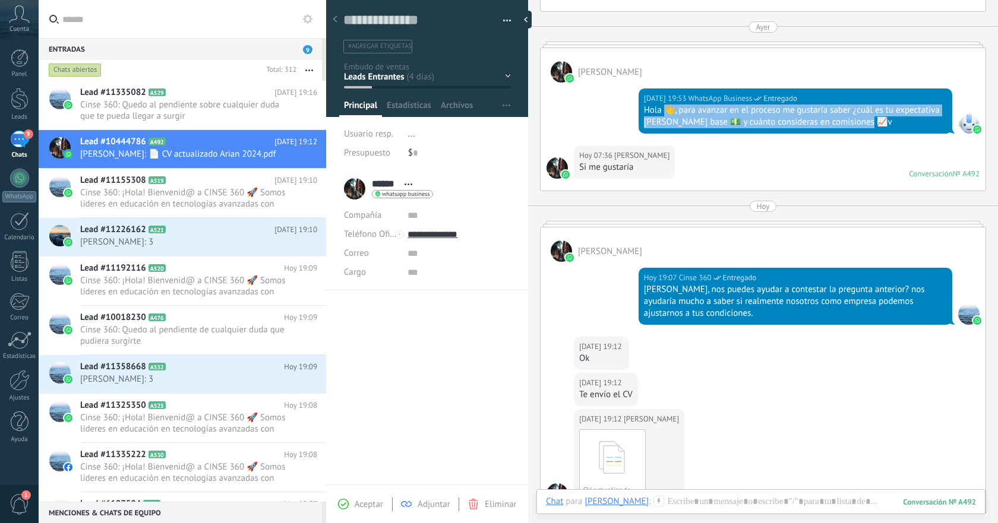
drag, startPoint x: 666, startPoint y: 110, endPoint x: 891, endPoint y: 122, distance: 225.5
click at [891, 122] on div "Hola 👋, para avanzar en el proceso me gustaría saber ¿cuál es tu expectativa [P…" at bounding box center [795, 117] width 303 height 24
copy div "👋, para avanzar en el proceso me gustaría saber ¿cuál es tu expectativa [PERSON…"
click at [723, 500] on div at bounding box center [761, 514] width 430 height 36
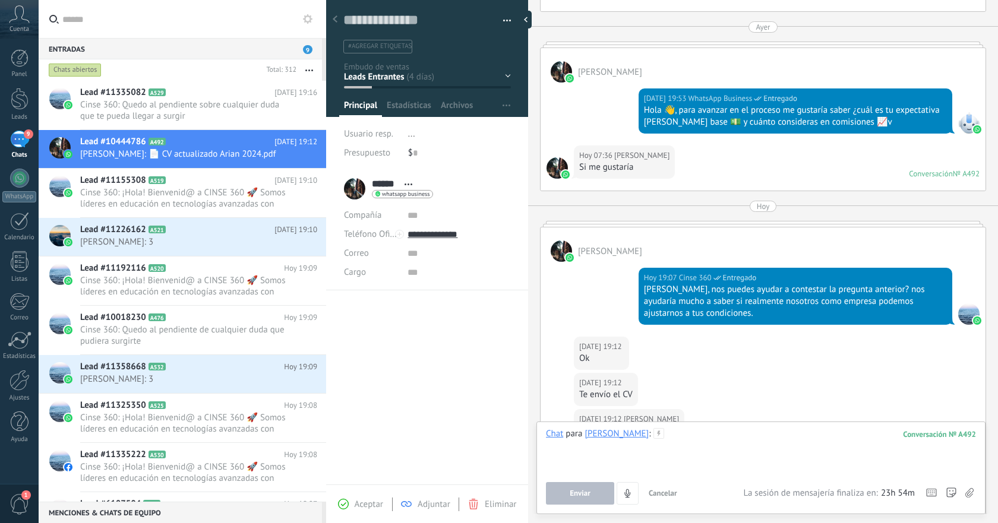
click at [733, 429] on div at bounding box center [761, 450] width 430 height 45
paste div
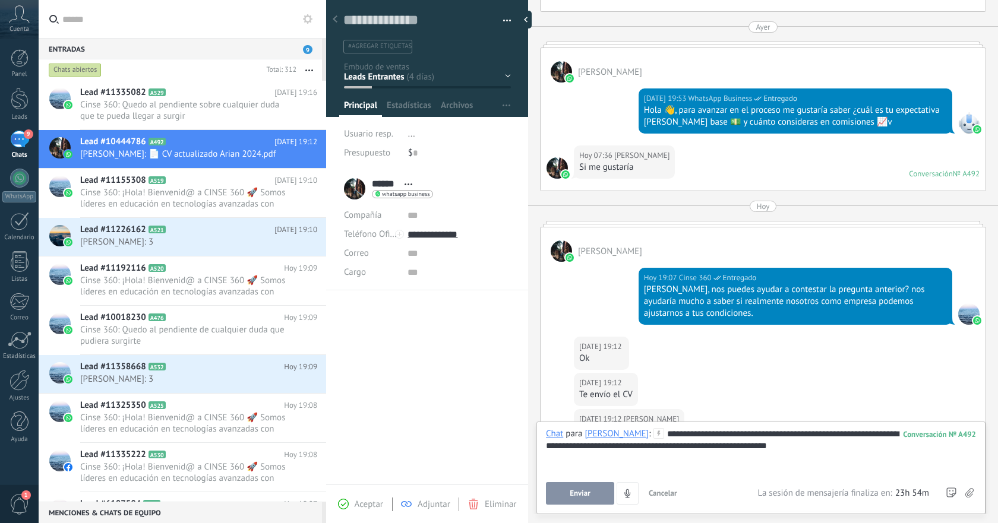
click at [594, 496] on button "Enviar" at bounding box center [580, 493] width 68 height 23
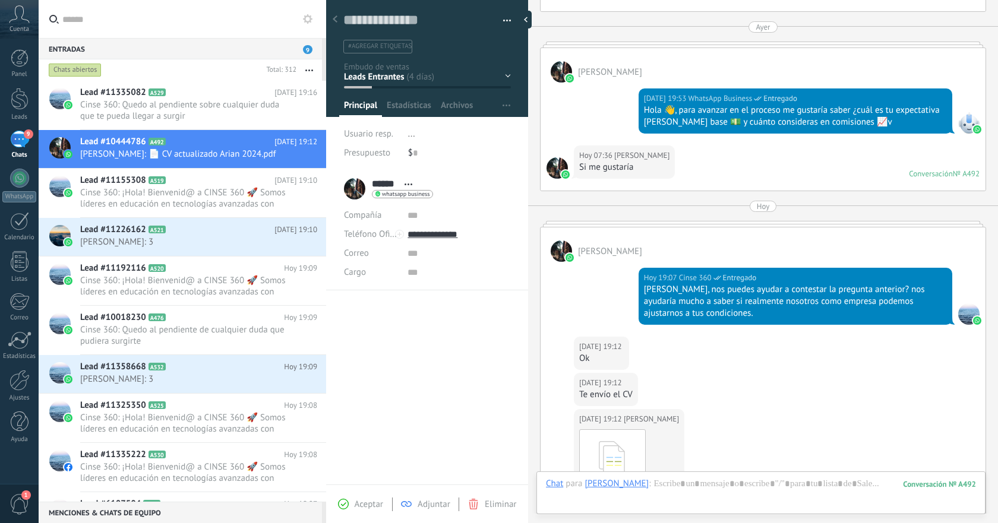
scroll to position [646, 0]
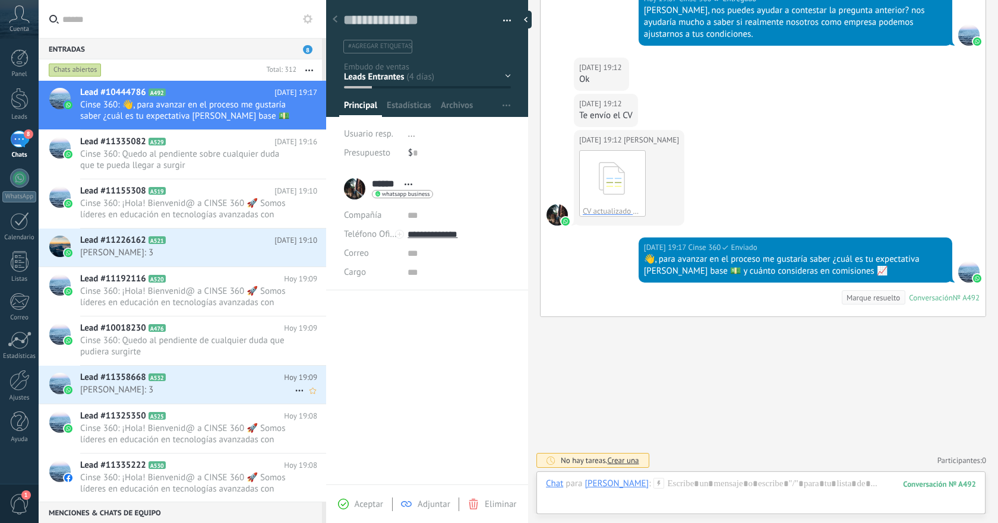
click at [211, 387] on span "[PERSON_NAME]: 3" at bounding box center [187, 389] width 215 height 11
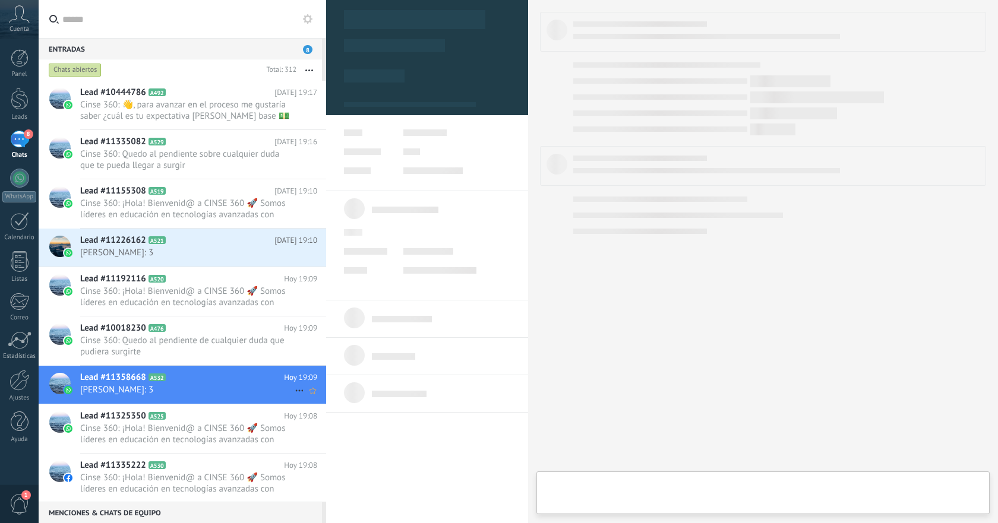
type textarea "**********"
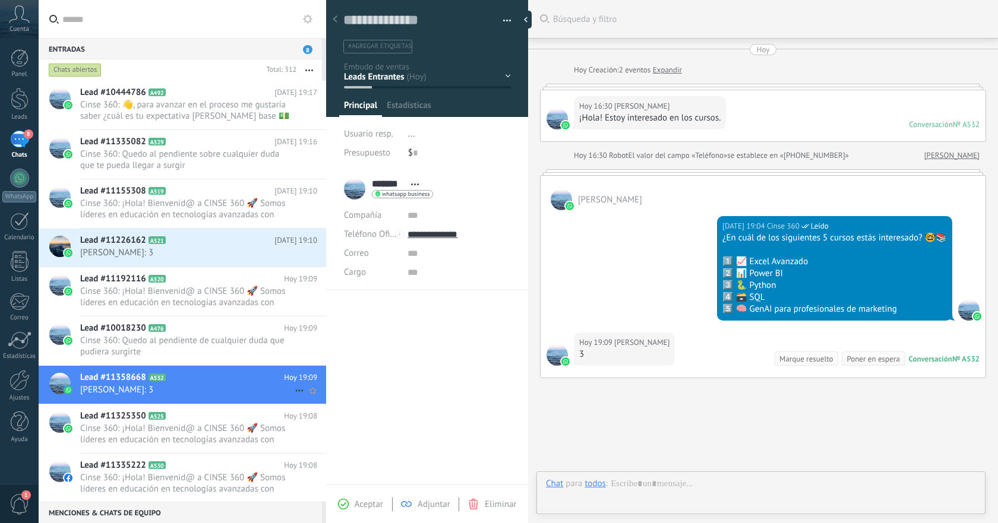
scroll to position [62, 0]
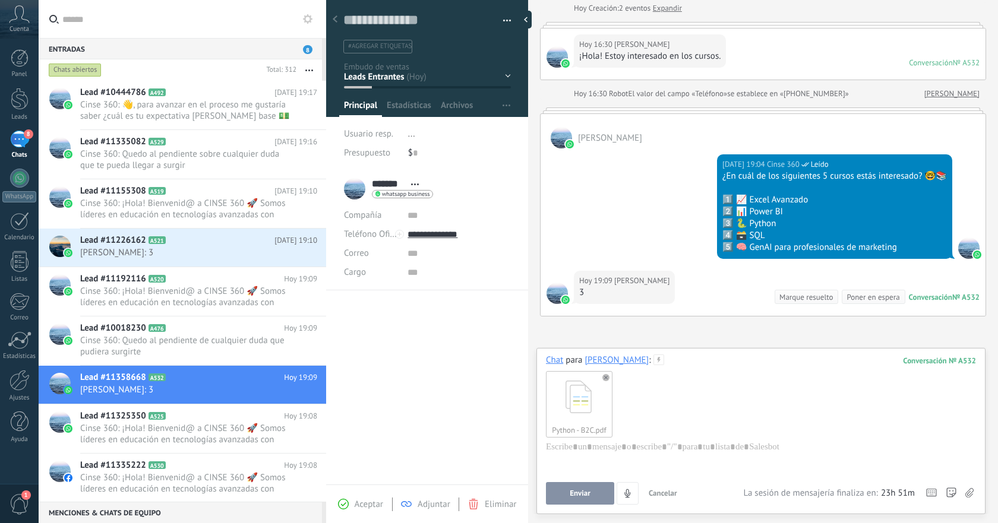
click at [583, 497] on span "Enviar" at bounding box center [580, 494] width 21 height 8
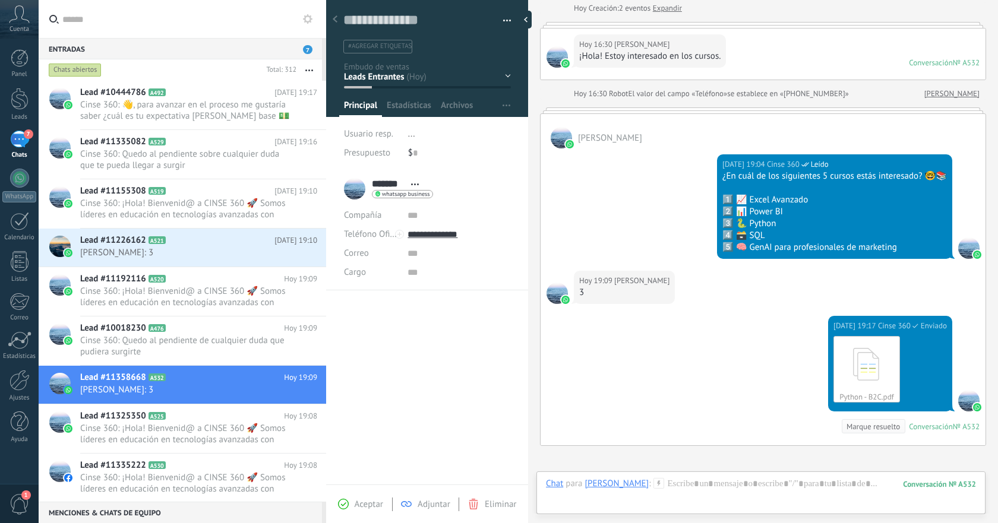
scroll to position [191, 0]
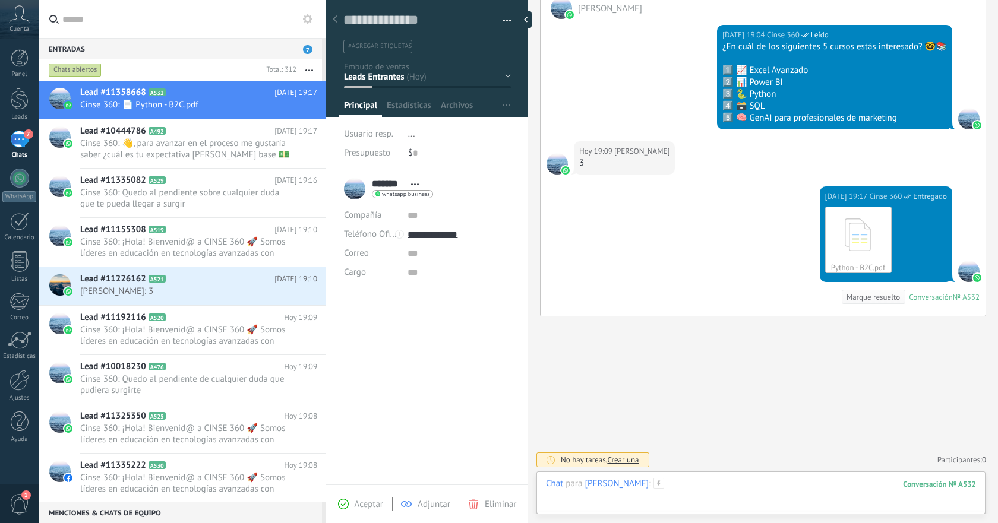
click at [728, 486] on div at bounding box center [761, 496] width 430 height 36
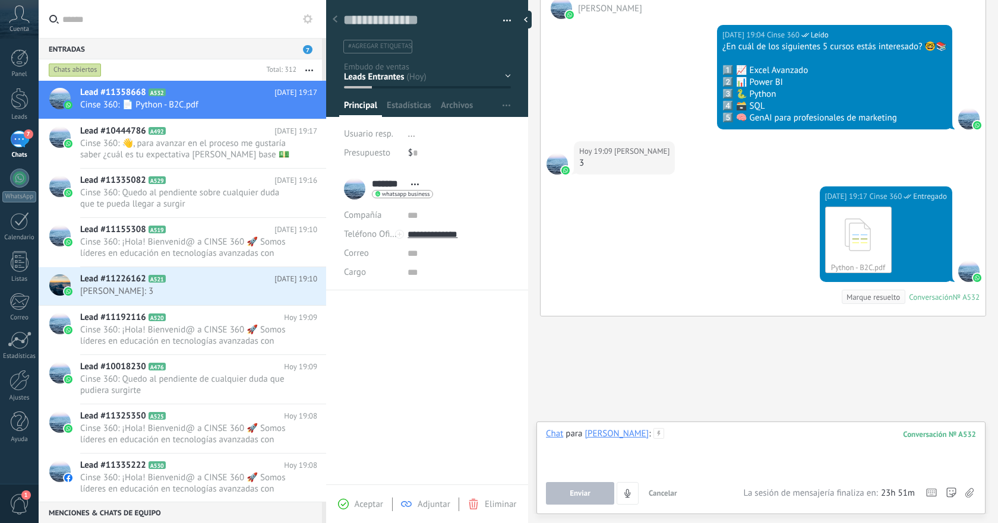
paste div
click at [578, 495] on span "Enviar" at bounding box center [580, 494] width 21 height 8
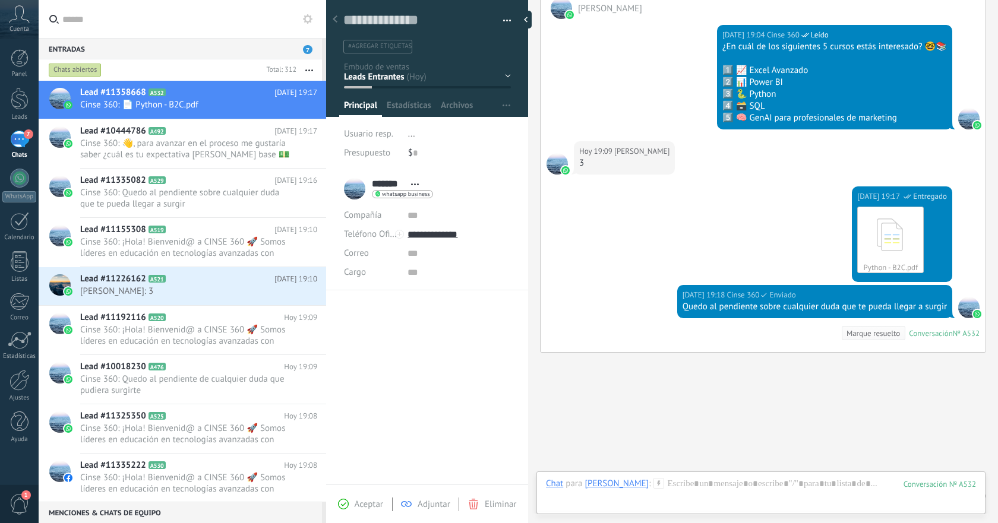
scroll to position [228, 0]
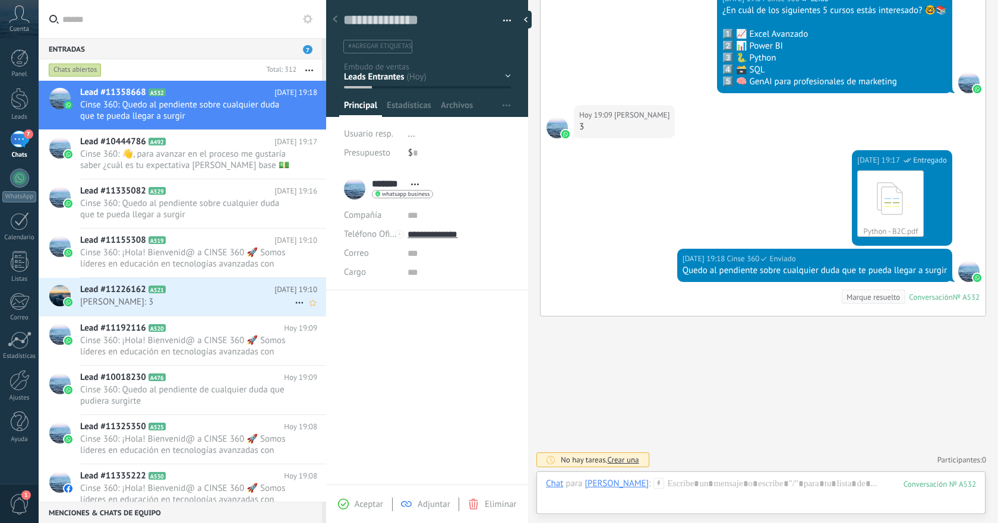
click at [245, 292] on h2 "Lead #11226162 A521" at bounding box center [177, 290] width 194 height 12
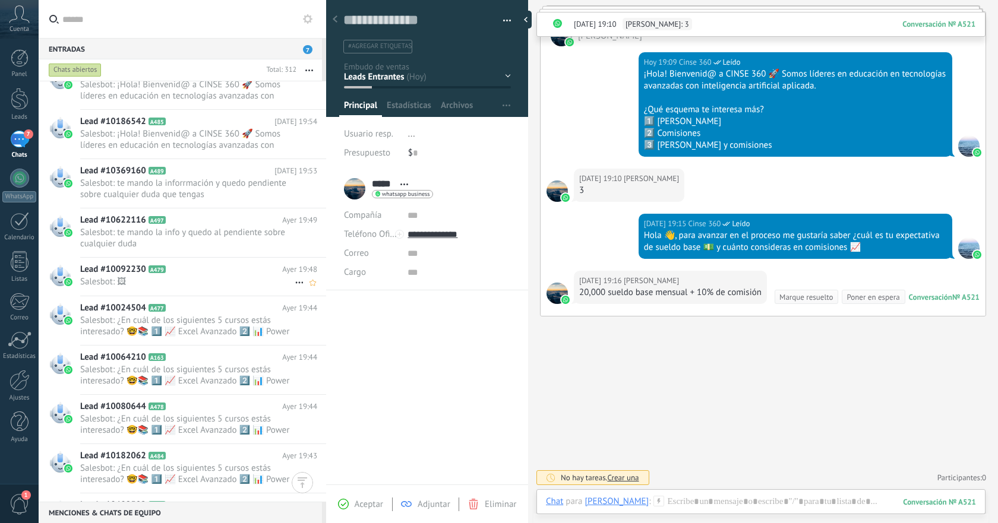
scroll to position [1306, 0]
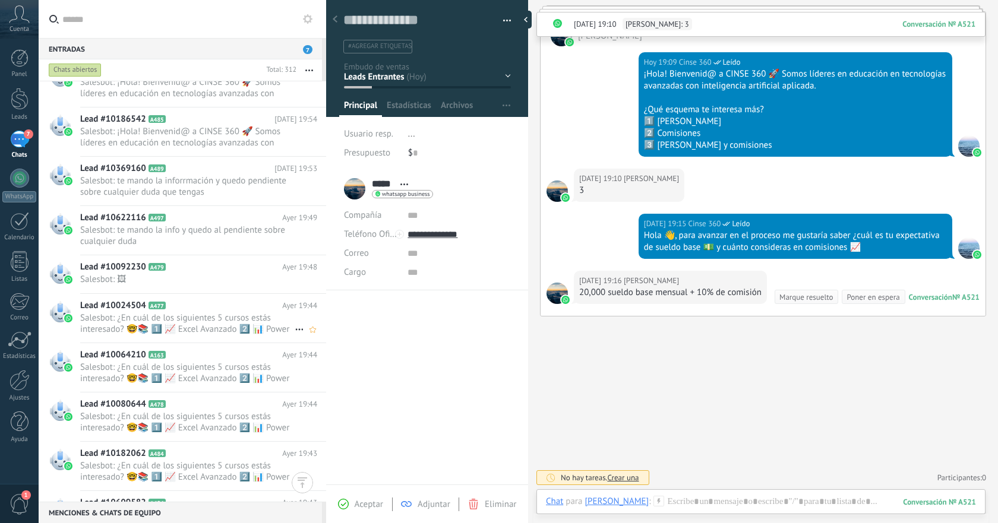
click at [220, 315] on span "Salesbot: ¿En cuál de los siguientes 5 cursos estás interesado? 🤓📚 1️⃣ 📈 Excel …" at bounding box center [187, 324] width 215 height 23
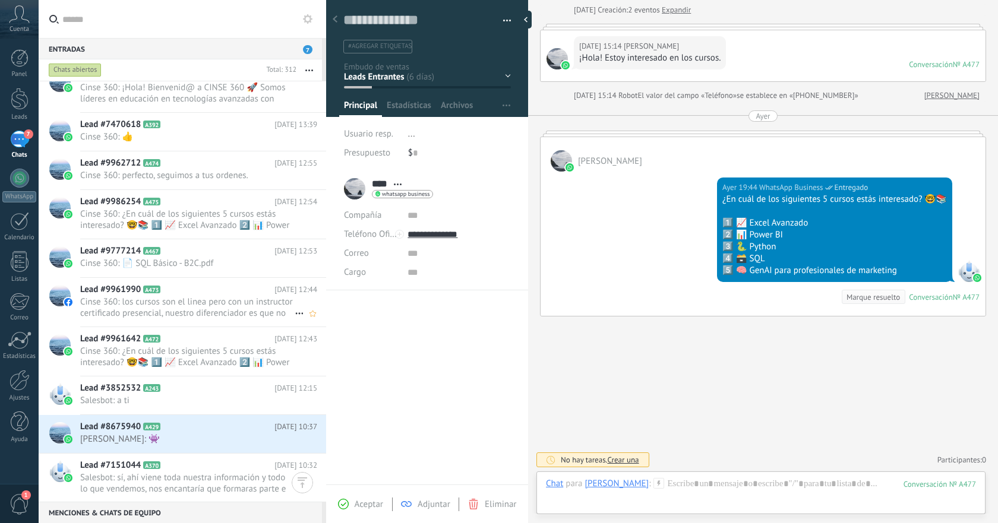
scroll to position [2951, 0]
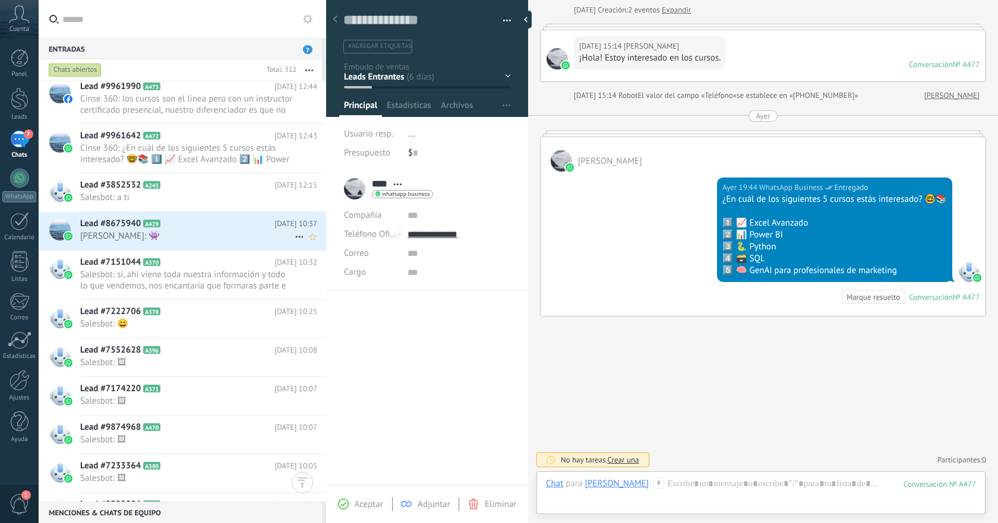
click at [229, 238] on span "[PERSON_NAME]: 👾" at bounding box center [187, 236] width 215 height 11
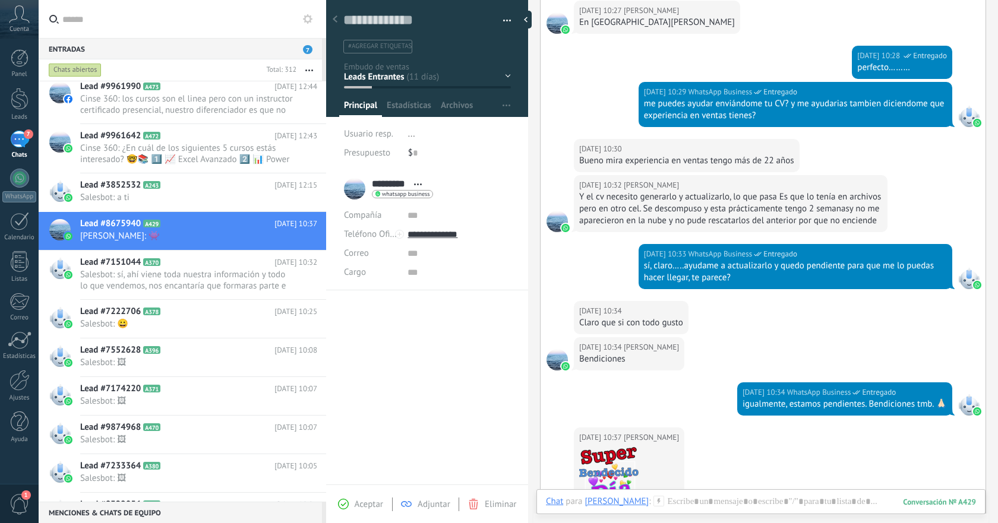
scroll to position [731, 0]
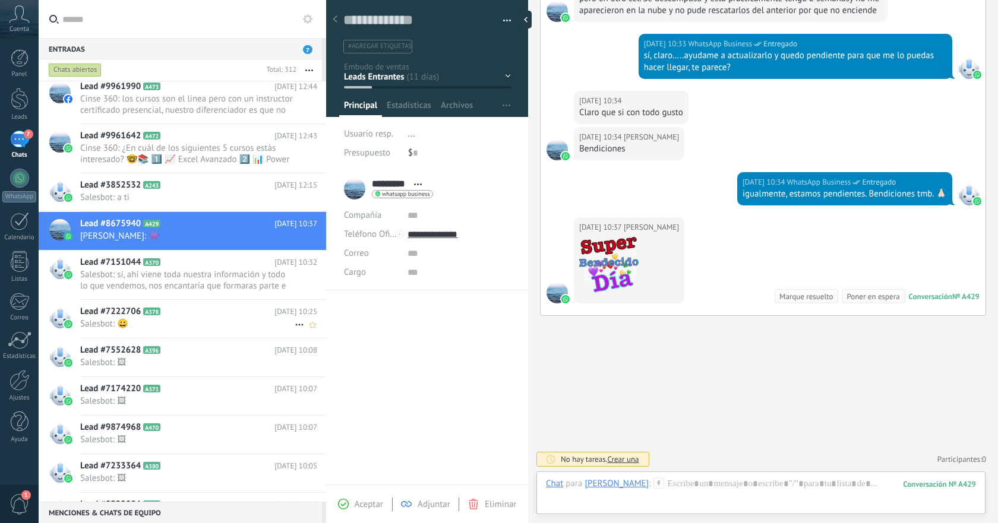
click at [215, 318] on span "Salesbot: 😀" at bounding box center [187, 323] width 215 height 11
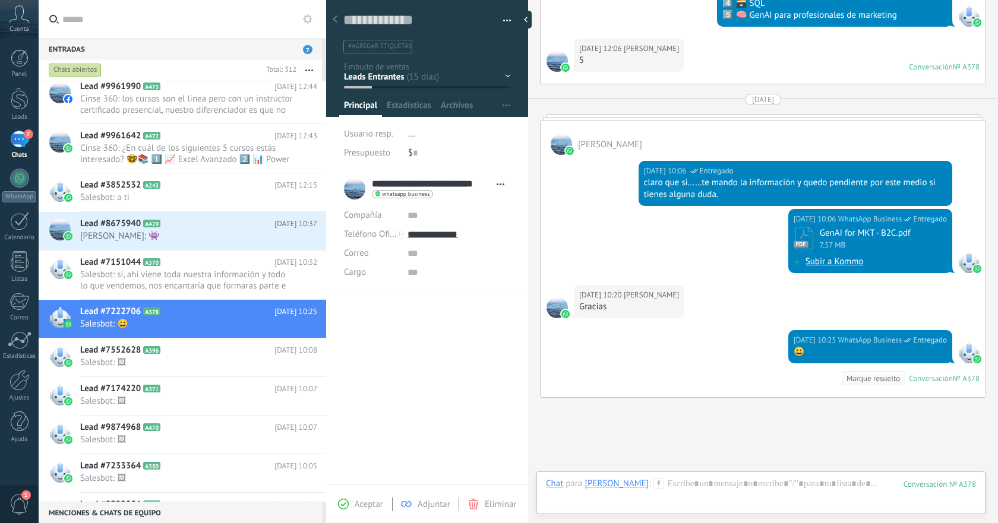
scroll to position [396, 0]
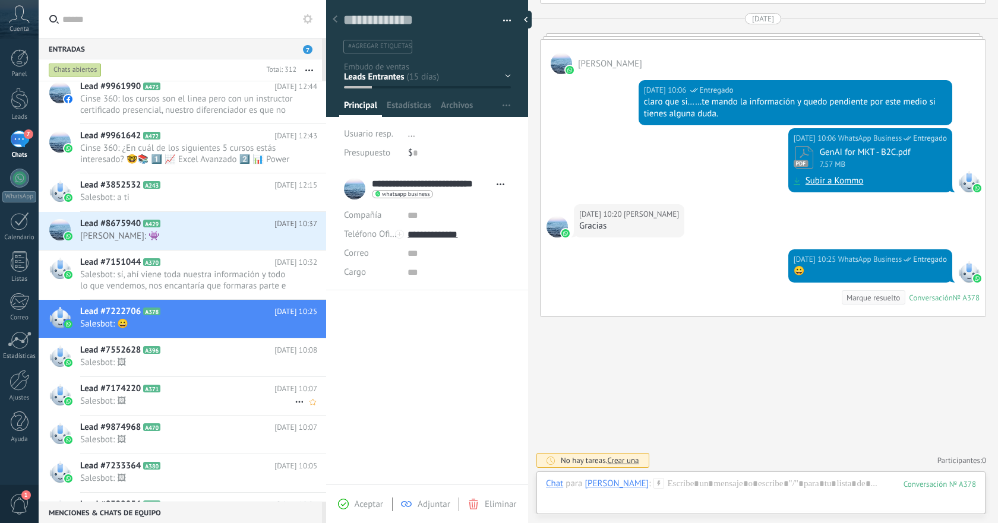
click at [193, 403] on span "Salesbot: 🖼" at bounding box center [187, 401] width 215 height 11
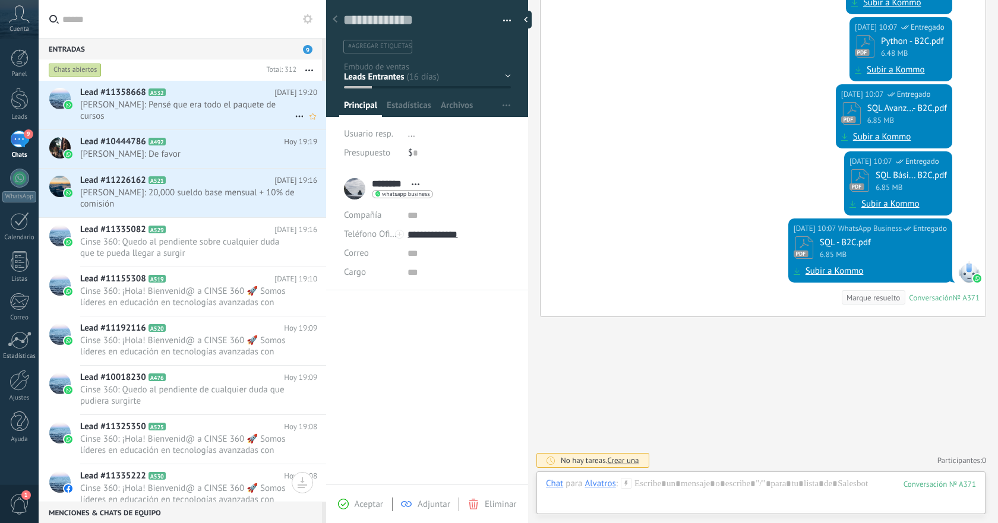
click at [224, 97] on h2 "Lead #11358668 A532" at bounding box center [177, 93] width 194 height 12
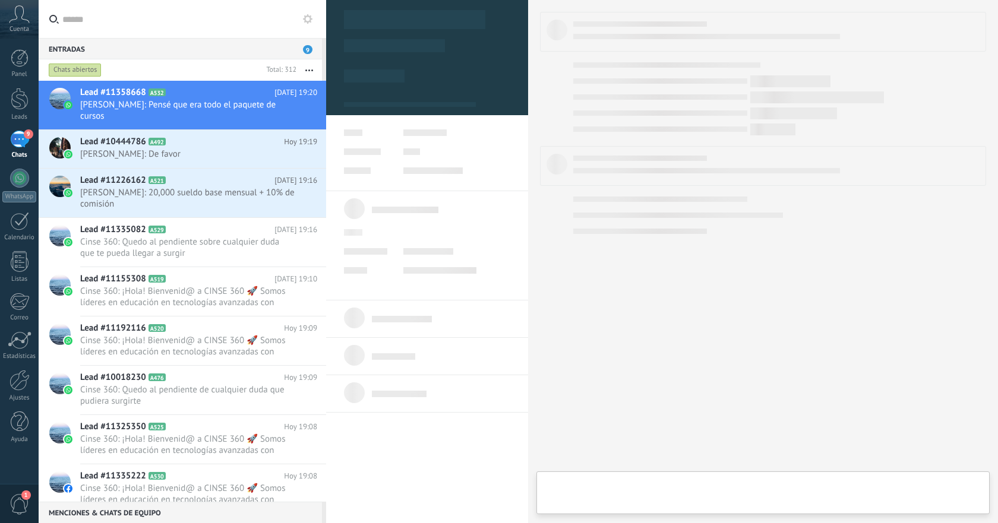
type textarea "**********"
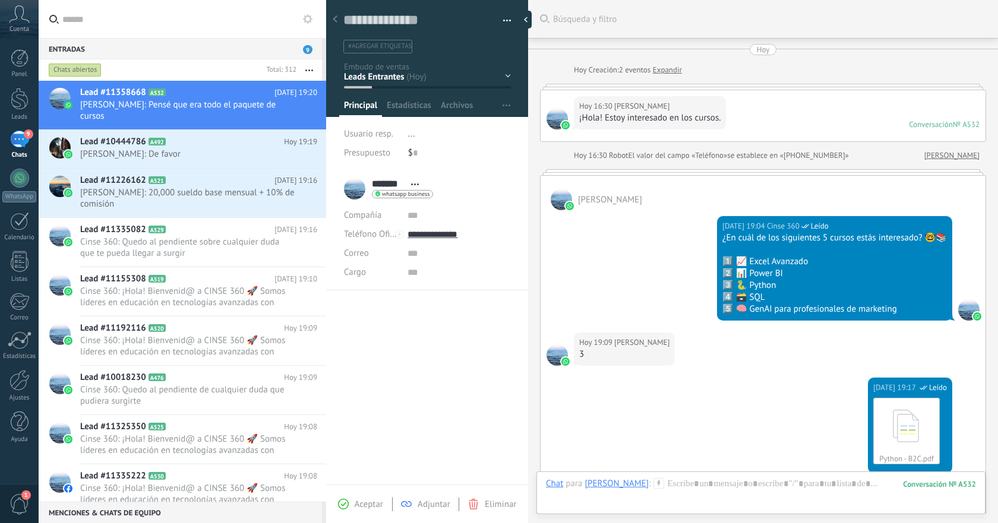
scroll to position [251, 0]
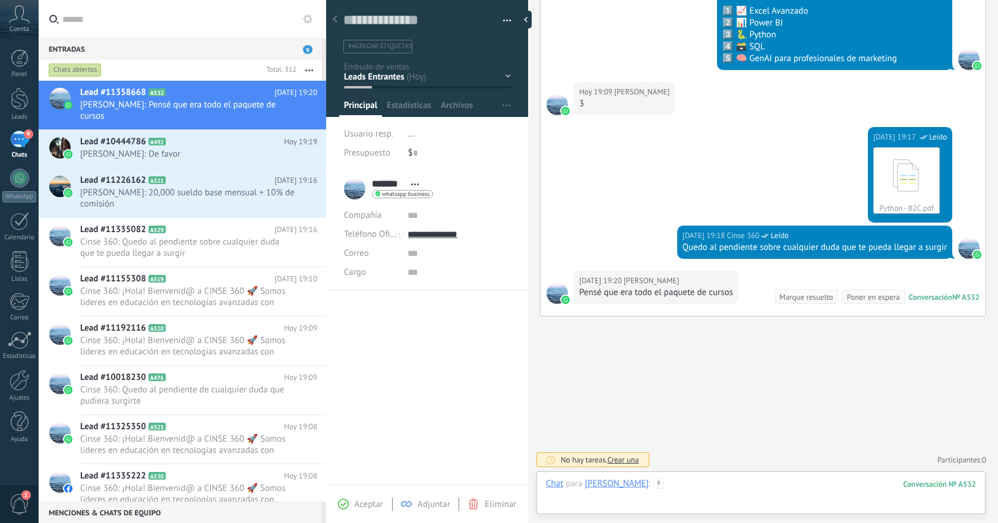
click at [733, 480] on div at bounding box center [761, 496] width 430 height 36
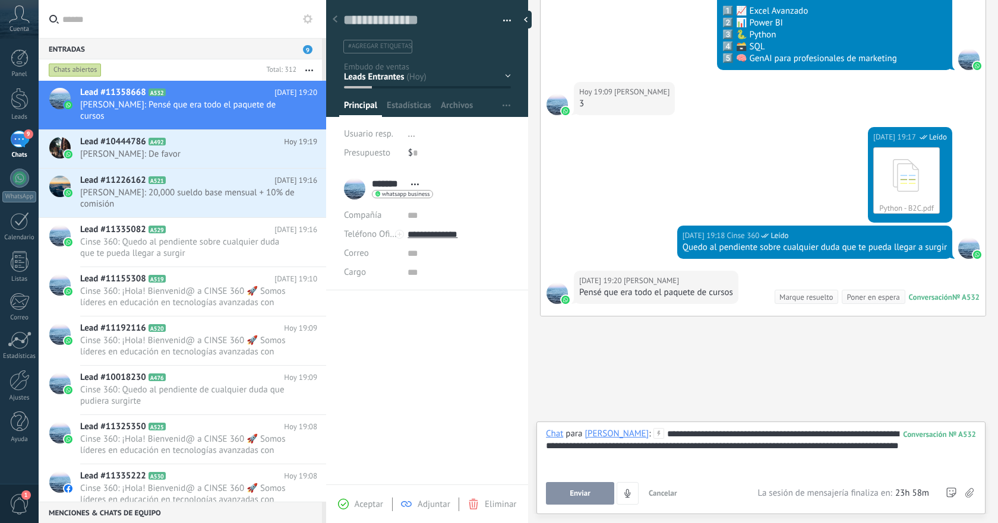
click at [748, 449] on div "**********" at bounding box center [761, 450] width 430 height 45
click at [559, 449] on div "**********" at bounding box center [761, 450] width 430 height 45
click at [581, 490] on span "Enviar" at bounding box center [580, 494] width 21 height 8
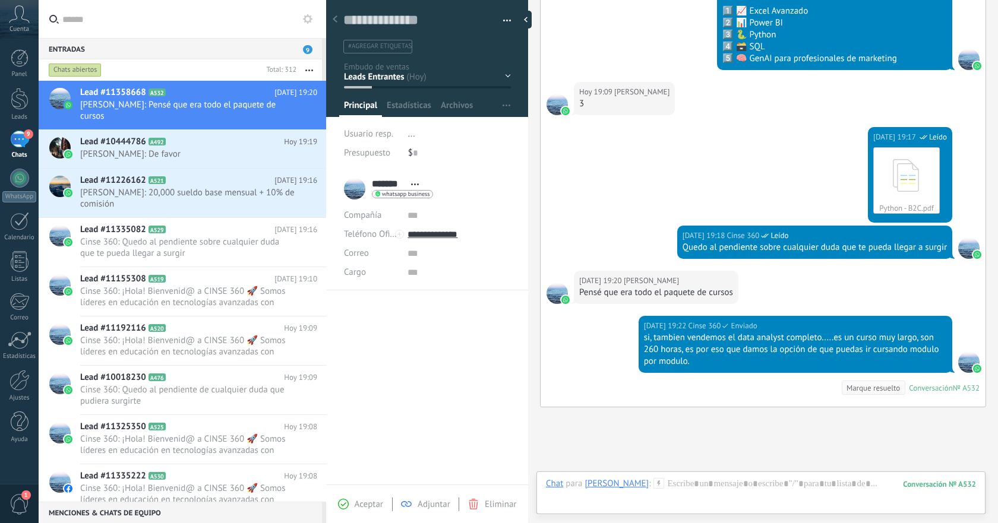
scroll to position [342, 0]
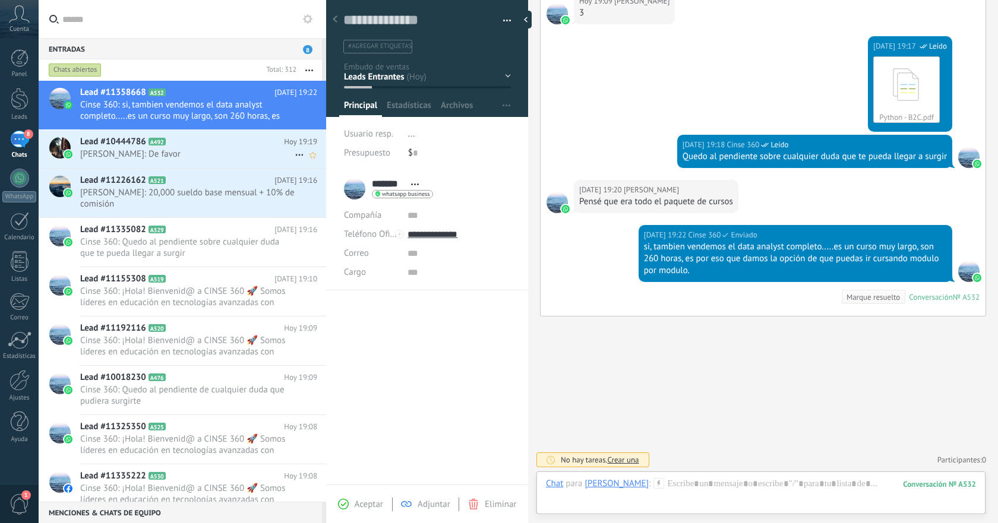
click at [205, 164] on div "Lead #10444786 A492 [DATE] 19:19 [PERSON_NAME]: De favor" at bounding box center [203, 148] width 246 height 37
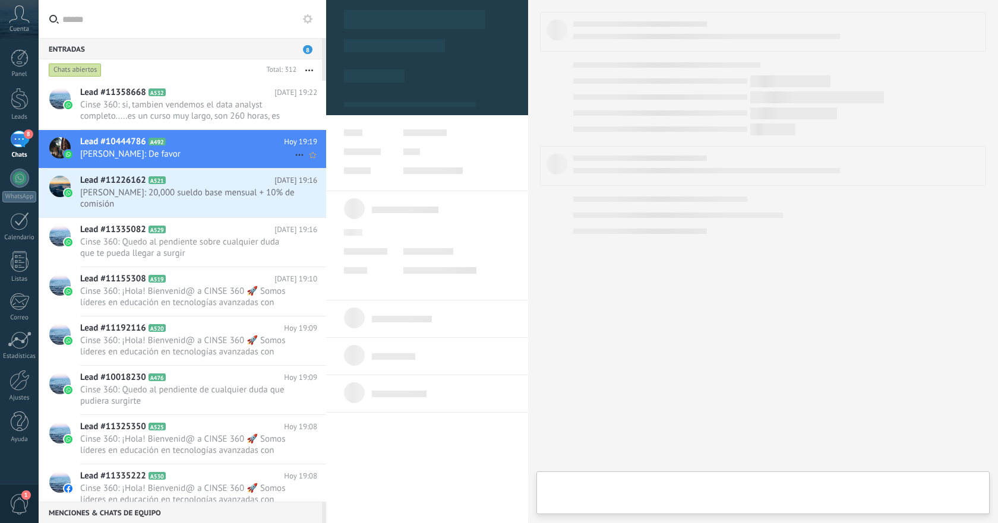
type textarea "**********"
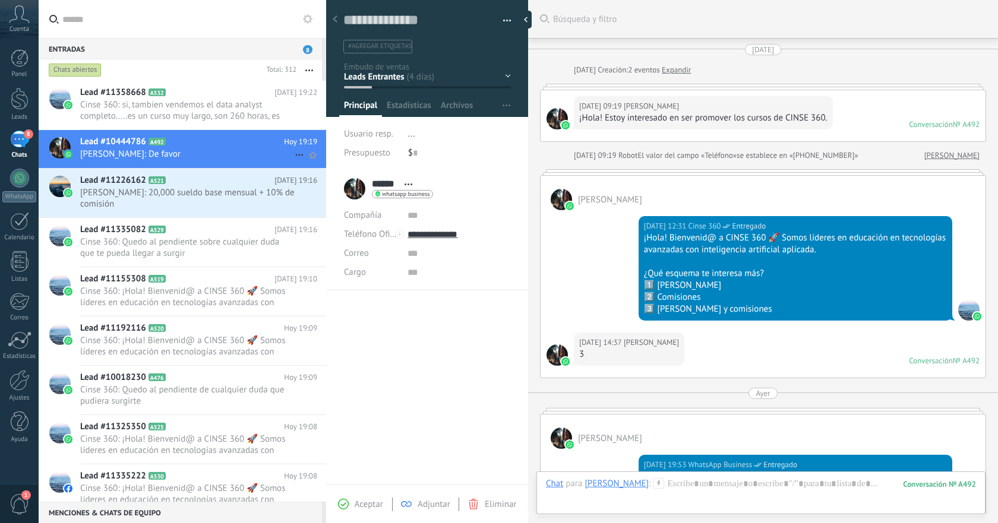
scroll to position [717, 0]
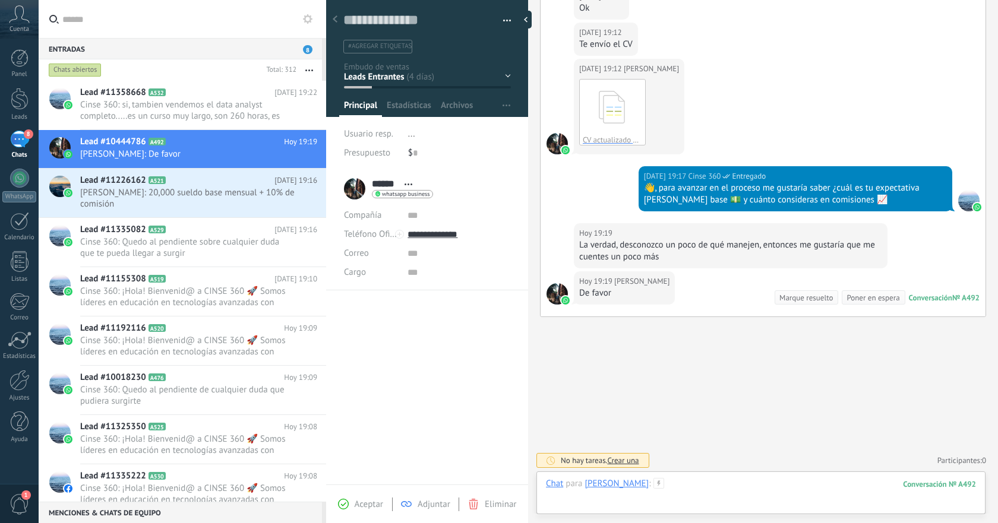
click at [755, 481] on div at bounding box center [761, 496] width 430 height 36
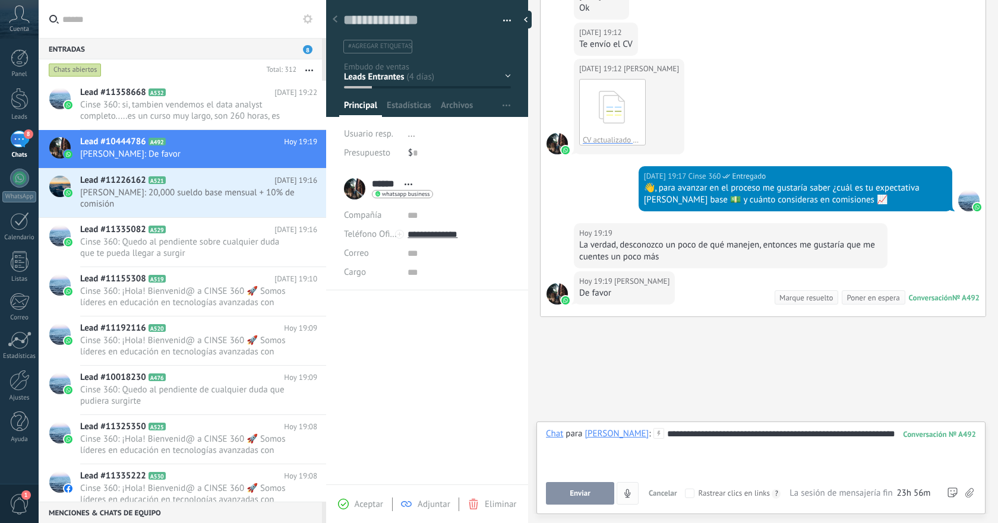
click at [584, 497] on span "Enviar" at bounding box center [580, 494] width 21 height 8
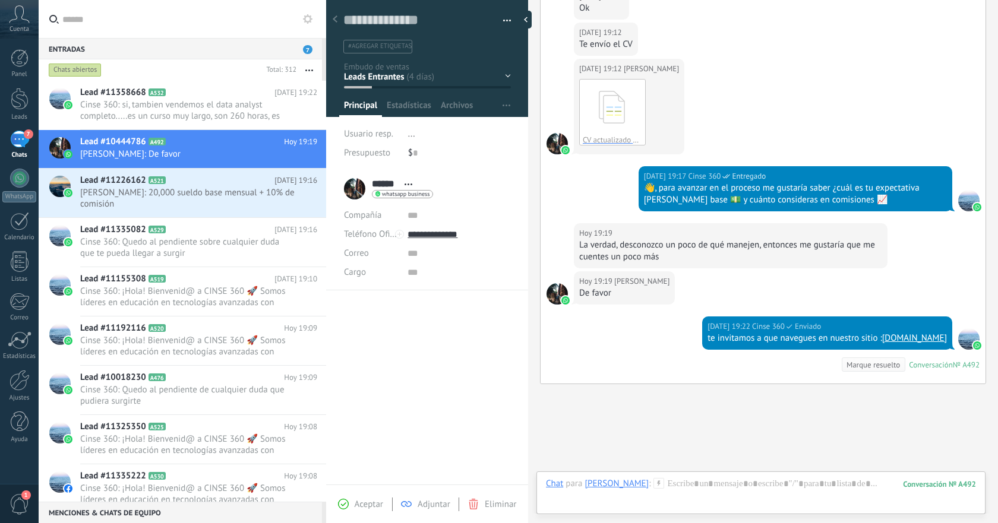
scroll to position [784, 0]
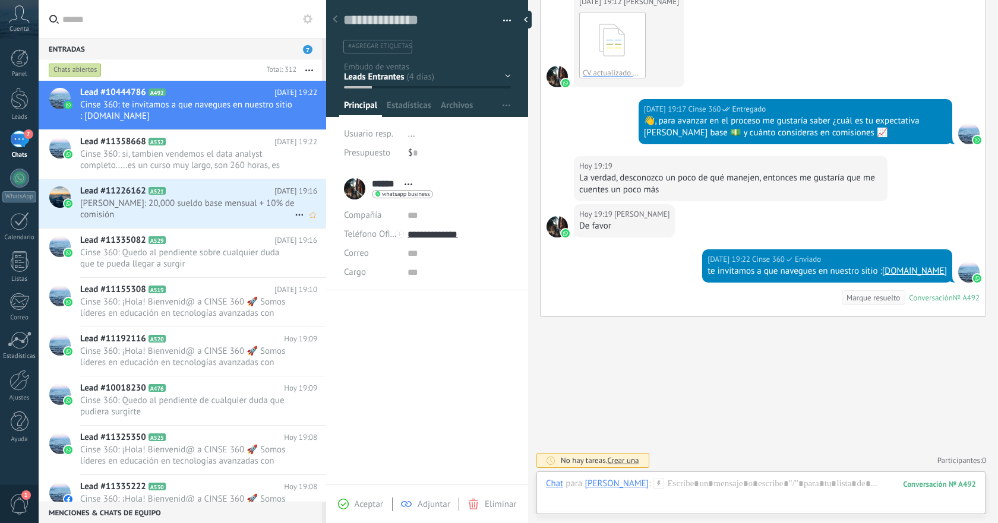
click at [232, 204] on span "[PERSON_NAME]: 20,000 sueldo base mensual + 10% de comisión" at bounding box center [187, 209] width 215 height 23
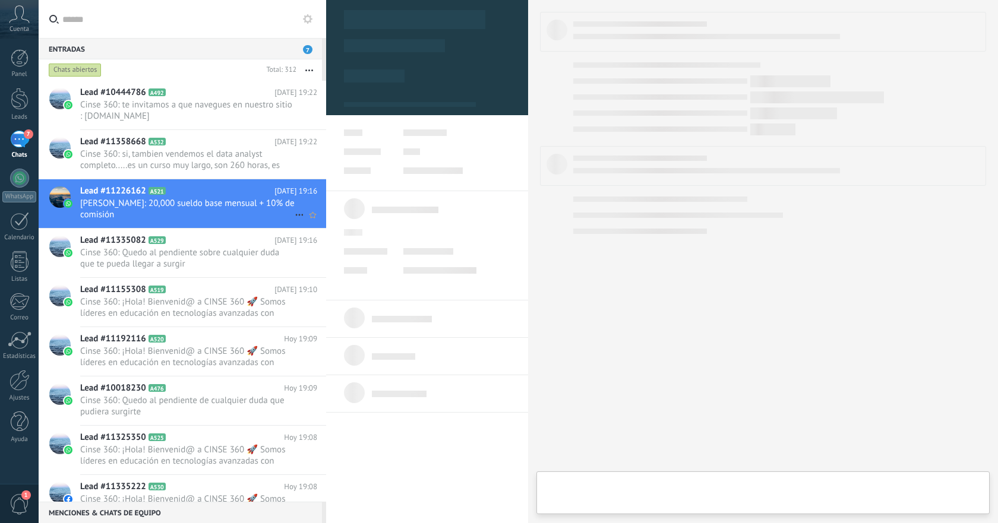
type textarea "**********"
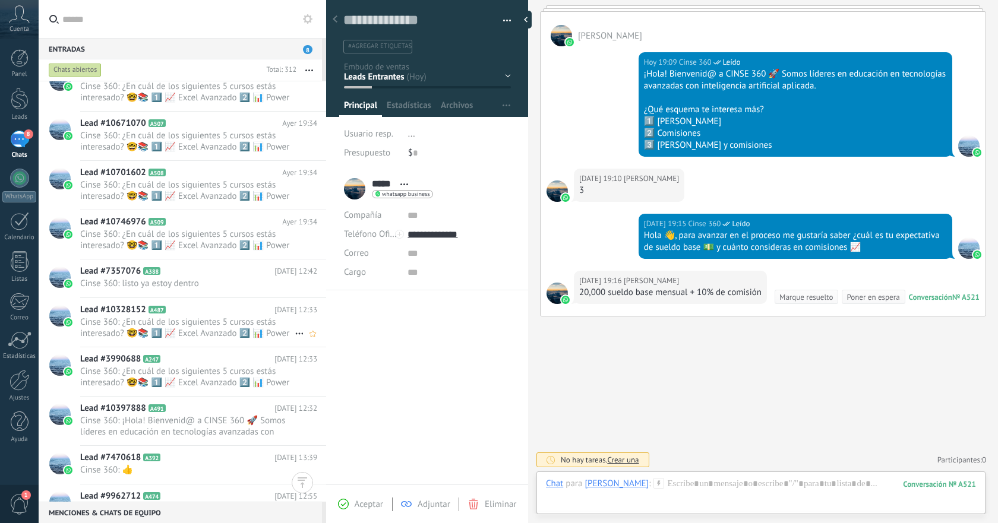
scroll to position [2985, 0]
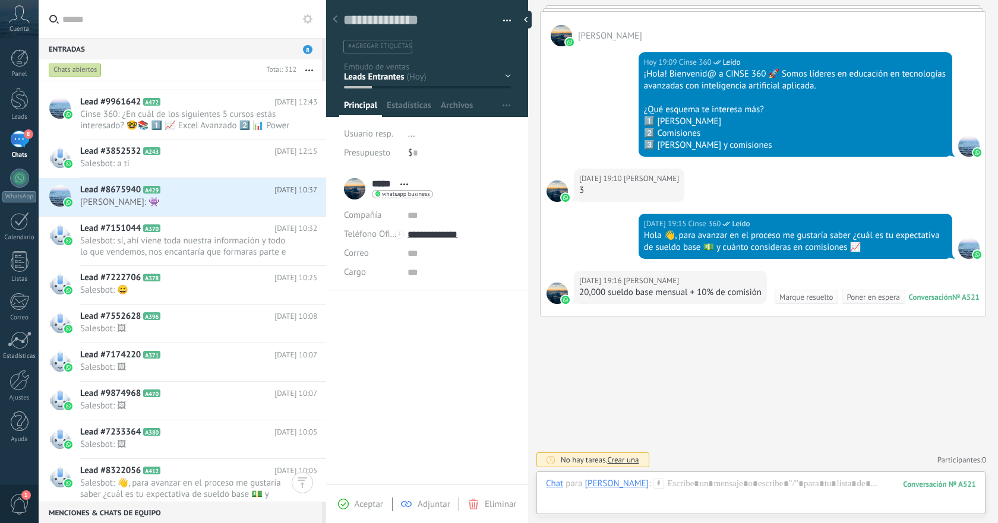
click at [206, 12] on input "text" at bounding box center [189, 19] width 254 height 38
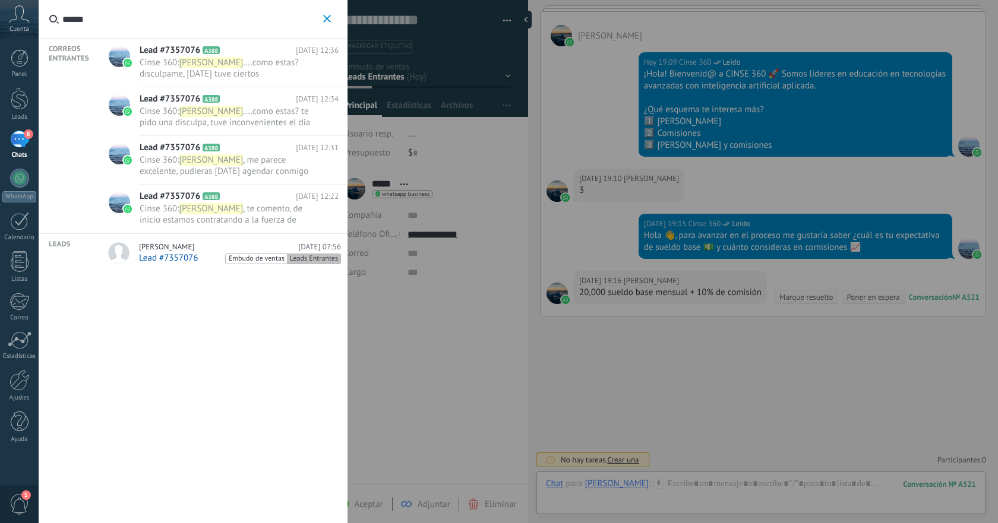
type input "******"
click at [260, 73] on span "….como estas? disculpame, [DATE] tuve ciertos inconvenientes, [DATE] tienes tie…" at bounding box center [219, 74] width 159 height 34
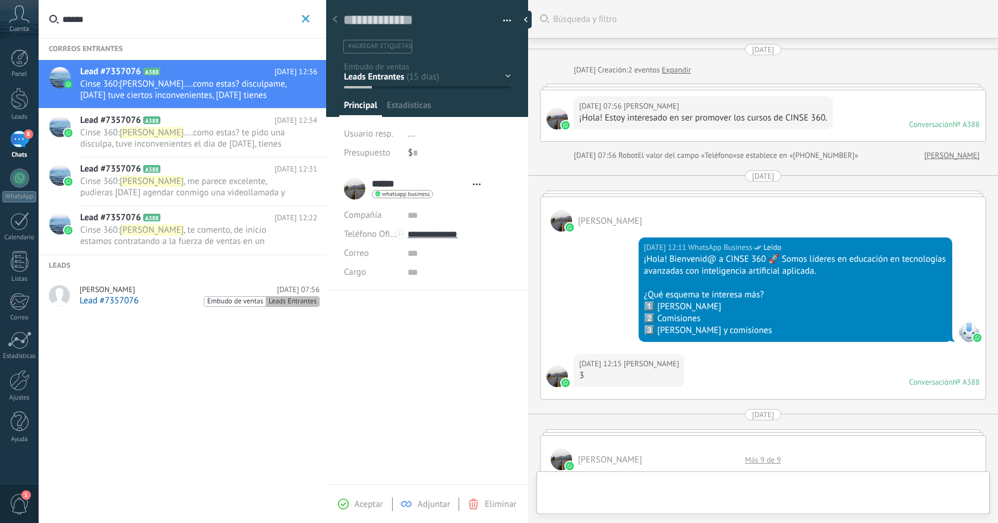
type textarea "**********"
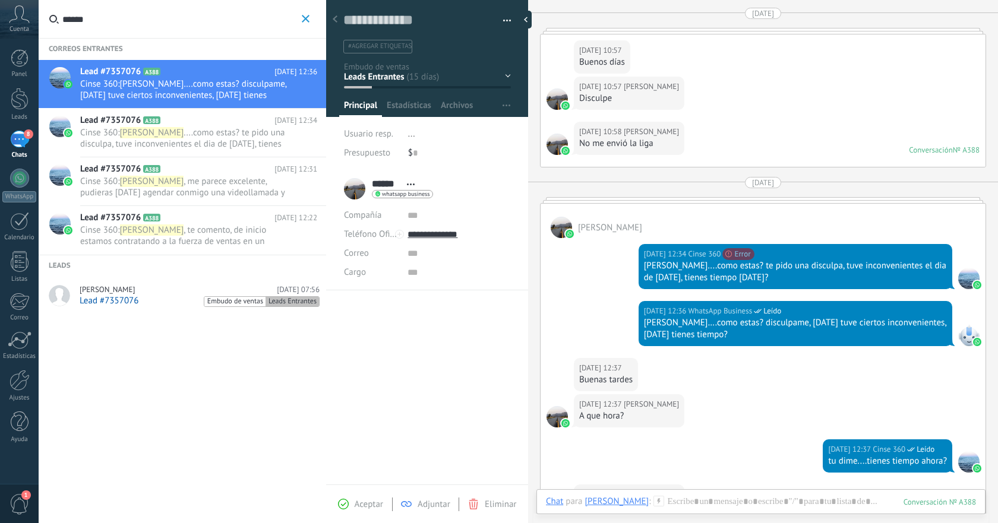
scroll to position [1060, 0]
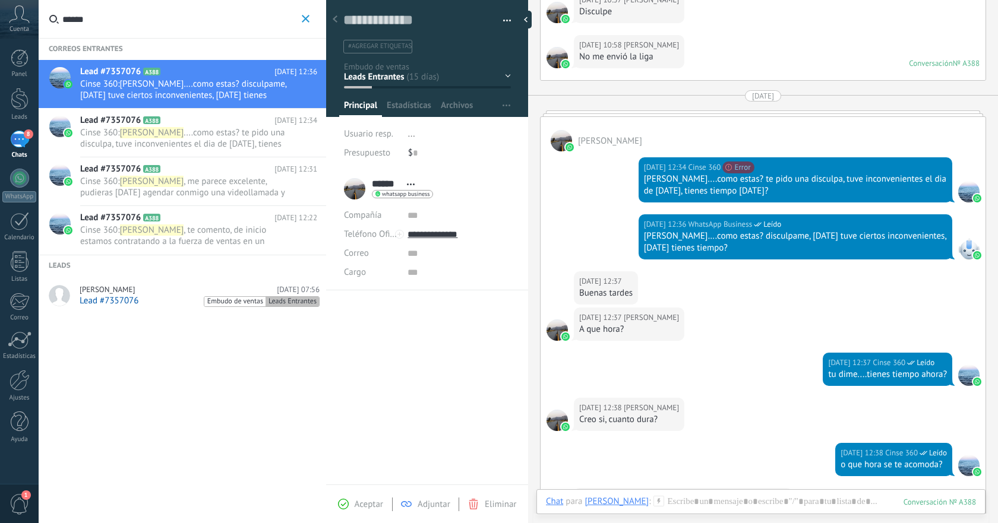
click at [307, 17] on use "button" at bounding box center [306, 19] width 8 height 8
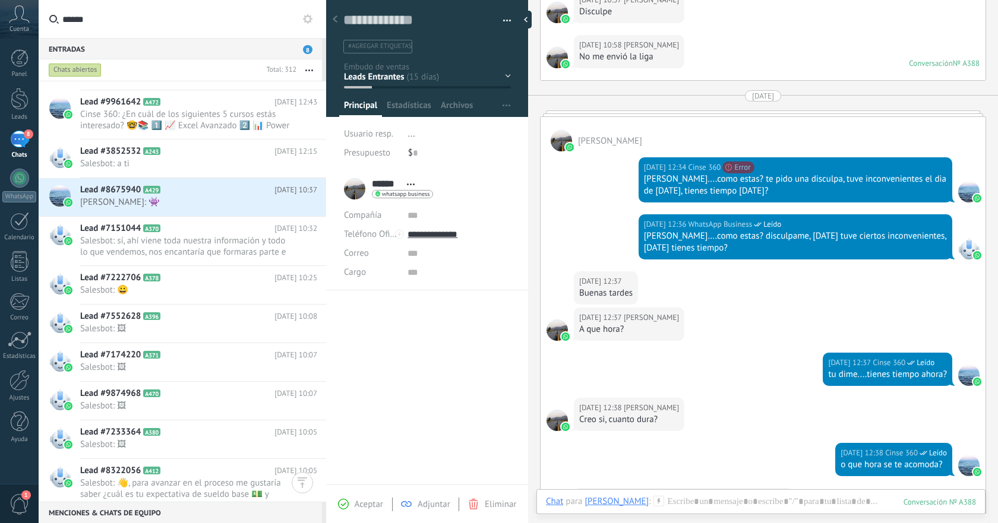
click at [175, 13] on input "******" at bounding box center [189, 19] width 254 height 38
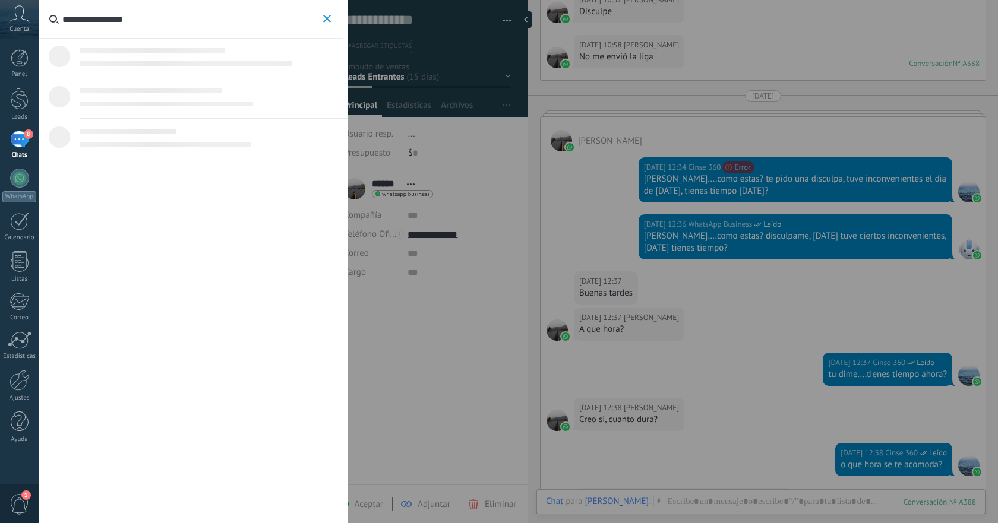
type input "**********"
click at [158, 19] on input "**********" at bounding box center [191, 19] width 258 height 38
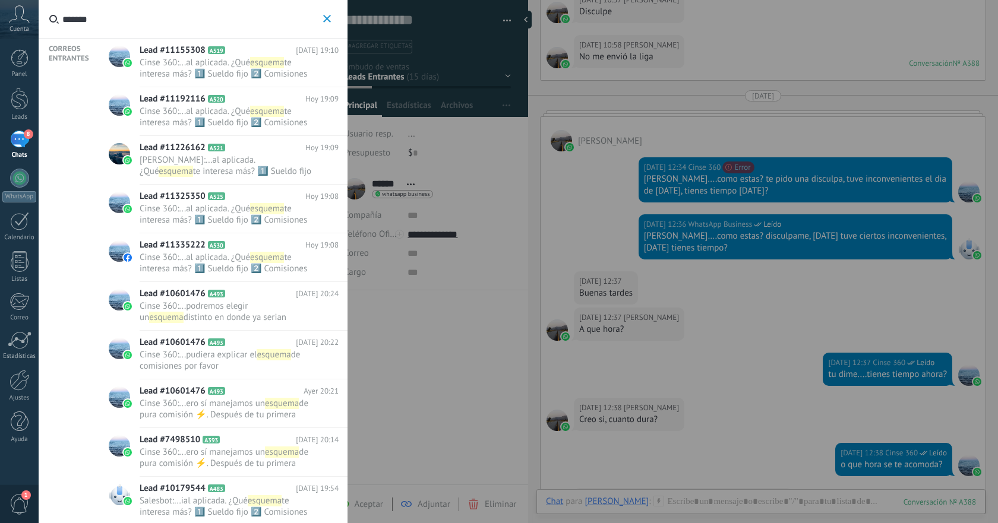
type input "*******"
click at [225, 72] on span "te interesa más? 1️⃣ Sueldo fijo 2️⃣ Comisiones 3️⃣ Sueldo y comisiones" at bounding box center [224, 74] width 168 height 34
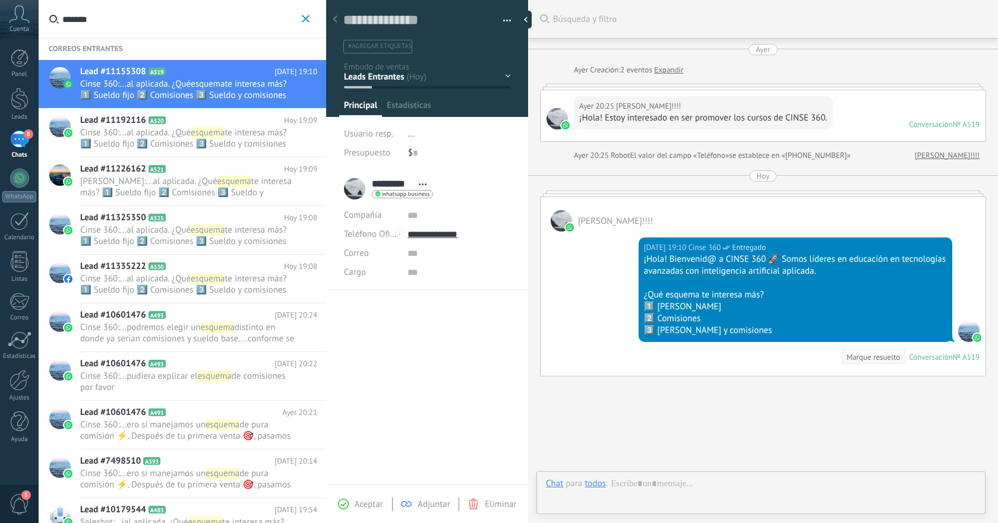
scroll to position [60, 0]
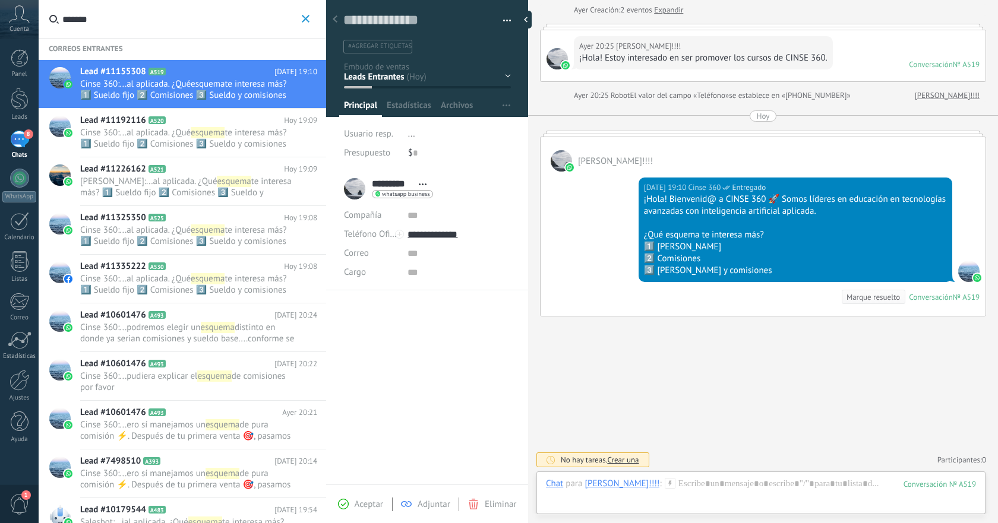
click at [198, 99] on span "te interesa más? 1️⃣ Sueldo fijo 2️⃣ Comisiones 3️⃣ Sueldo y comisiones" at bounding box center [183, 89] width 207 height 23
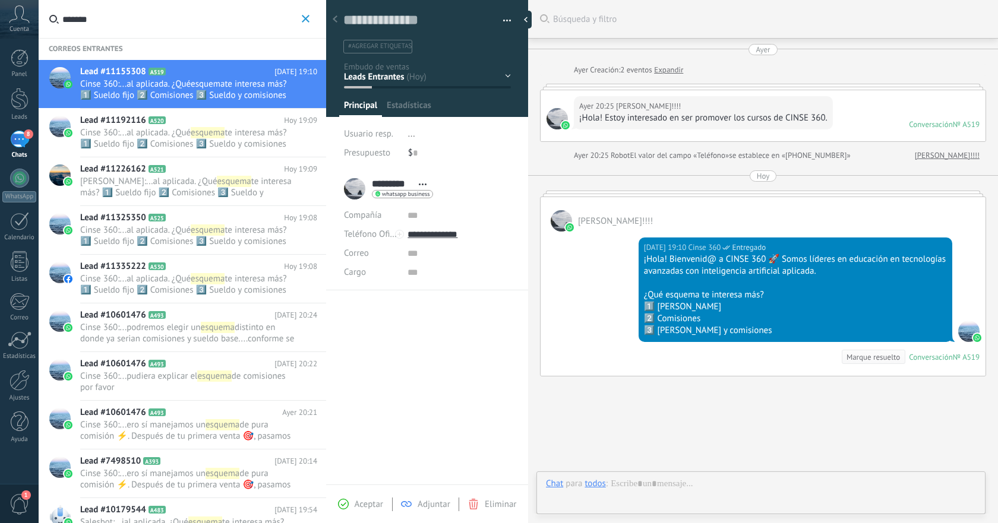
click at [185, 131] on span "al aplicada. ¿Qué" at bounding box center [159, 132] width 64 height 11
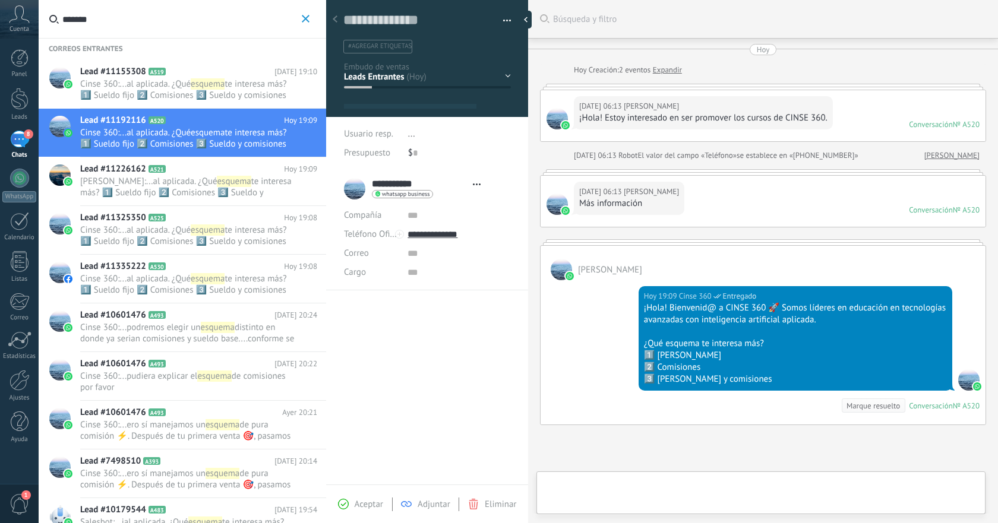
scroll to position [109, 0]
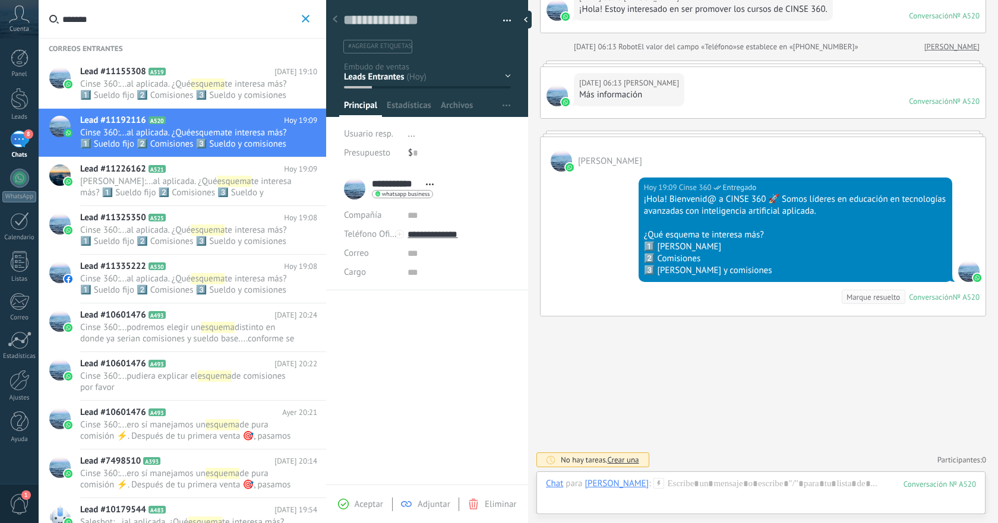
click at [176, 179] on span "al aplicada. ¿Qué" at bounding box center [185, 181] width 64 height 11
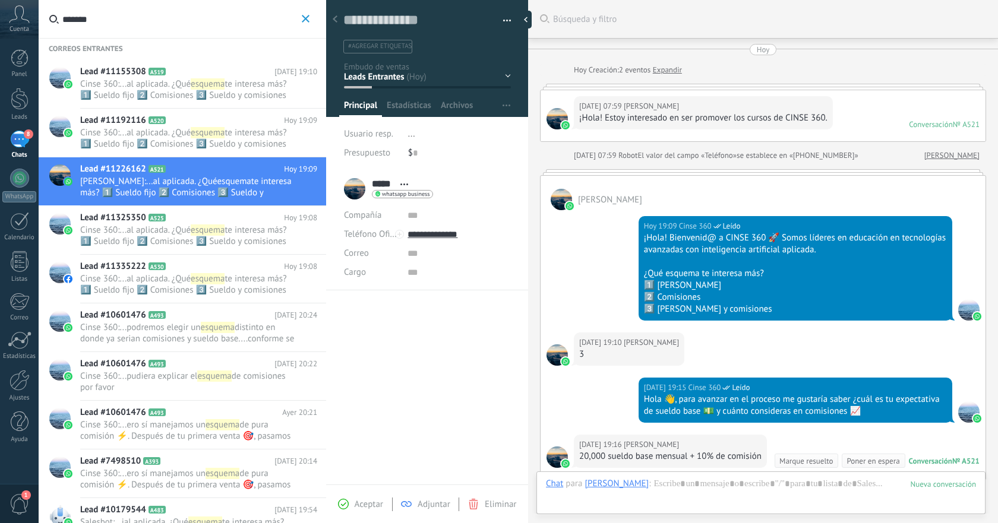
scroll to position [164, 0]
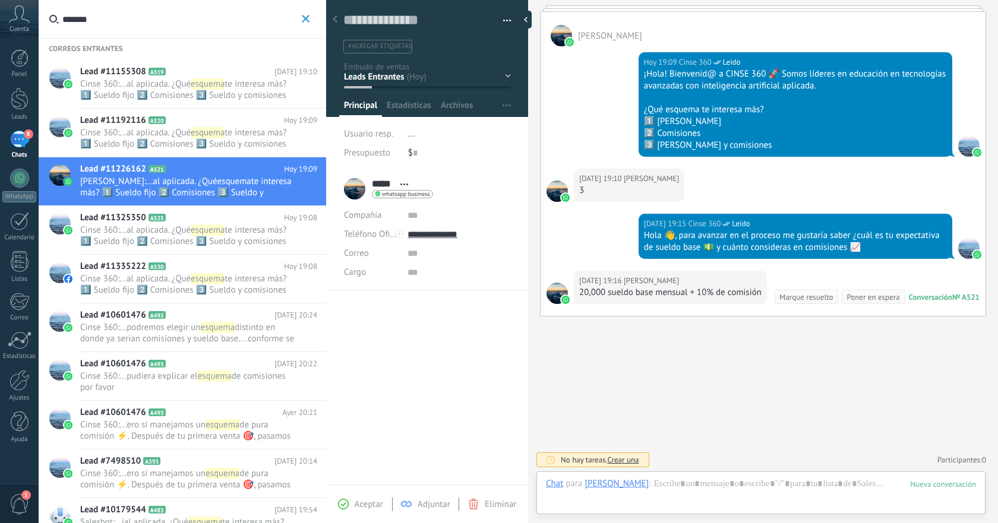
click at [167, 230] on span "al aplicada. ¿Qué" at bounding box center [159, 230] width 64 height 11
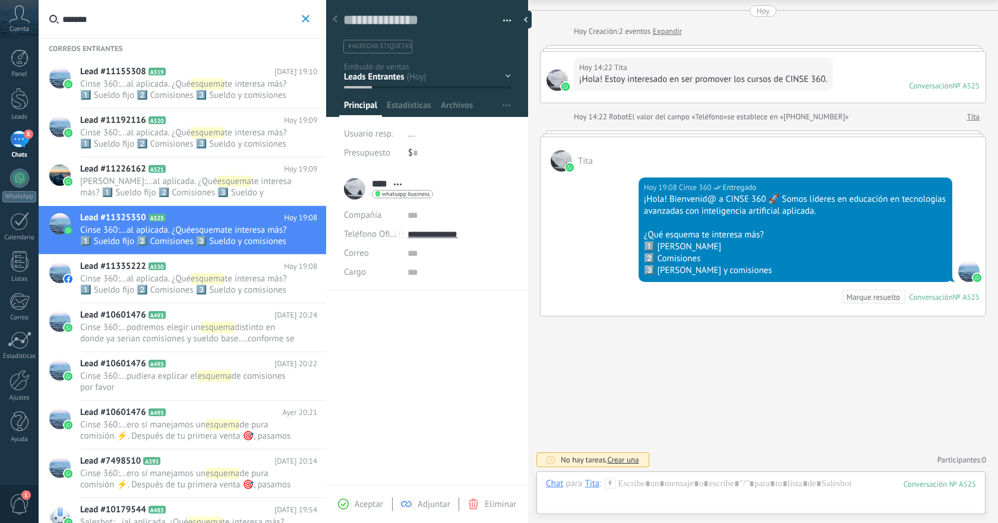
scroll to position [18, 0]
click at [160, 283] on span "al aplicada. ¿Qué" at bounding box center [159, 278] width 64 height 11
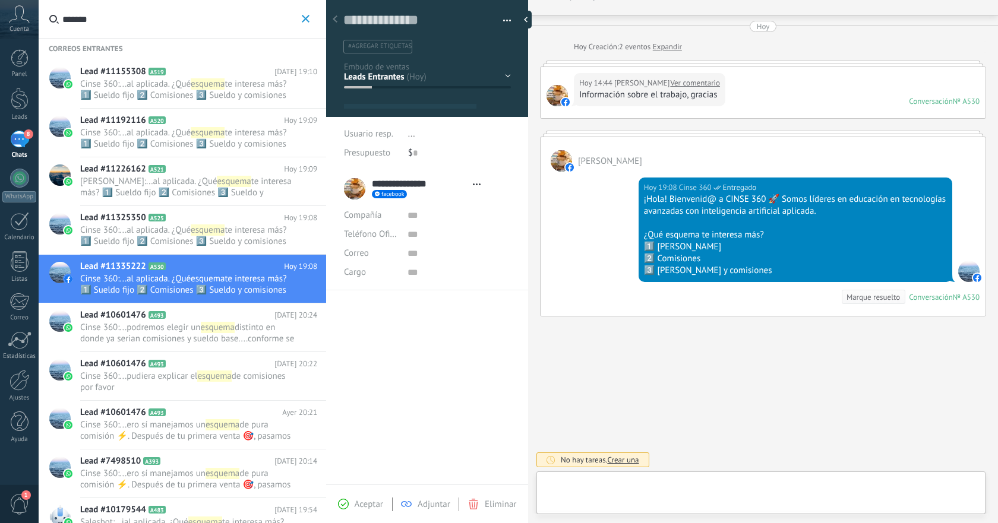
scroll to position [18, 0]
click at [156, 320] on h2 "Lead #10601476 A493" at bounding box center [177, 316] width 194 height 12
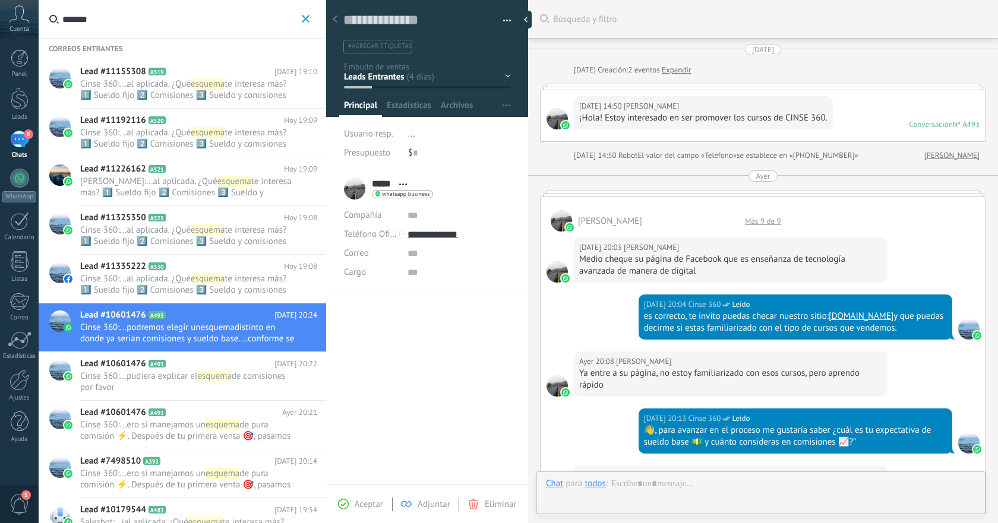
scroll to position [450, 0]
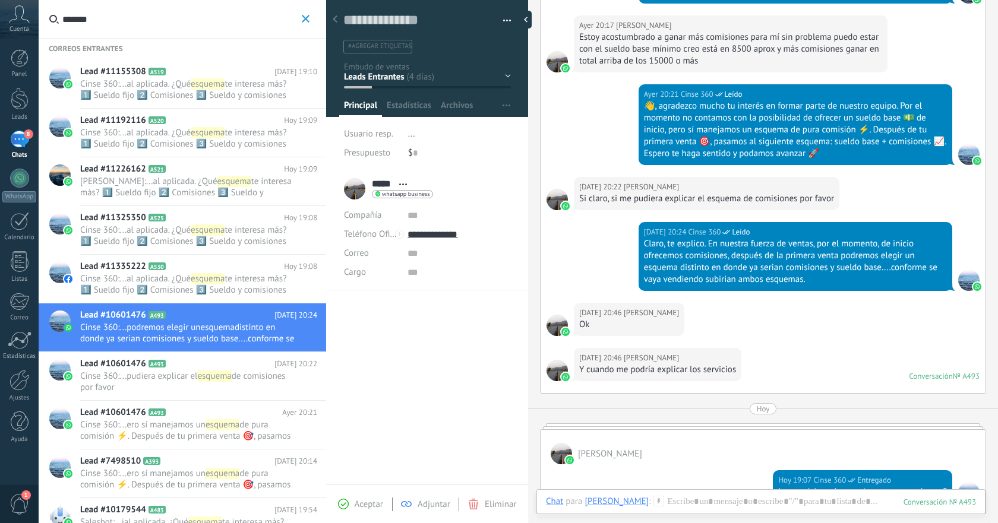
click at [158, 369] on h2 "Lead #10601476 A493" at bounding box center [177, 364] width 194 height 12
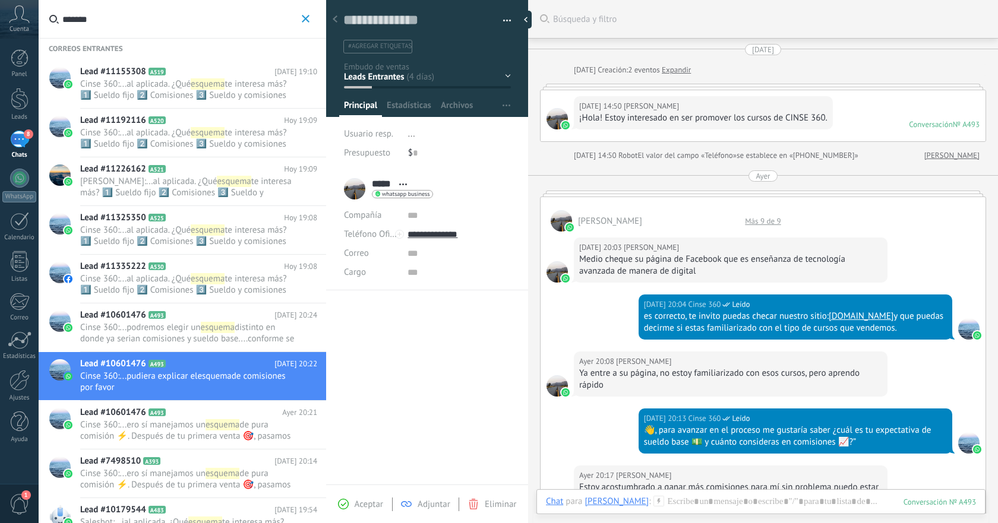
scroll to position [387, 0]
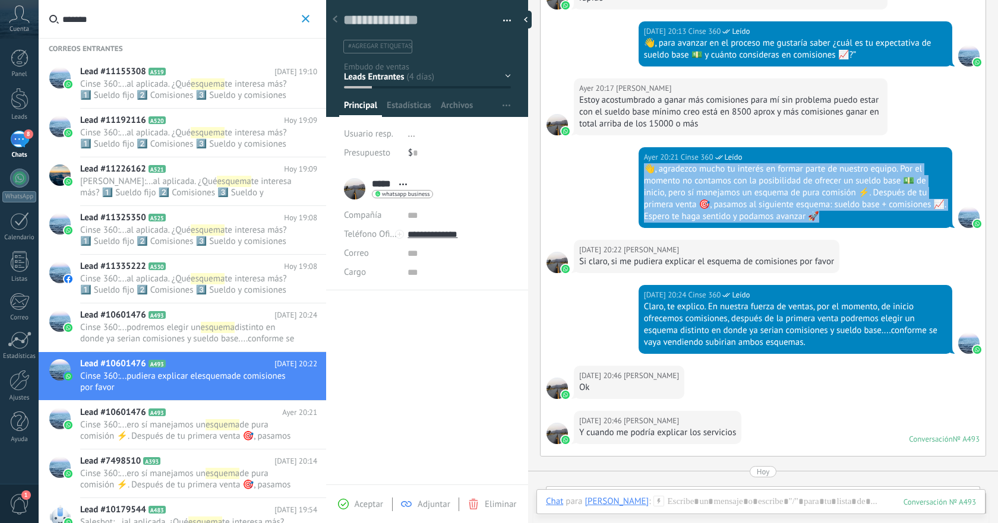
drag, startPoint x: 643, startPoint y: 169, endPoint x: 849, endPoint y: 223, distance: 212.7
click at [849, 223] on div "[DATE] 20:21 Cinse 360 Leído 👋, agradezco mucho tu interés en formar parte de n…" at bounding box center [796, 187] width 314 height 81
copy div "👋, agradezco mucho tu interés en formar parte de nuestro equipo. Por el momento…"
click at [305, 21] on icon "button" at bounding box center [306, 19] width 8 height 8
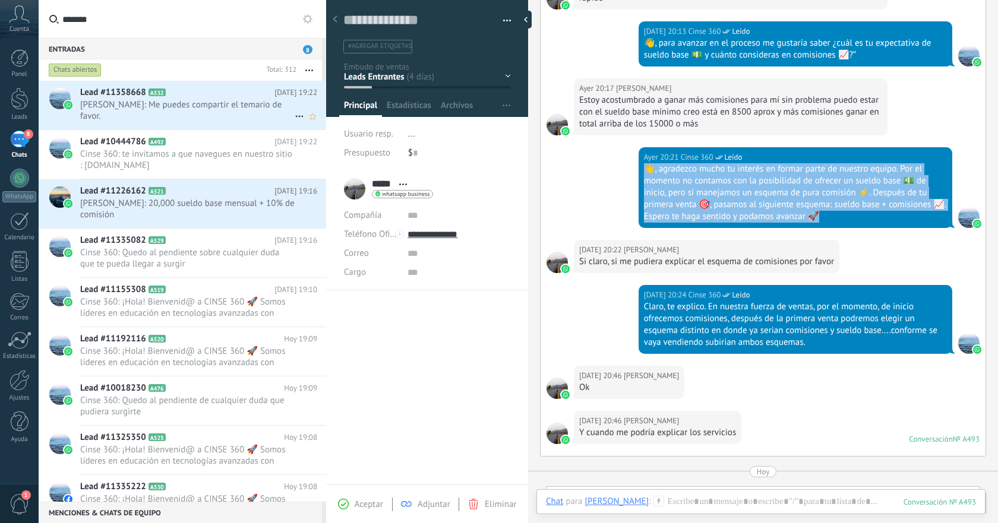
click at [216, 103] on span "[PERSON_NAME]: Me puedes compartir el temario de favor." at bounding box center [187, 110] width 215 height 23
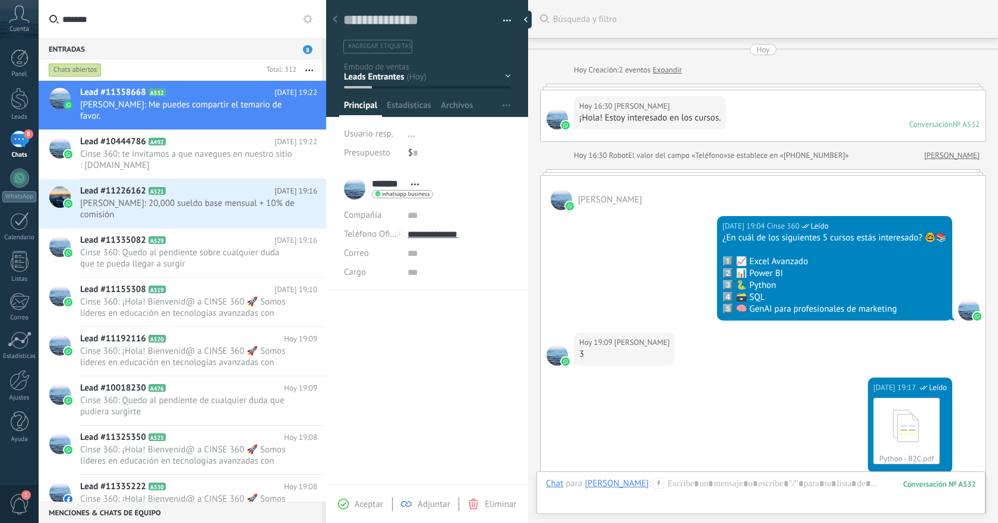
scroll to position [401, 0]
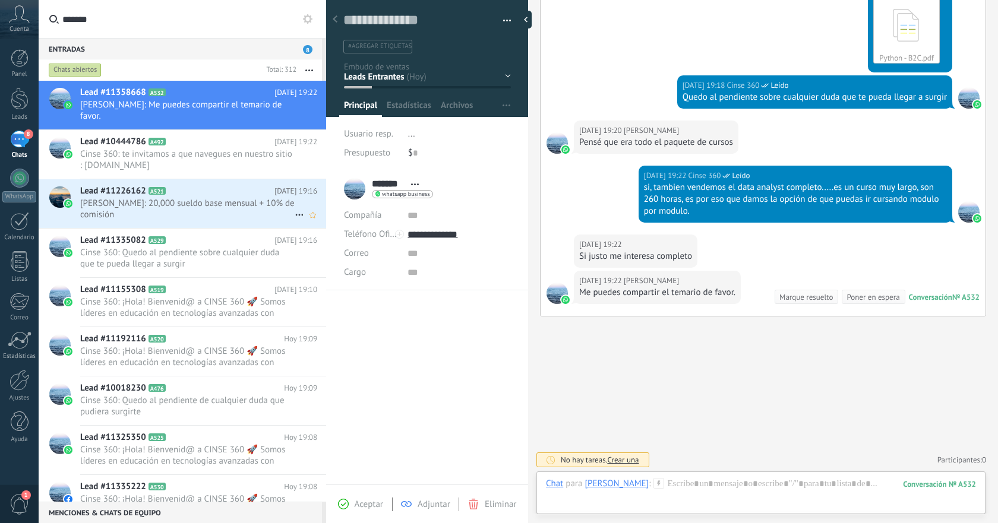
click at [203, 198] on span "[PERSON_NAME]: 20,000 sueldo base mensual + 10% de comisión" at bounding box center [187, 209] width 215 height 23
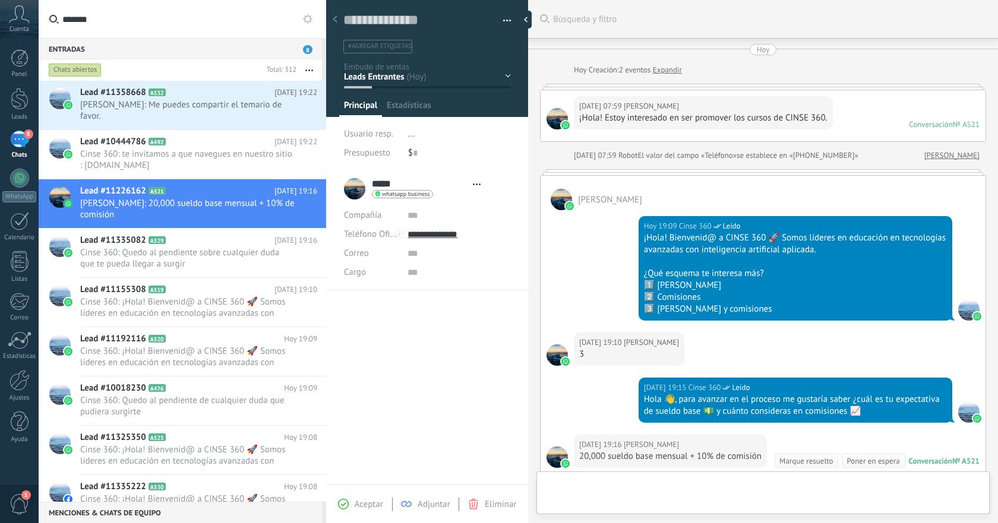
type textarea "**********"
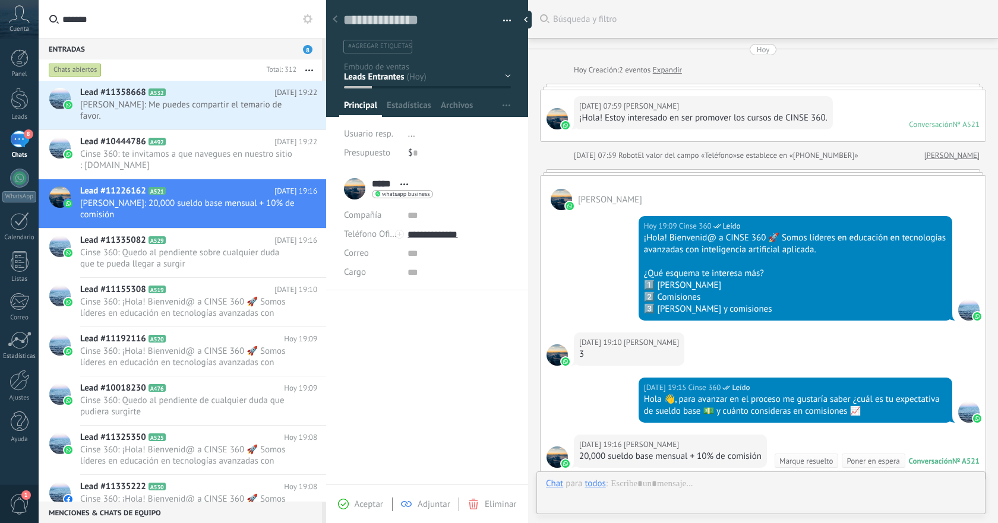
scroll to position [164, 0]
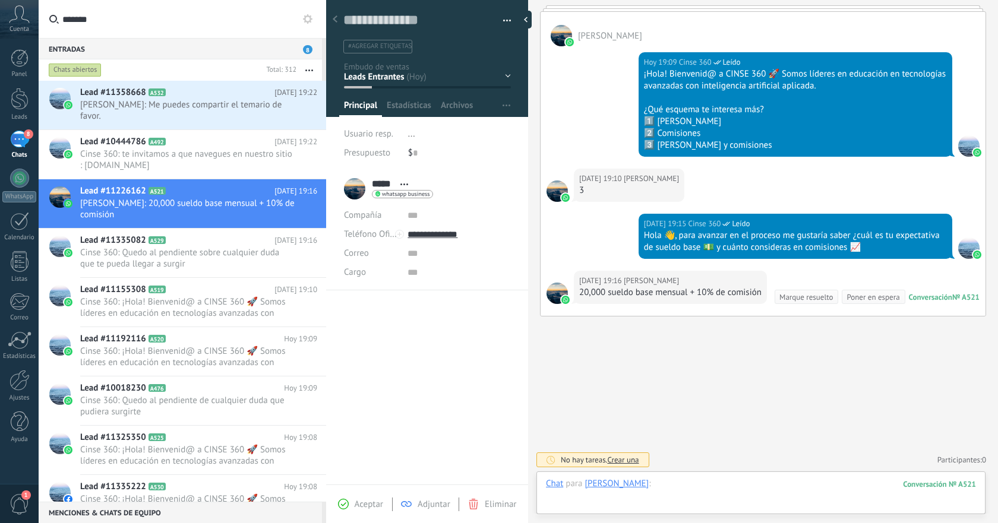
click at [747, 488] on div at bounding box center [761, 496] width 430 height 36
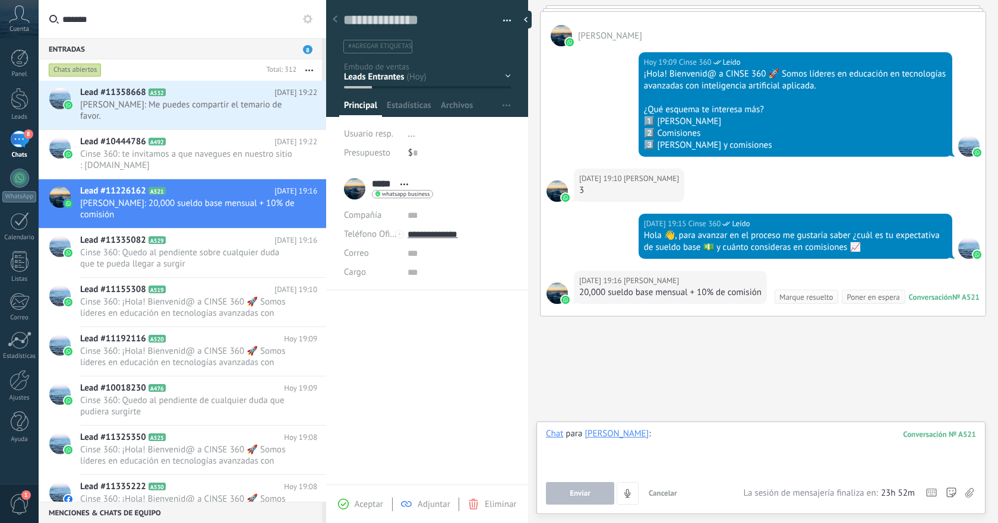
paste div
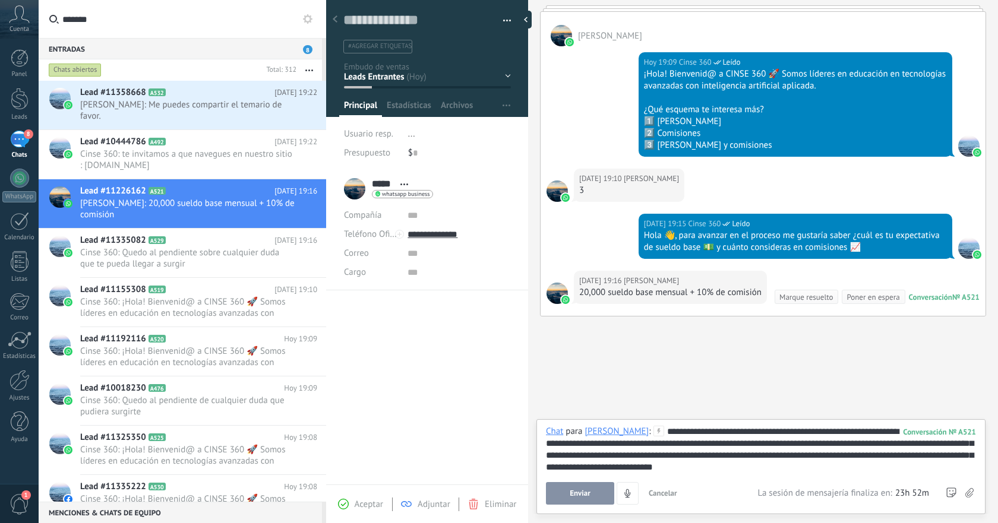
click at [578, 489] on button "Enviar" at bounding box center [580, 493] width 68 height 23
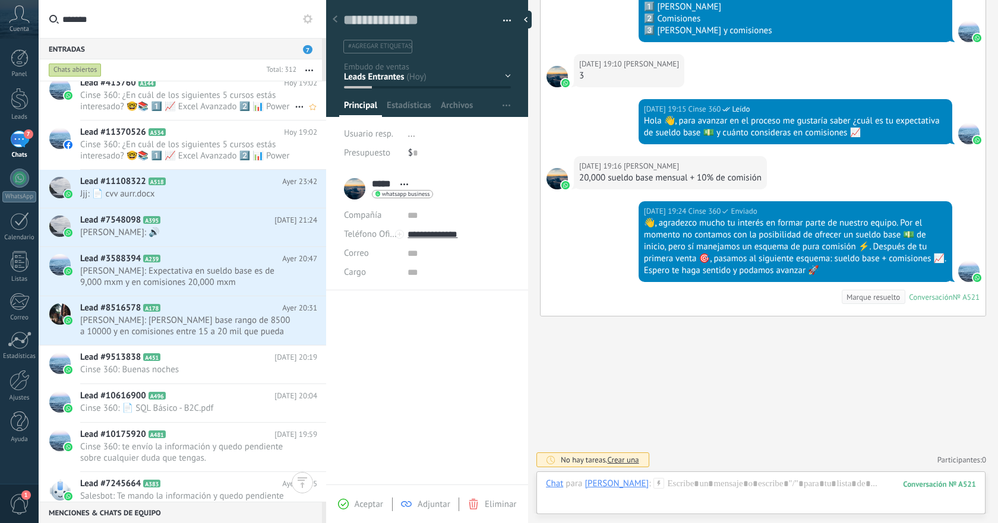
scroll to position [889, 0]
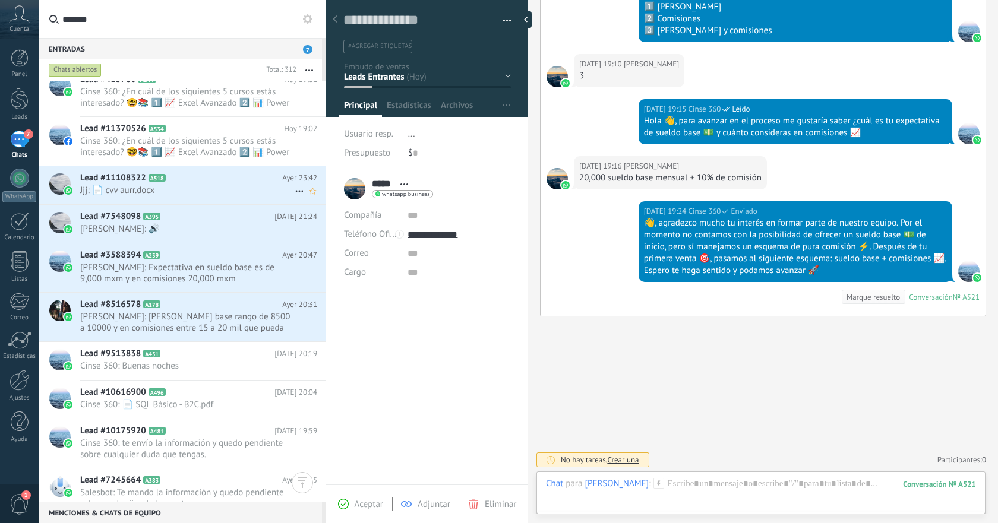
click at [229, 188] on span "Jjj: 📄 cvv aurr.docx" at bounding box center [187, 190] width 215 height 11
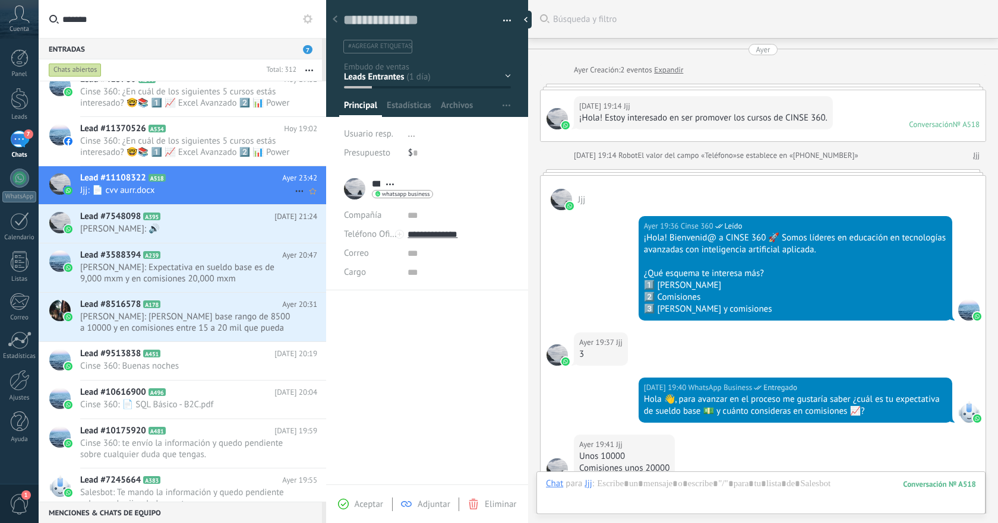
scroll to position [478, 0]
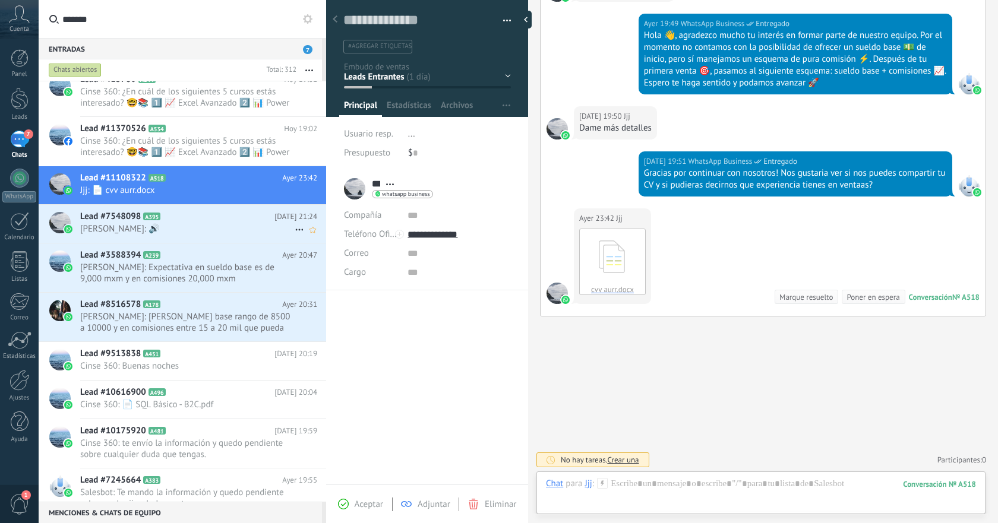
click at [199, 228] on span "[PERSON_NAME]: 🔊" at bounding box center [187, 228] width 215 height 11
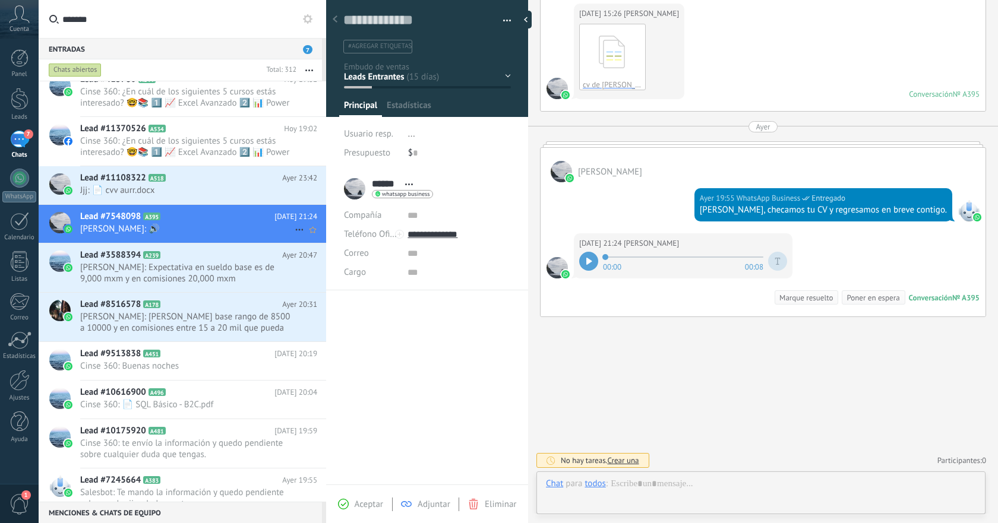
scroll to position [18, 0]
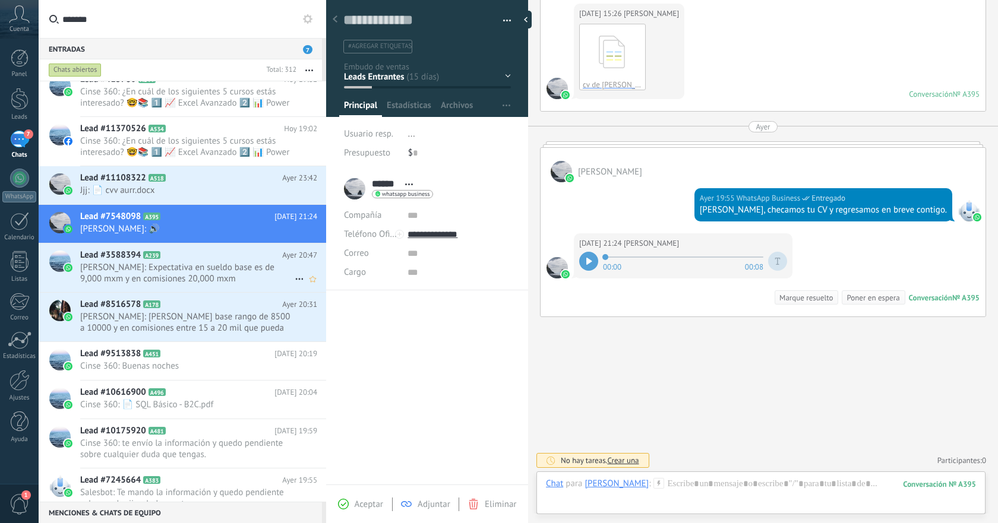
click at [190, 272] on span "[PERSON_NAME]: Expectativa en sueldo base es de 9,000 mxm y en comisiones 20,00…" at bounding box center [187, 273] width 215 height 23
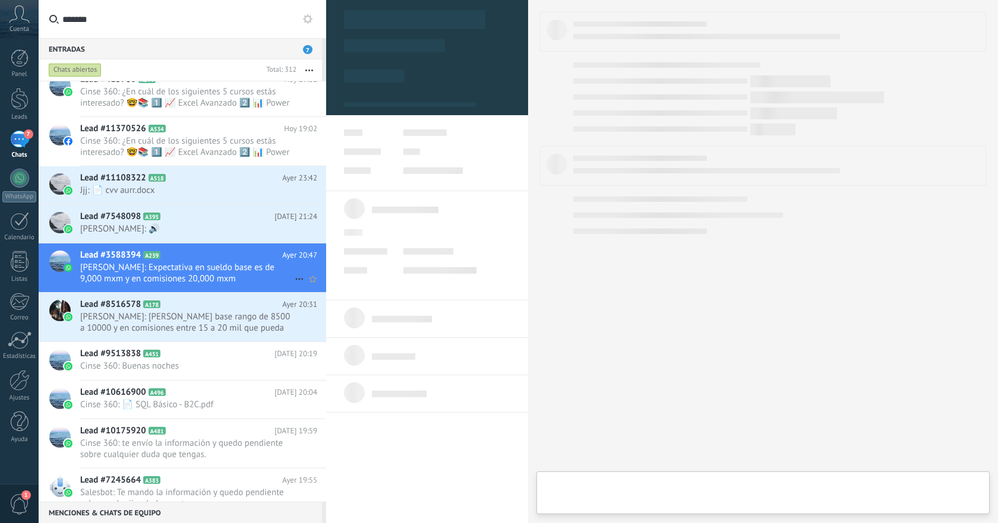
type textarea "**********"
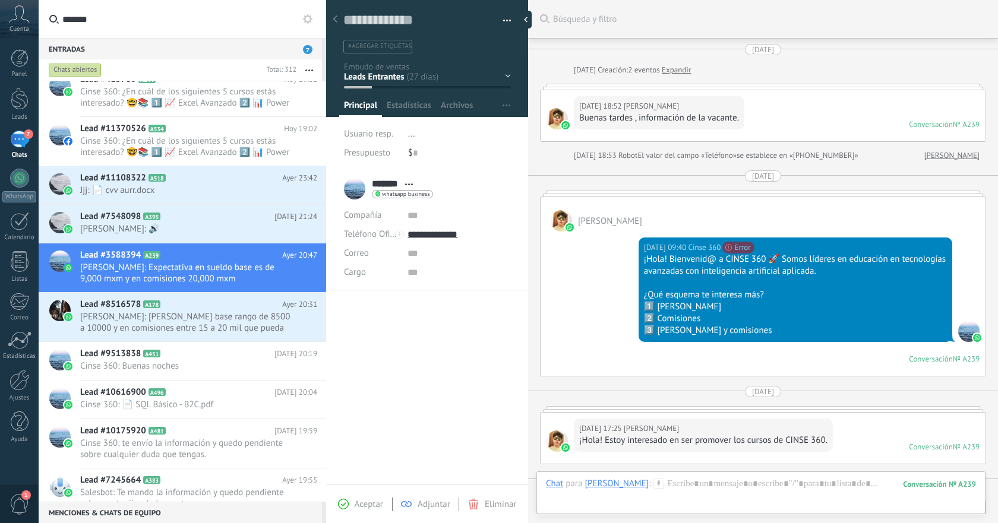
scroll to position [551, 0]
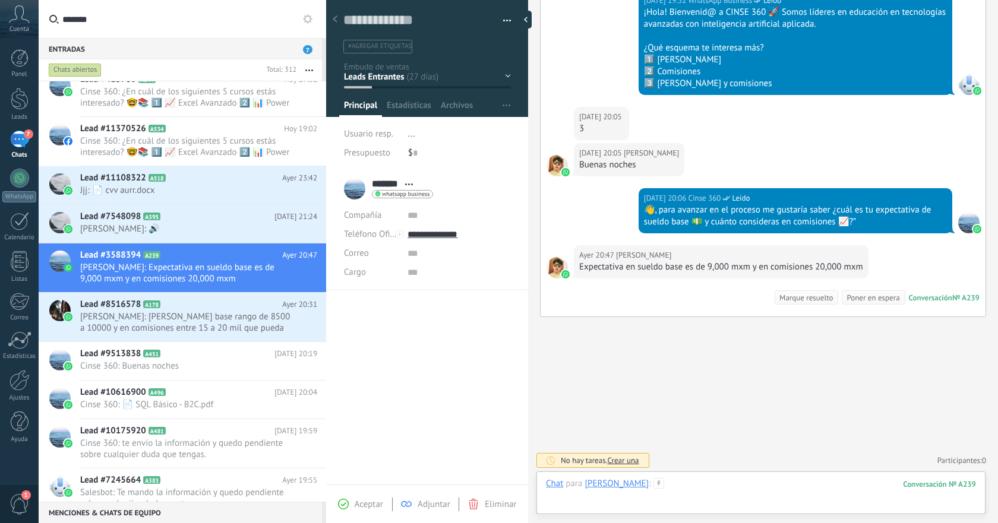
click at [729, 484] on div at bounding box center [761, 496] width 430 height 36
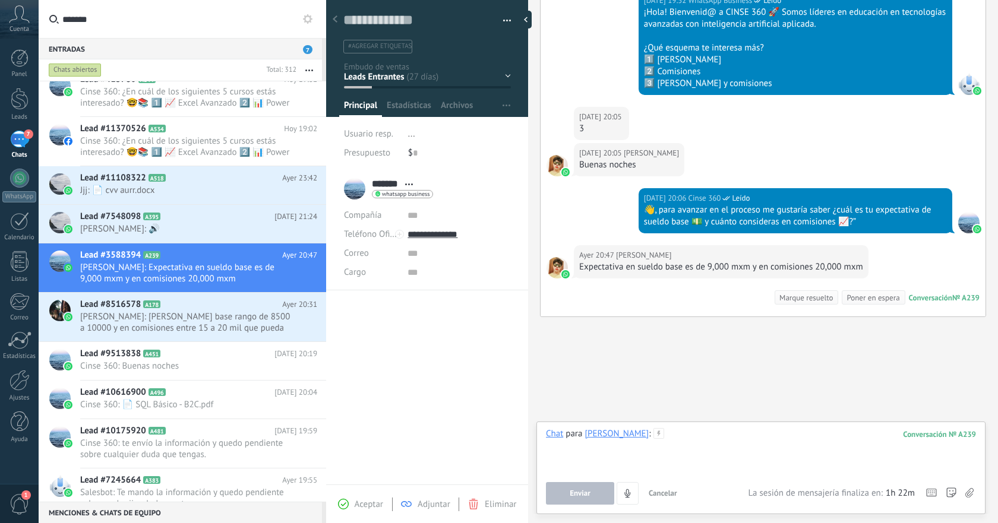
paste div
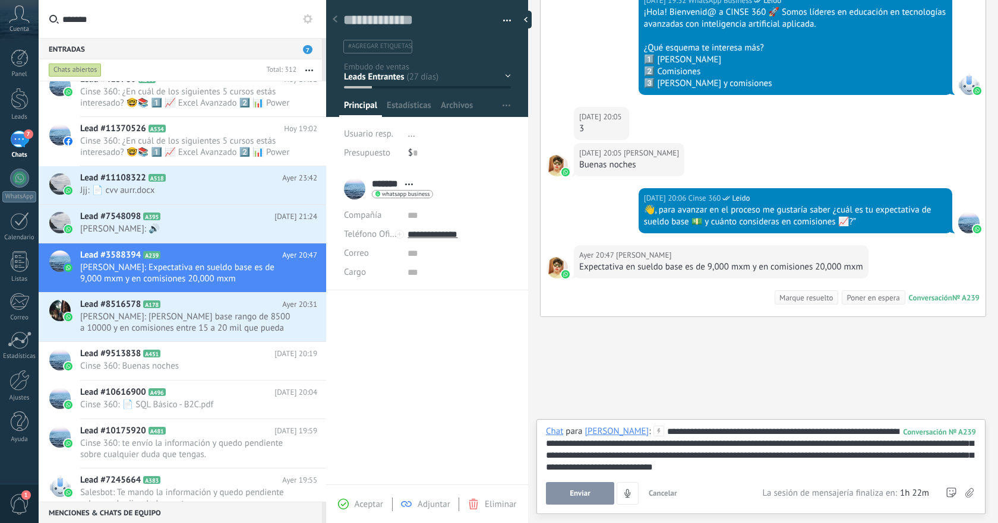
click at [579, 493] on span "Enviar" at bounding box center [580, 494] width 21 height 8
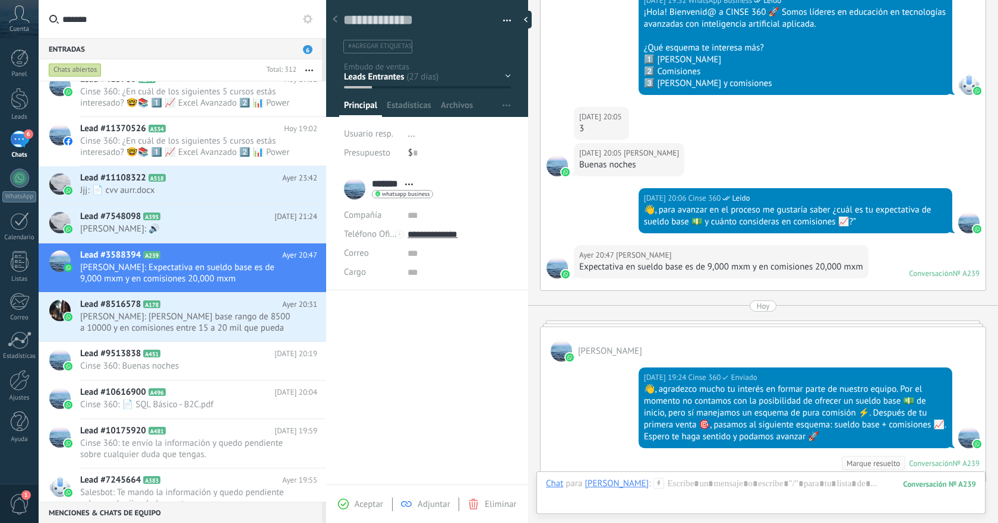
scroll to position [525, 0]
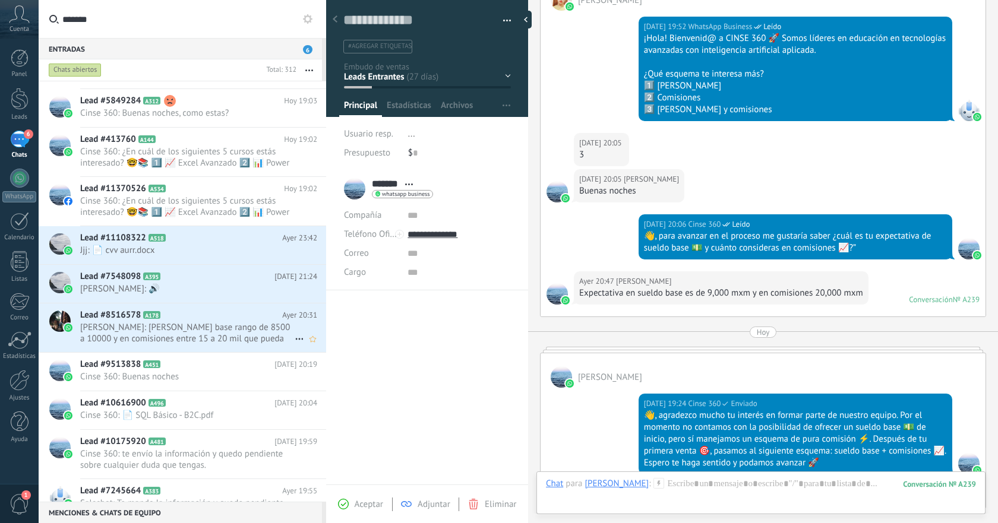
click at [236, 336] on span "[PERSON_NAME]: [PERSON_NAME] base rango de 8500 a 10000 y en comisiones entre 1…" at bounding box center [187, 333] width 215 height 23
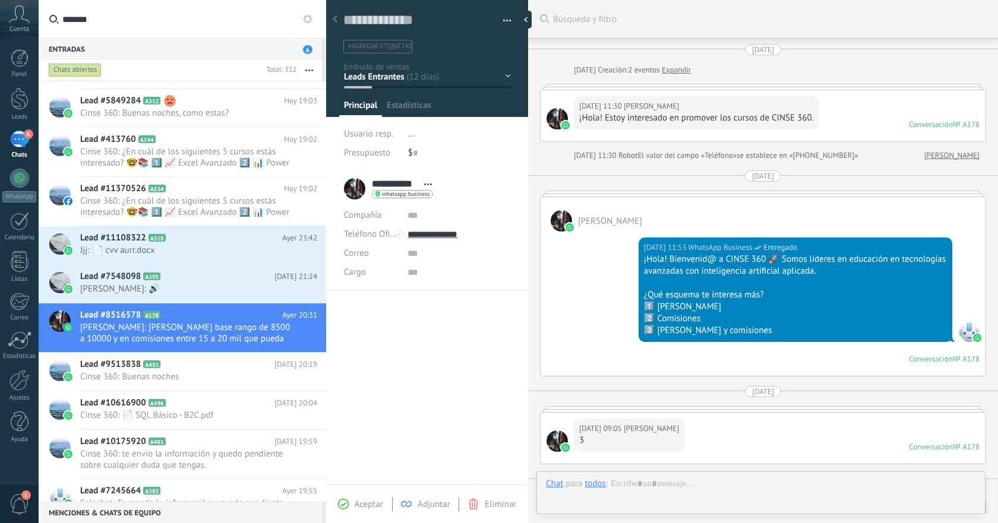
type textarea "**********"
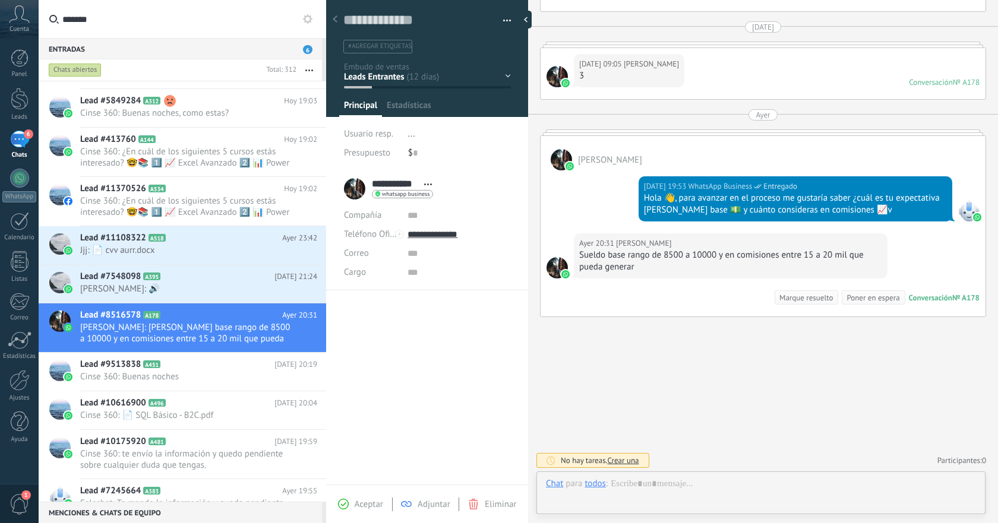
scroll to position [18, 0]
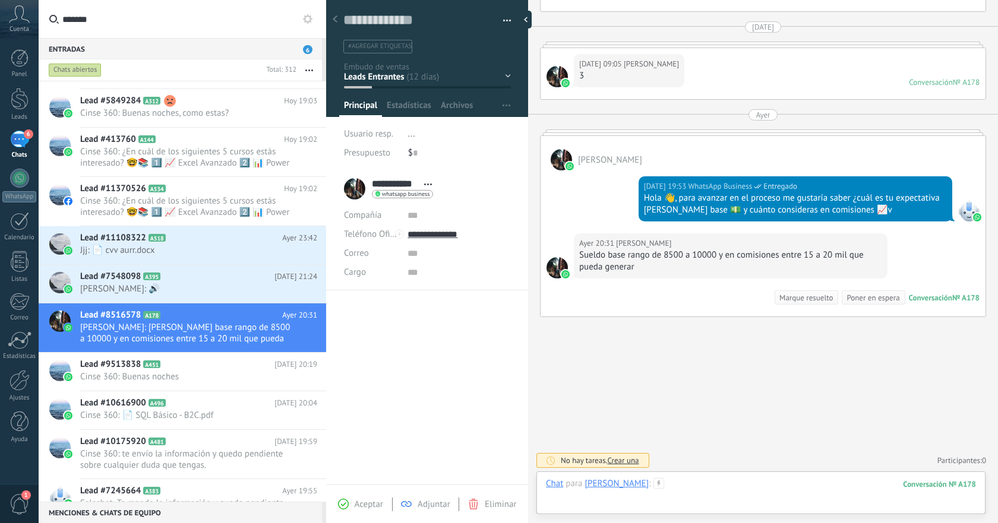
click at [714, 487] on div at bounding box center [761, 496] width 430 height 36
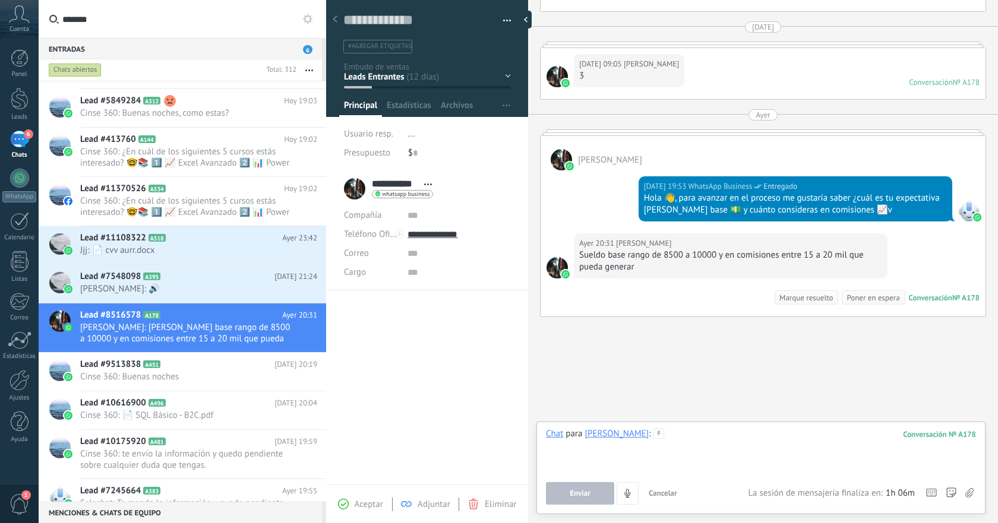
paste div
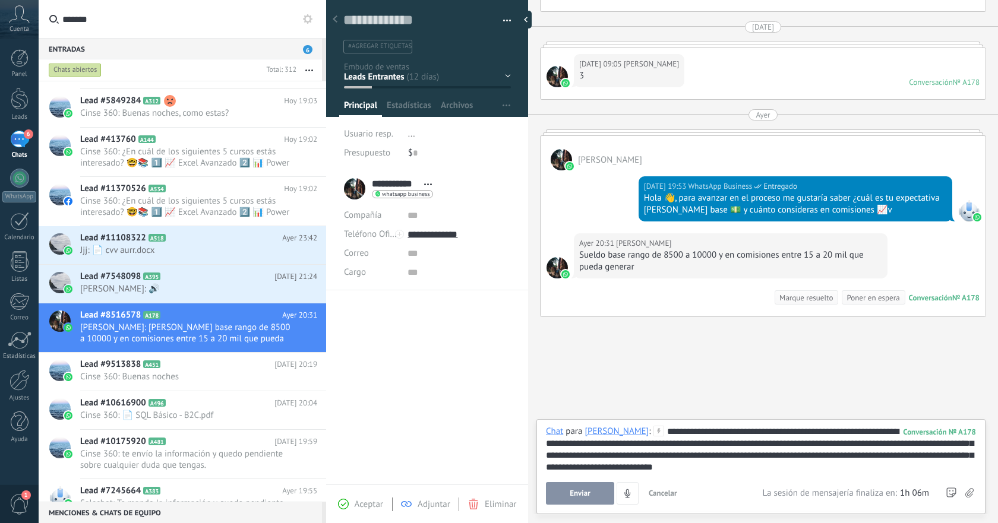
click at [586, 499] on button "Enviar" at bounding box center [580, 493] width 68 height 23
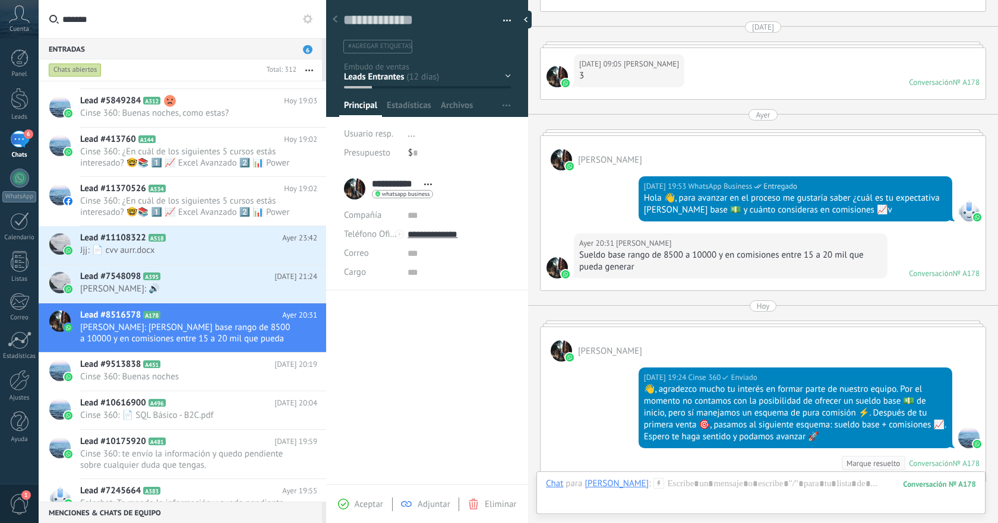
scroll to position [339, 0]
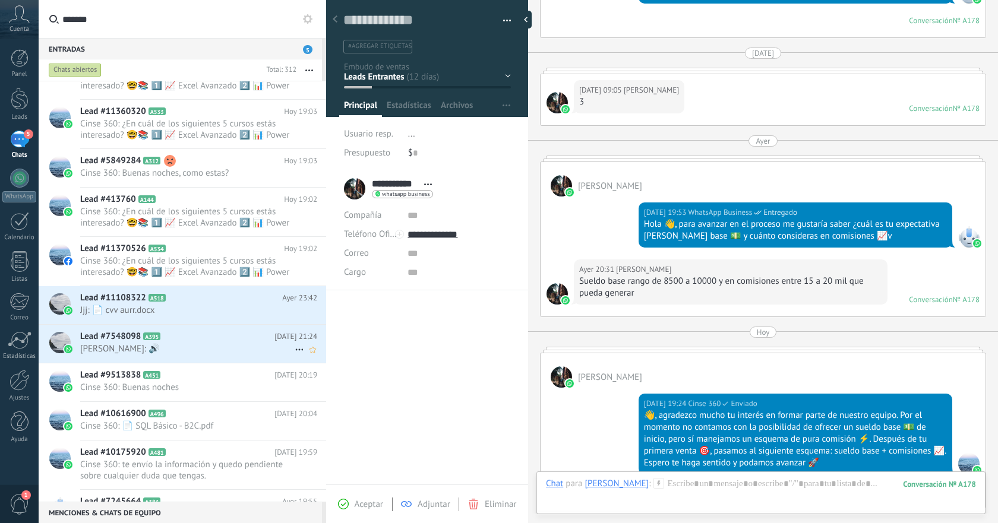
click at [227, 351] on span "[PERSON_NAME]: 🔊" at bounding box center [187, 348] width 215 height 11
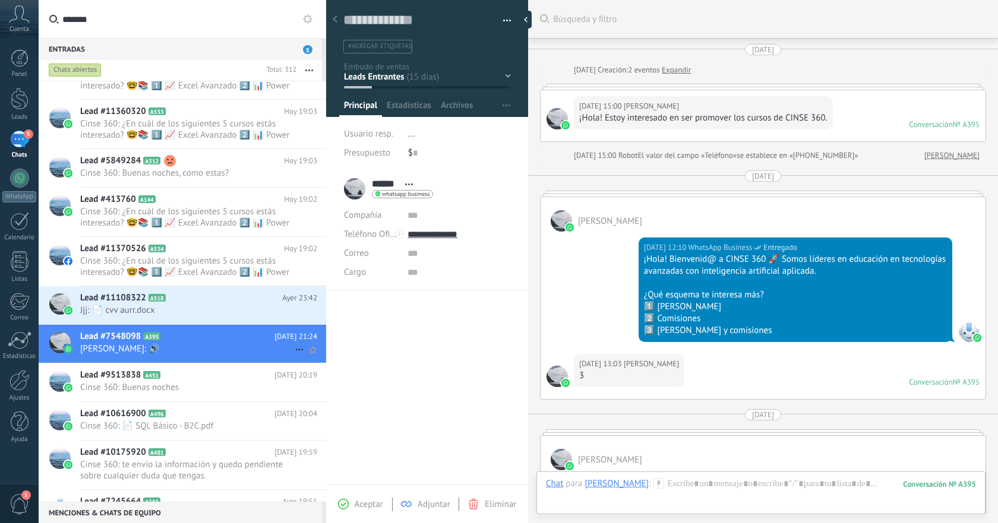
scroll to position [680, 0]
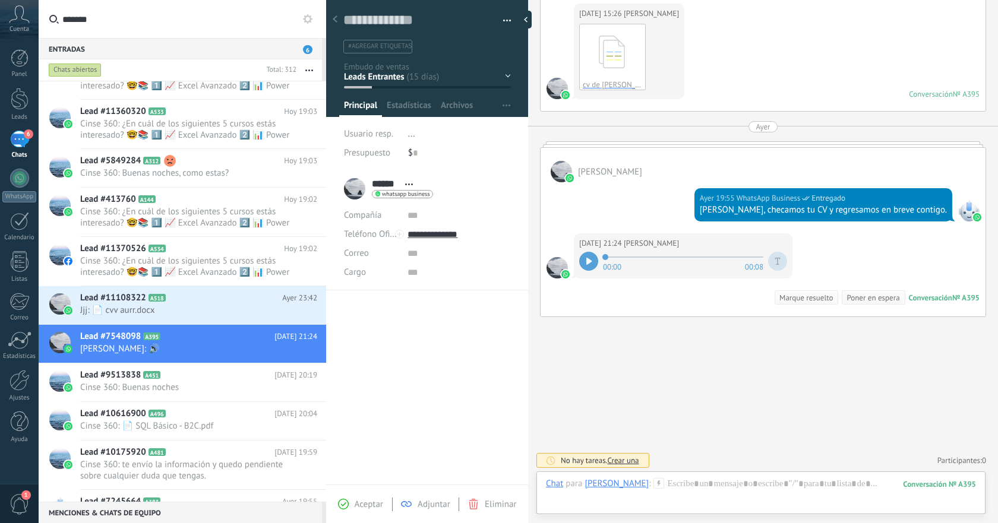
click at [503, 23] on span "button" at bounding box center [507, 22] width 8 height 2
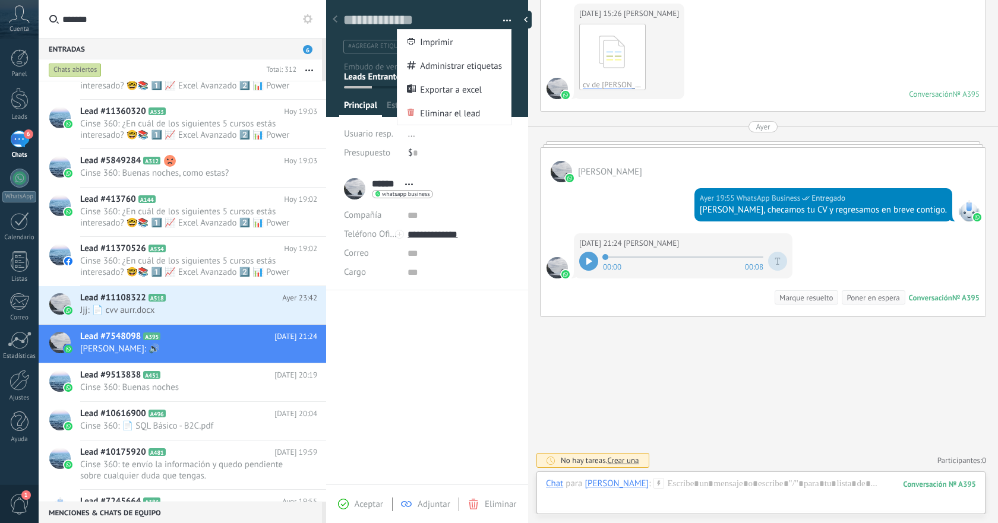
click at [503, 23] on span "button" at bounding box center [507, 22] width 8 height 2
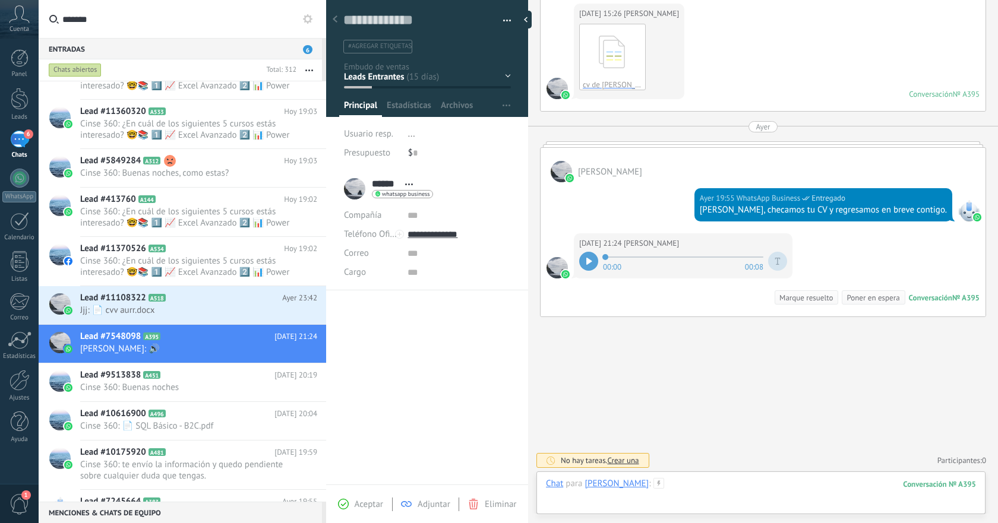
click at [802, 493] on div at bounding box center [761, 496] width 430 height 36
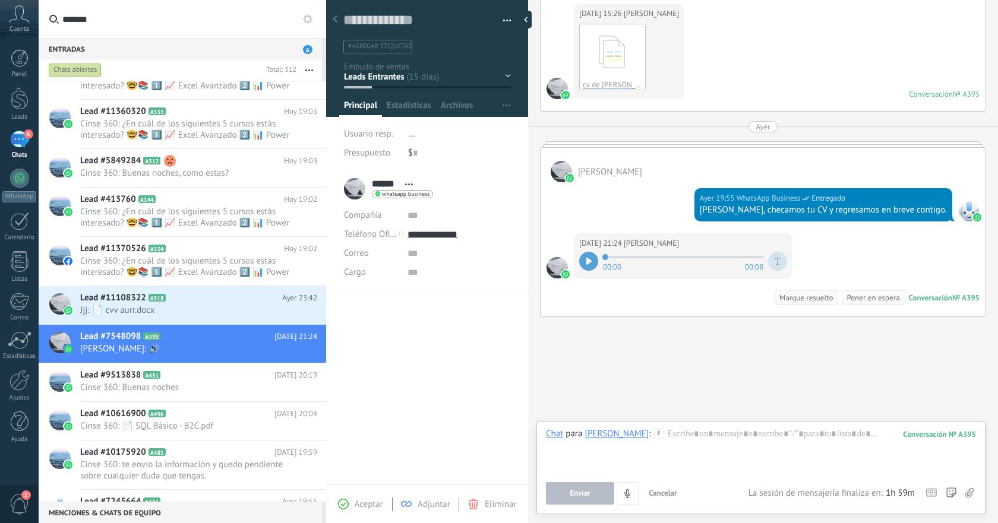
click at [654, 437] on icon at bounding box center [659, 433] width 11 height 11
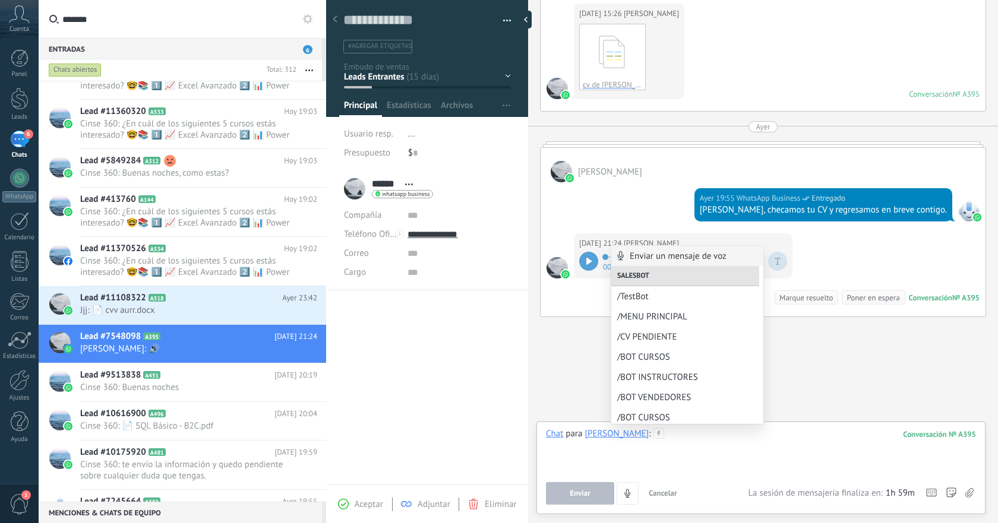
click at [696, 462] on div at bounding box center [761, 450] width 430 height 45
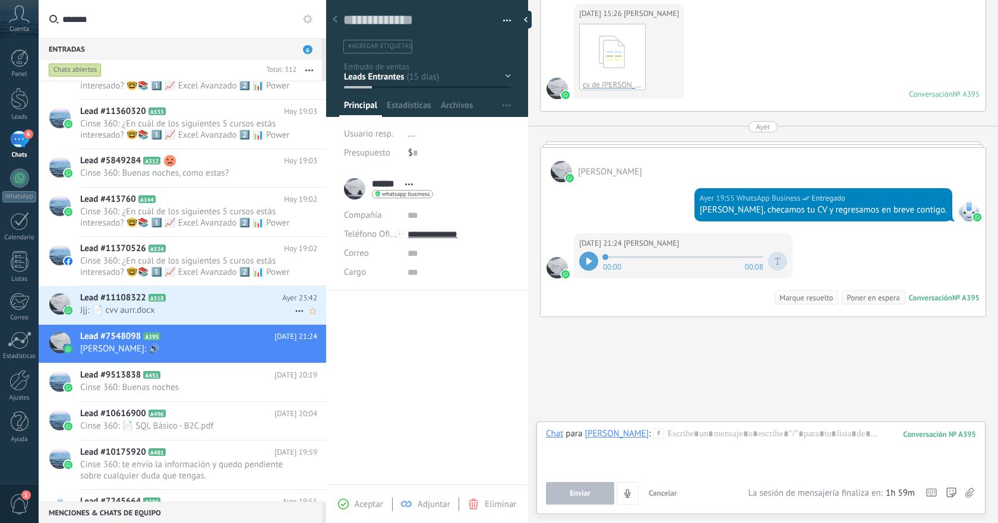
click at [198, 310] on span "Jjj: 📄 cvv aurr.docx" at bounding box center [187, 310] width 215 height 11
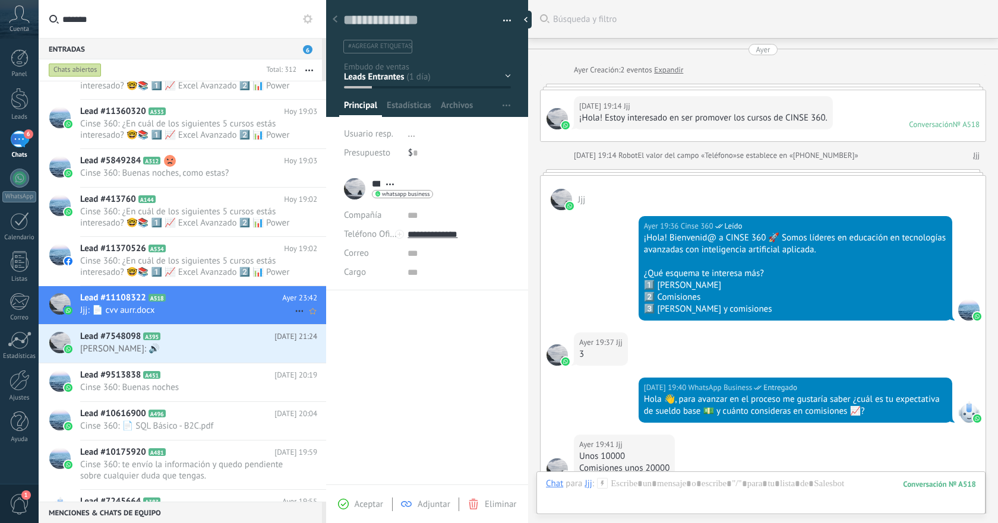
scroll to position [478, 0]
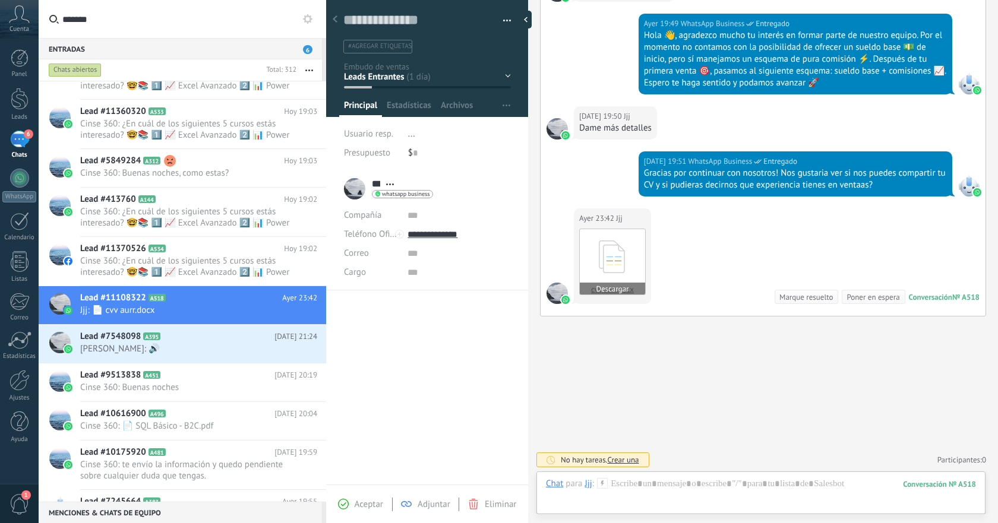
click at [621, 253] on icon at bounding box center [612, 256] width 46 height 49
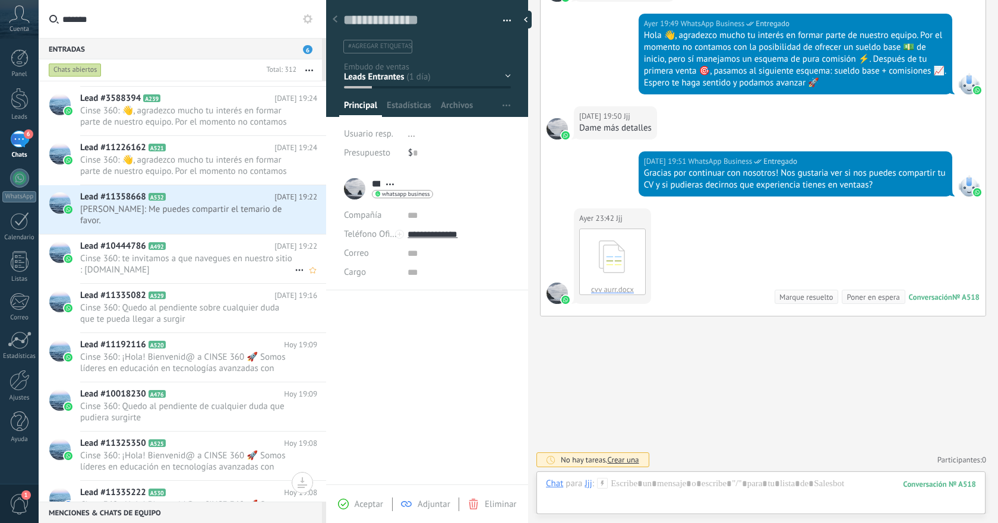
scroll to position [69, 0]
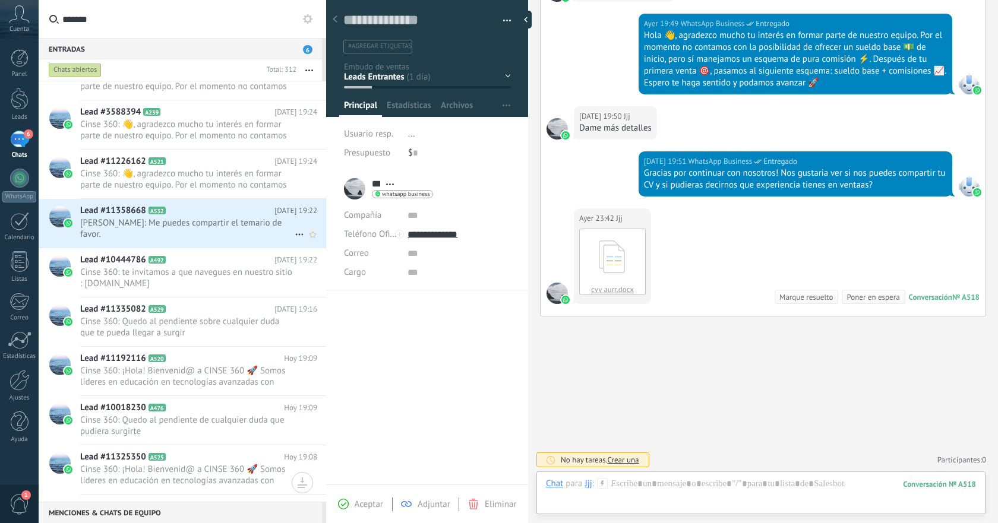
click at [229, 223] on span "[PERSON_NAME]: Me puedes compartir el temario de favor." at bounding box center [187, 228] width 215 height 23
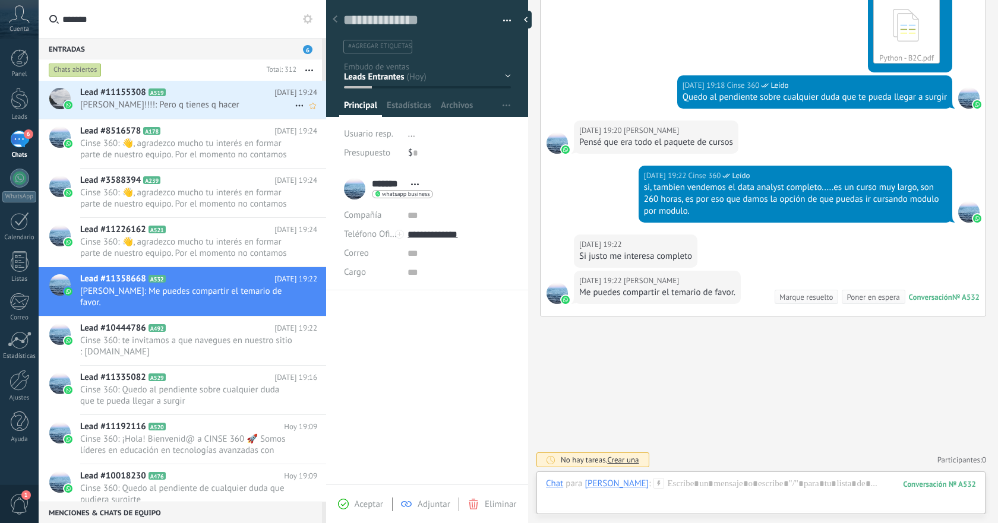
click at [216, 102] on span "[PERSON_NAME]!!!!: Pero q tienes q hacer" at bounding box center [187, 104] width 215 height 11
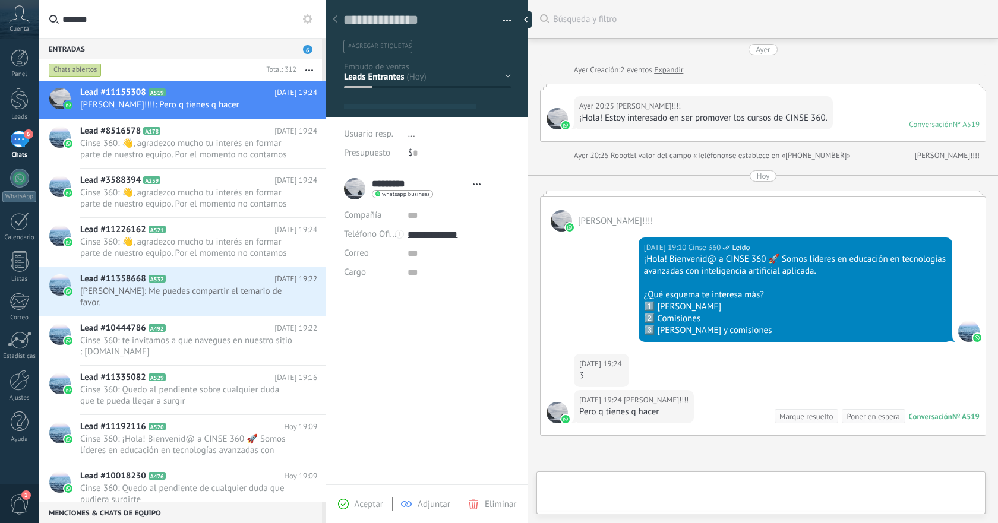
type textarea "**********"
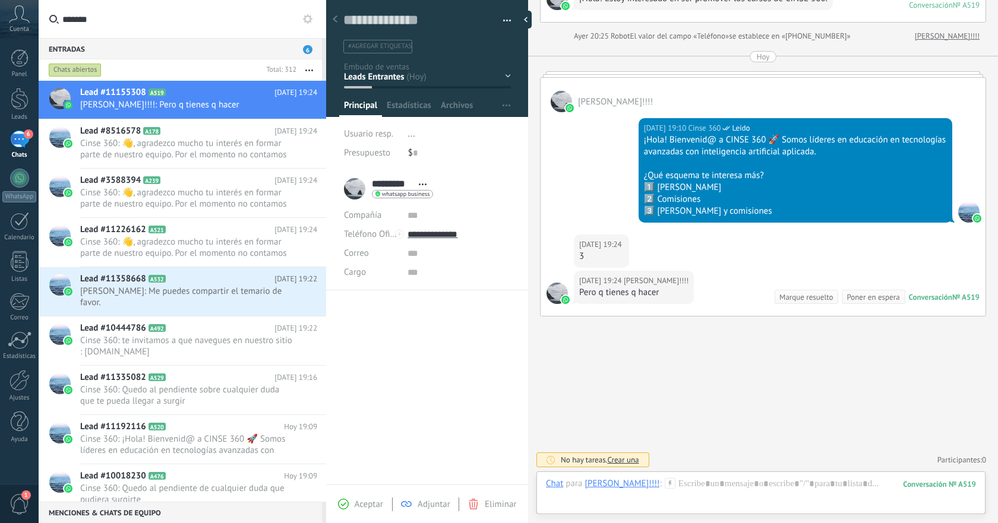
scroll to position [18, 0]
click at [698, 484] on div at bounding box center [761, 496] width 430 height 36
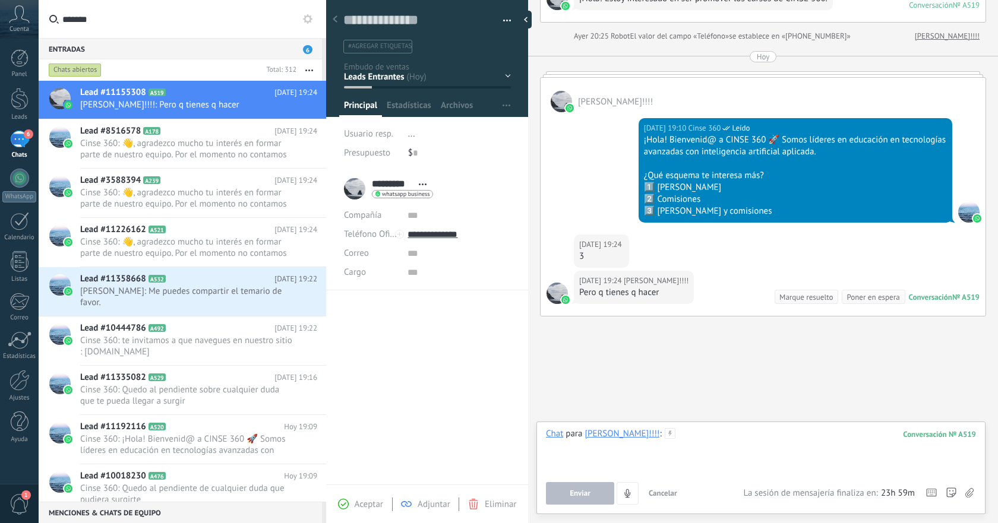
paste div
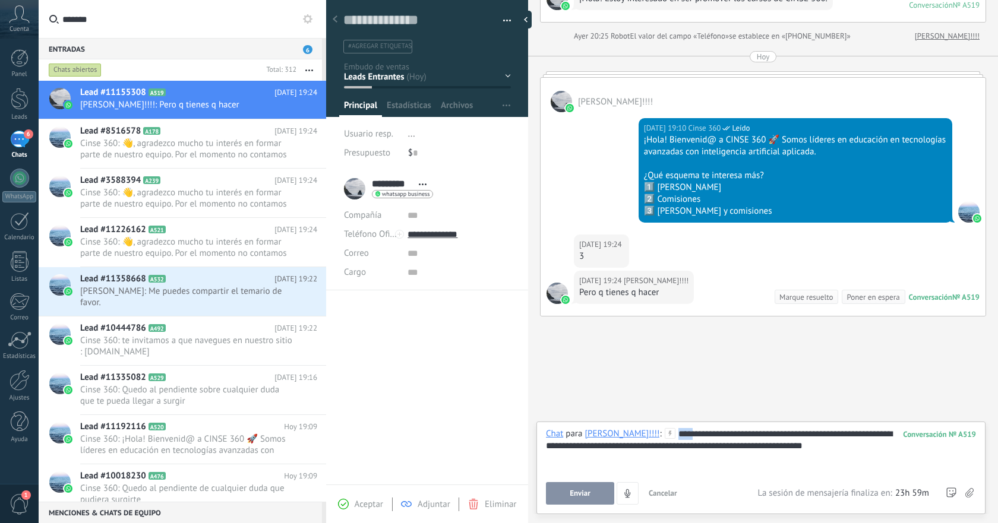
drag, startPoint x: 661, startPoint y: 436, endPoint x: 644, endPoint y: 437, distance: 17.2
click at [644, 437] on div "**********" at bounding box center [761, 450] width 430 height 45
click at [576, 496] on span "Enviar" at bounding box center [580, 494] width 21 height 8
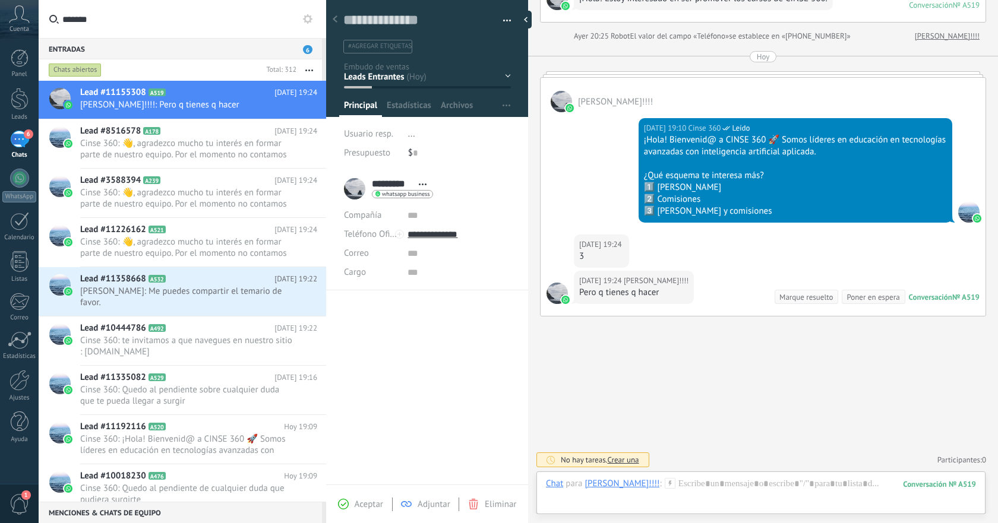
scroll to position [198, 0]
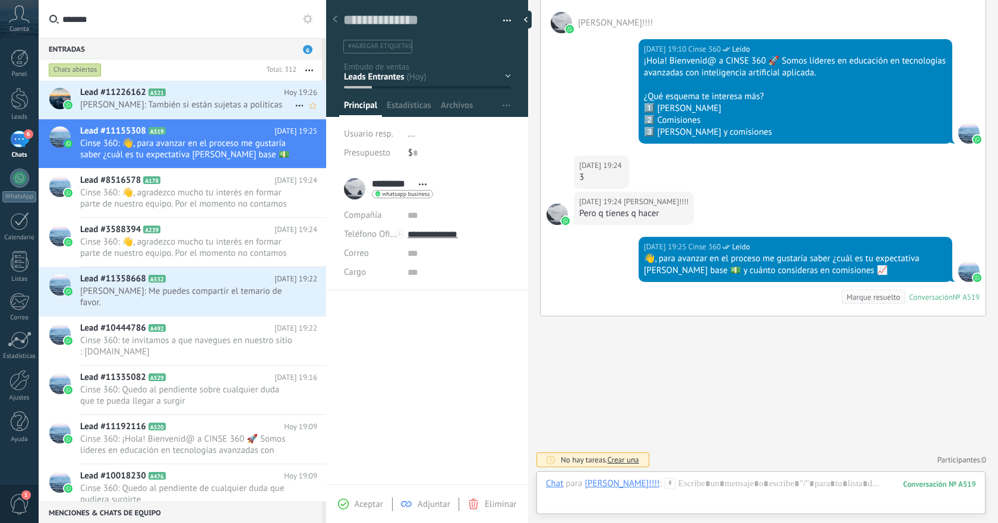
click at [214, 106] on span "[PERSON_NAME]: También si están sujetas a politicas" at bounding box center [187, 104] width 215 height 11
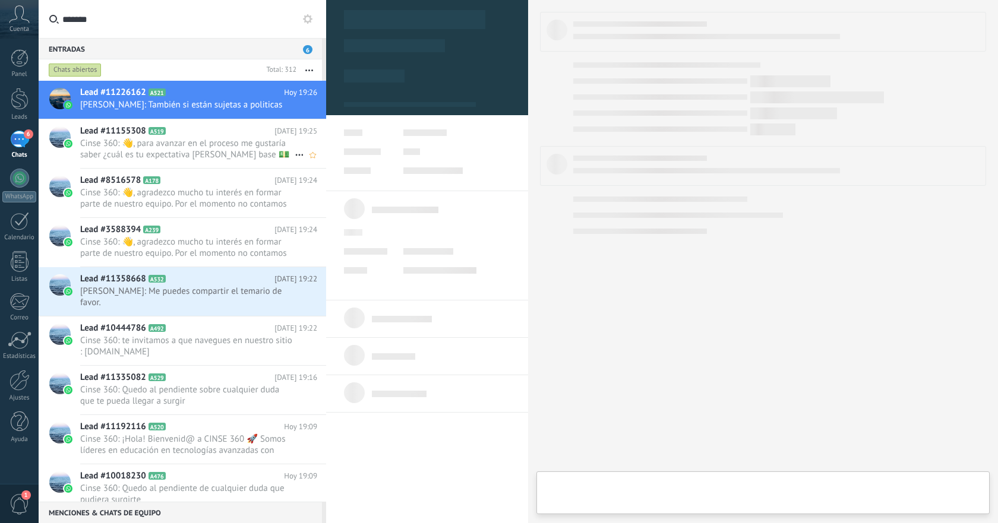
type textarea "**********"
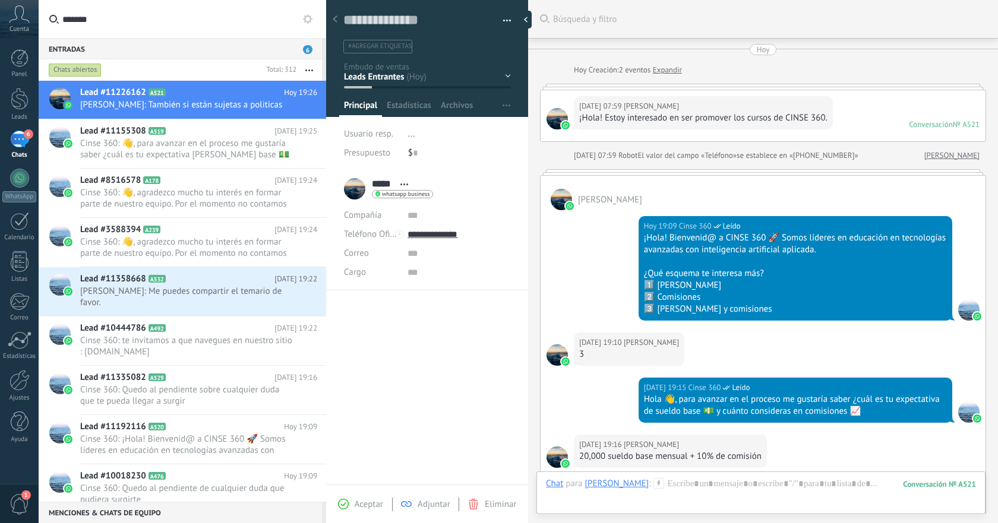
scroll to position [350, 0]
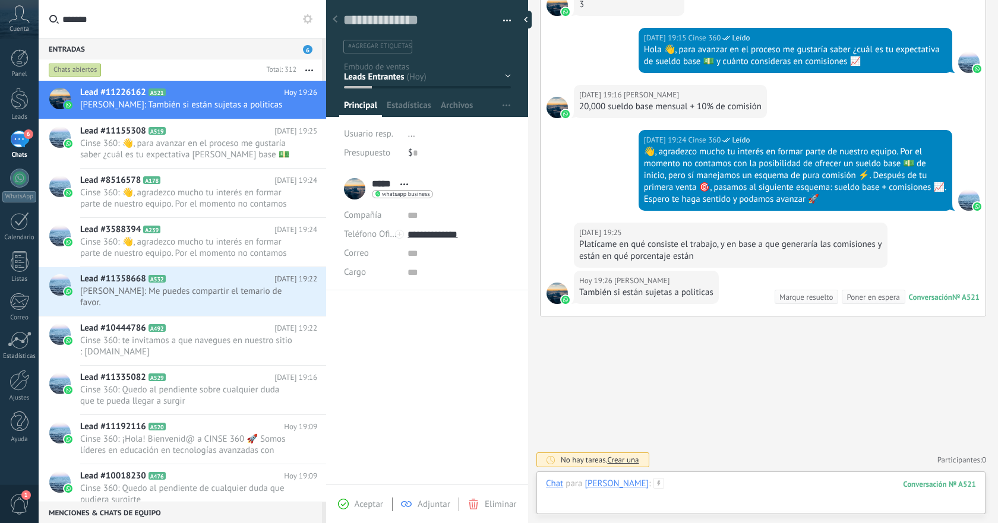
click at [738, 480] on div at bounding box center [761, 496] width 430 height 36
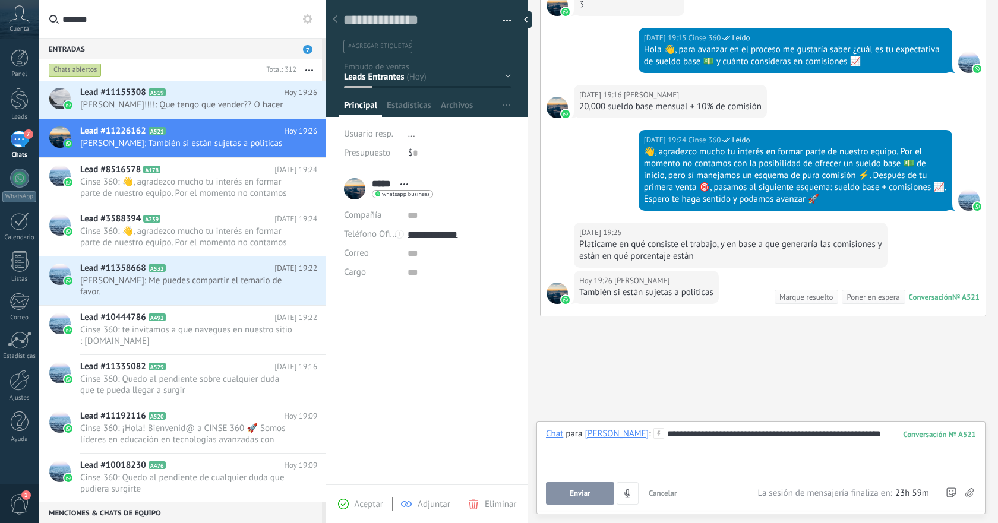
click at [599, 478] on div "**********" at bounding box center [761, 466] width 430 height 77
click at [588, 485] on button "Enviar" at bounding box center [580, 493] width 68 height 23
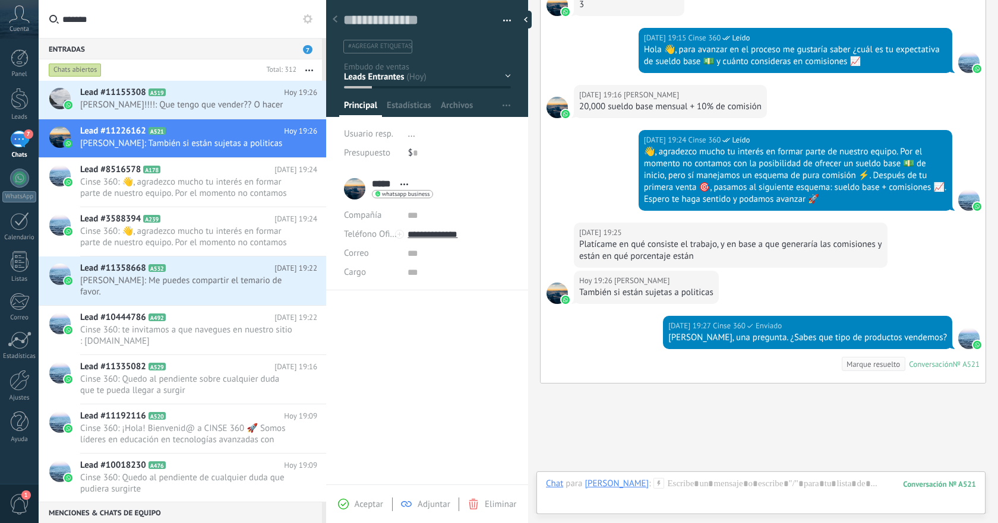
scroll to position [417, 0]
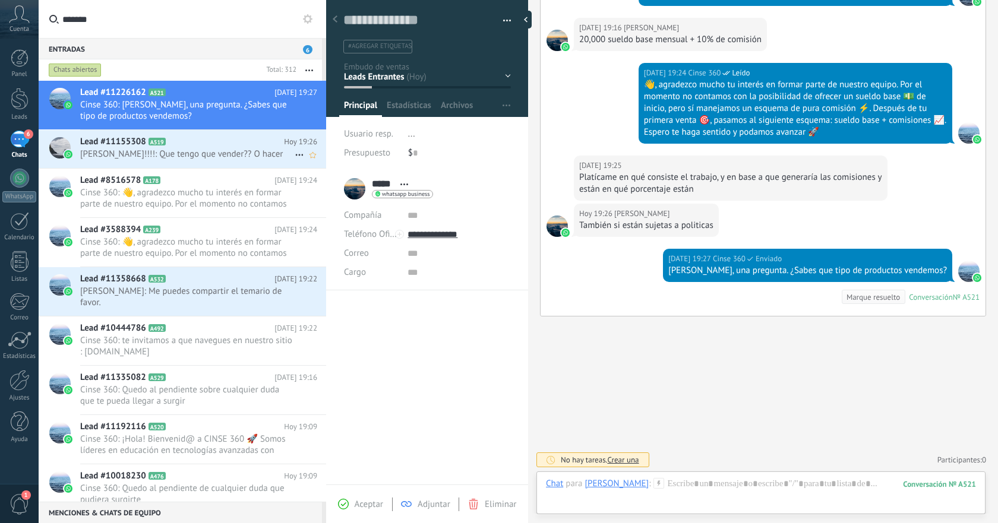
click at [216, 147] on h2 "Lead #11155308 A519" at bounding box center [182, 142] width 204 height 12
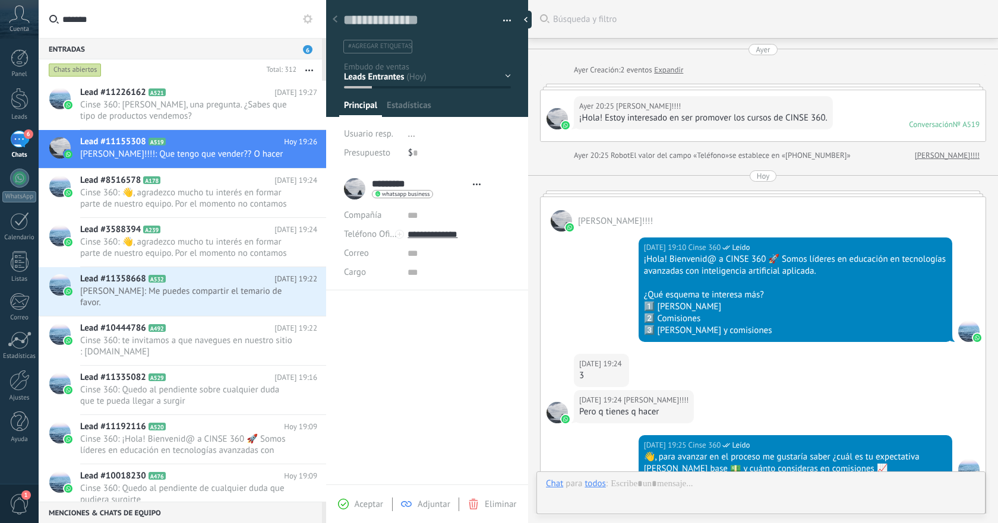
type textarea "**********"
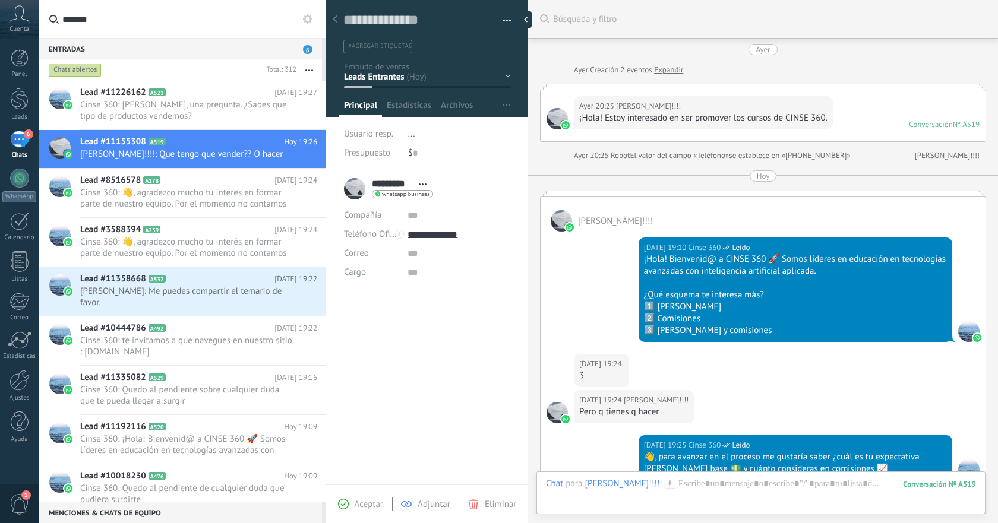
scroll to position [222, 0]
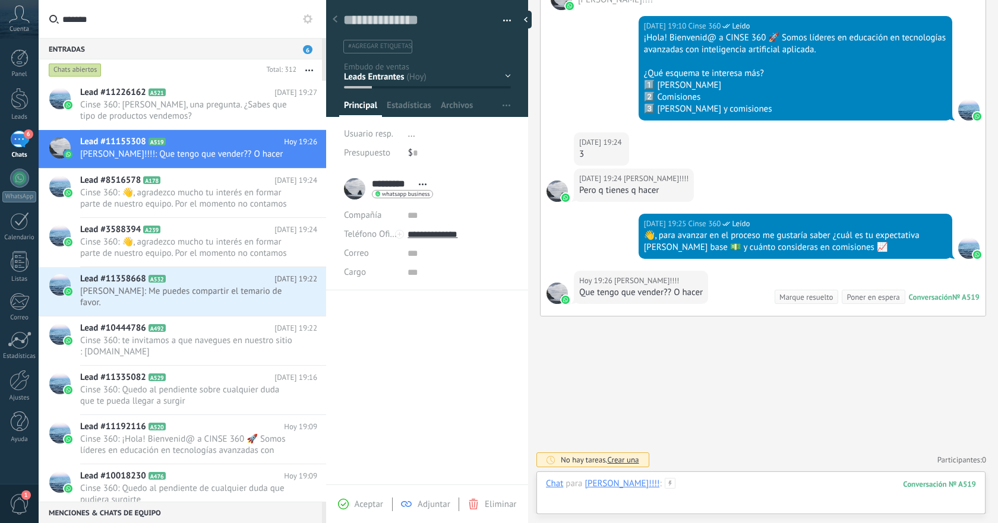
click at [752, 480] on div at bounding box center [761, 496] width 430 height 36
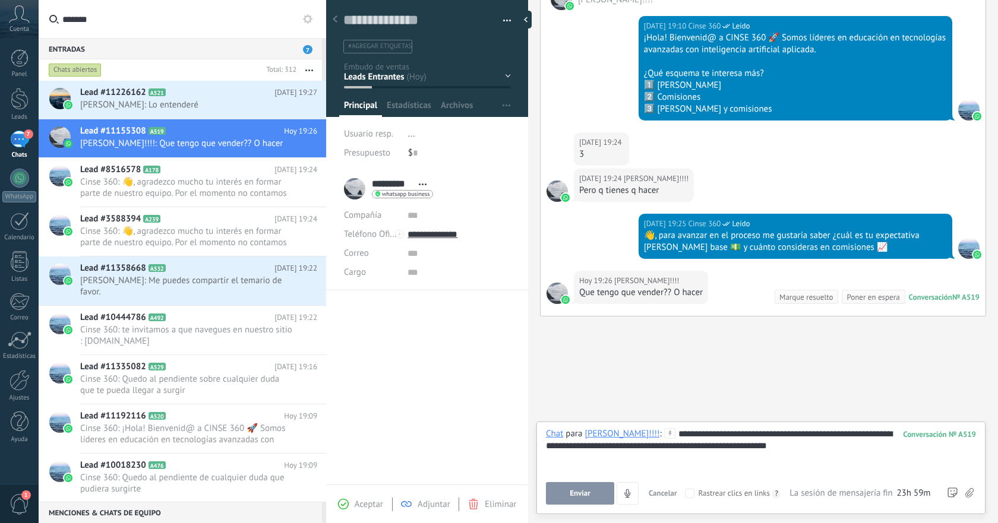
click at [585, 493] on span "Enviar" at bounding box center [580, 494] width 21 height 8
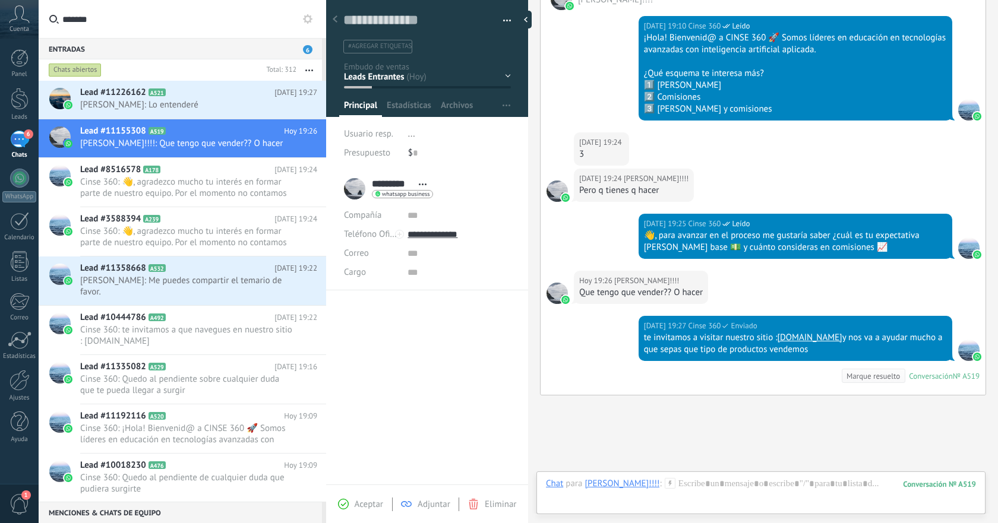
scroll to position [301, 0]
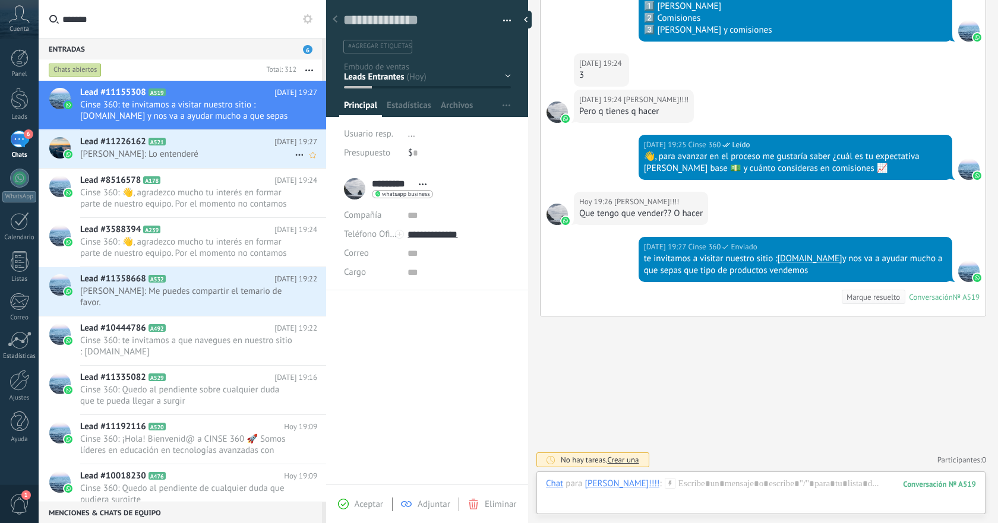
click at [212, 147] on h2 "Lead #11226162 A521" at bounding box center [177, 142] width 194 height 12
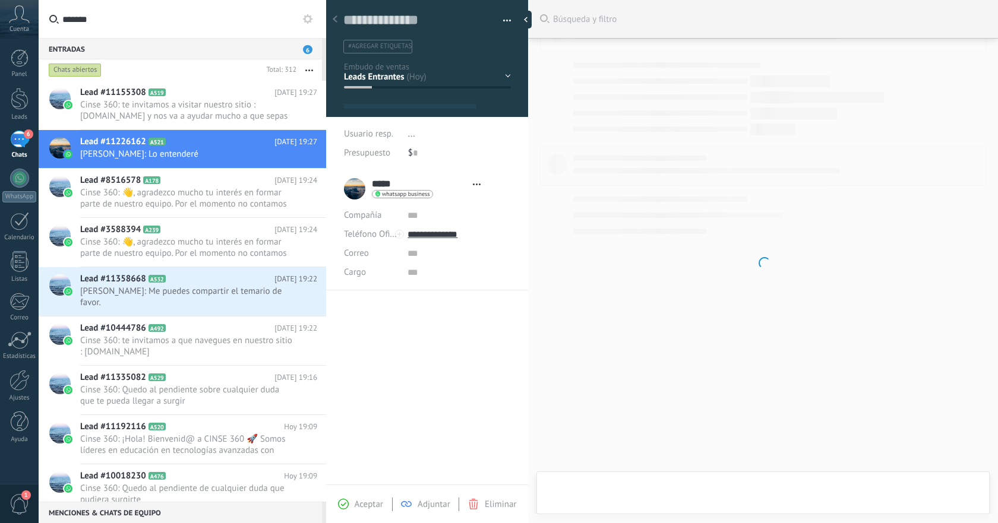
type textarea "**********"
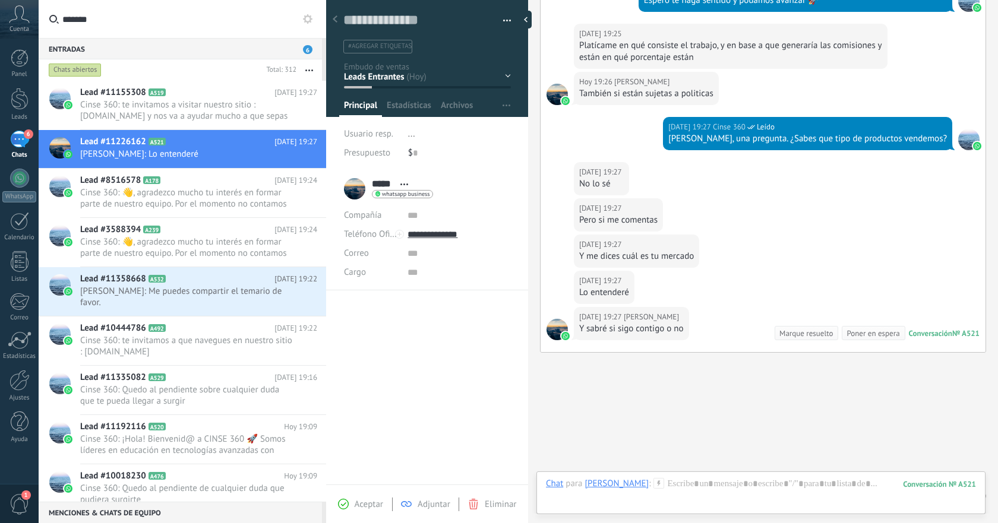
scroll to position [424, 0]
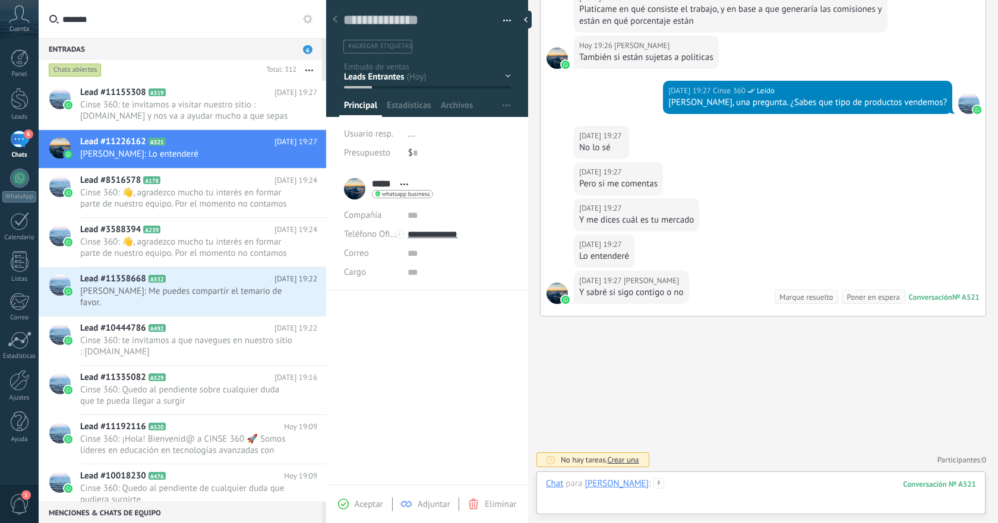
click at [755, 482] on div at bounding box center [761, 496] width 430 height 36
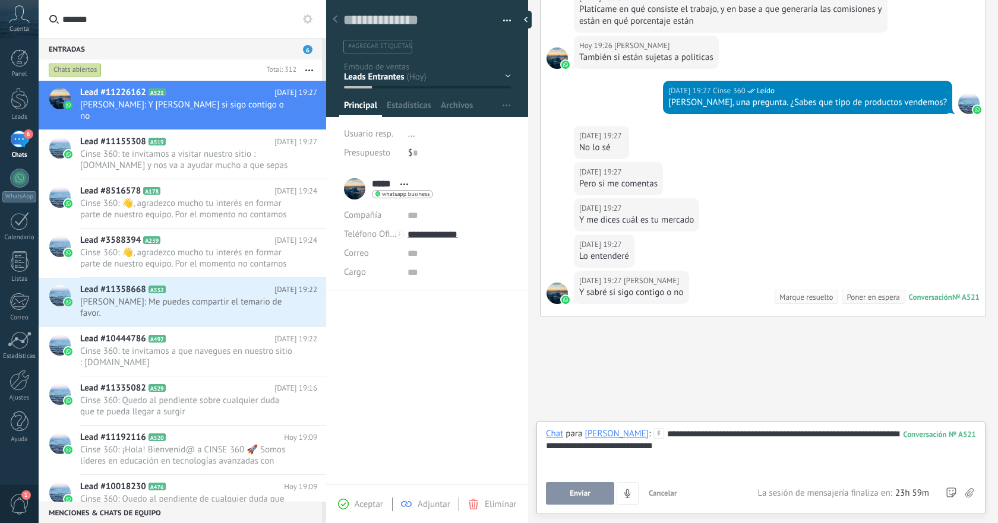
click at [812, 437] on div "**********" at bounding box center [761, 450] width 430 height 45
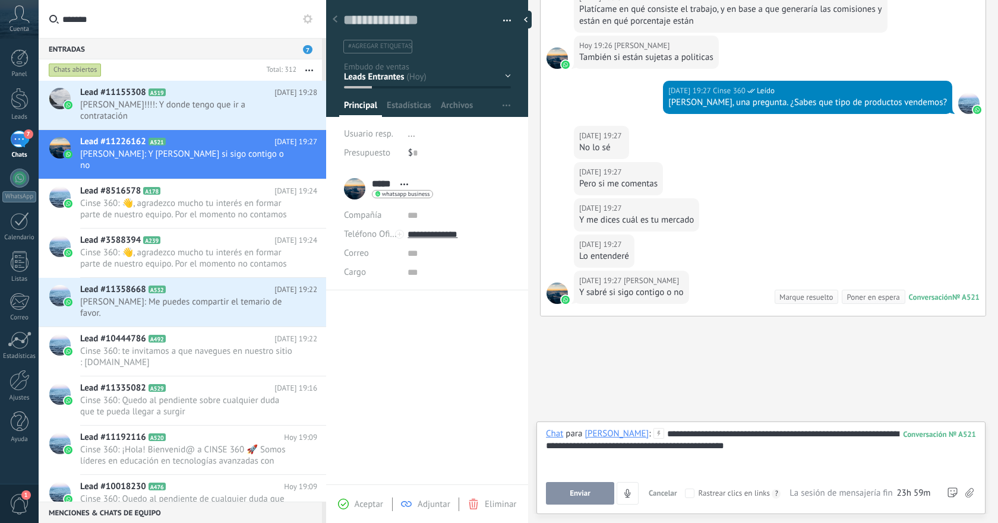
click at [591, 496] on button "Enviar" at bounding box center [580, 493] width 68 height 23
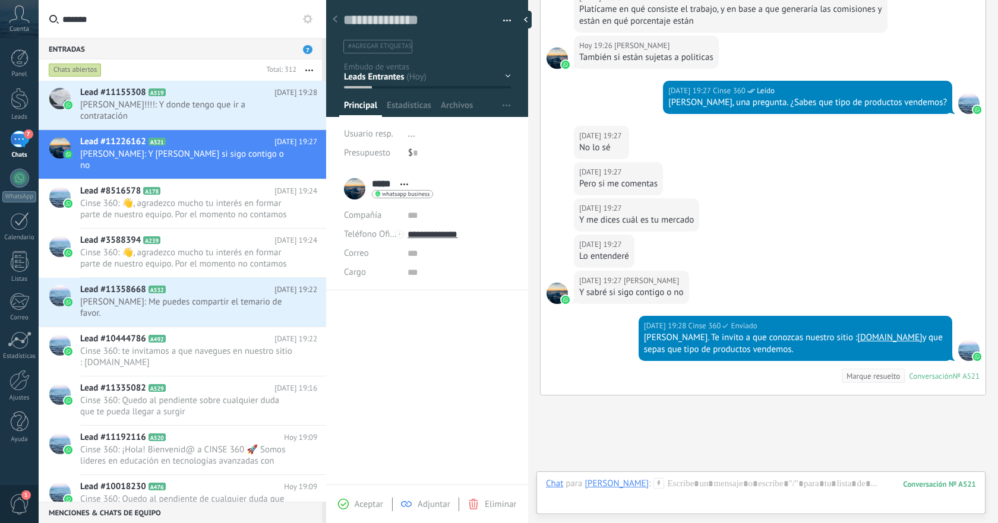
scroll to position [503, 0]
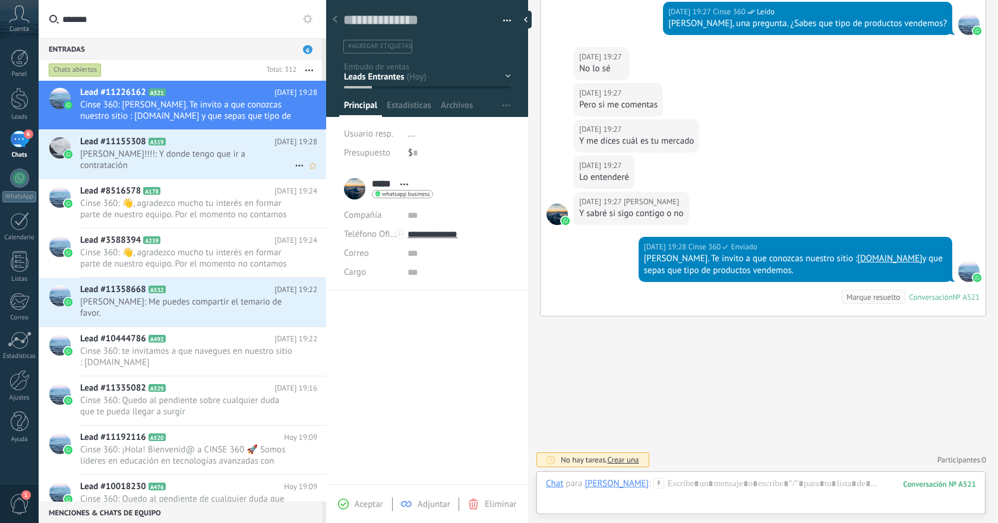
click at [235, 150] on span "[PERSON_NAME]!!!!: Y donde tengo que ir a contratación" at bounding box center [187, 160] width 215 height 23
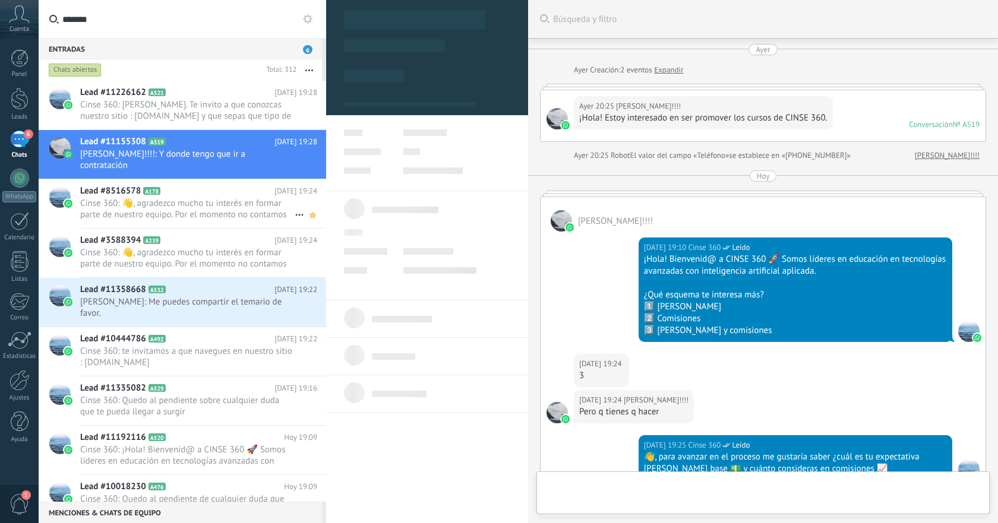
type textarea "**********"
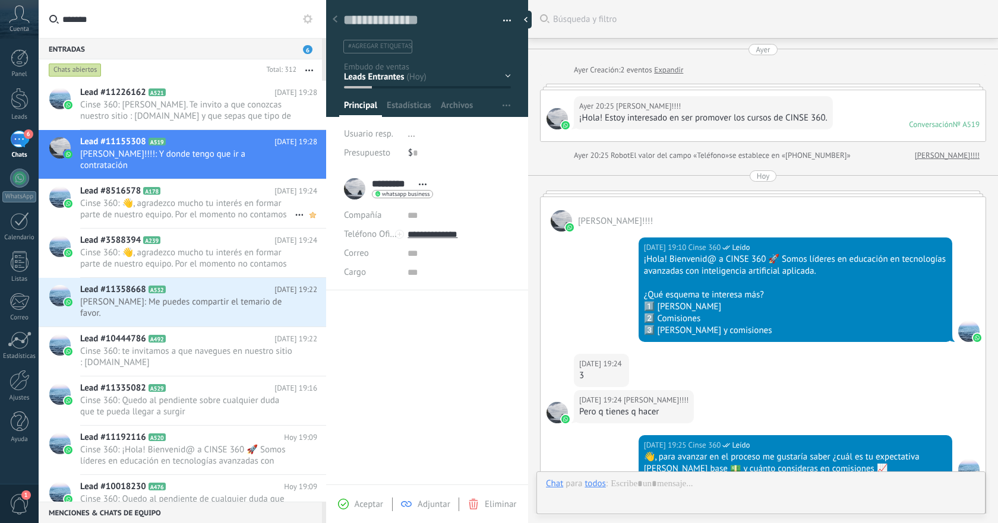
scroll to position [324, 0]
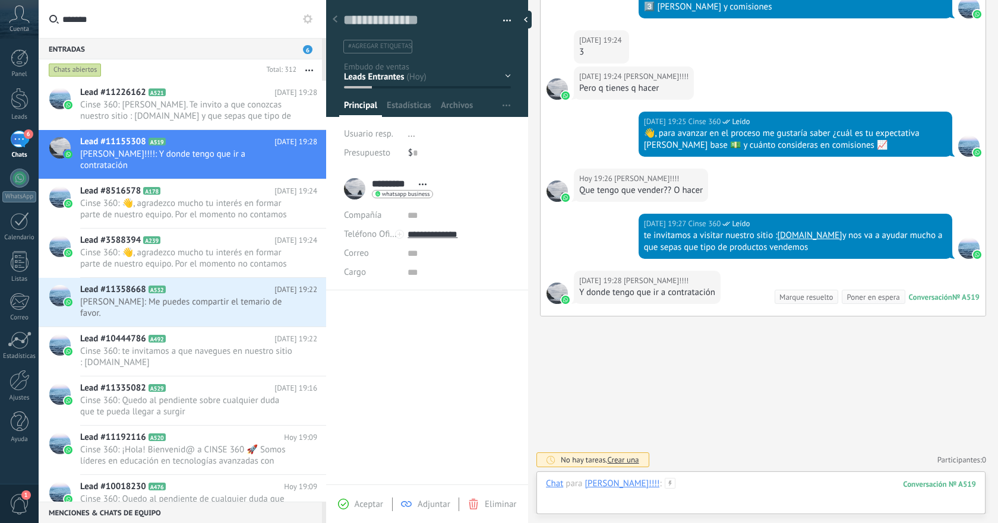
click at [768, 484] on div at bounding box center [761, 496] width 430 height 36
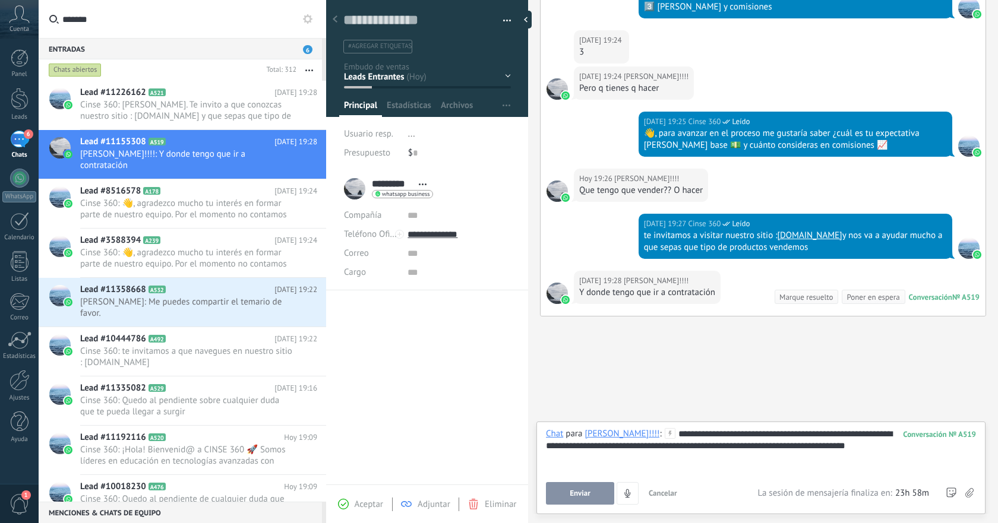
click at [564, 488] on button "Enviar" at bounding box center [580, 493] width 68 height 23
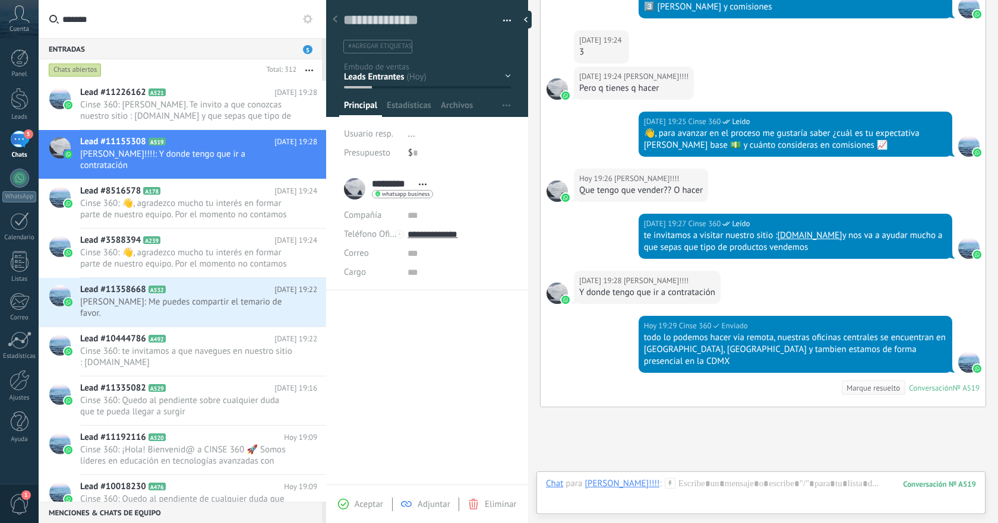
scroll to position [403, 0]
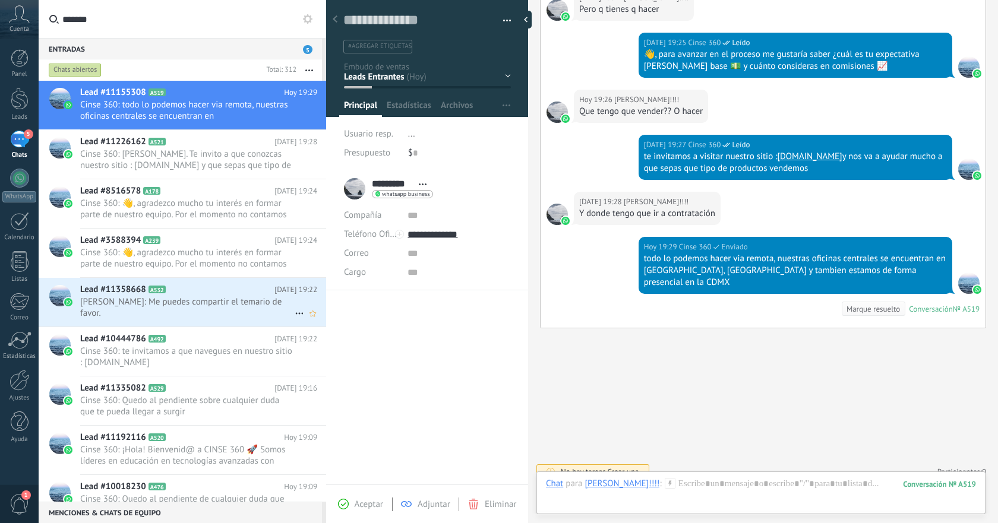
click at [235, 298] on span "[PERSON_NAME]: Me puedes compartir el temario de favor." at bounding box center [187, 308] width 215 height 23
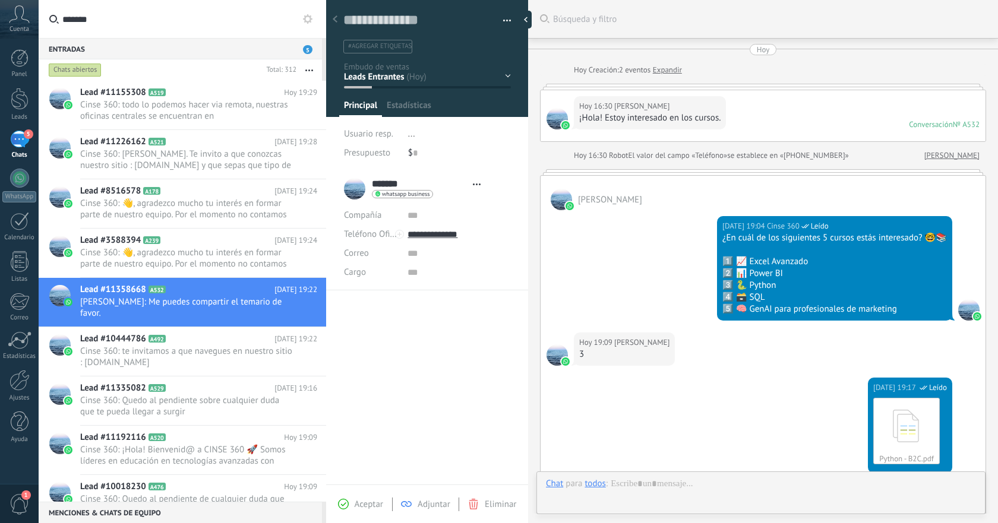
type textarea "**********"
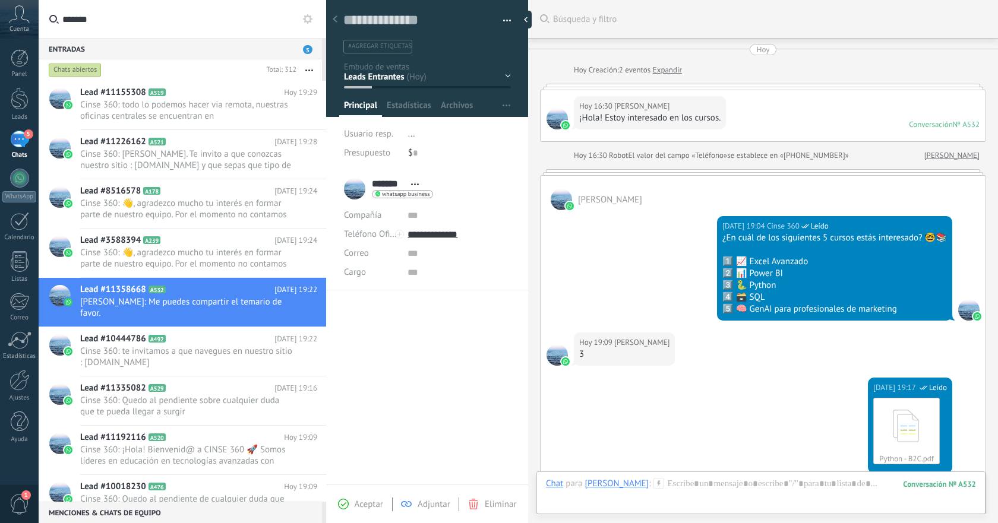
scroll to position [401, 0]
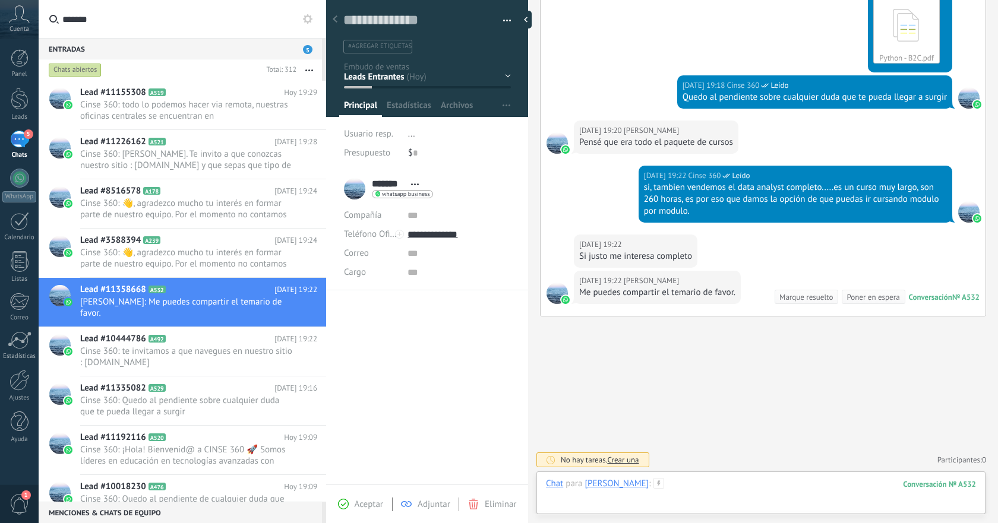
click at [750, 481] on div at bounding box center [761, 496] width 430 height 36
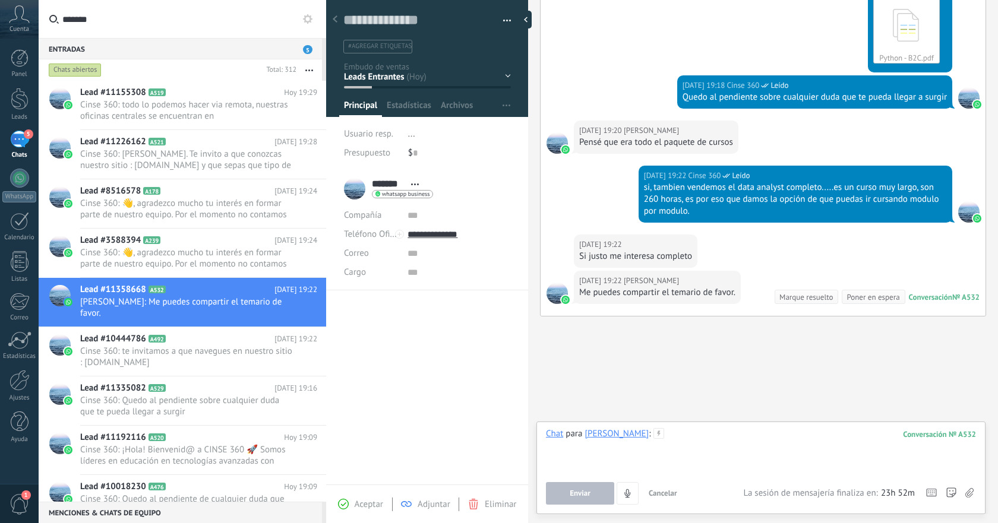
paste div
click at [584, 492] on span "Enviar" at bounding box center [580, 494] width 21 height 8
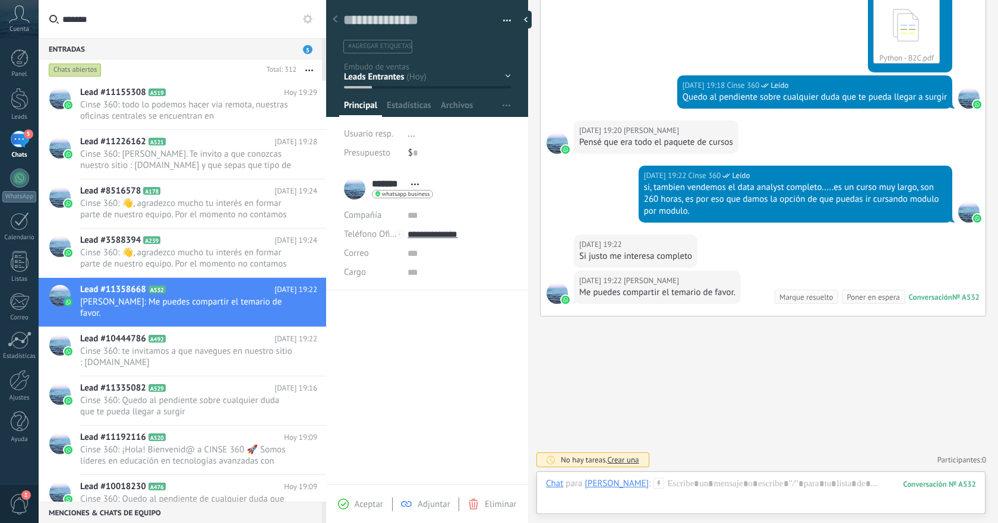
scroll to position [468, 0]
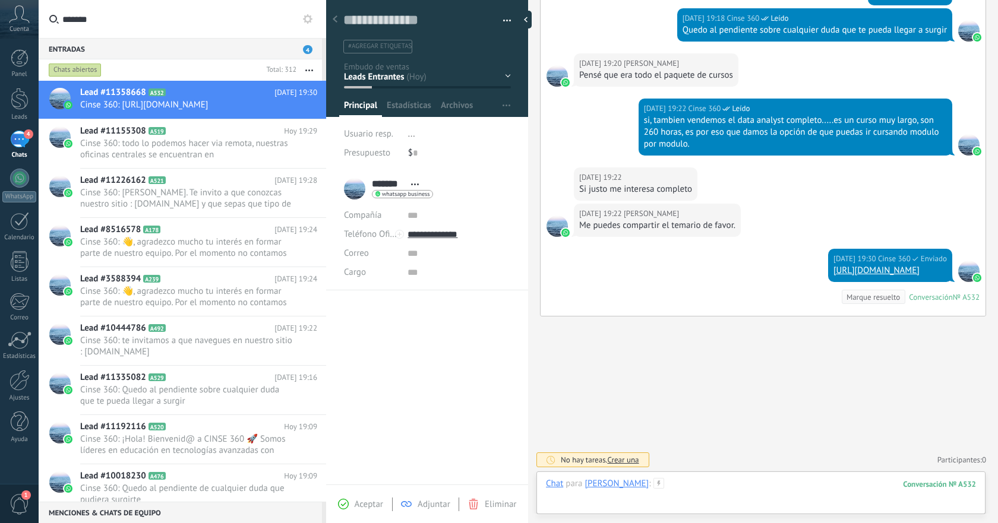
click at [682, 484] on div at bounding box center [761, 496] width 430 height 36
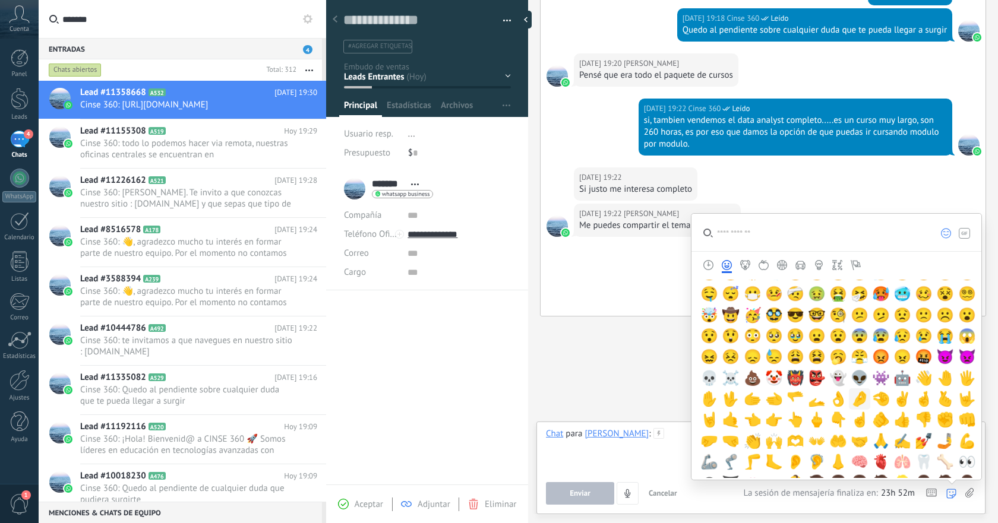
scroll to position [169, 0]
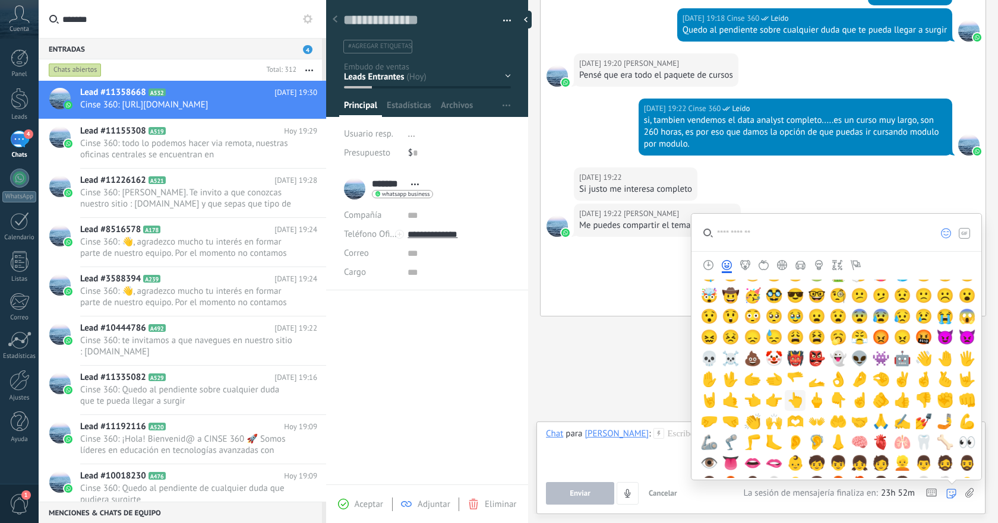
click at [794, 405] on span "👆" at bounding box center [796, 400] width 18 height 17
click at [663, 437] on div "**" at bounding box center [761, 450] width 430 height 45
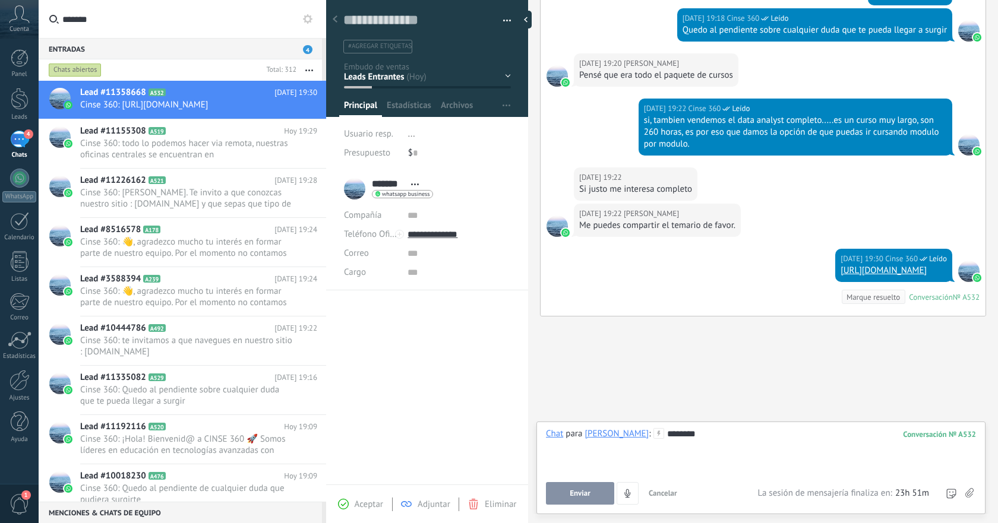
click at [589, 490] on span "Enviar" at bounding box center [580, 494] width 21 height 8
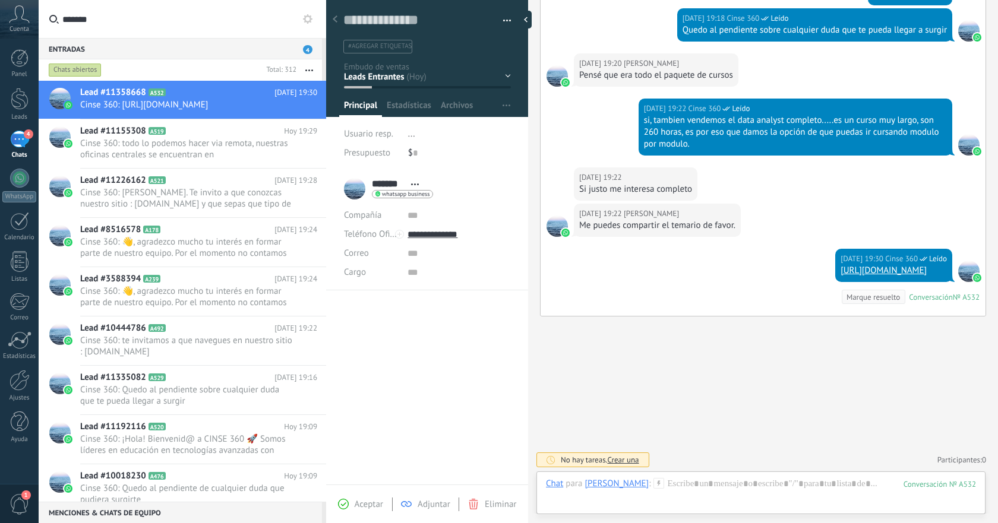
scroll to position [504, 0]
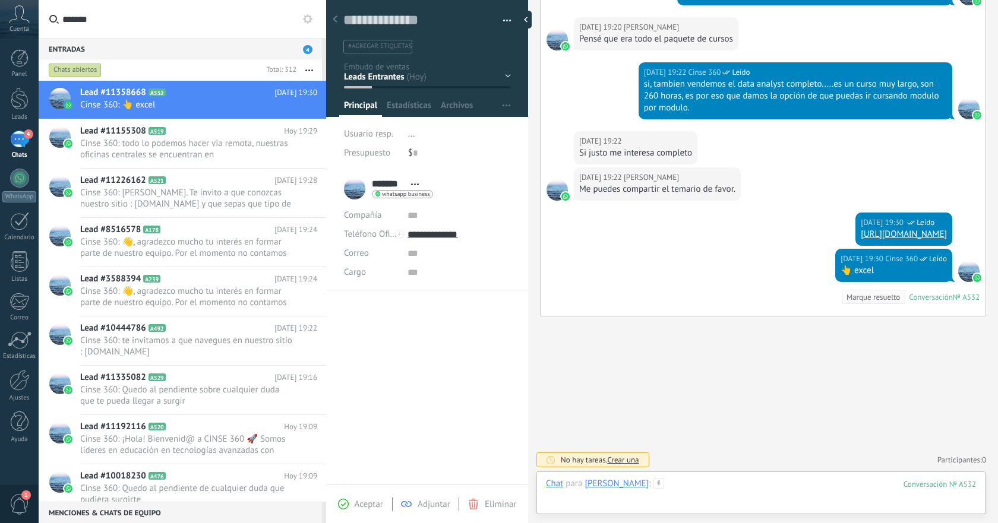
click at [720, 480] on div at bounding box center [761, 496] width 430 height 36
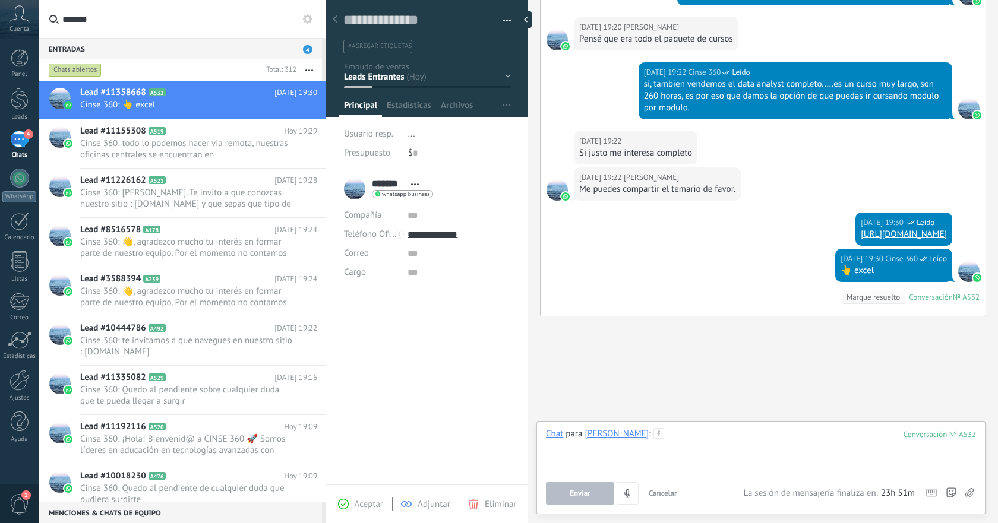
paste div
click at [583, 490] on span "Enviar" at bounding box center [580, 494] width 21 height 8
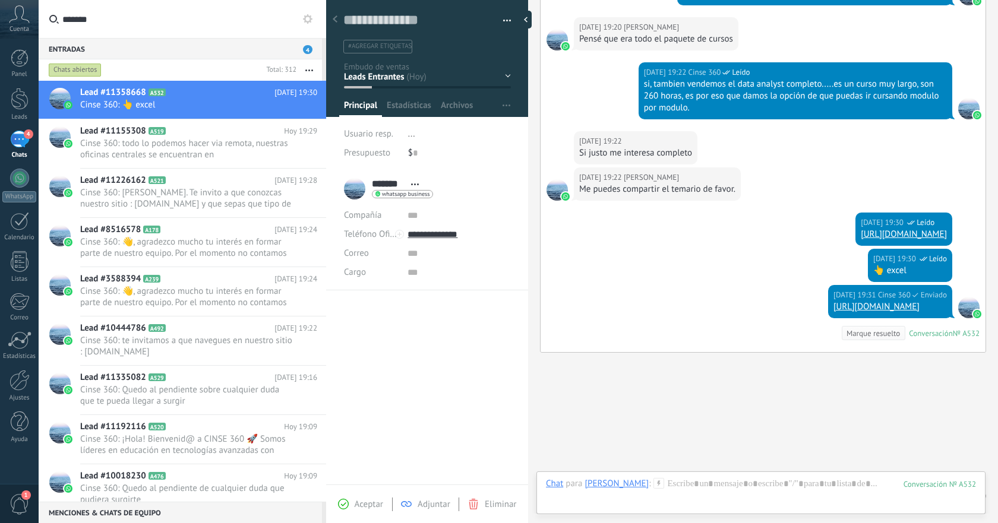
scroll to position [541, 0]
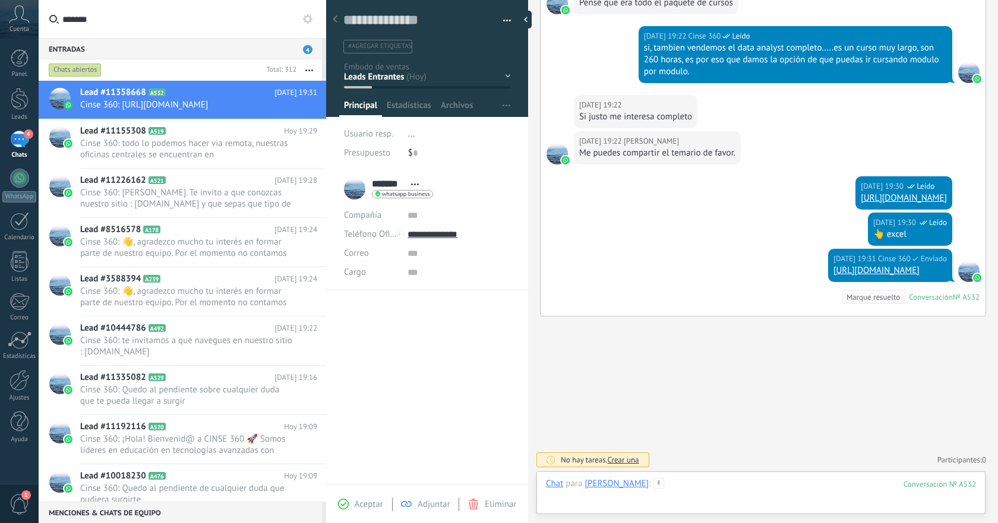
click at [803, 491] on div at bounding box center [761, 496] width 430 height 36
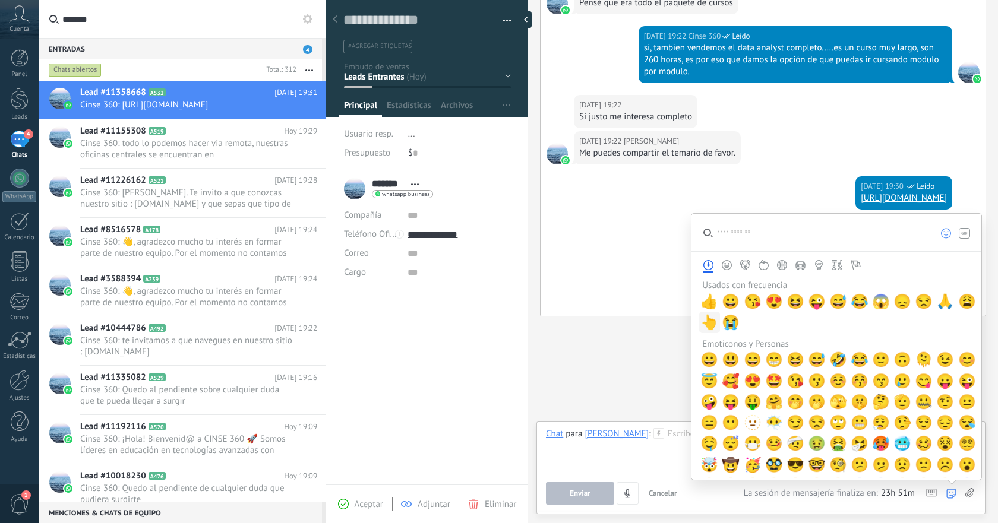
click at [709, 324] on span "👆" at bounding box center [710, 322] width 18 height 17
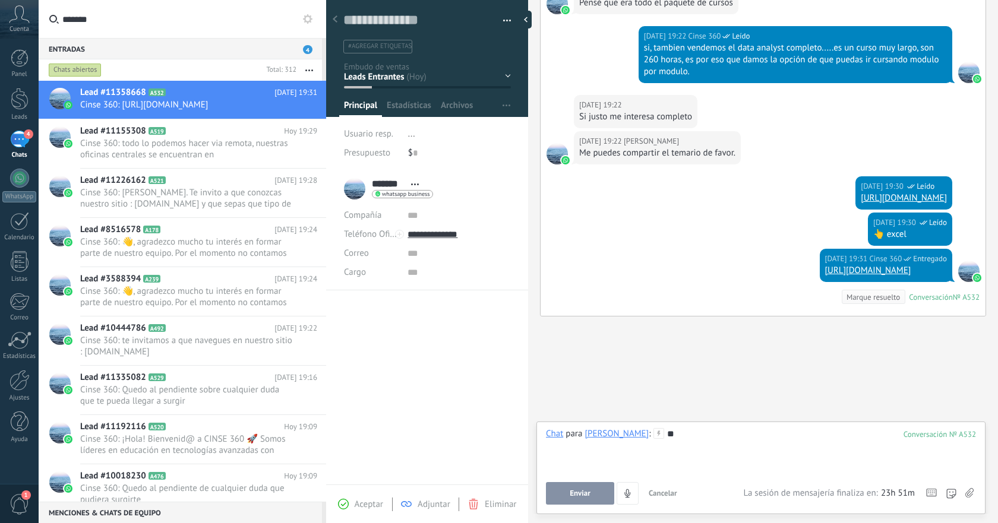
click at [675, 433] on div "**" at bounding box center [761, 450] width 430 height 45
click at [589, 484] on button "Enviar" at bounding box center [580, 493] width 68 height 23
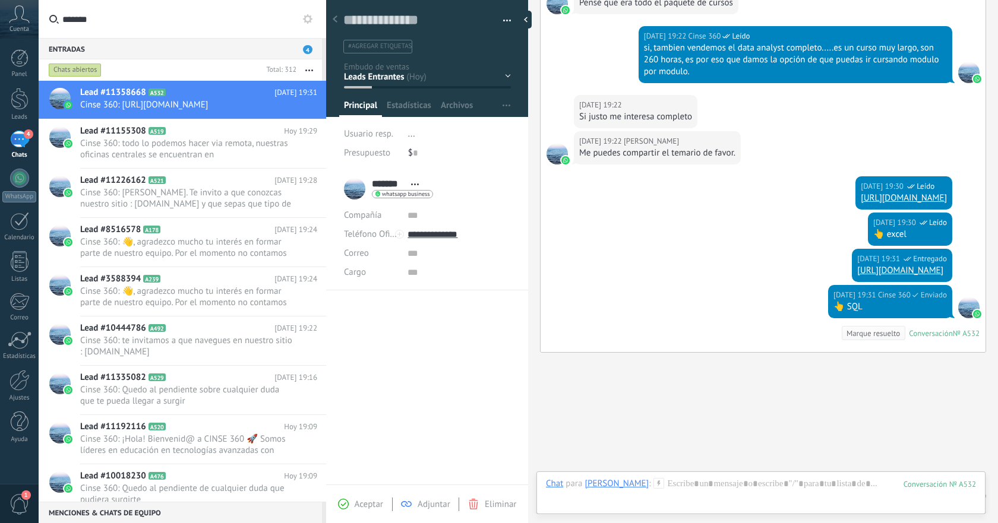
scroll to position [577, 0]
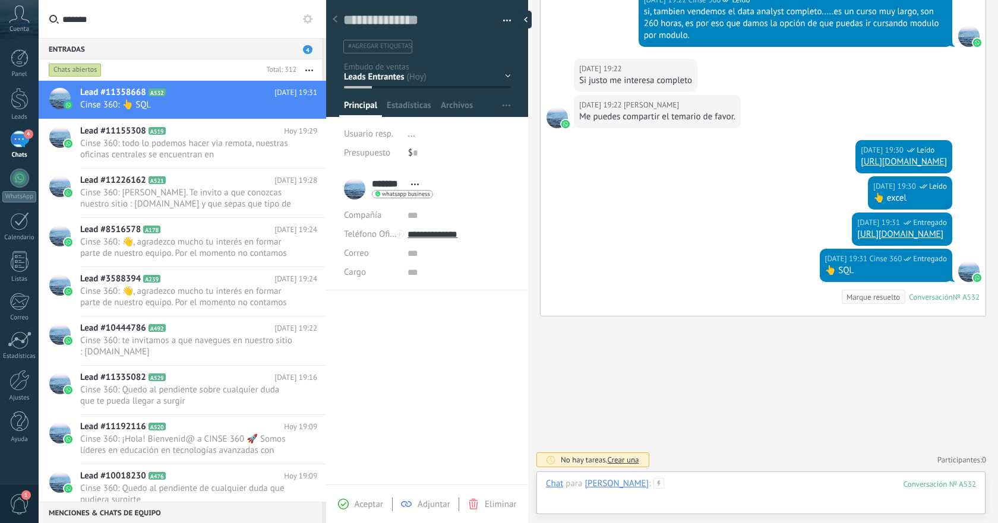
click at [737, 486] on div at bounding box center [761, 496] width 430 height 36
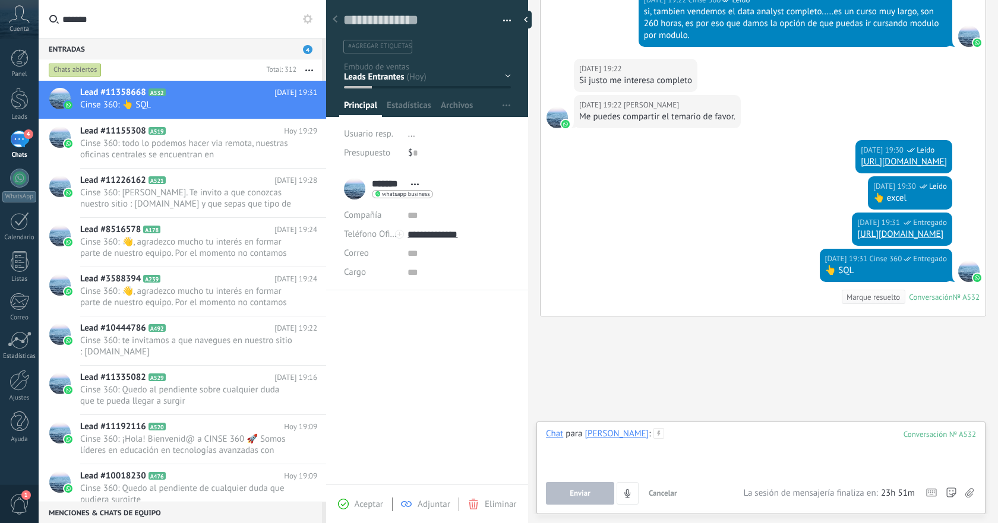
paste div
click at [582, 497] on span "Enviar" at bounding box center [580, 494] width 21 height 8
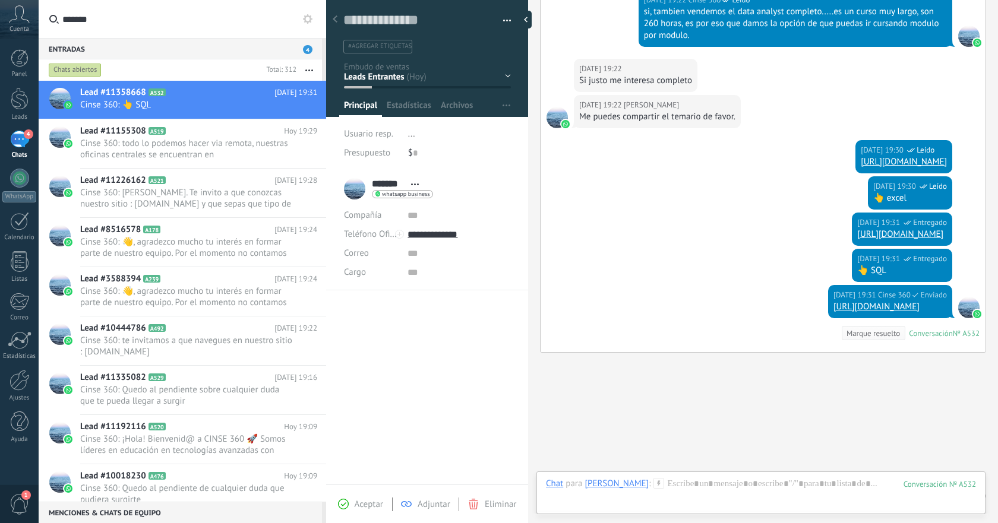
scroll to position [613, 0]
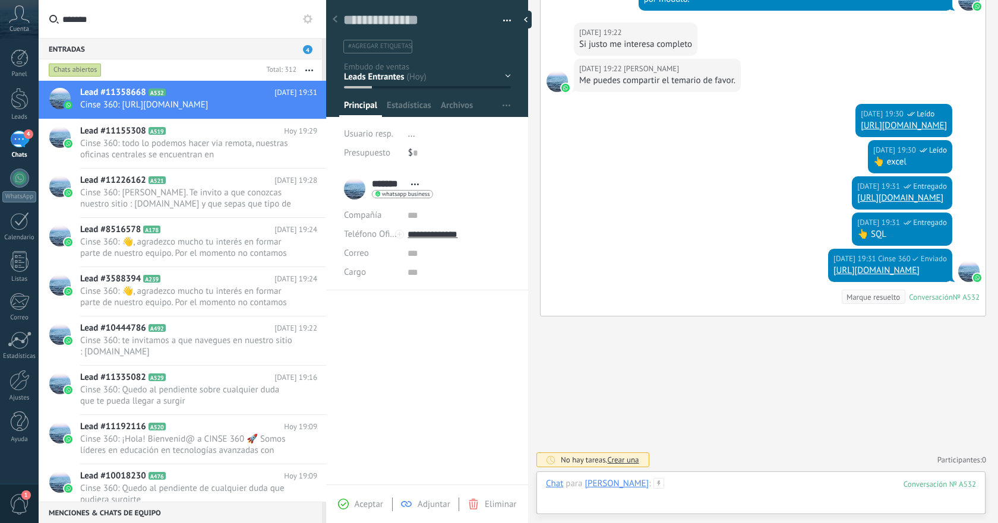
click at [725, 485] on div at bounding box center [761, 496] width 430 height 36
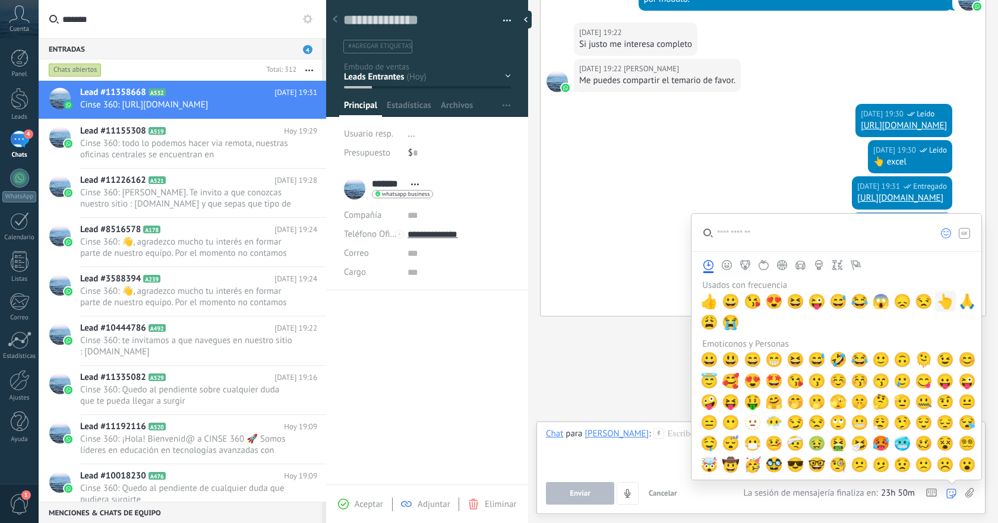
click at [939, 299] on span "👆" at bounding box center [945, 302] width 18 height 17
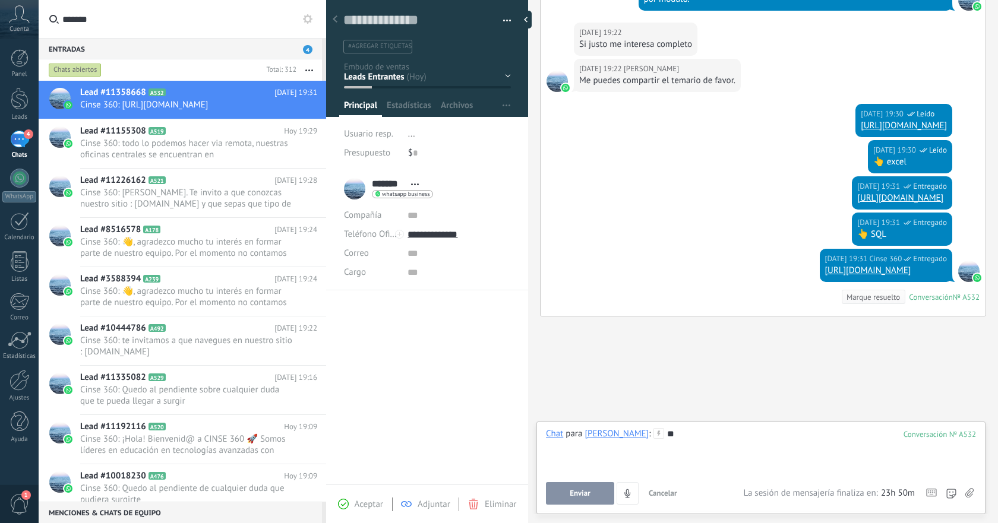
click at [663, 439] on div "**" at bounding box center [761, 450] width 430 height 45
click at [574, 499] on button "Enviar" at bounding box center [580, 493] width 68 height 23
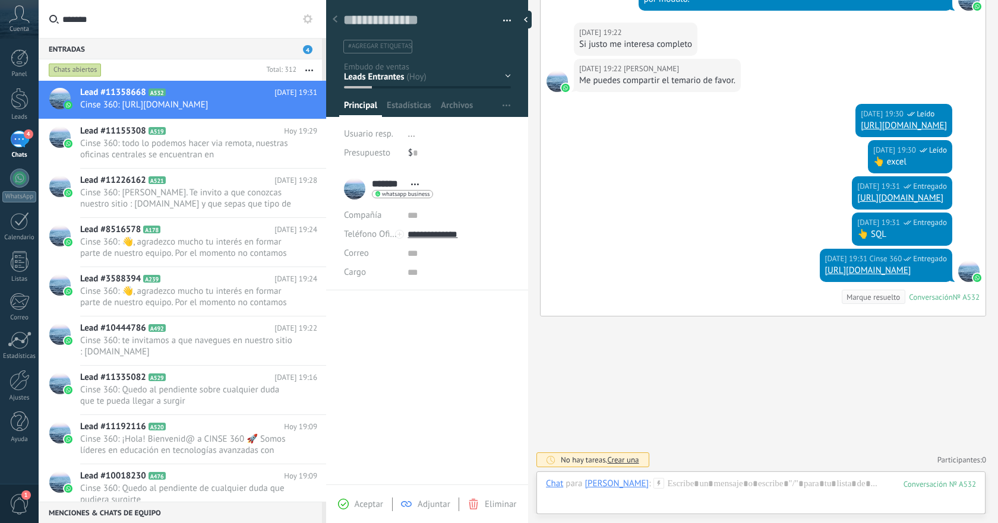
scroll to position [649, 0]
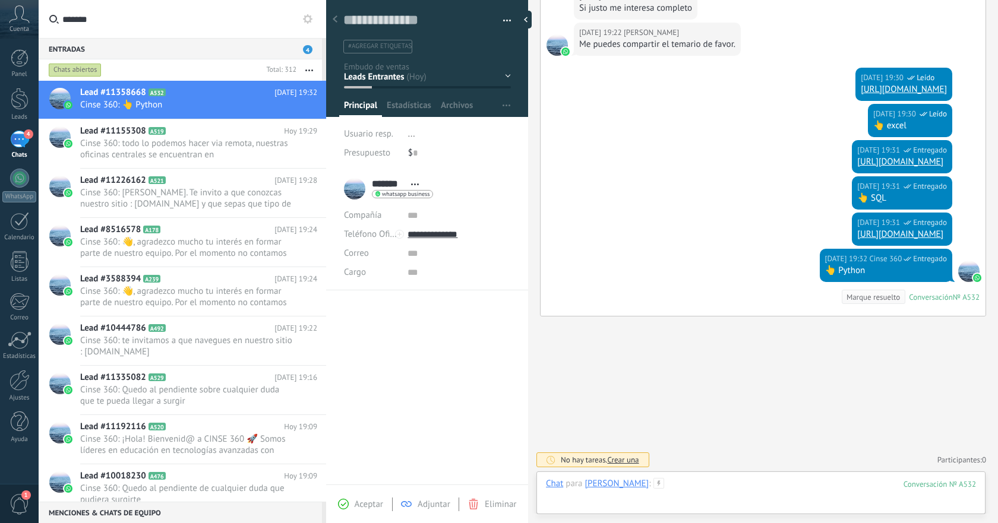
click at [737, 481] on div at bounding box center [761, 496] width 430 height 36
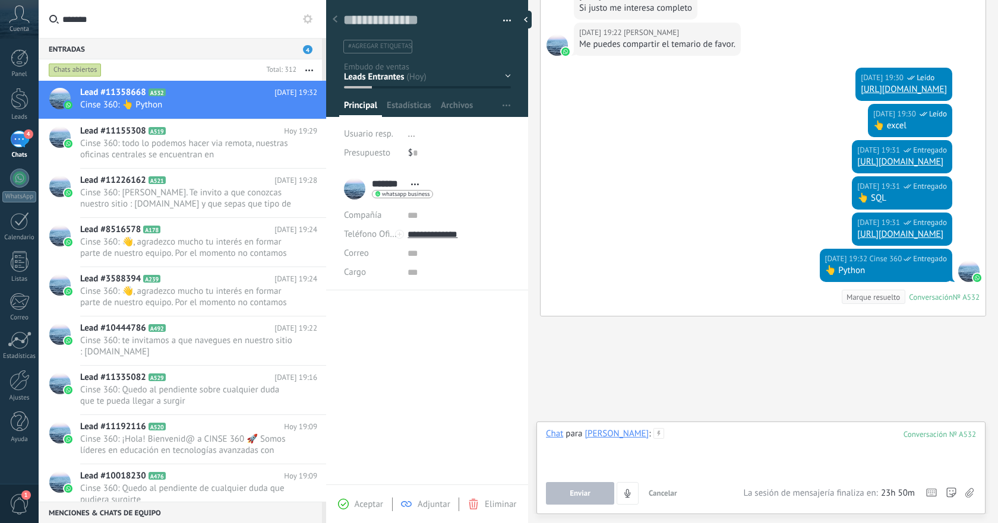
paste div
click at [584, 497] on span "Enviar" at bounding box center [580, 494] width 21 height 8
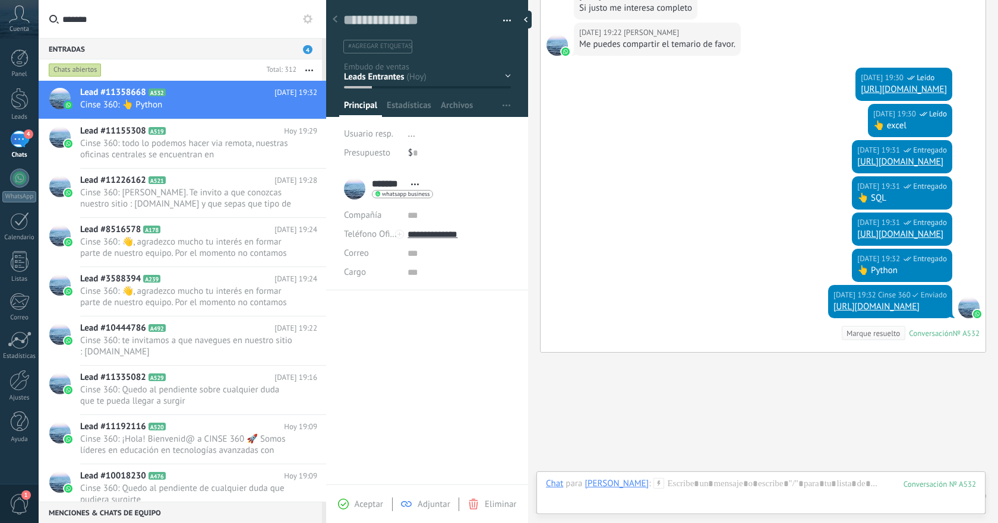
scroll to position [686, 0]
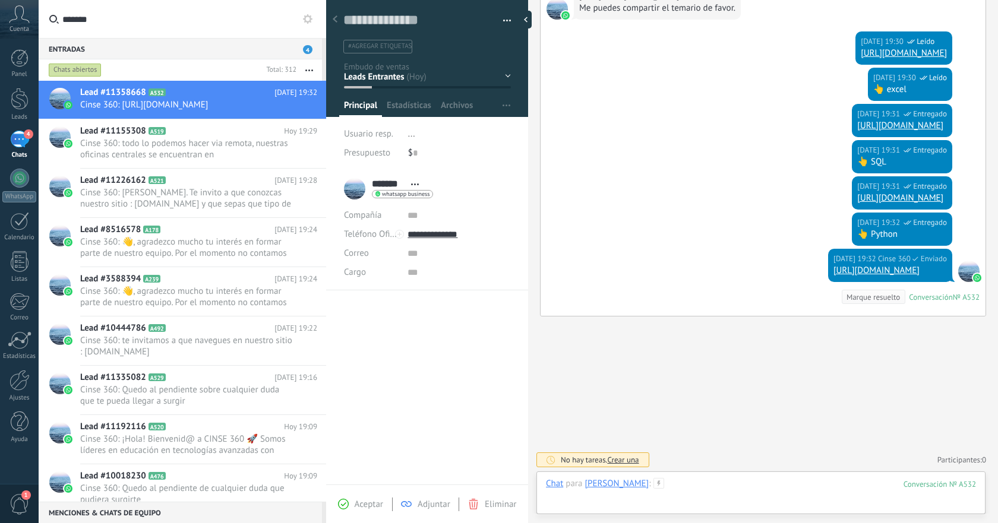
click at [790, 486] on div at bounding box center [761, 496] width 430 height 36
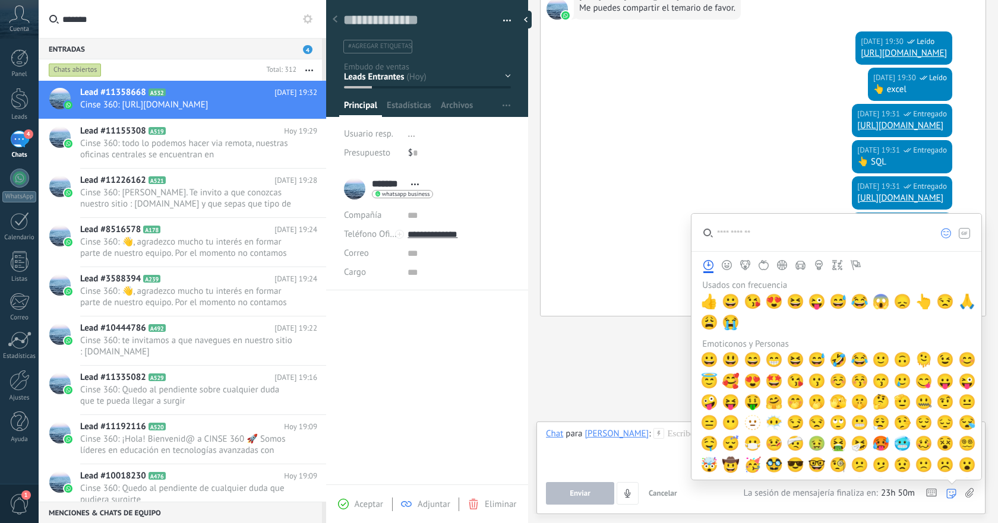
click at [955, 492] on use at bounding box center [952, 494] width 10 height 10
click at [919, 299] on span "👆" at bounding box center [924, 302] width 18 height 17
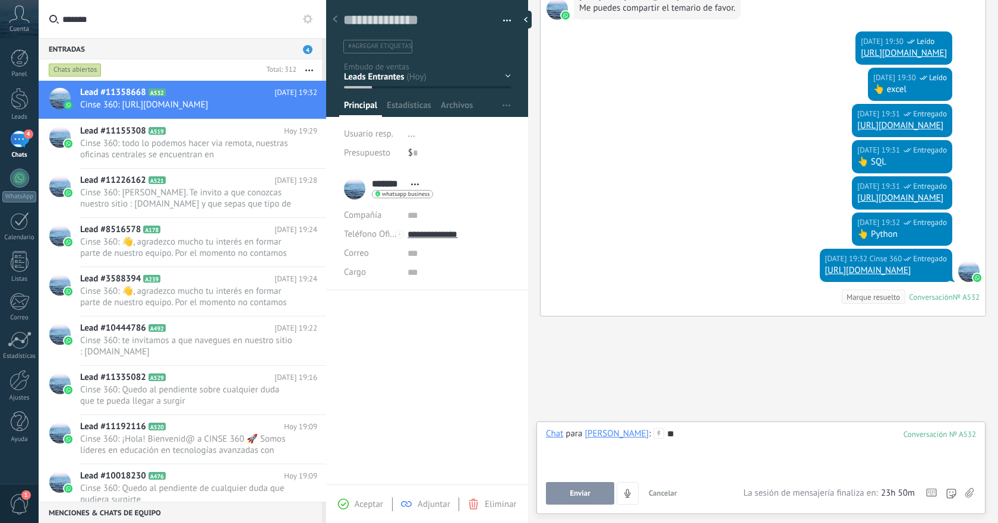
click at [670, 436] on div "**" at bounding box center [761, 450] width 430 height 45
click at [574, 497] on span "Enviar" at bounding box center [580, 494] width 21 height 8
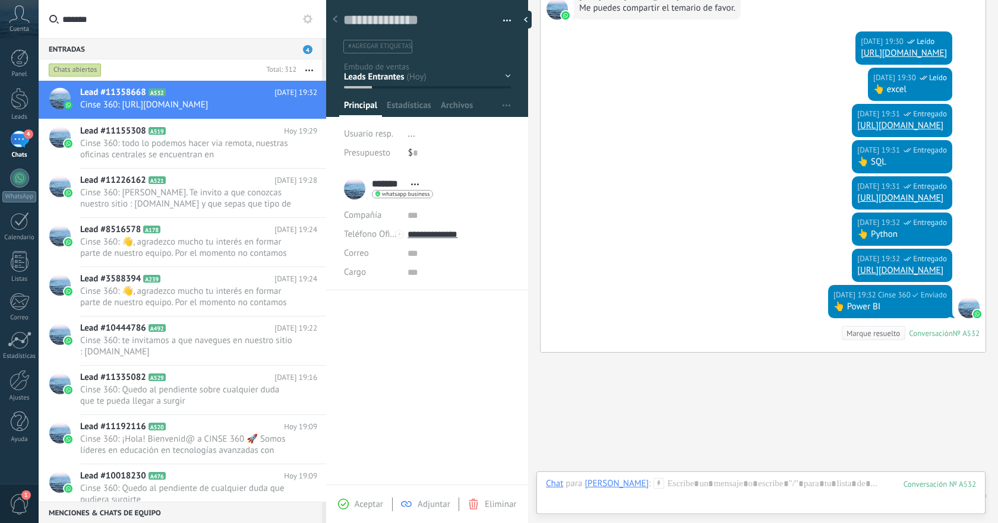
scroll to position [722, 0]
